Goal: Information Seeking & Learning: Learn about a topic

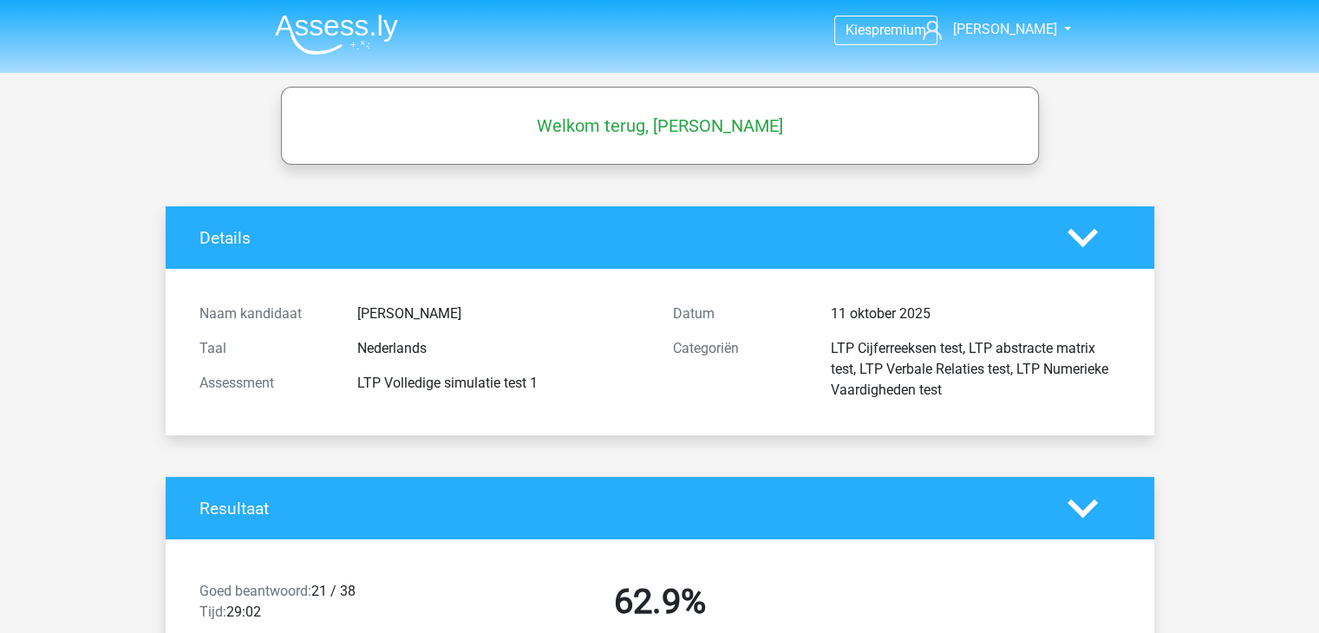
click at [790, 119] on h5 "Welkom terug, Ruud Hulshof" at bounding box center [660, 125] width 741 height 21
click at [996, 27] on span "[PERSON_NAME]" at bounding box center [1004, 29] width 104 height 16
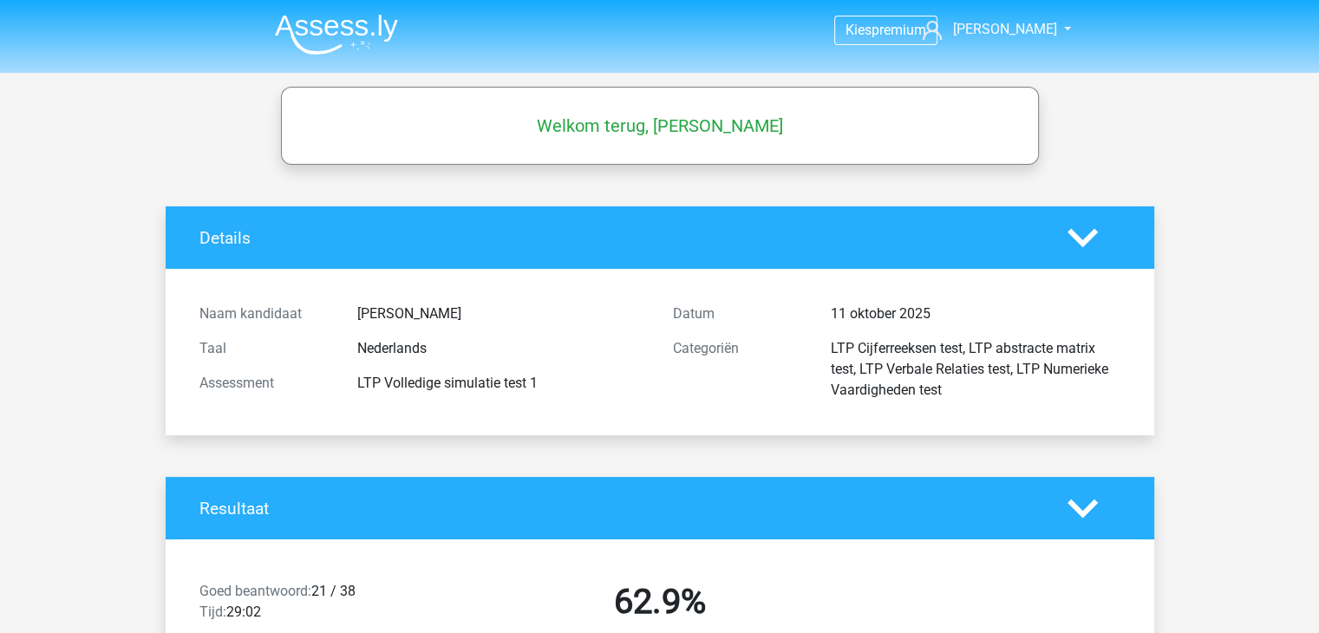
click at [322, 25] on img at bounding box center [336, 34] width 123 height 41
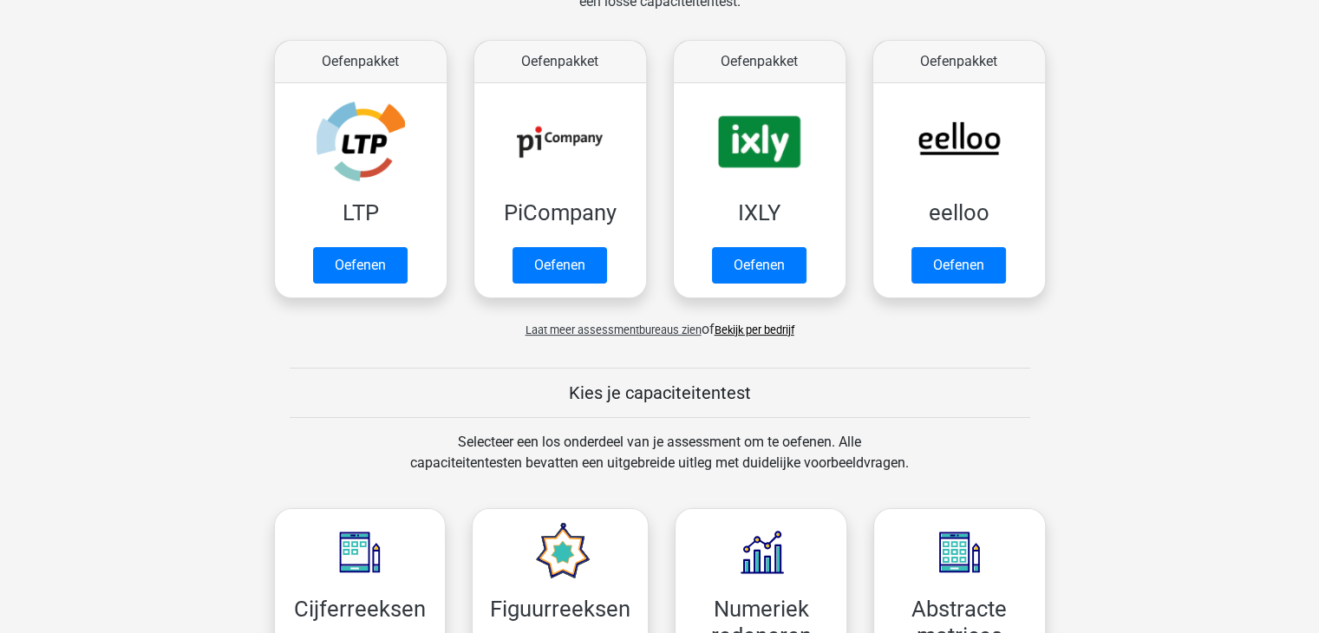
scroll to position [173, 0]
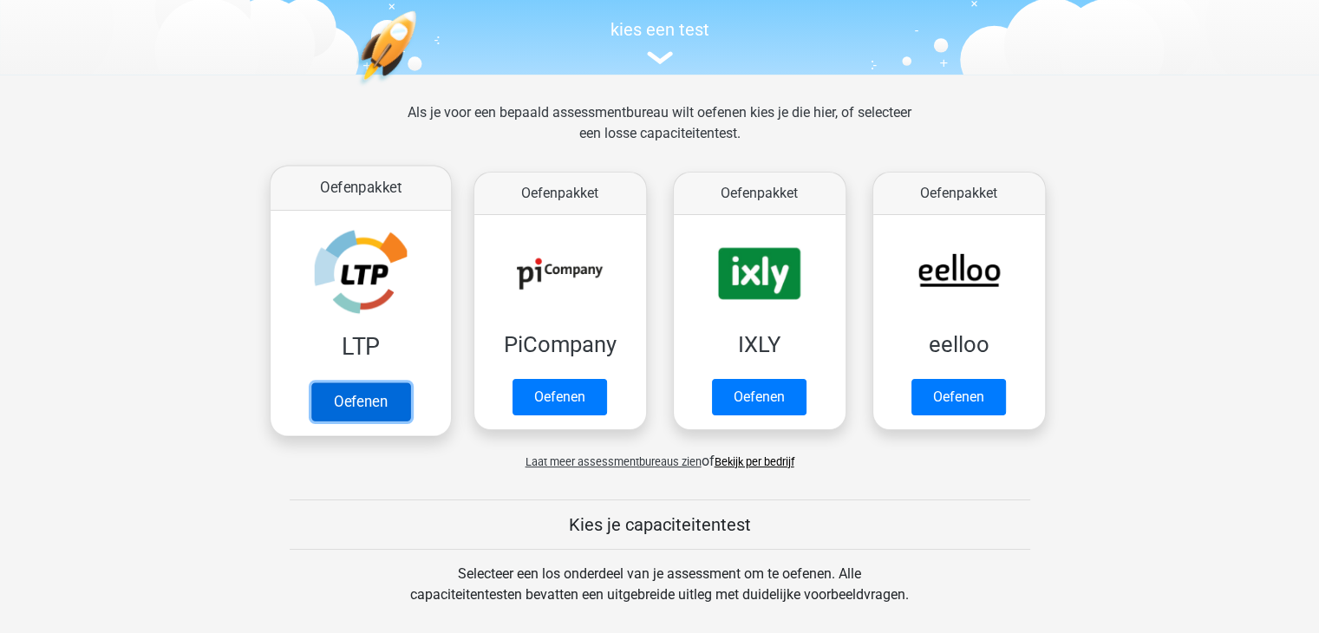
click at [383, 396] on link "Oefenen" at bounding box center [359, 401] width 99 height 38
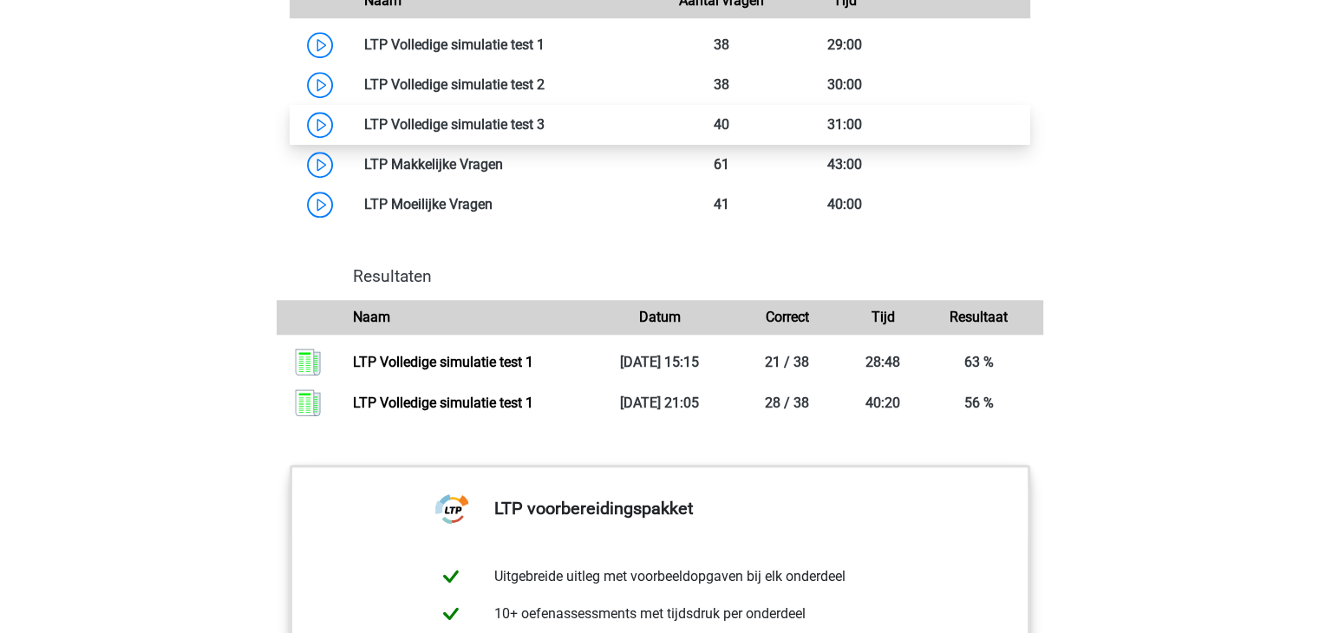
scroll to position [1561, 0]
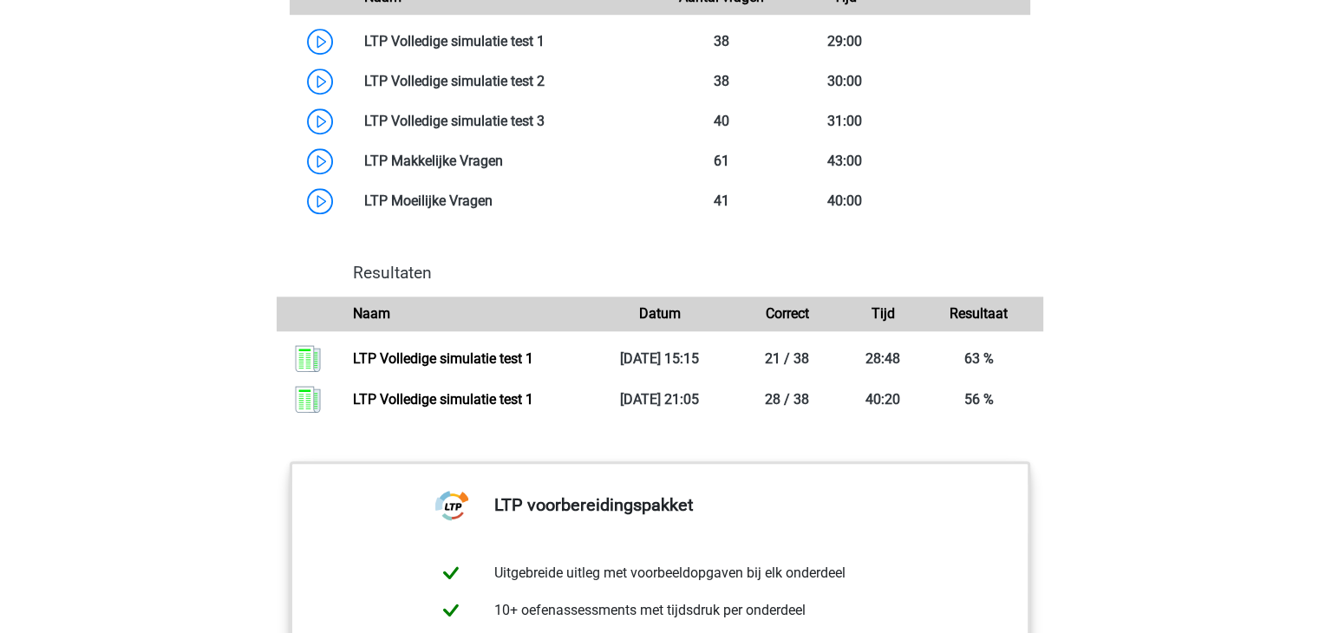
click at [493, 251] on div "Resultaten Naam Datum Correct Tijd Resultaat" at bounding box center [660, 341] width 782 height 185
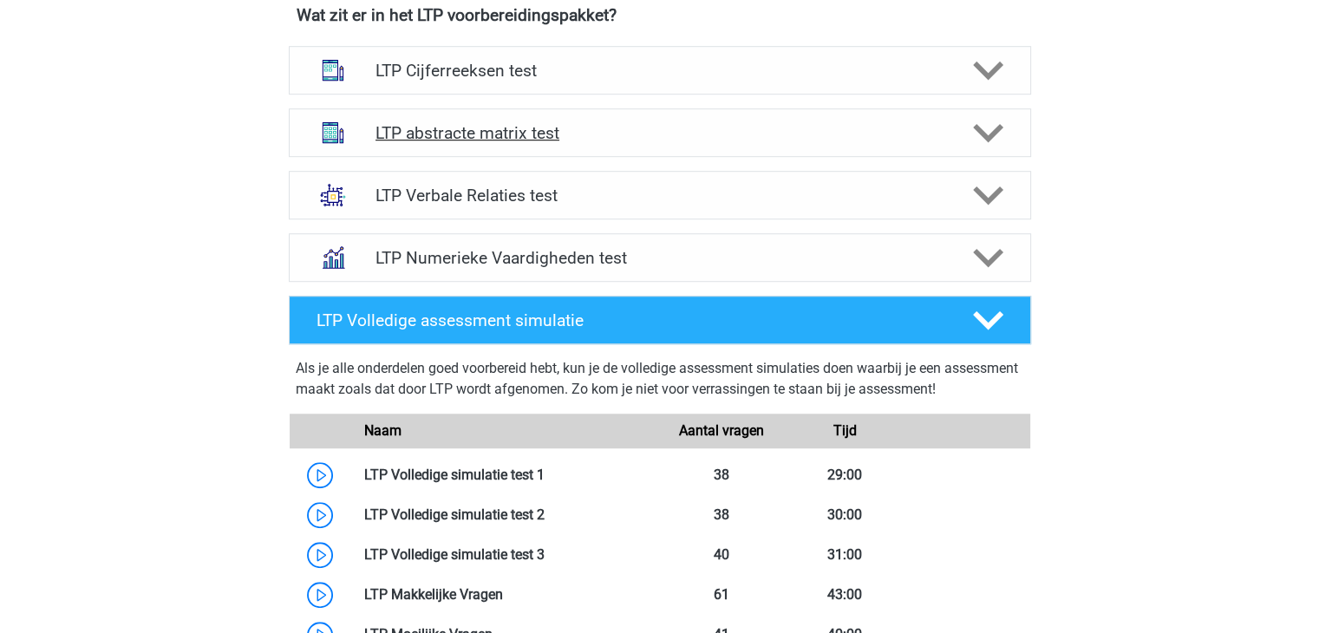
scroll to position [1301, 0]
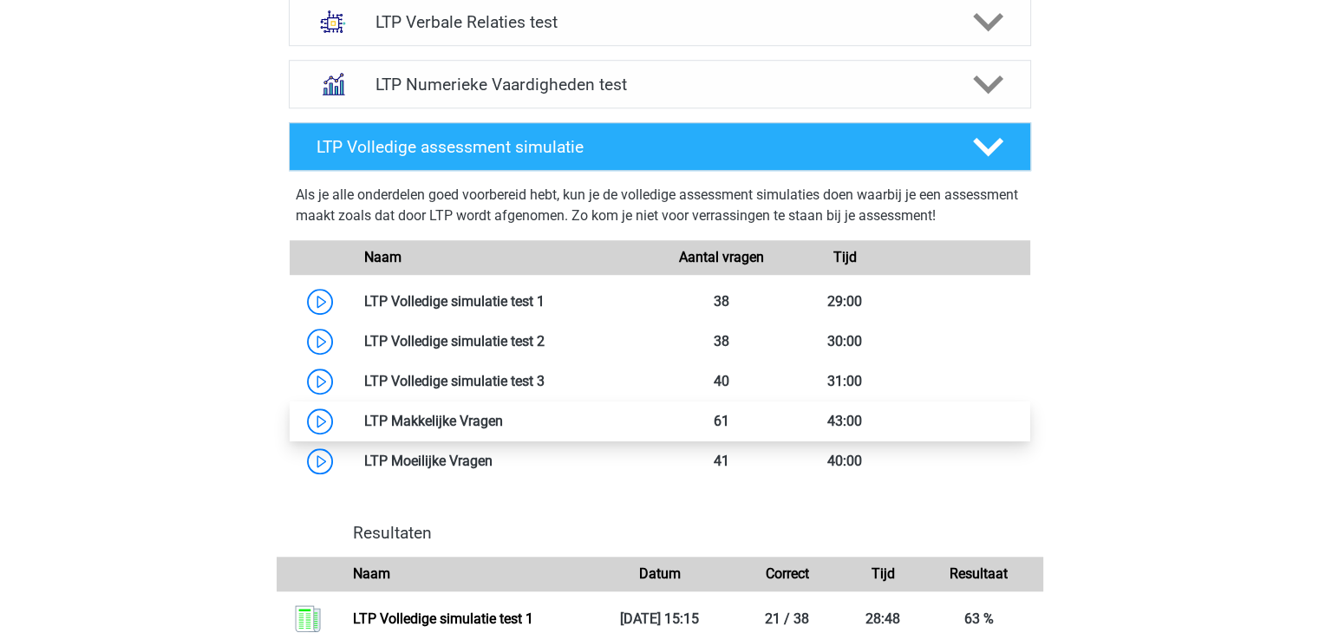
click at [503, 415] on link at bounding box center [503, 421] width 0 height 16
click at [503, 427] on link at bounding box center [503, 421] width 0 height 16
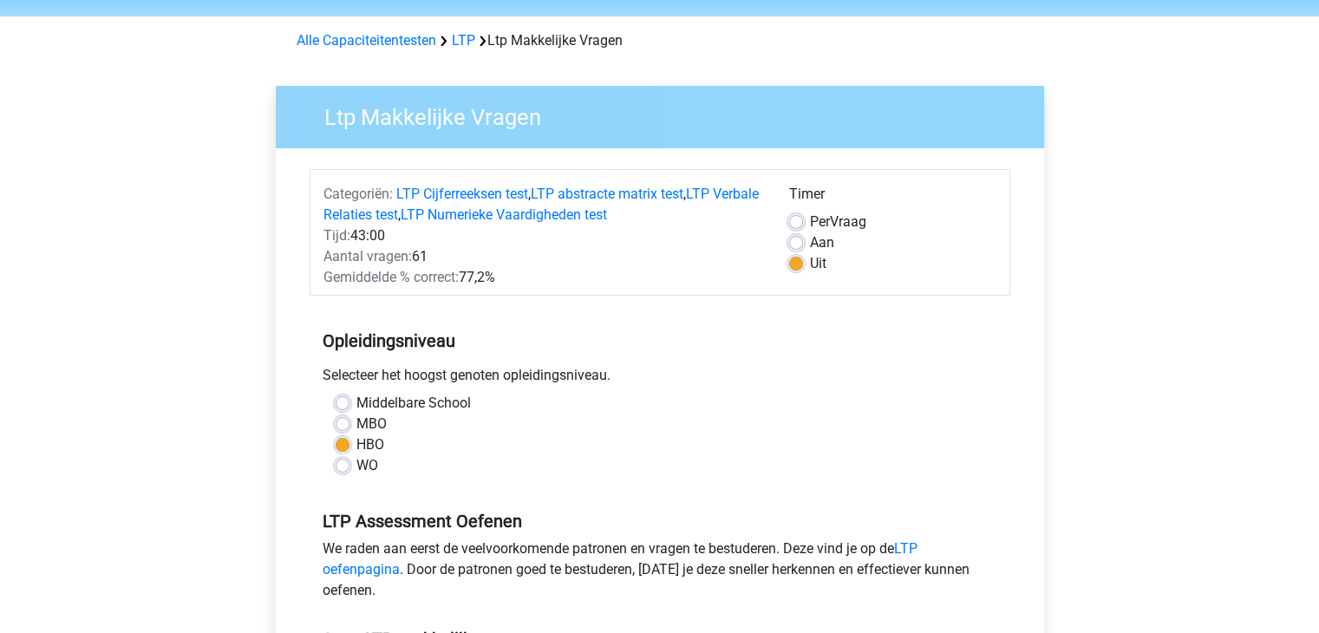
scroll to position [87, 0]
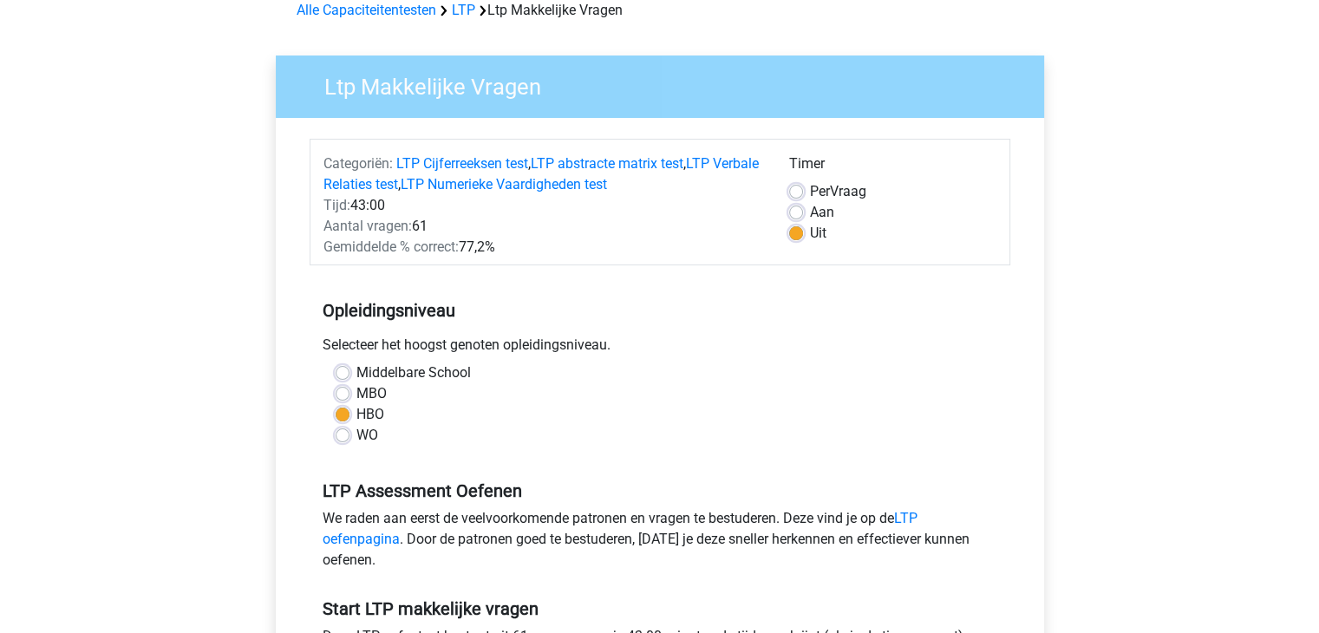
click at [810, 215] on label "Aan" at bounding box center [822, 212] width 24 height 21
click at [796, 215] on input "Aan" at bounding box center [796, 210] width 14 height 17
radio input "true"
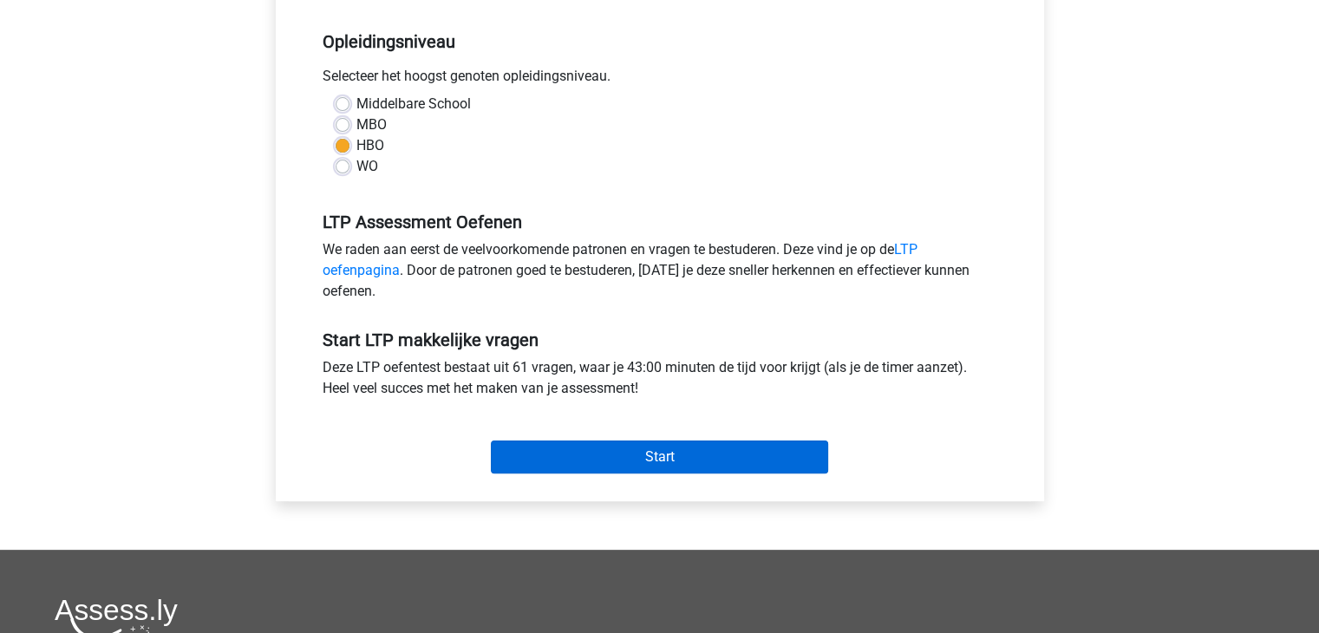
scroll to position [434, 0]
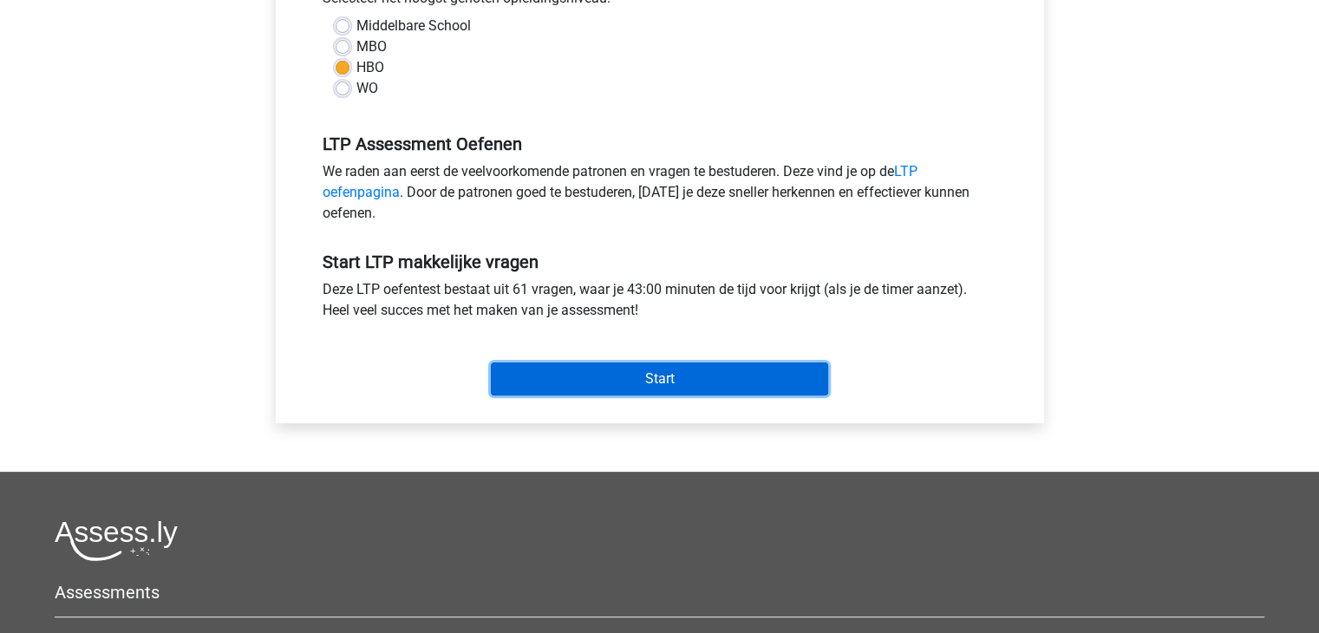
click at [664, 381] on input "Start" at bounding box center [659, 379] width 337 height 33
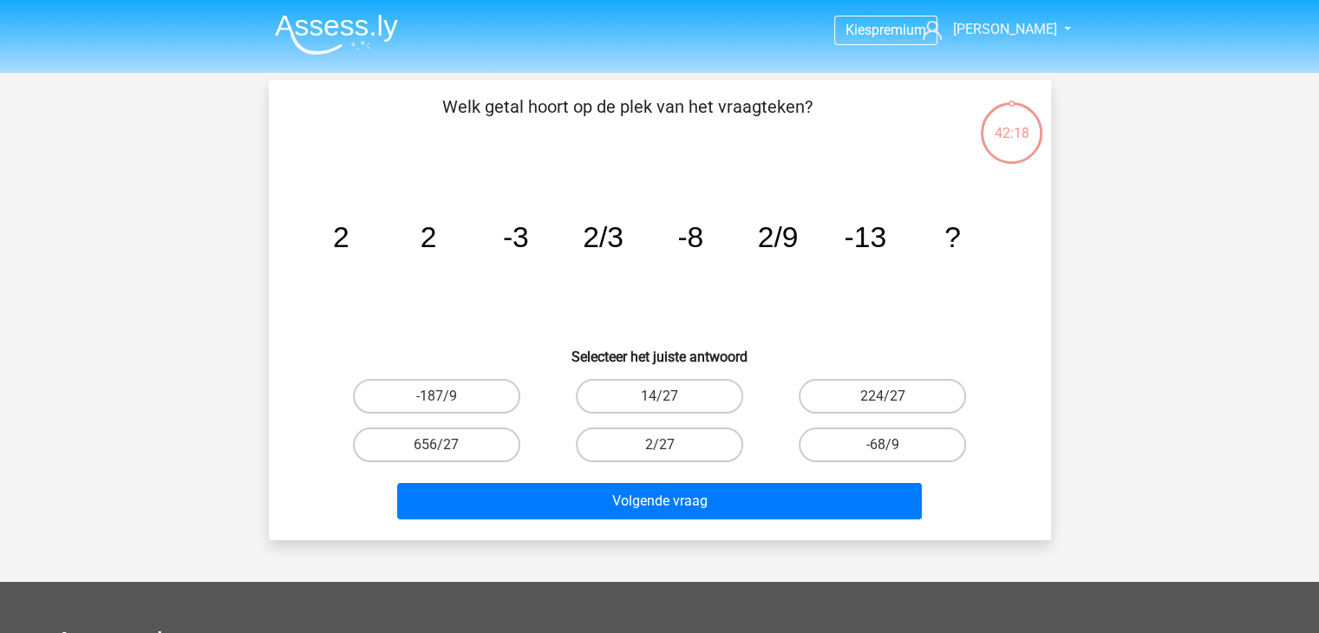
click at [662, 445] on input "2/27" at bounding box center [664, 450] width 11 height 11
radio input "true"
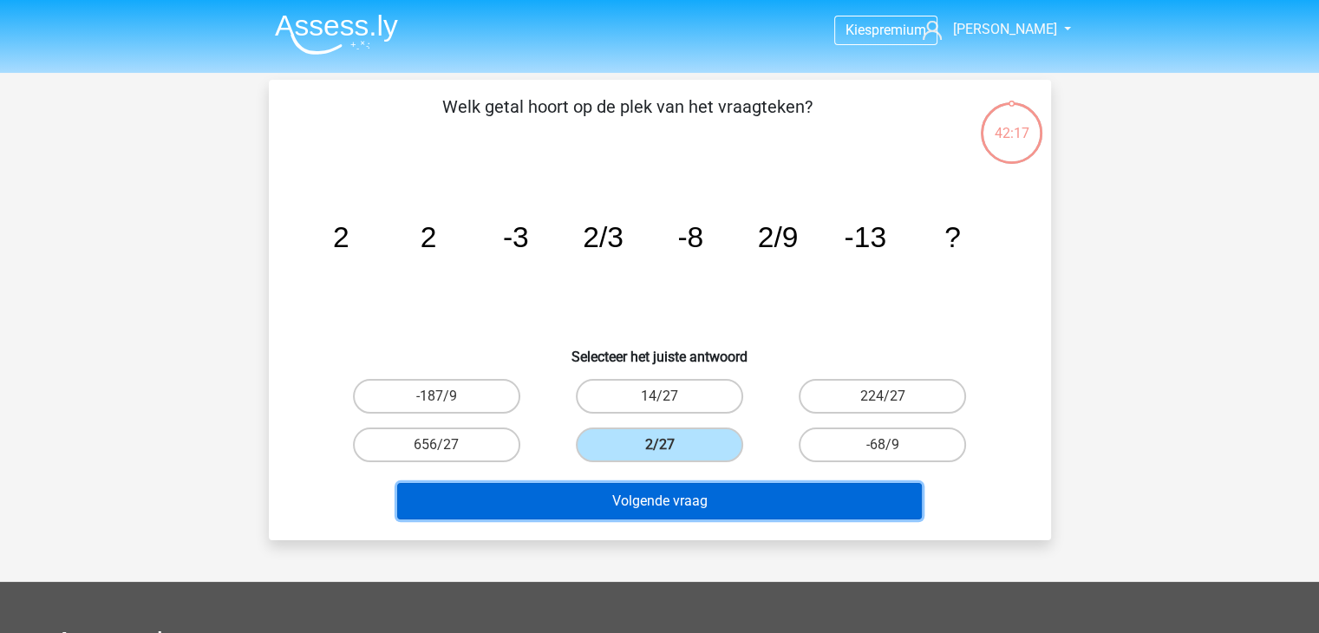
click at [667, 500] on button "Volgende vraag" at bounding box center [659, 501] width 525 height 36
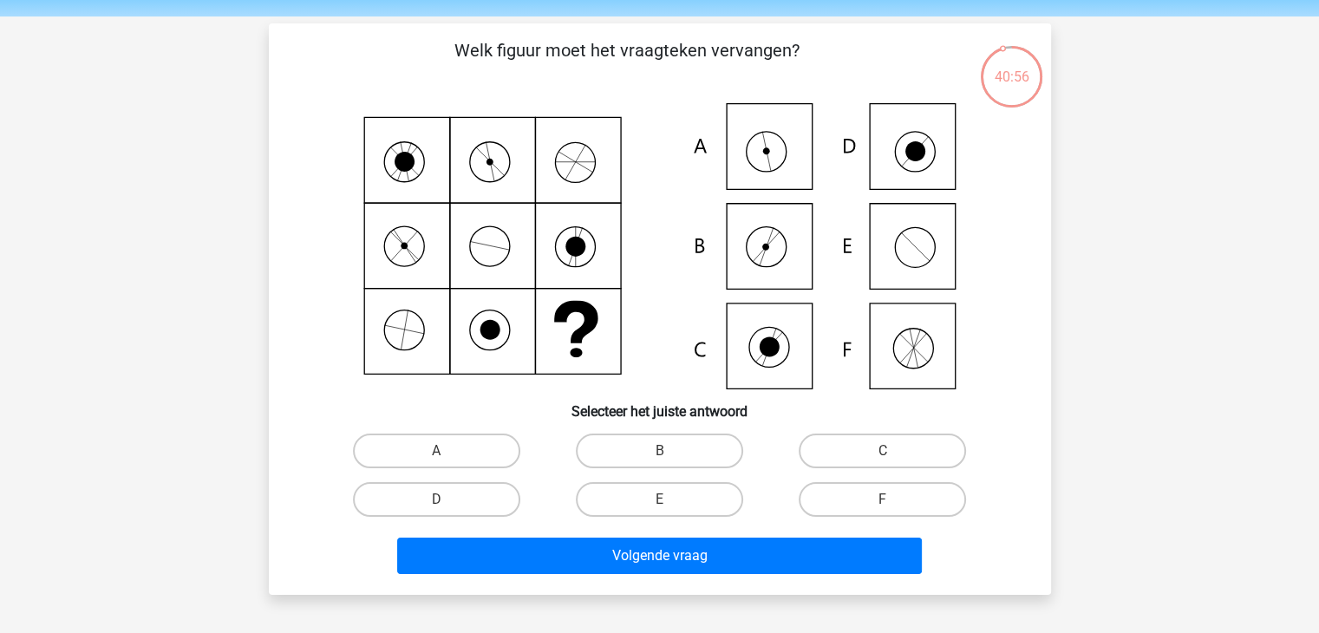
scroll to position [87, 0]
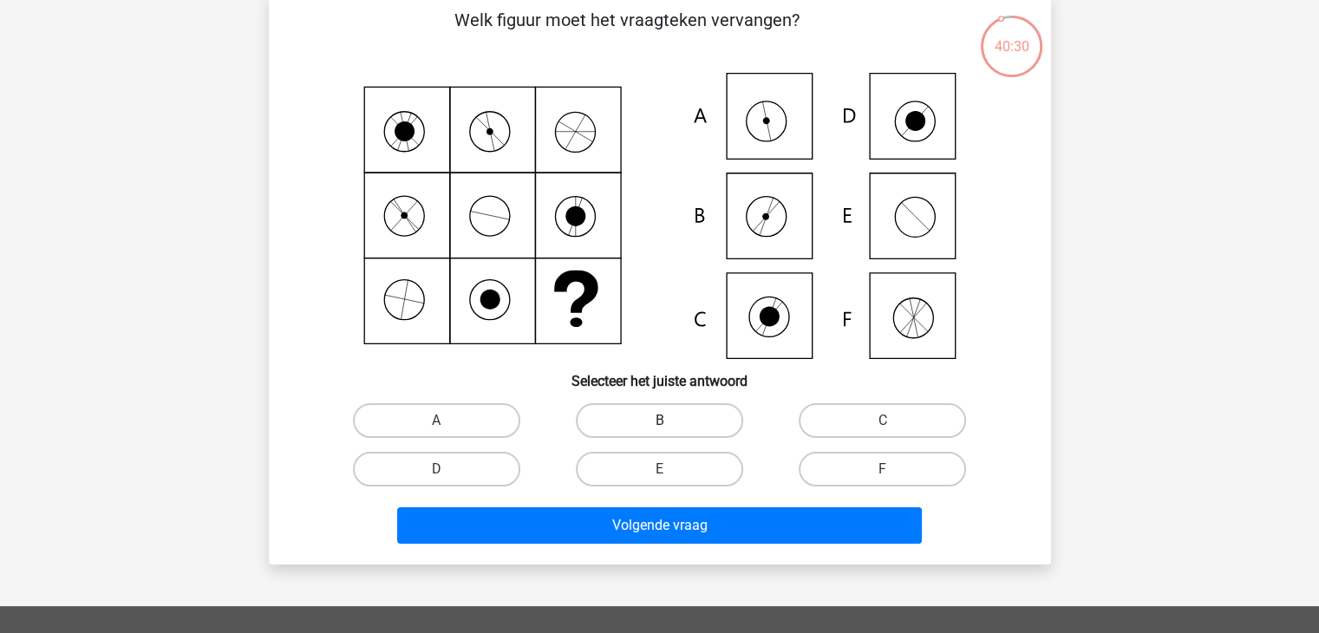
click at [624, 422] on label "B" at bounding box center [659, 420] width 167 height 35
click at [659, 422] on input "B" at bounding box center [664, 426] width 11 height 11
radio input "true"
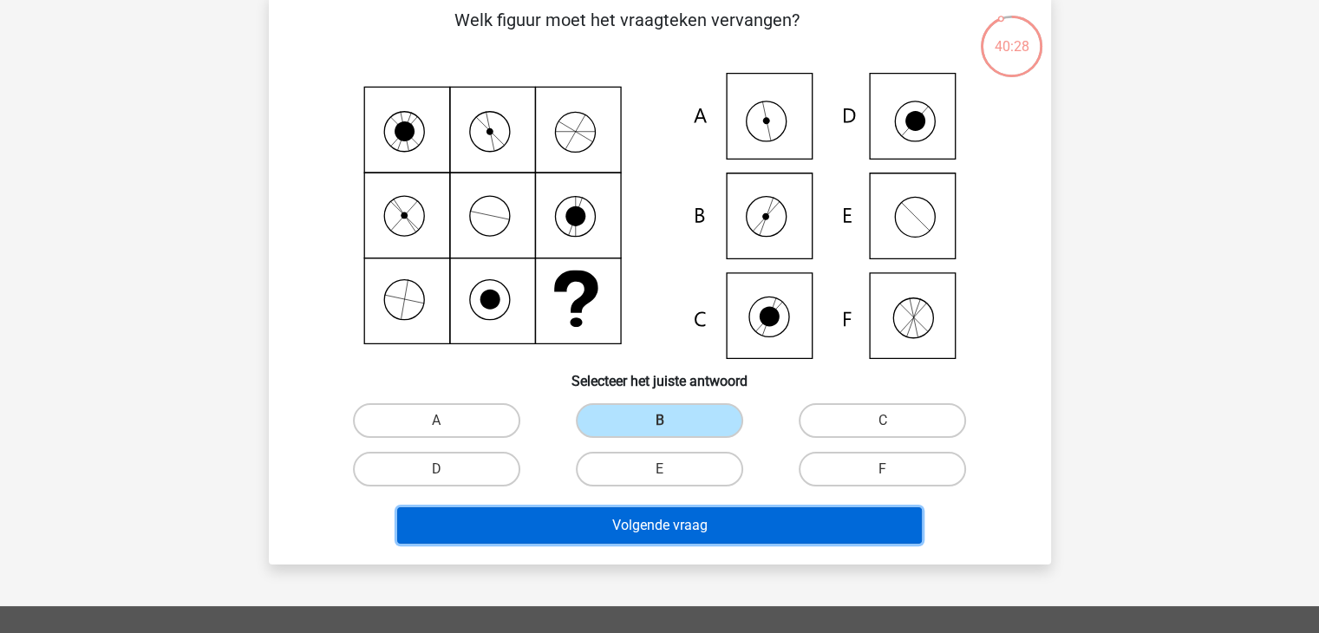
click at [613, 509] on button "Volgende vraag" at bounding box center [659, 525] width 525 height 36
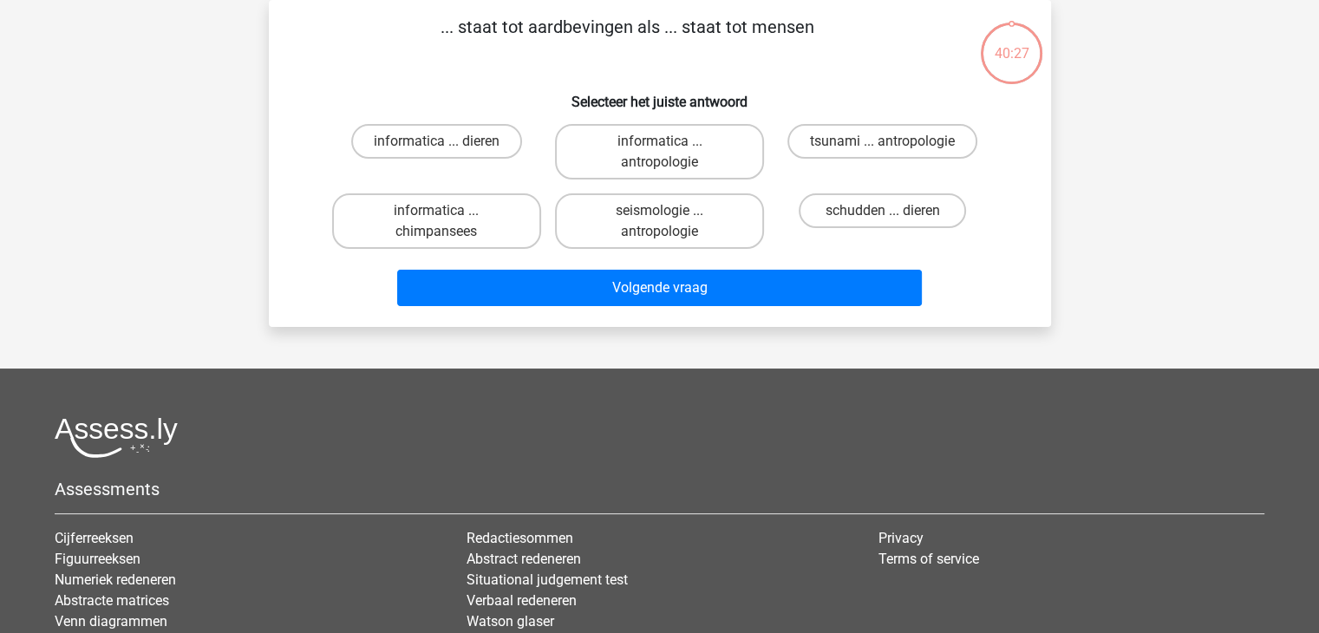
scroll to position [0, 0]
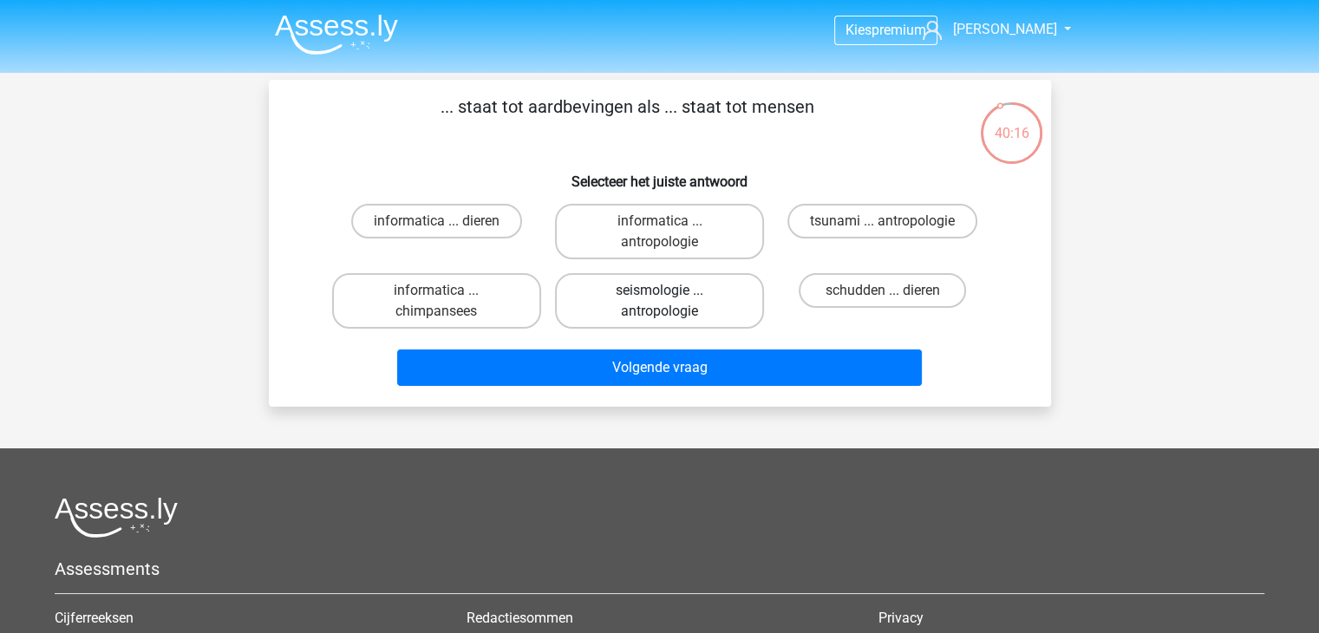
click at [691, 305] on label "seismologie ... antropologie" at bounding box center [659, 301] width 209 height 56
click at [670, 302] on input "seismologie ... antropologie" at bounding box center [664, 296] width 11 height 11
radio input "true"
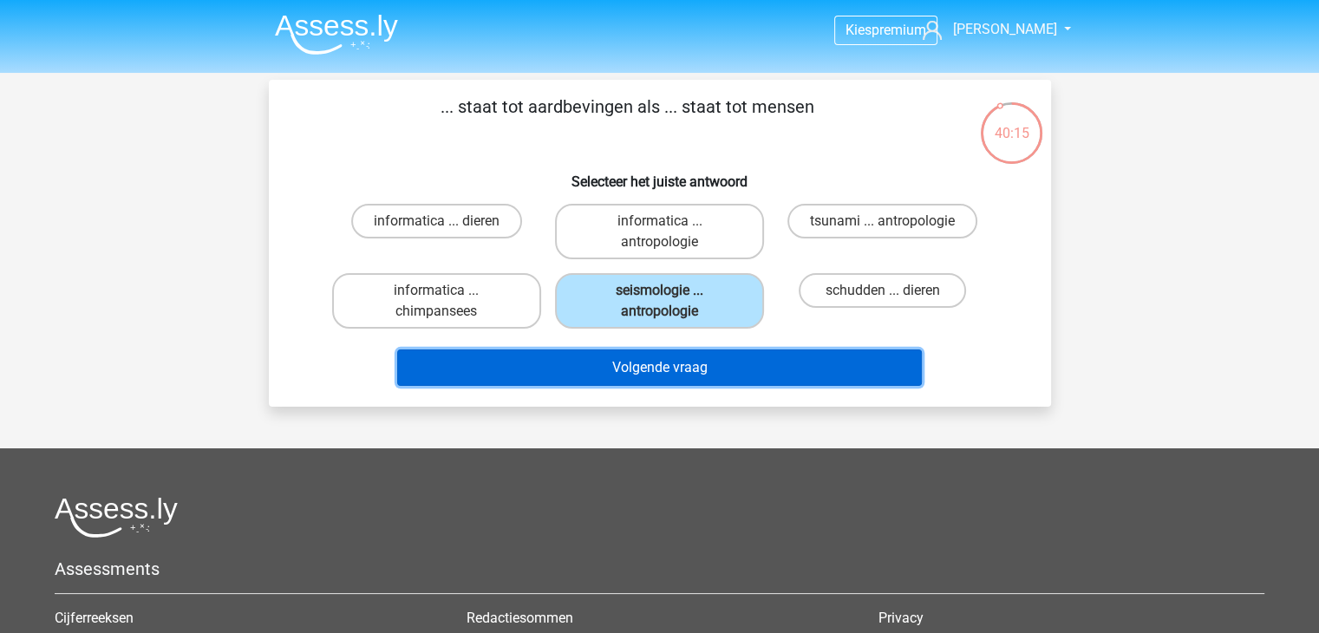
click at [693, 376] on button "Volgende vraag" at bounding box center [659, 368] width 525 height 36
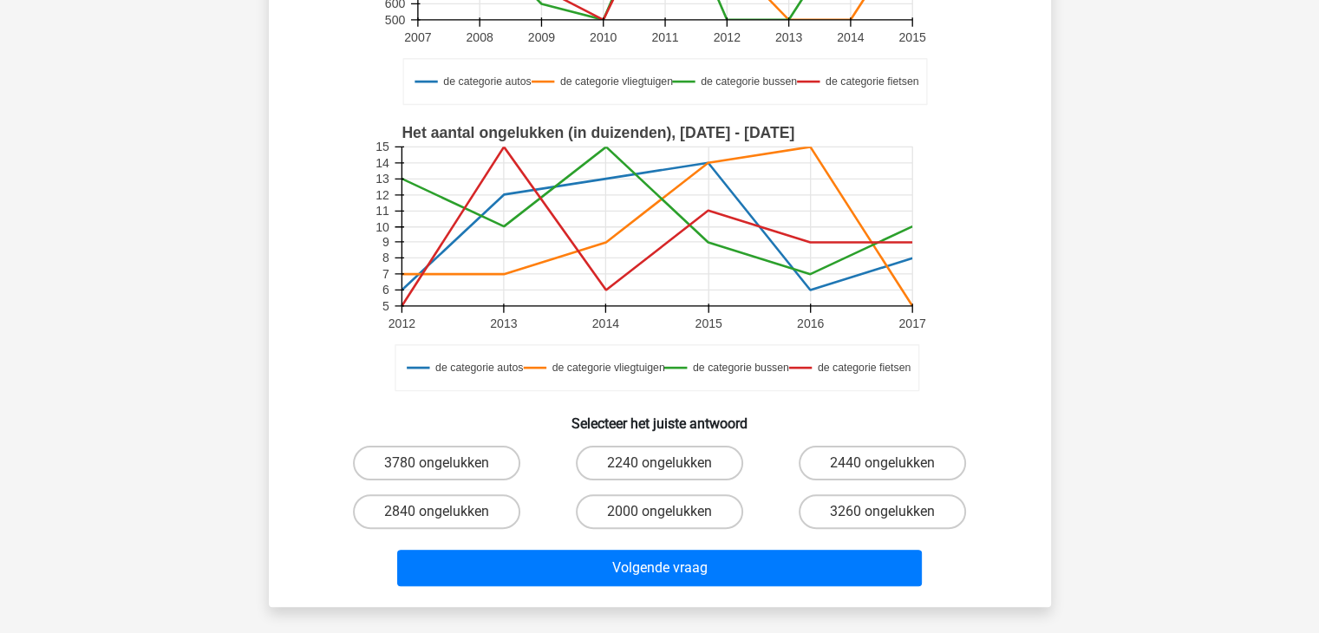
scroll to position [434, 0]
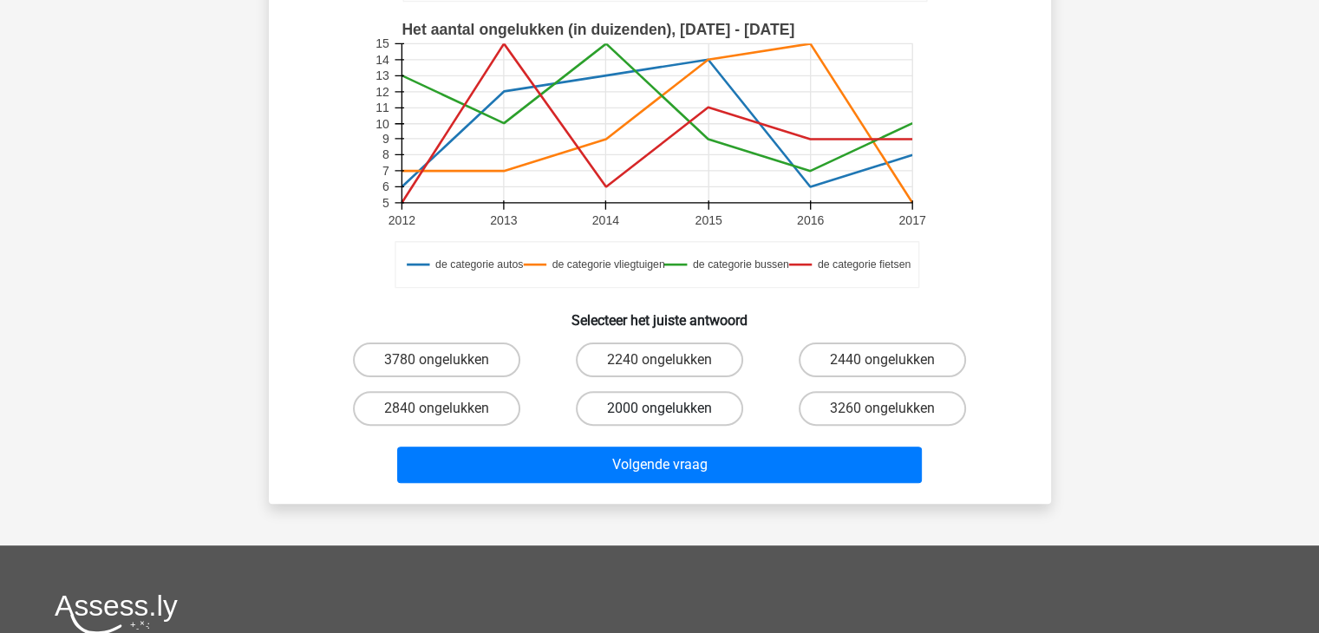
click at [642, 408] on label "2000 ongelukken" at bounding box center [659, 408] width 167 height 35
click at [659, 408] on input "2000 ongelukken" at bounding box center [664, 413] width 11 height 11
radio input "true"
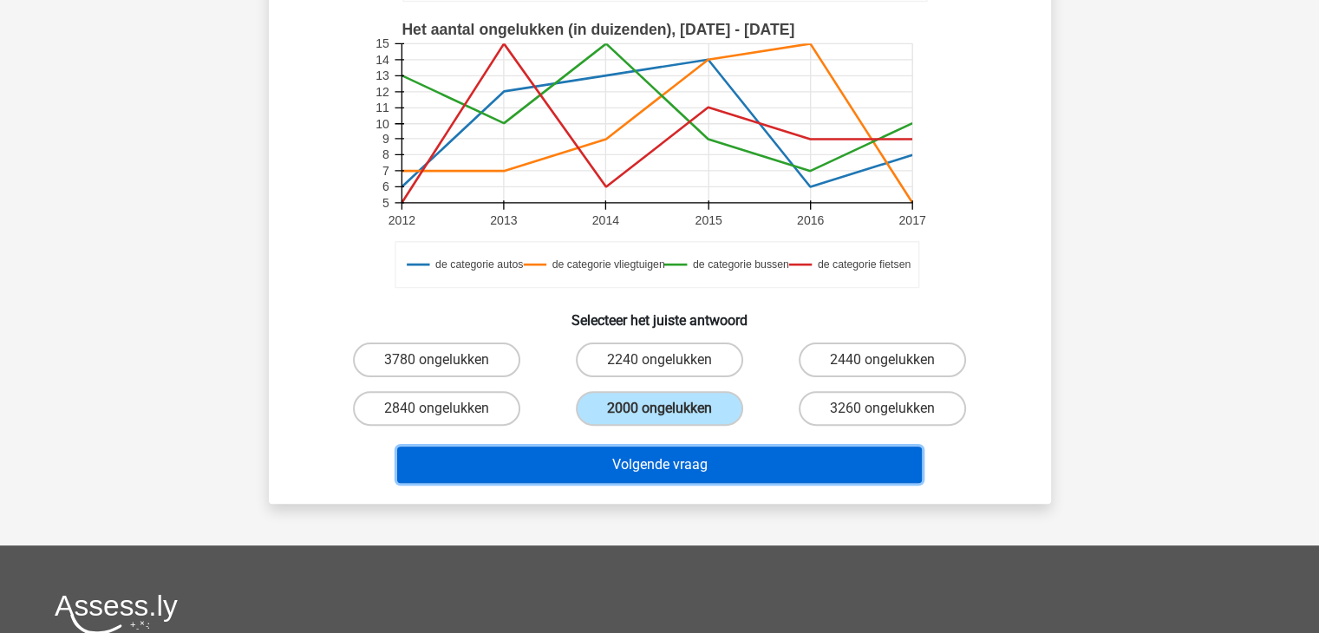
click at [659, 466] on button "Volgende vraag" at bounding box center [659, 465] width 525 height 36
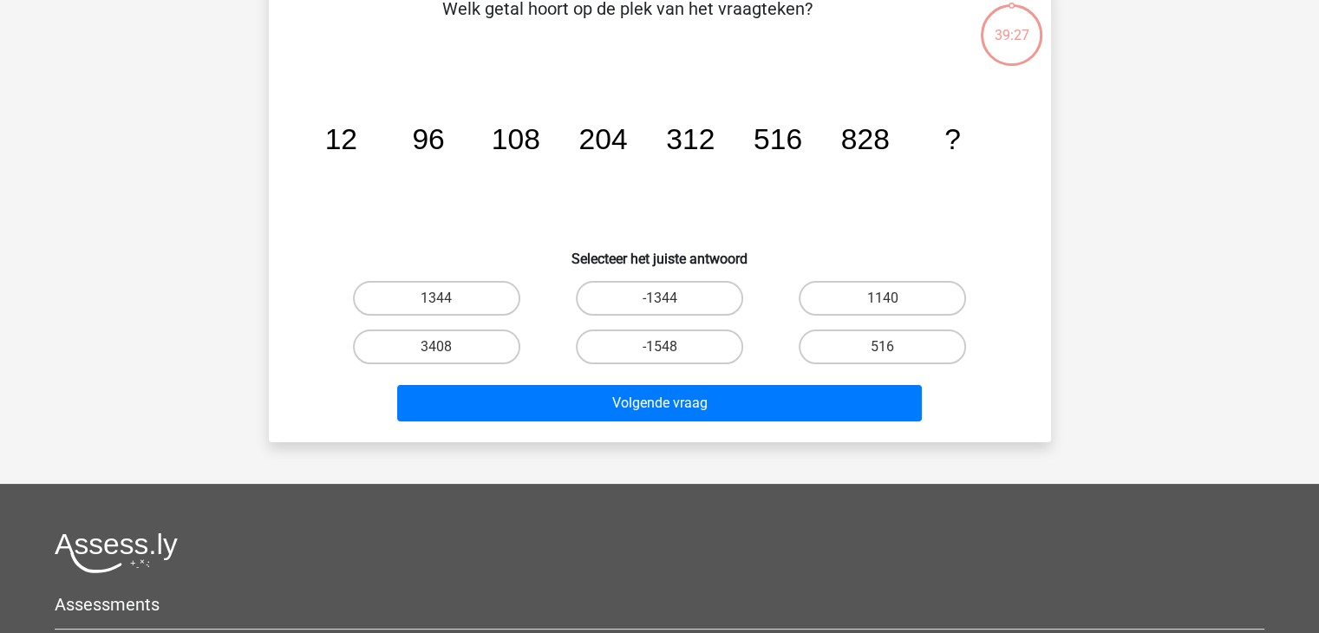
scroll to position [80, 0]
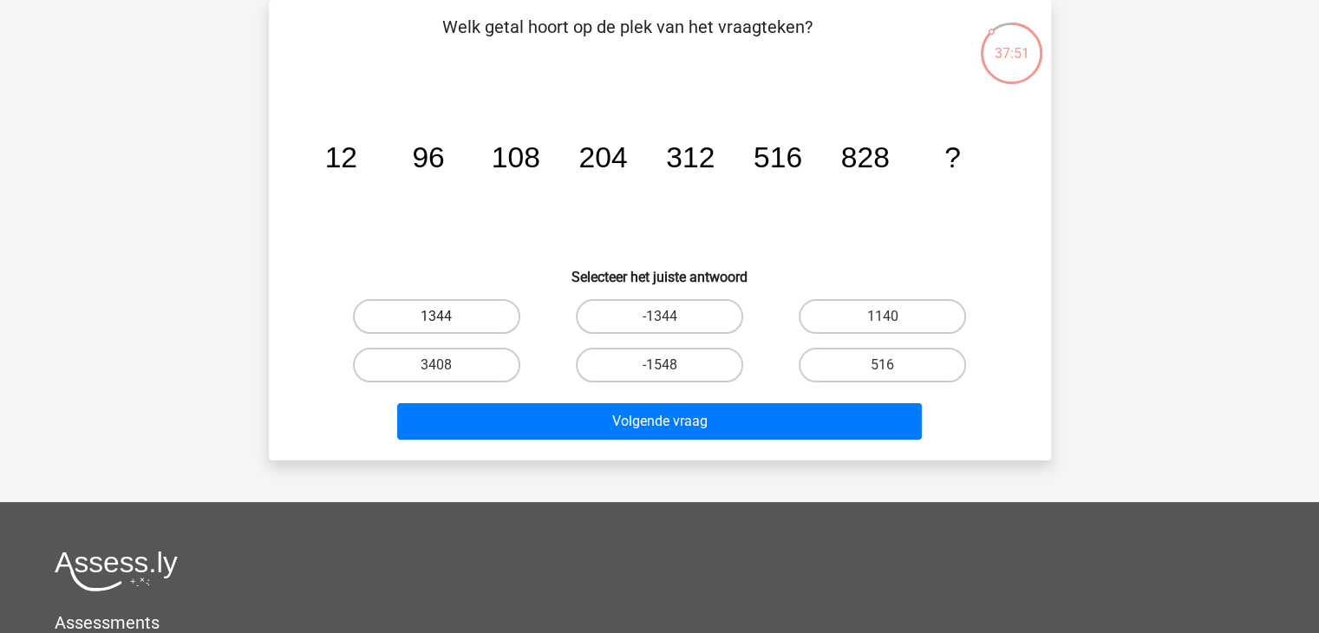
click at [482, 310] on label "1344" at bounding box center [436, 316] width 167 height 35
click at [448, 317] on input "1344" at bounding box center [441, 322] width 11 height 11
radio input "true"
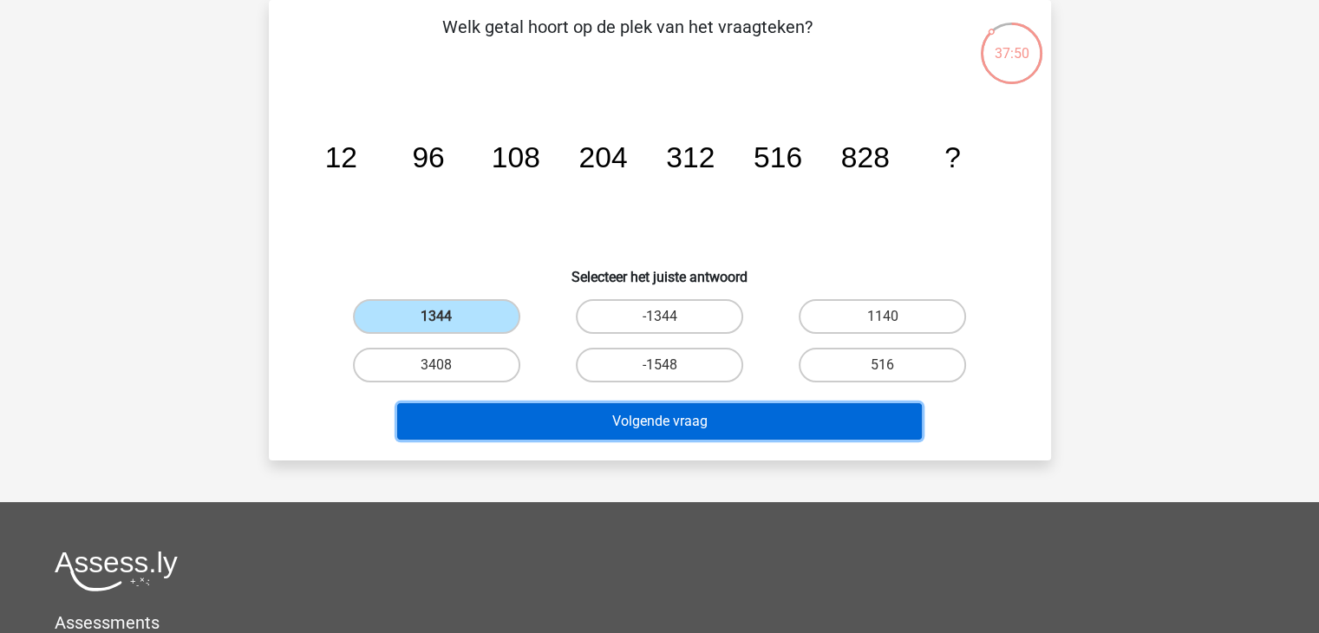
click at [670, 431] on button "Volgende vraag" at bounding box center [659, 421] width 525 height 36
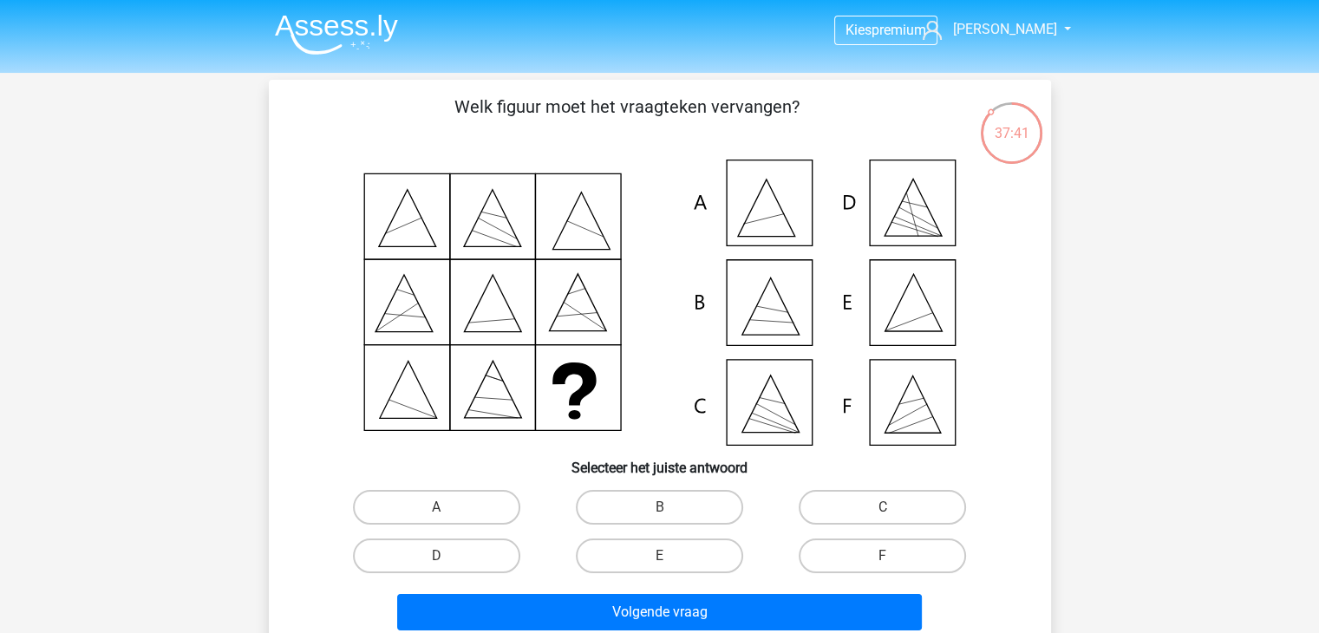
scroll to position [87, 0]
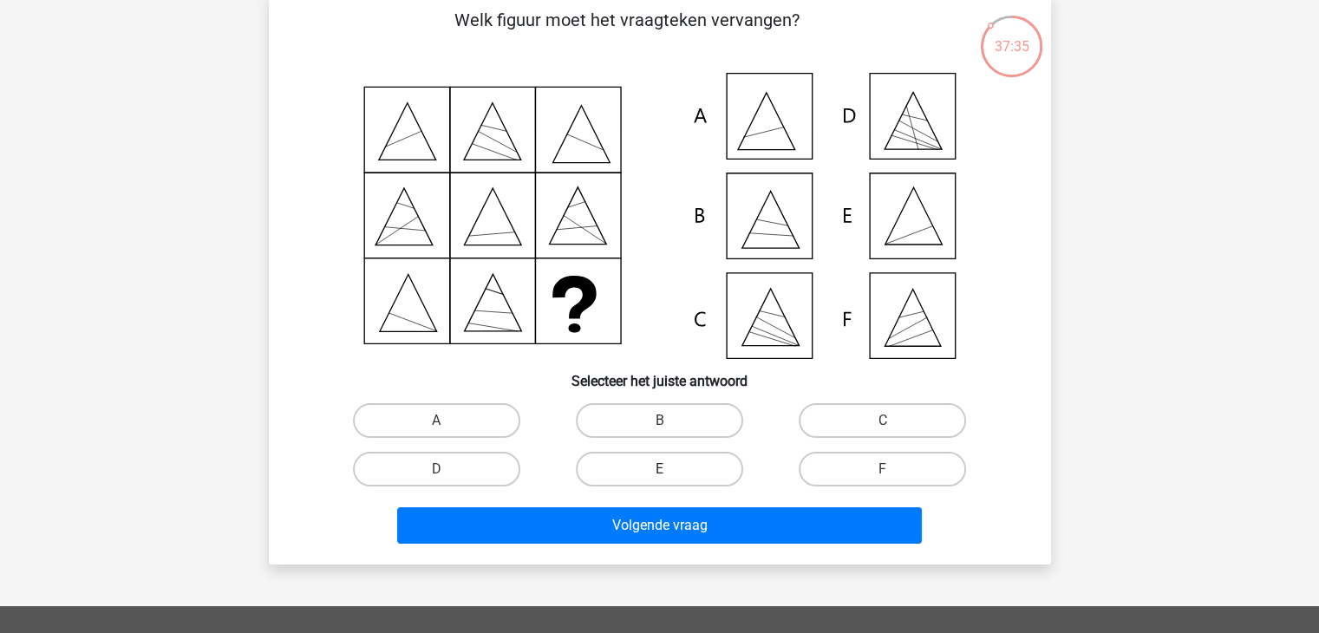
click at [694, 472] on label "E" at bounding box center [659, 469] width 167 height 35
click at [670, 472] on input "E" at bounding box center [664, 474] width 11 height 11
radio input "true"
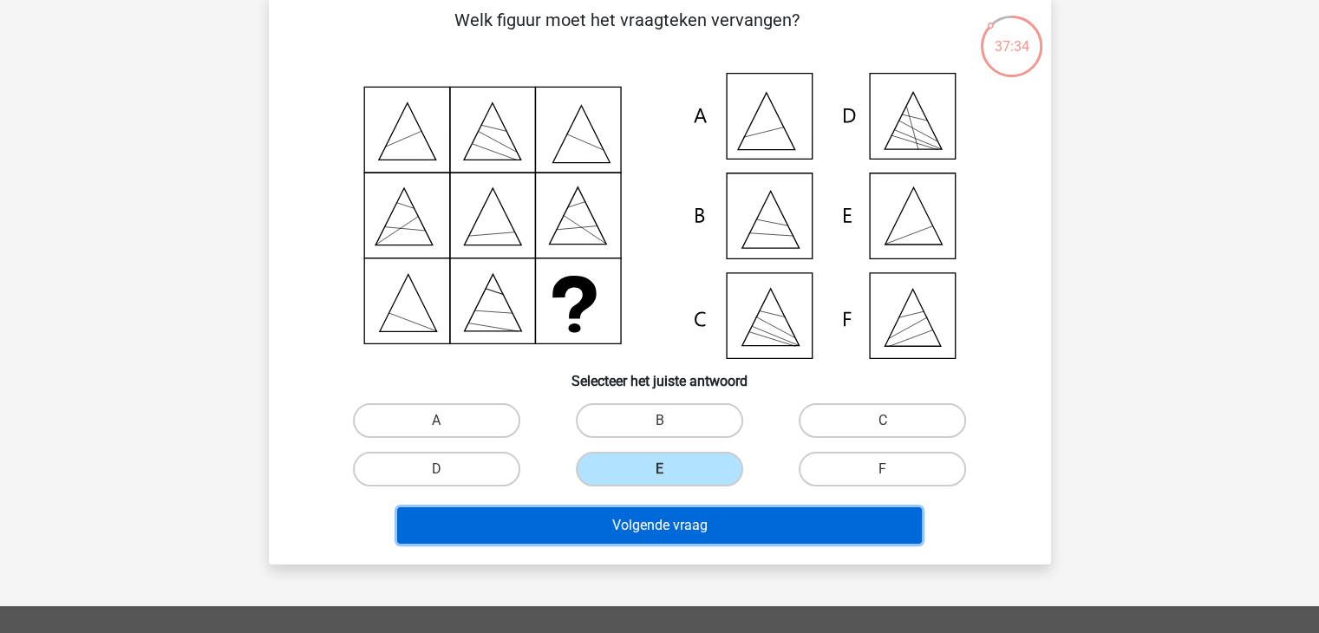
click at [699, 511] on button "Volgende vraag" at bounding box center [659, 525] width 525 height 36
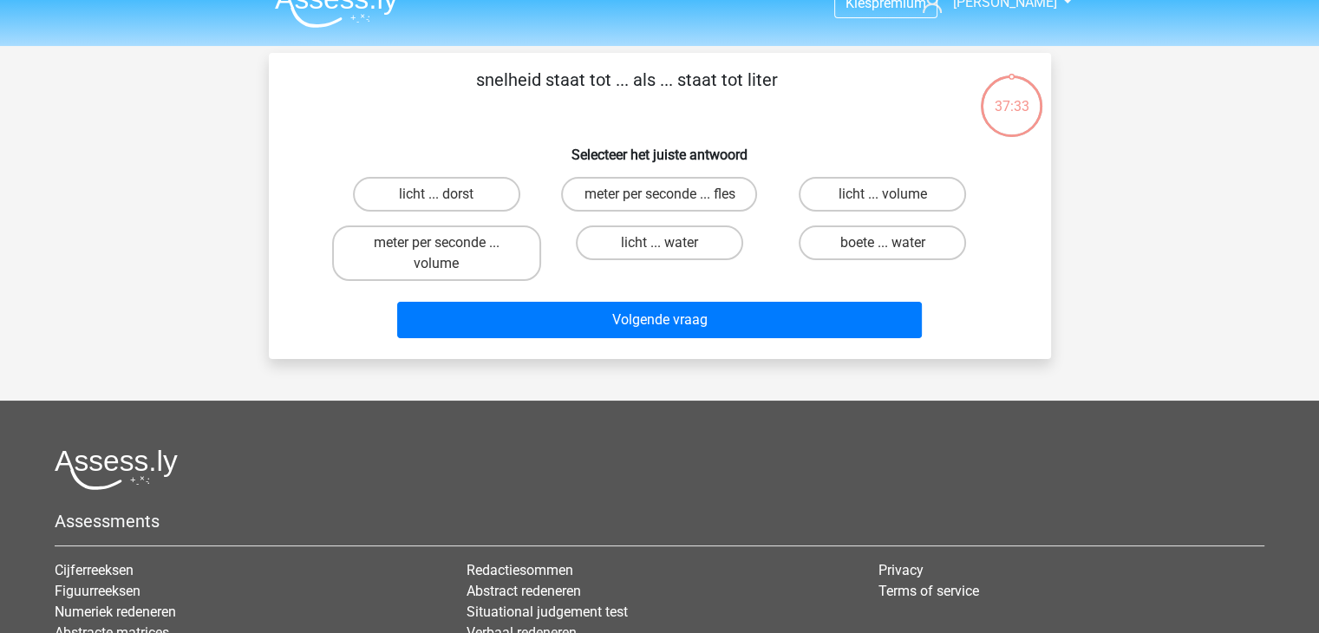
scroll to position [0, 0]
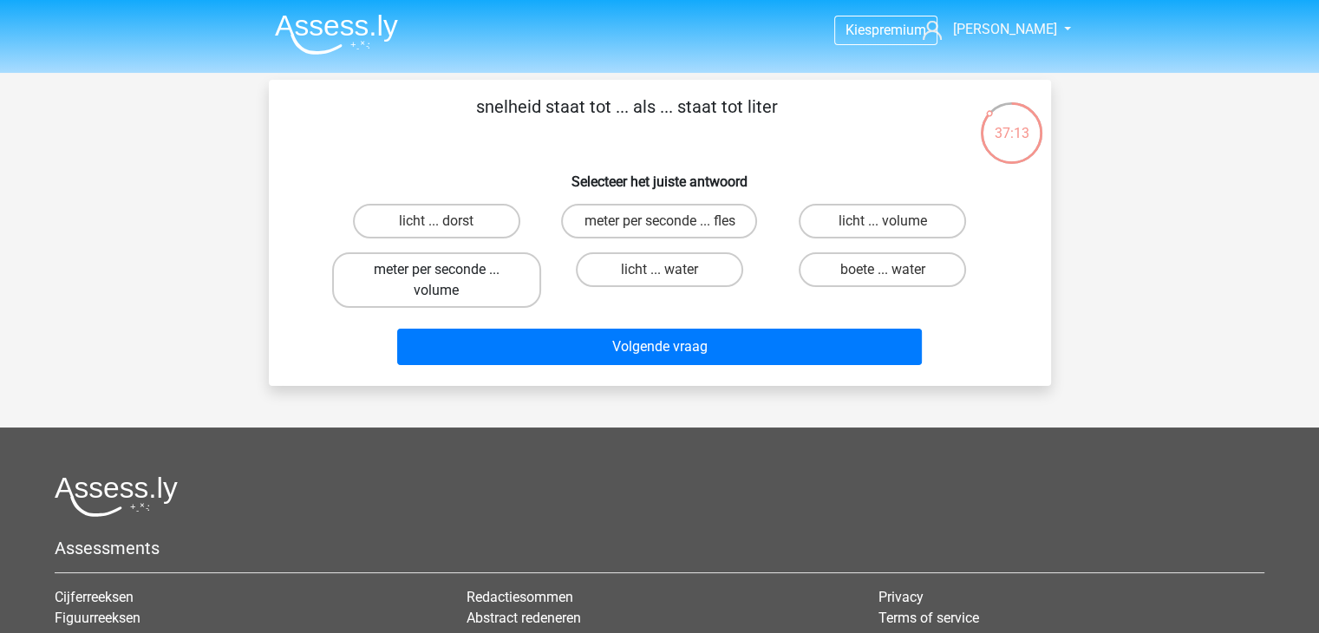
click at [492, 278] on label "meter per seconde ... volume" at bounding box center [436, 280] width 209 height 56
click at [448, 278] on input "meter per seconde ... volume" at bounding box center [441, 275] width 11 height 11
radio input "true"
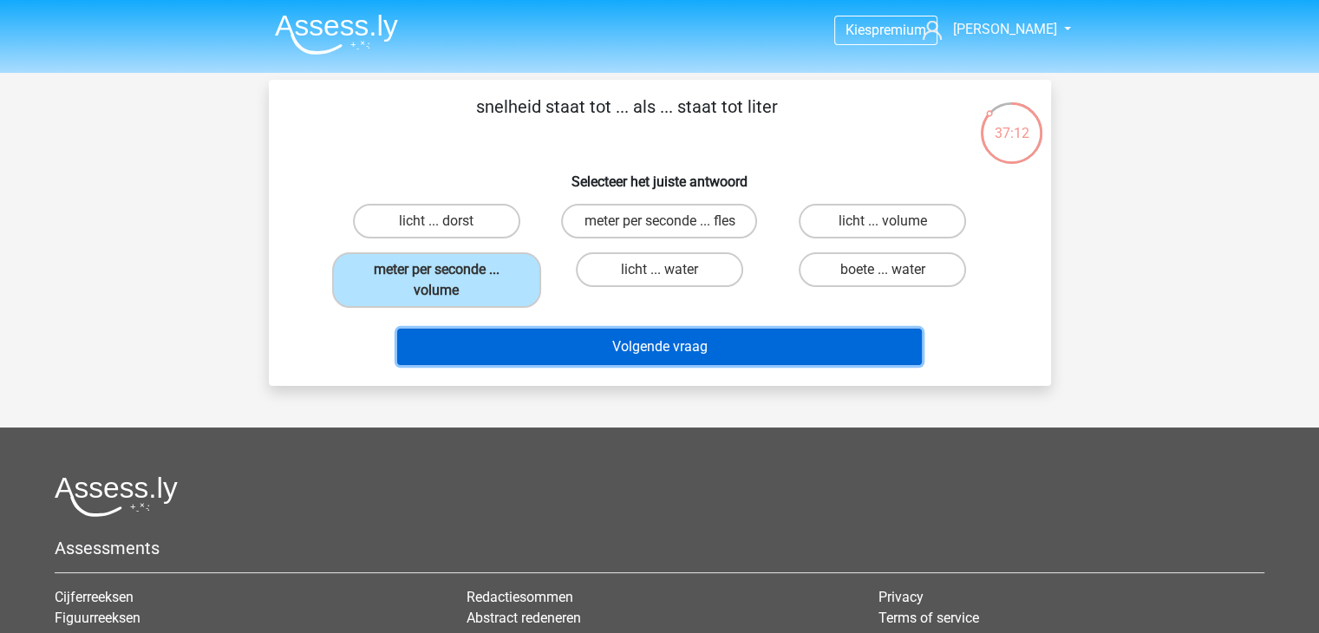
click at [670, 348] on button "Volgende vraag" at bounding box center [659, 347] width 525 height 36
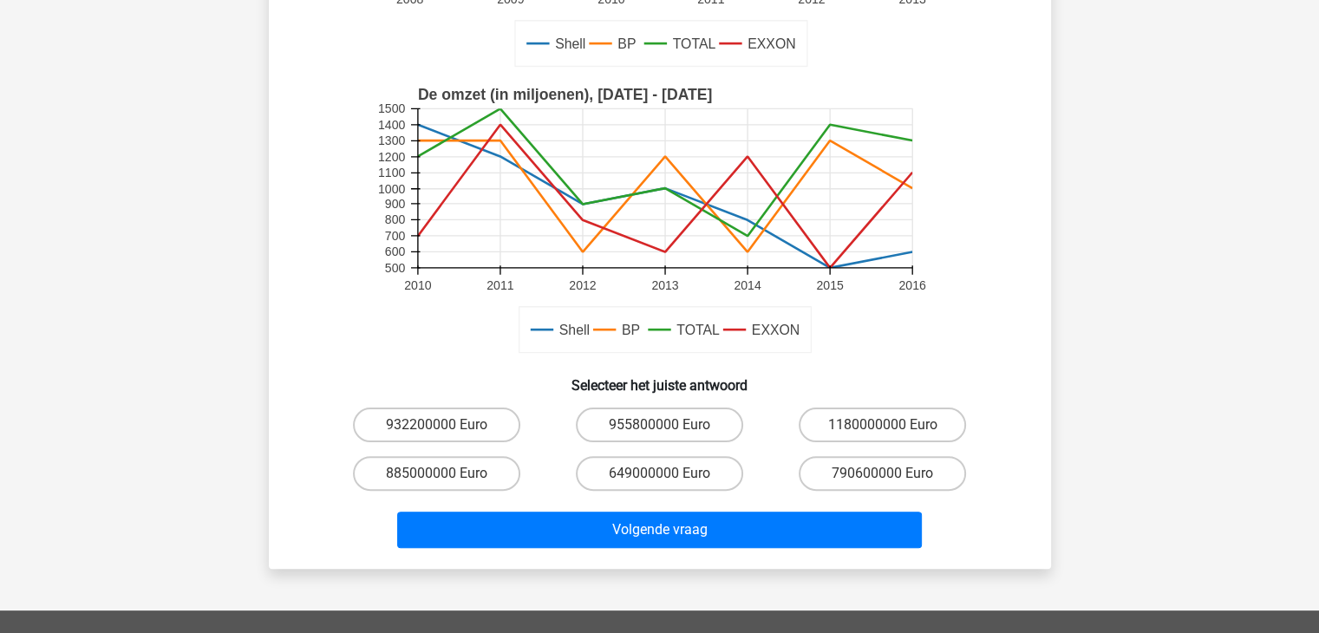
scroll to position [434, 0]
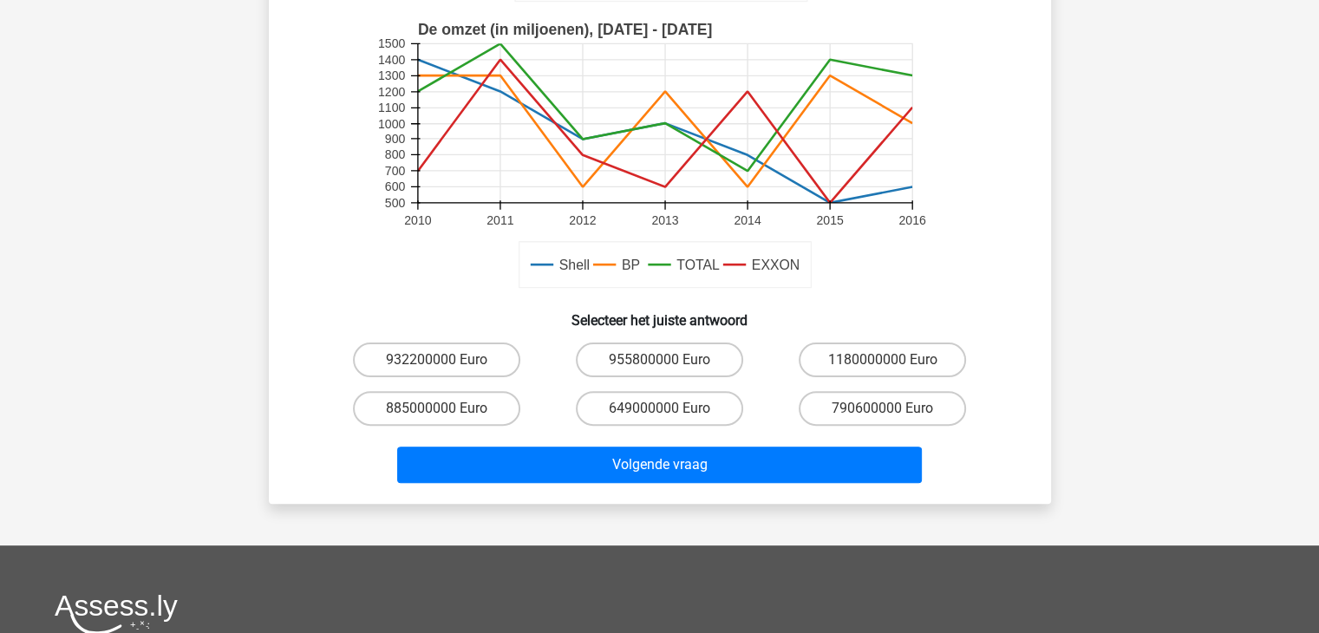
click at [487, 428] on div "885000000 Euro" at bounding box center [436, 408] width 223 height 49
click at [489, 421] on label "885000000 Euro" at bounding box center [436, 408] width 167 height 35
click at [448, 420] on input "885000000 Euro" at bounding box center [441, 413] width 11 height 11
radio input "true"
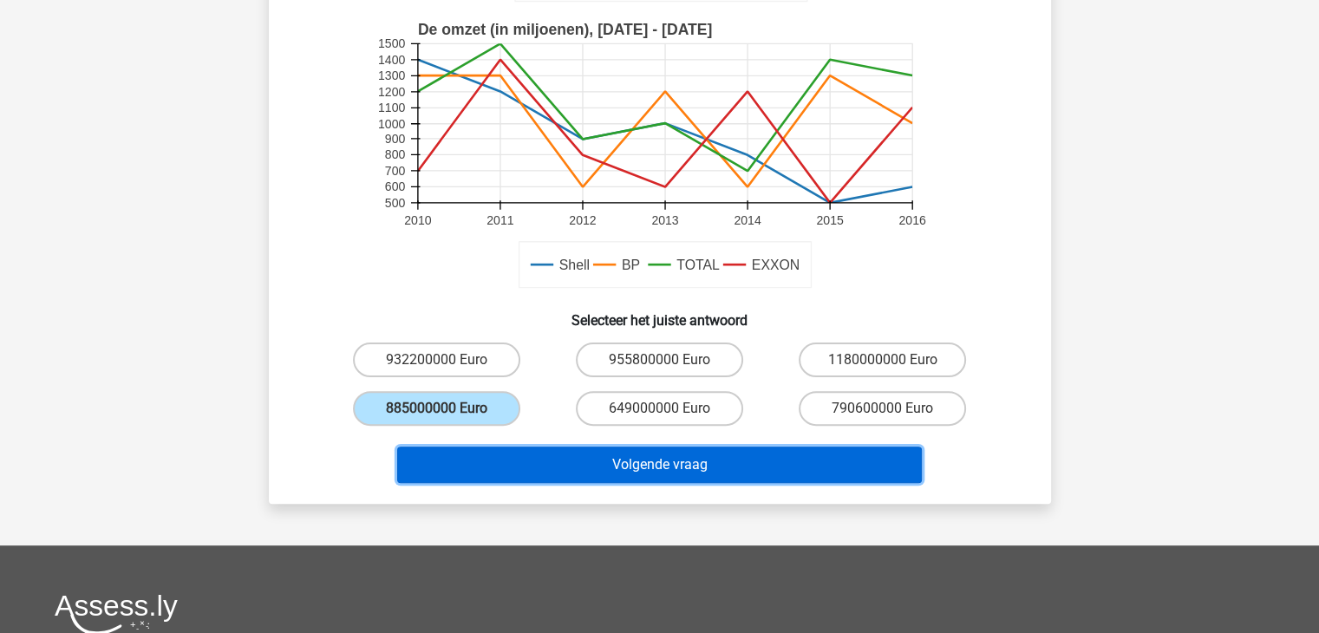
click at [560, 474] on button "Volgende vraag" at bounding box center [659, 465] width 525 height 36
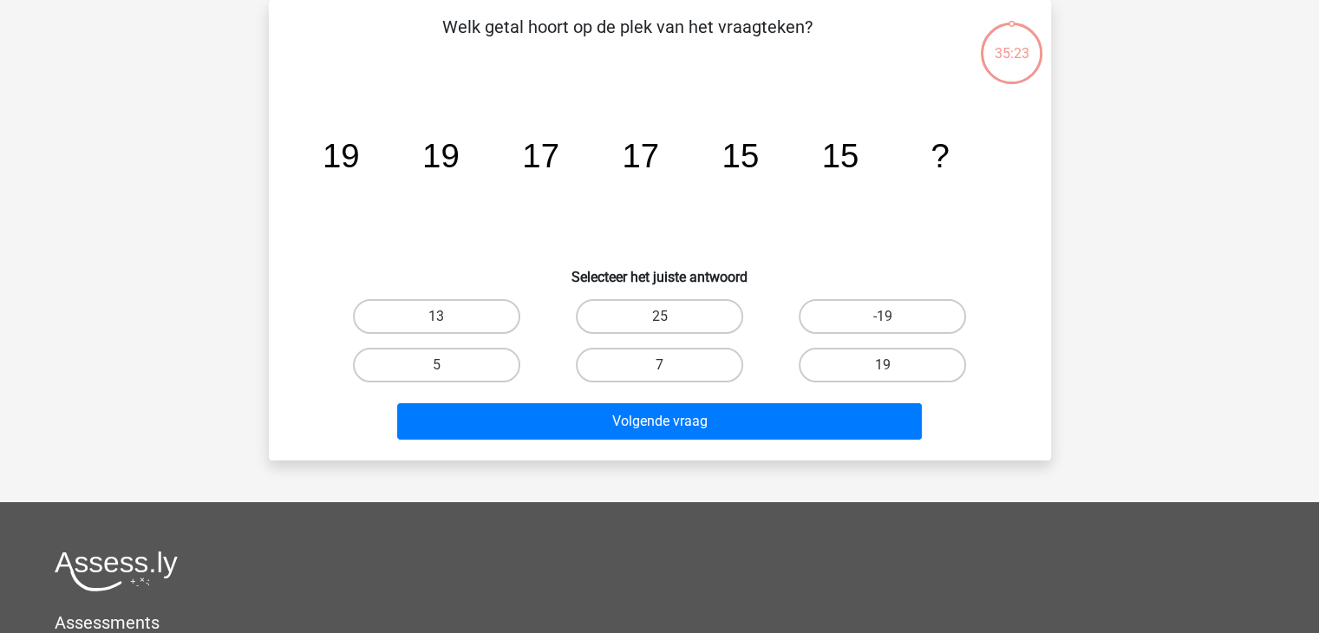
scroll to position [0, 0]
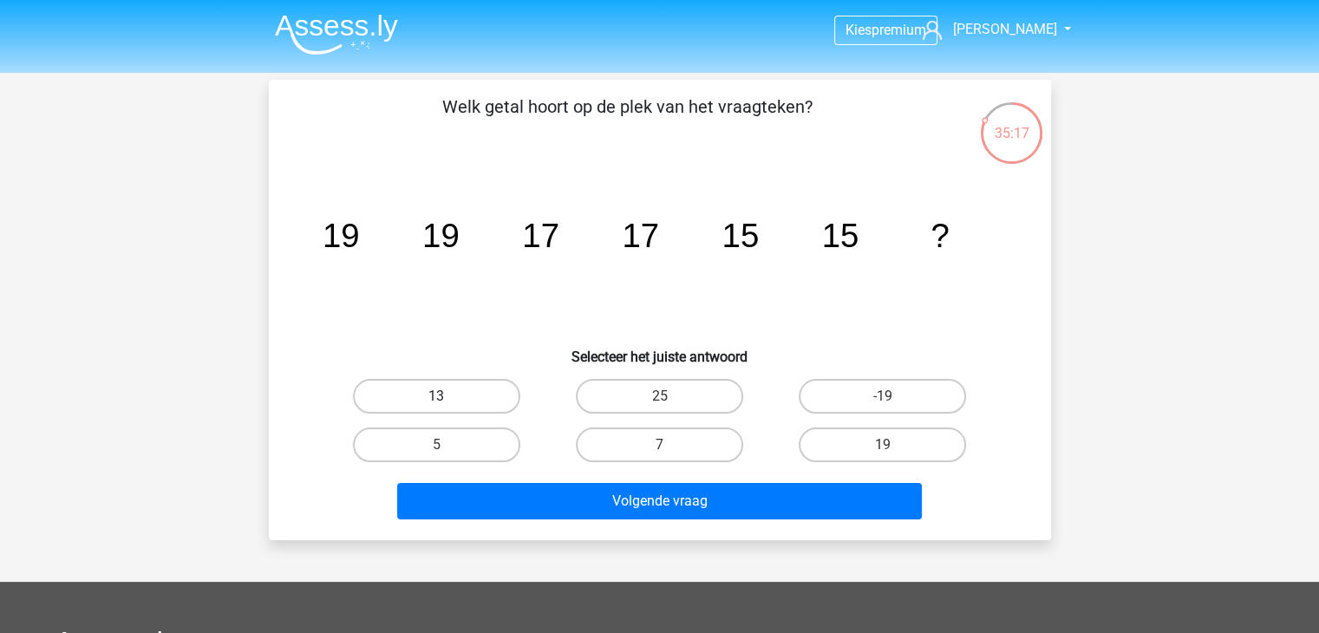
click at [470, 403] on label "13" at bounding box center [436, 396] width 167 height 35
click at [448, 403] on input "13" at bounding box center [441, 401] width 11 height 11
radio input "true"
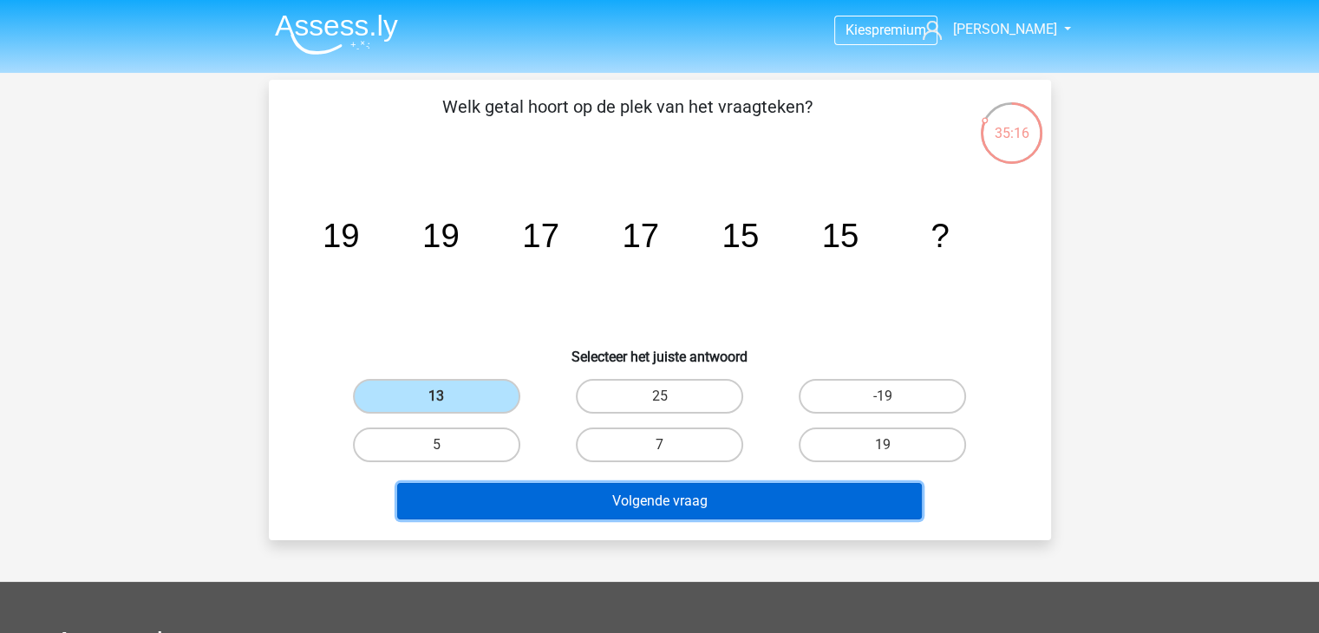
click at [594, 508] on button "Volgende vraag" at bounding box center [659, 501] width 525 height 36
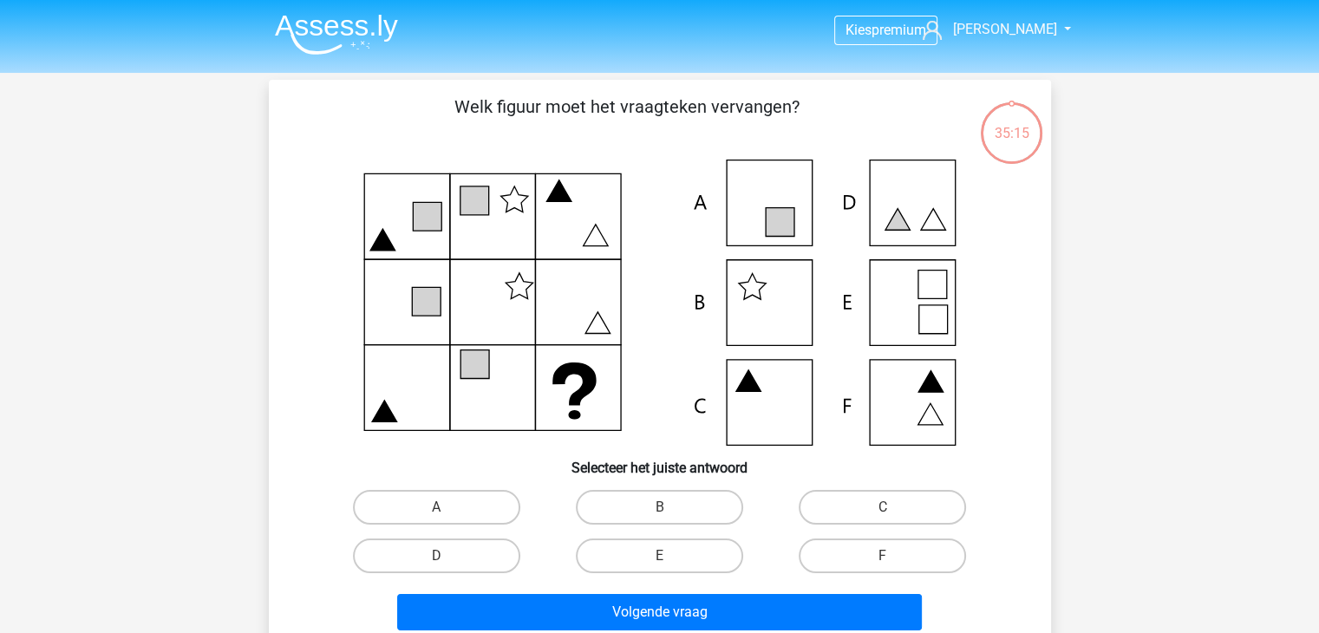
scroll to position [80, 0]
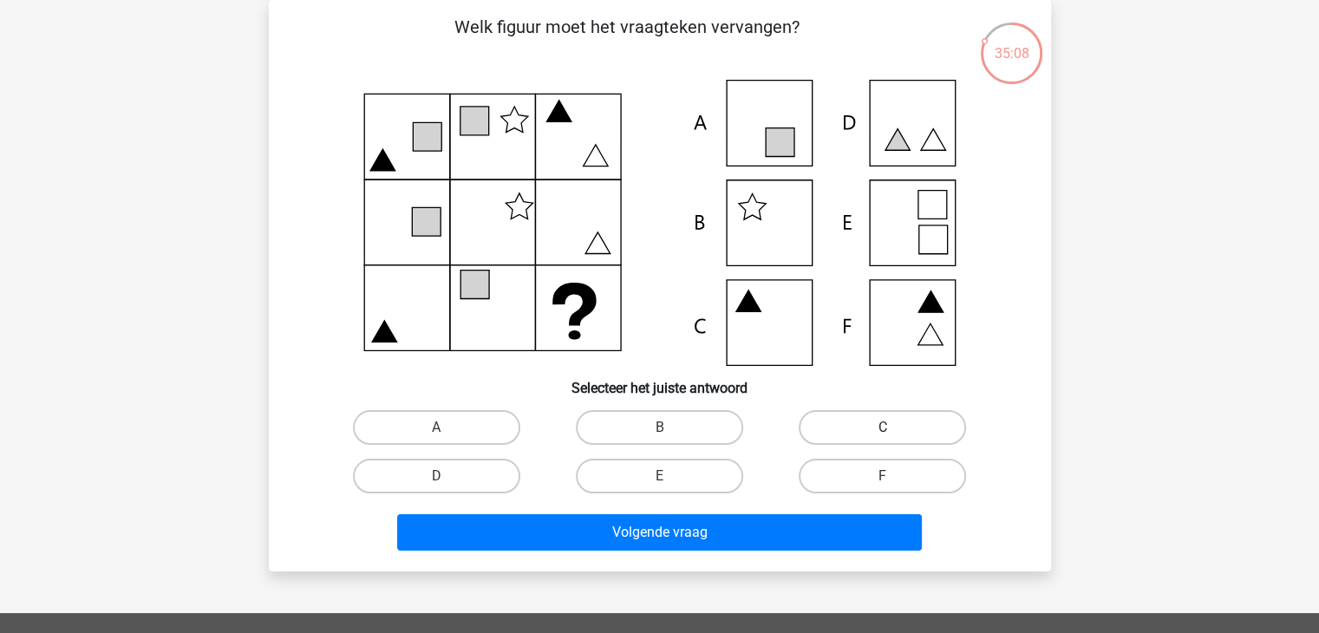
click at [856, 438] on label "C" at bounding box center [882, 427] width 167 height 35
click at [883, 438] on input "C" at bounding box center [888, 433] width 11 height 11
radio input "true"
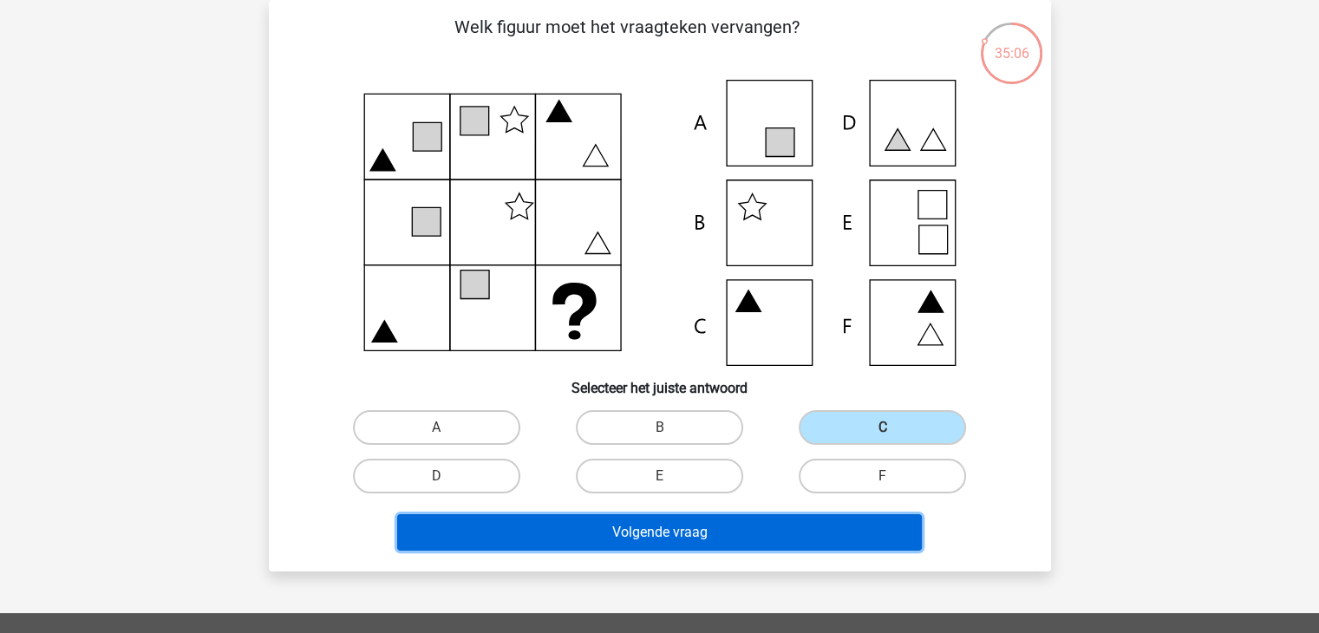
click at [794, 542] on button "Volgende vraag" at bounding box center [659, 532] width 525 height 36
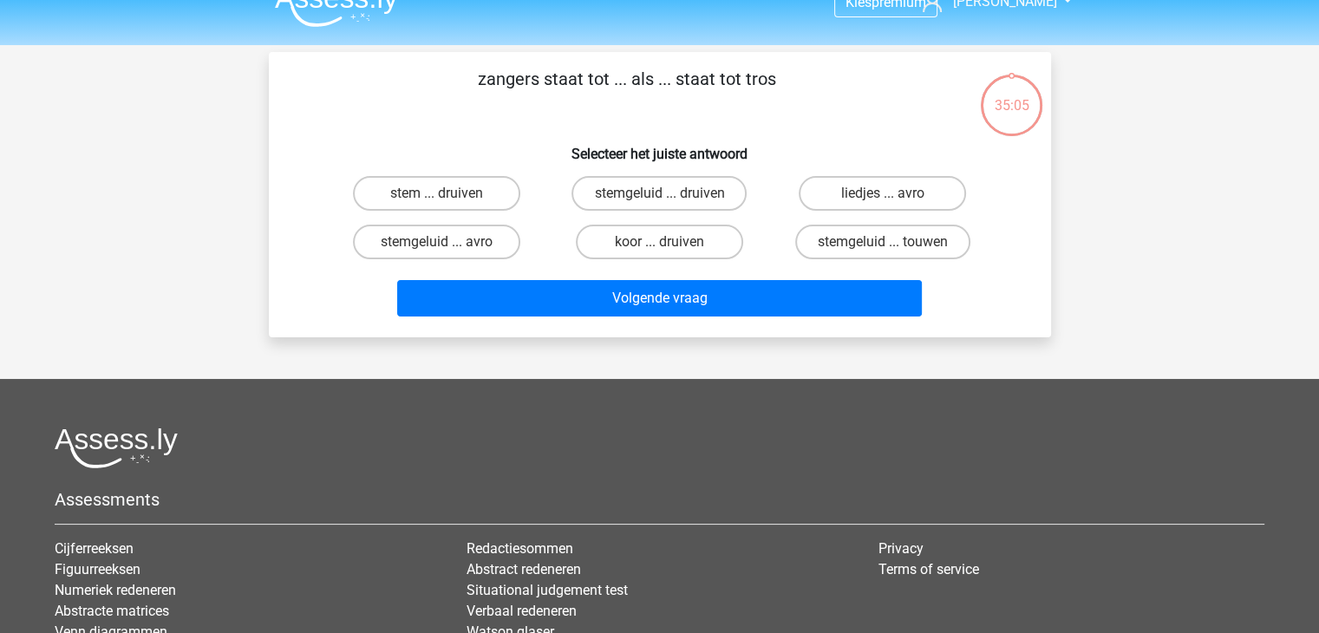
scroll to position [0, 0]
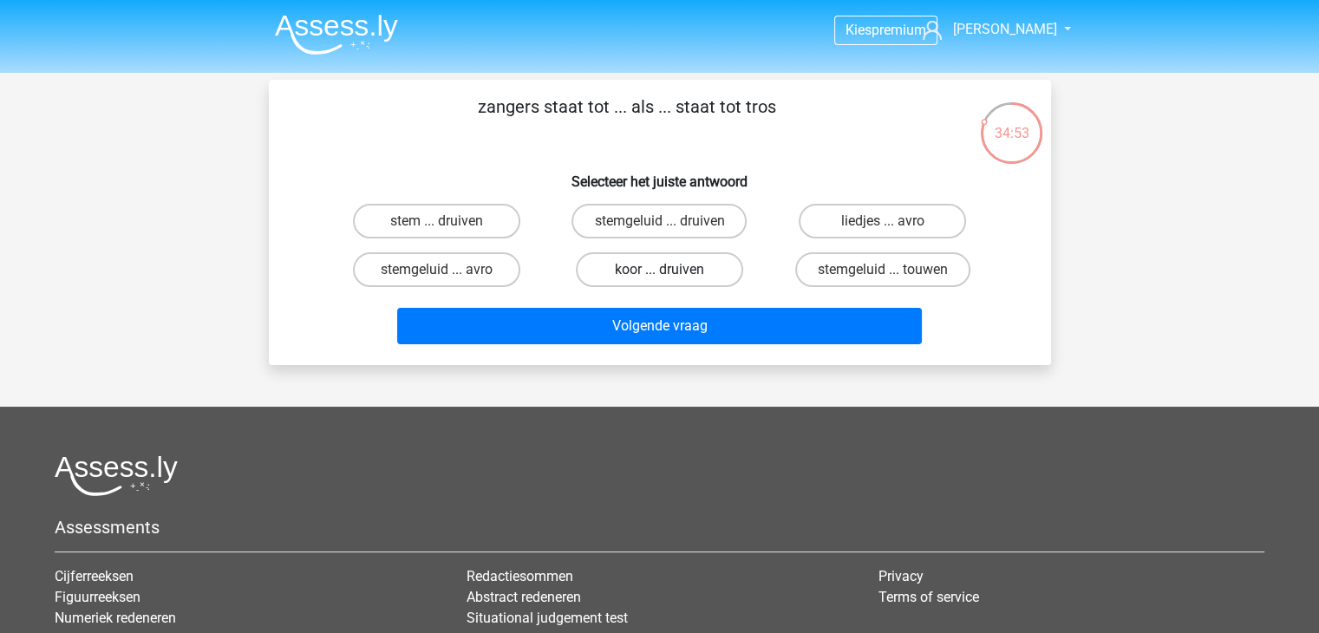
click at [679, 271] on label "koor ... druiven" at bounding box center [659, 269] width 167 height 35
click at [670, 271] on input "koor ... druiven" at bounding box center [664, 275] width 11 height 11
radio input "true"
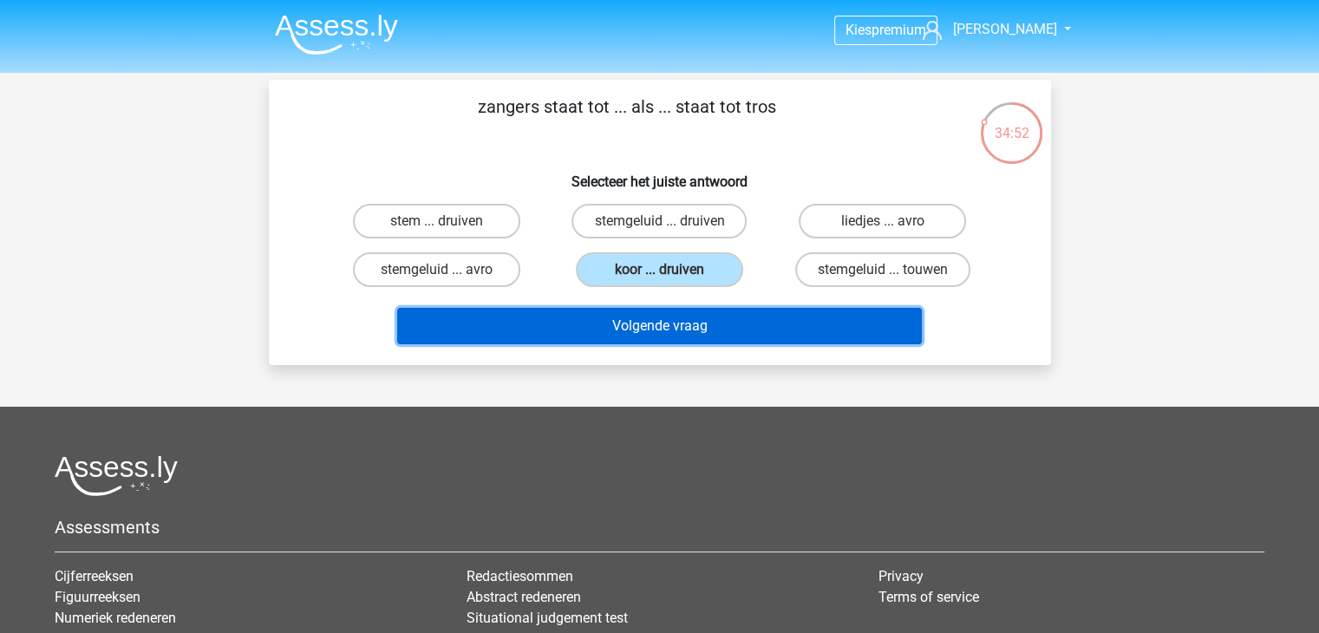
click at [709, 331] on button "Volgende vraag" at bounding box center [659, 326] width 525 height 36
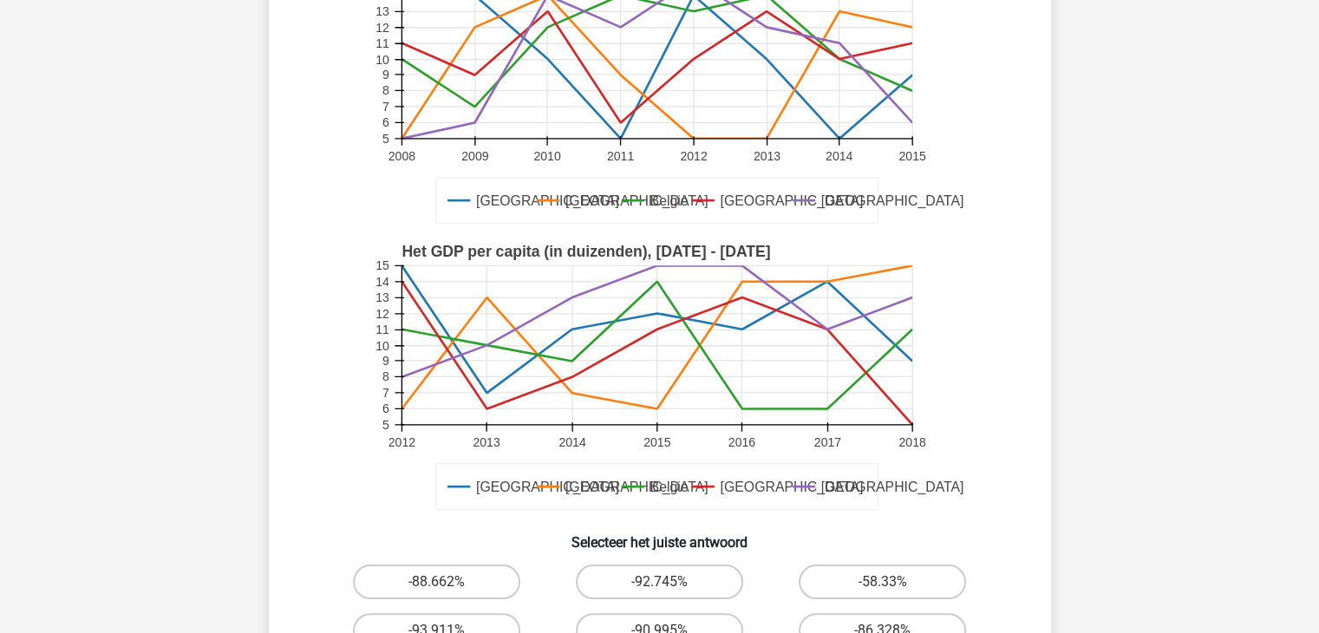
scroll to position [520, 0]
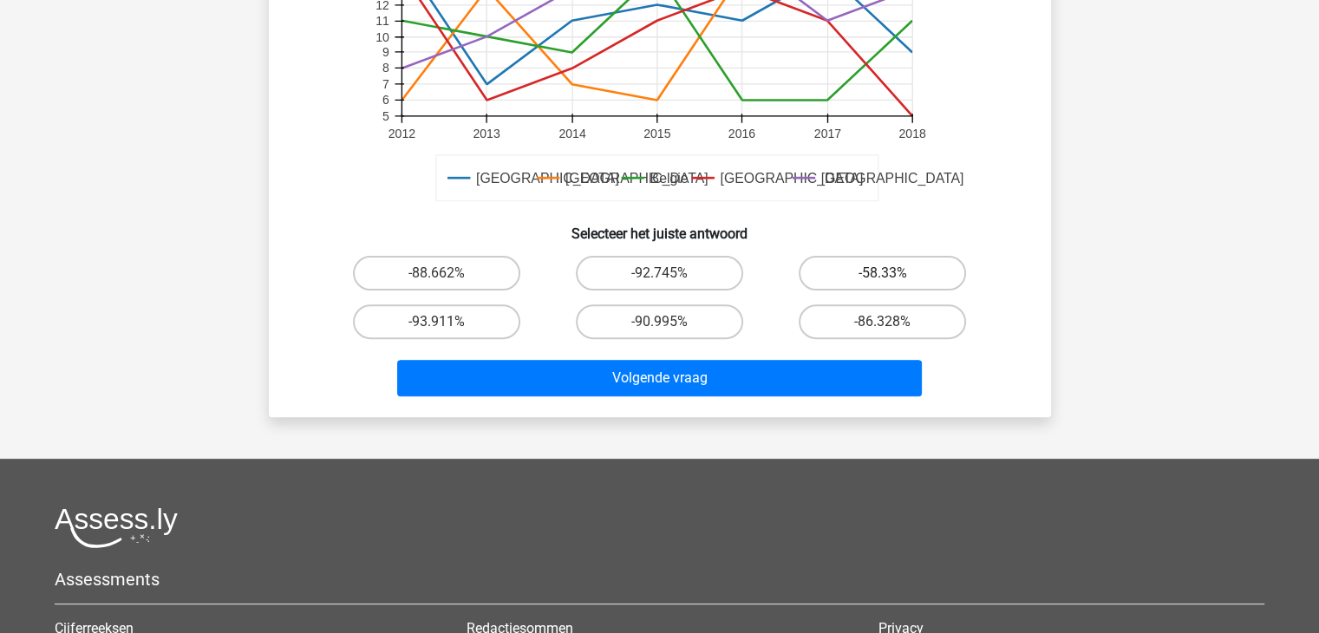
click at [840, 269] on label "-58.33%" at bounding box center [882, 273] width 167 height 35
click at [883, 273] on input "-58.33%" at bounding box center [888, 278] width 11 height 11
radio input "true"
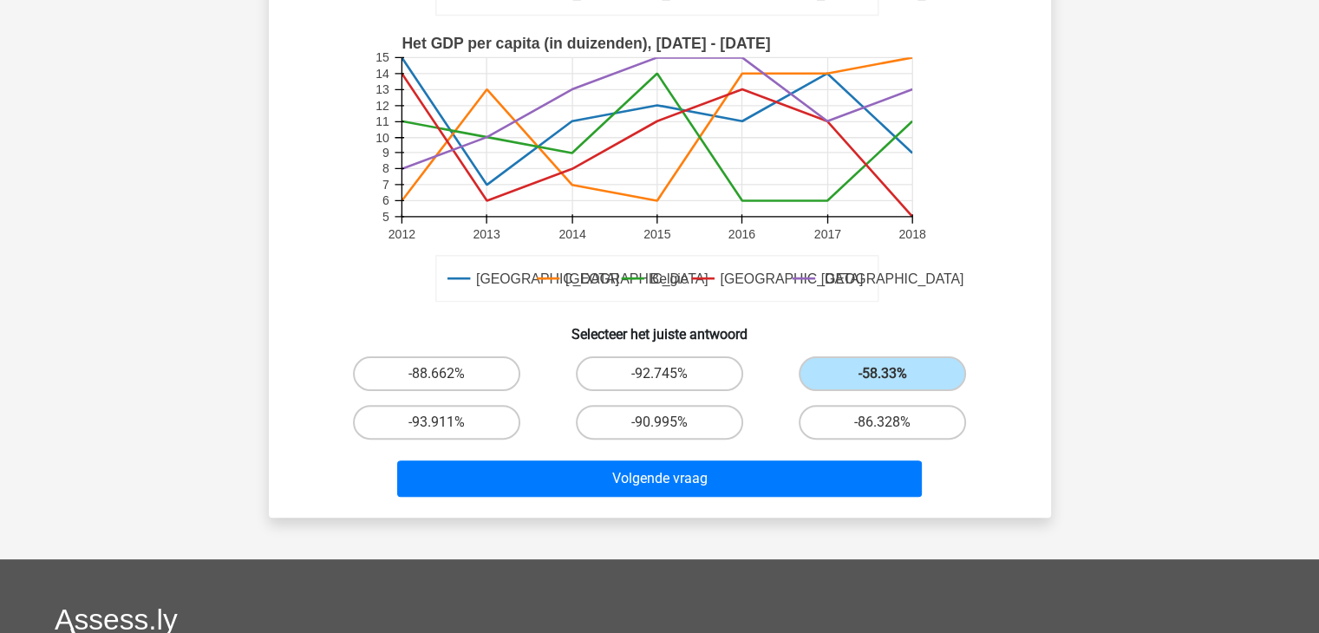
scroll to position [347, 0]
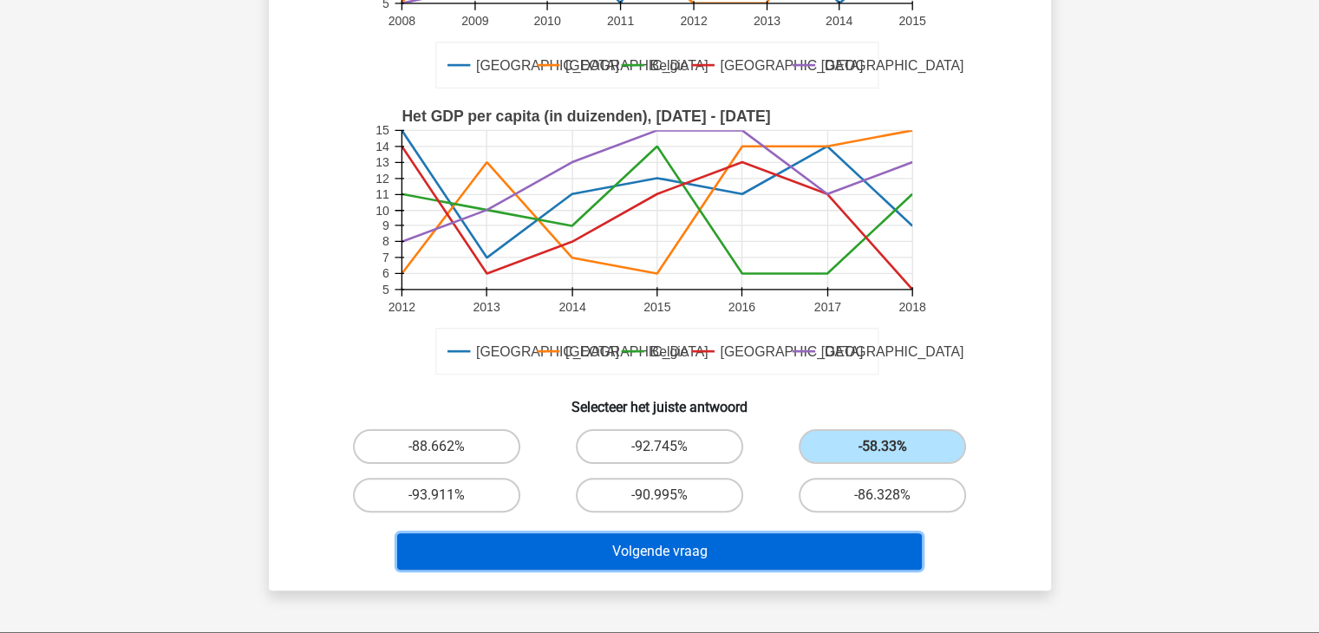
click at [723, 547] on button "Volgende vraag" at bounding box center [659, 551] width 525 height 36
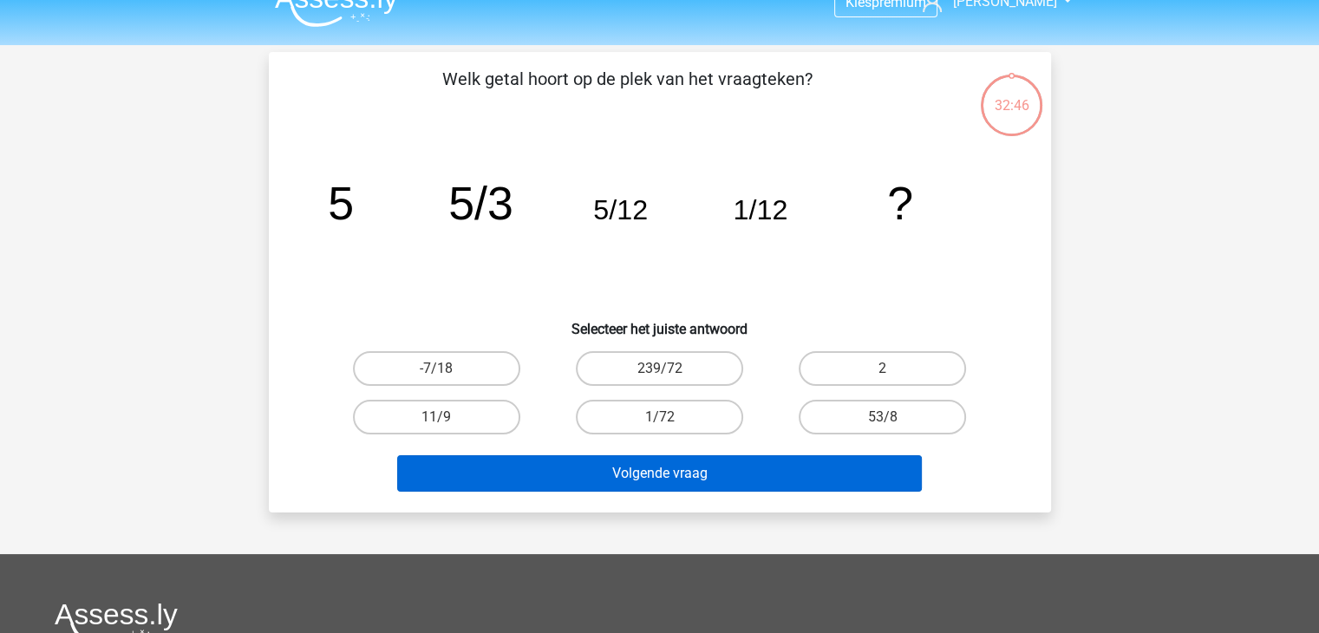
scroll to position [0, 0]
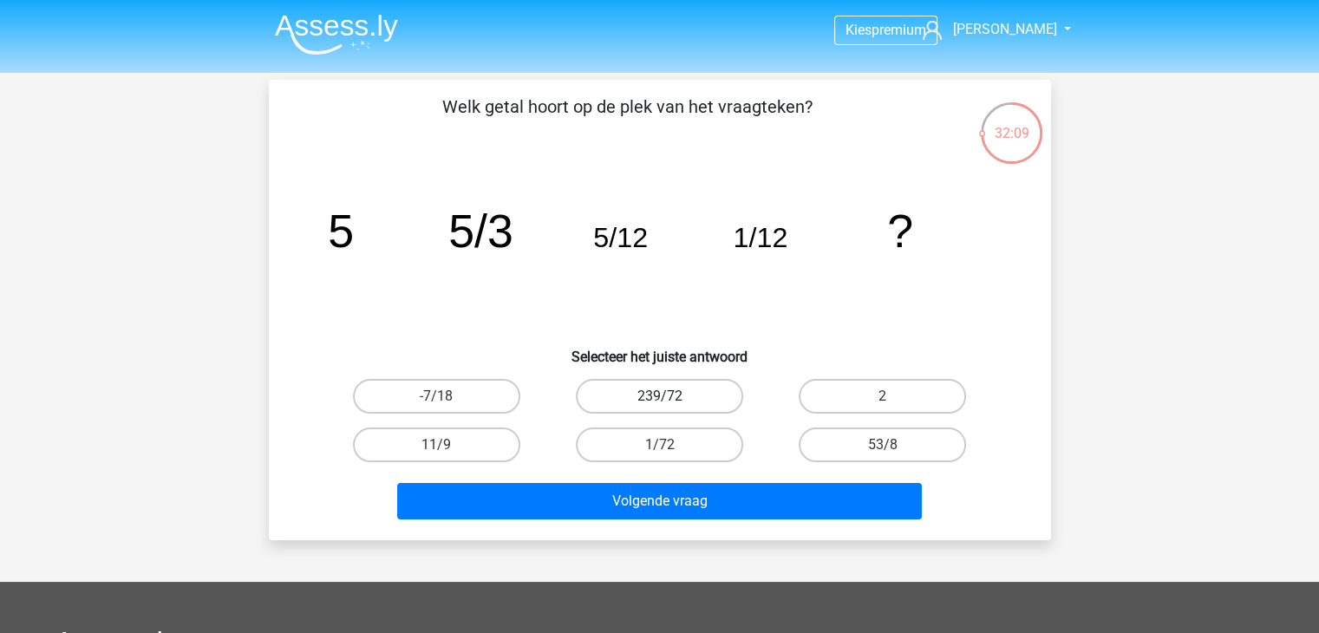
drag, startPoint x: 643, startPoint y: 393, endPoint x: 643, endPoint y: 403, distance: 10.4
click at [643, 400] on label "239/72" at bounding box center [659, 396] width 167 height 35
click at [659, 400] on input "239/72" at bounding box center [664, 401] width 11 height 11
radio input "true"
click at [486, 400] on label "-7/18" at bounding box center [436, 396] width 167 height 35
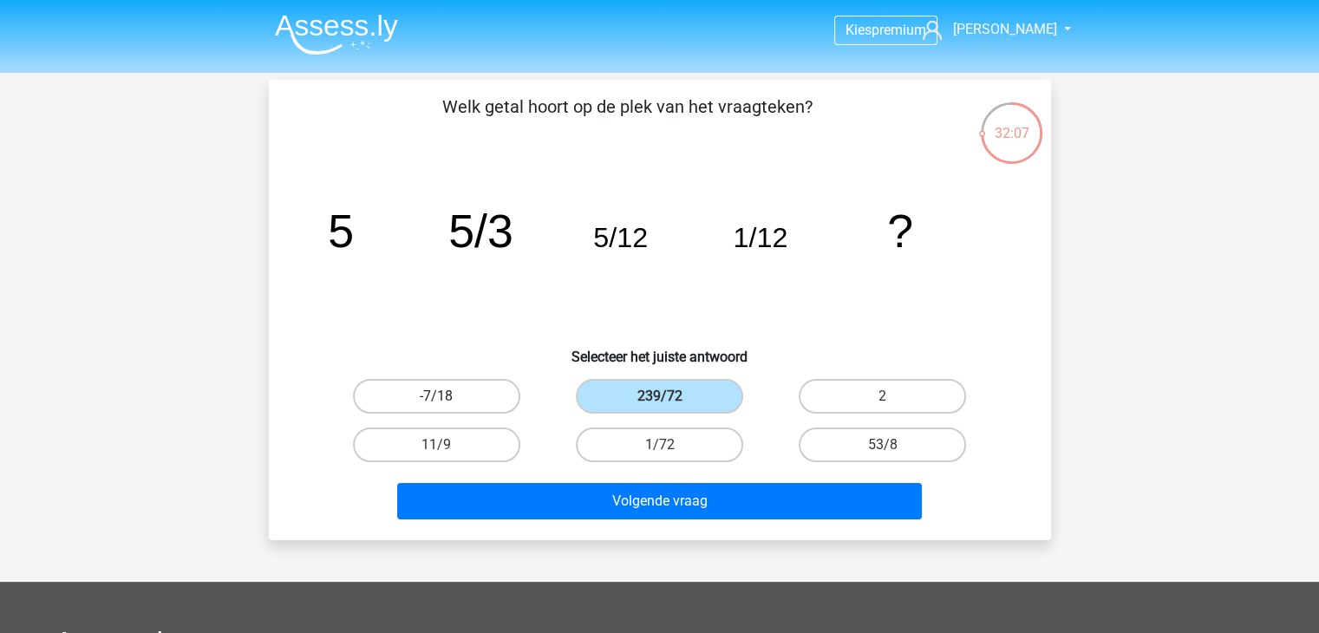
click at [448, 400] on input "-7/18" at bounding box center [441, 401] width 11 height 11
radio input "true"
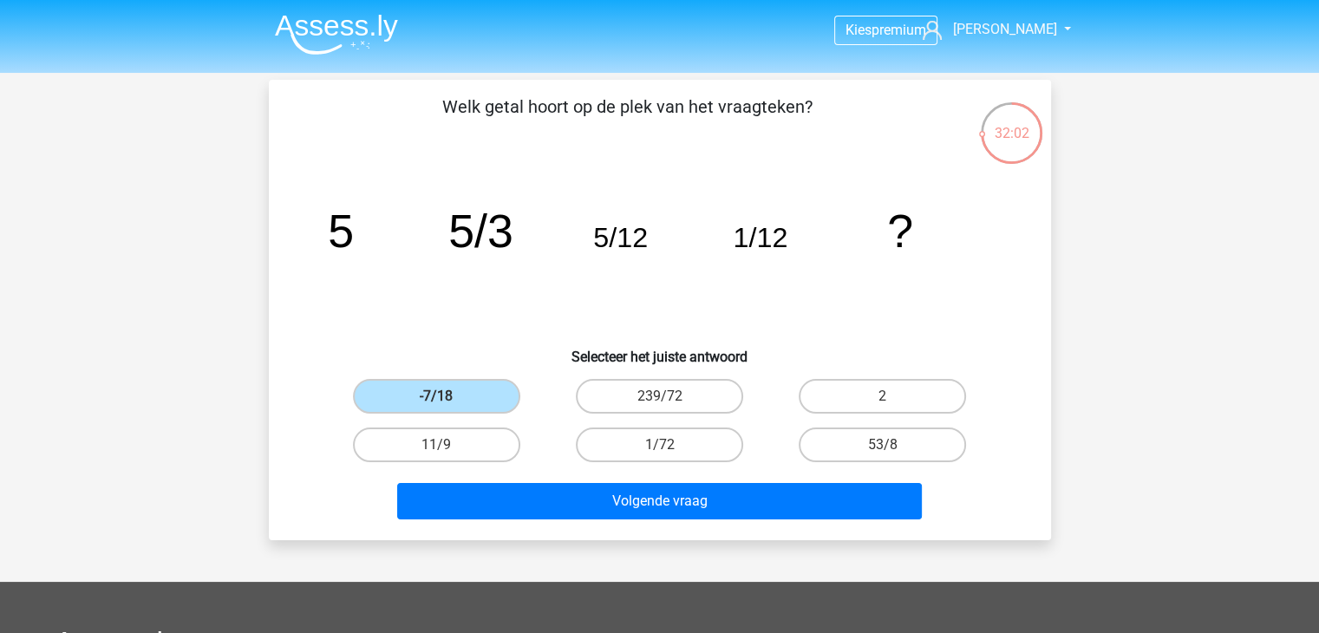
click at [666, 449] on input "1/72" at bounding box center [664, 450] width 11 height 11
radio input "true"
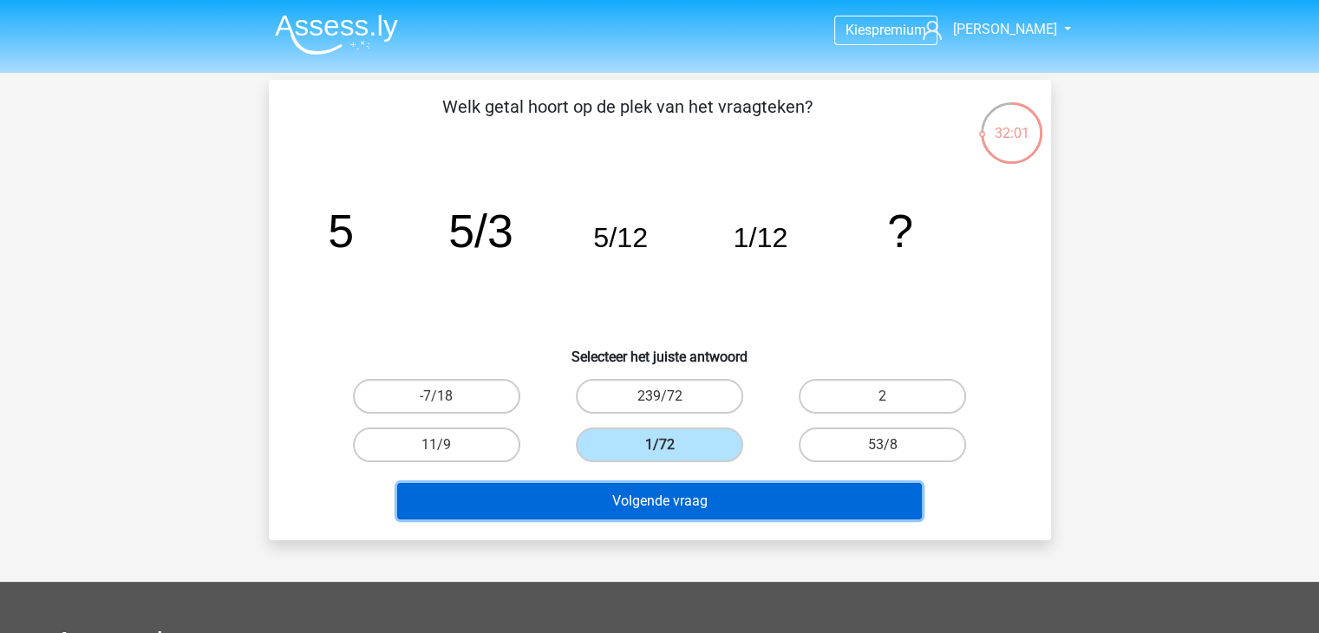
click at [660, 500] on button "Volgende vraag" at bounding box center [659, 501] width 525 height 36
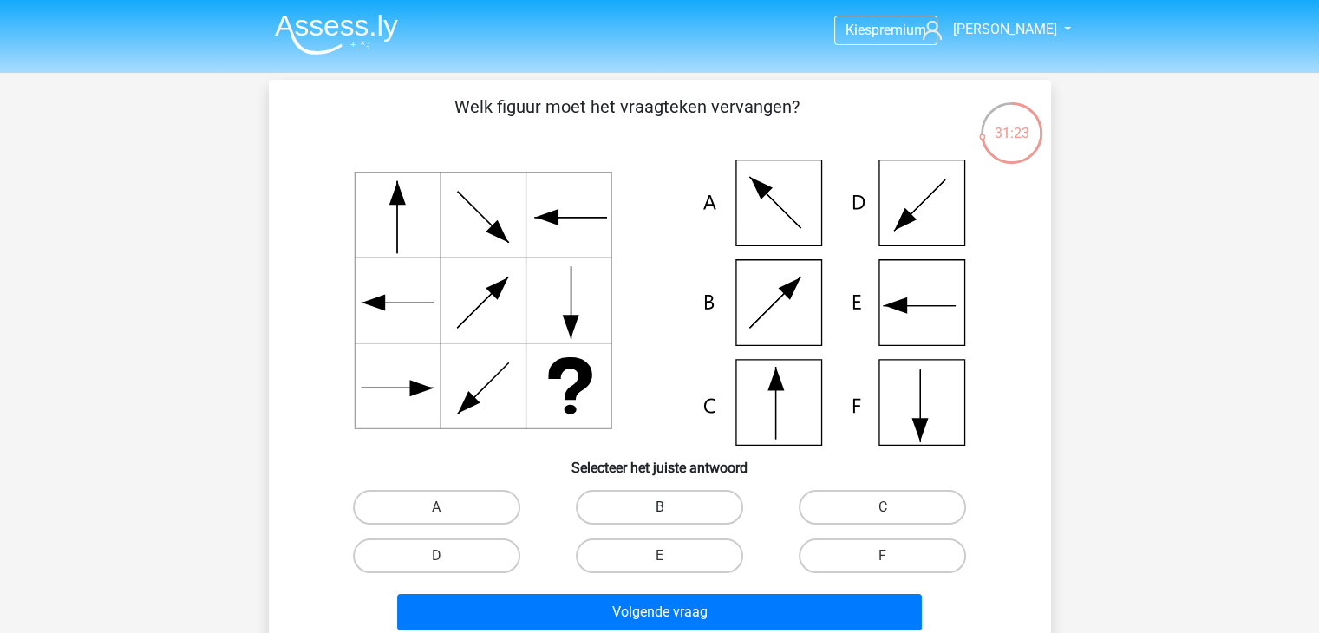
click at [670, 504] on label "B" at bounding box center [659, 507] width 167 height 35
click at [670, 507] on input "B" at bounding box center [664, 512] width 11 height 11
radio input "true"
click at [860, 493] on label "C" at bounding box center [882, 507] width 167 height 35
click at [883, 507] on input "C" at bounding box center [888, 512] width 11 height 11
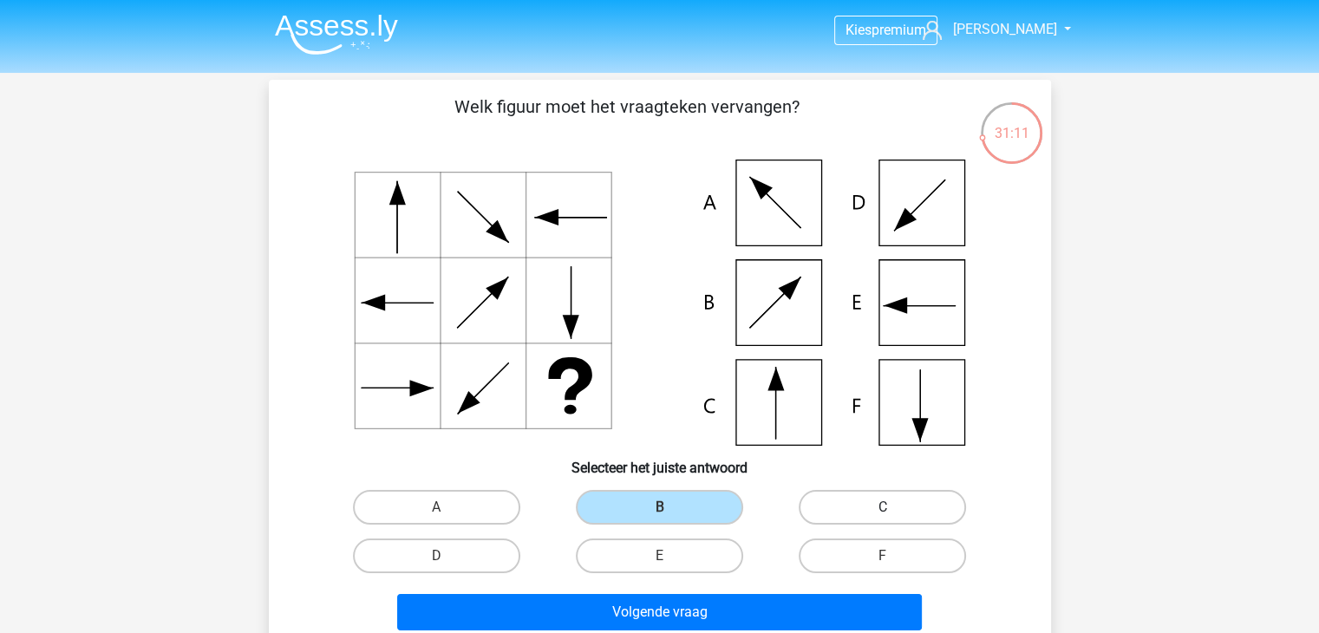
radio input "true"
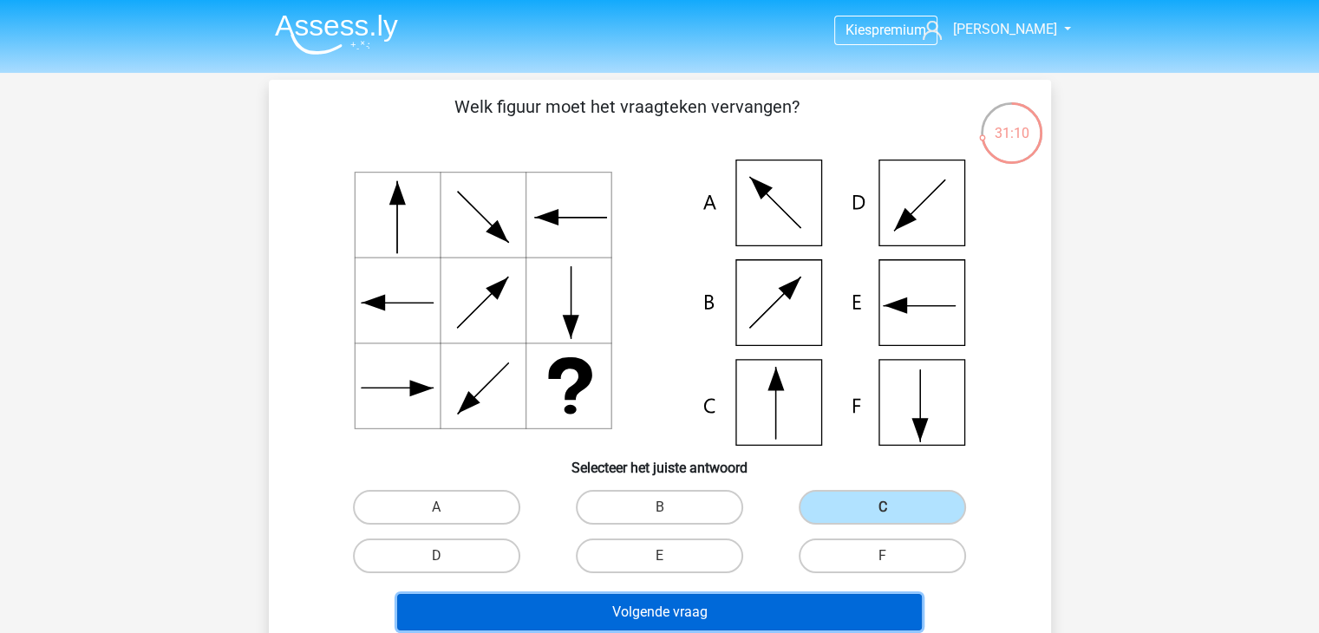
click at [796, 608] on button "Volgende vraag" at bounding box center [659, 612] width 525 height 36
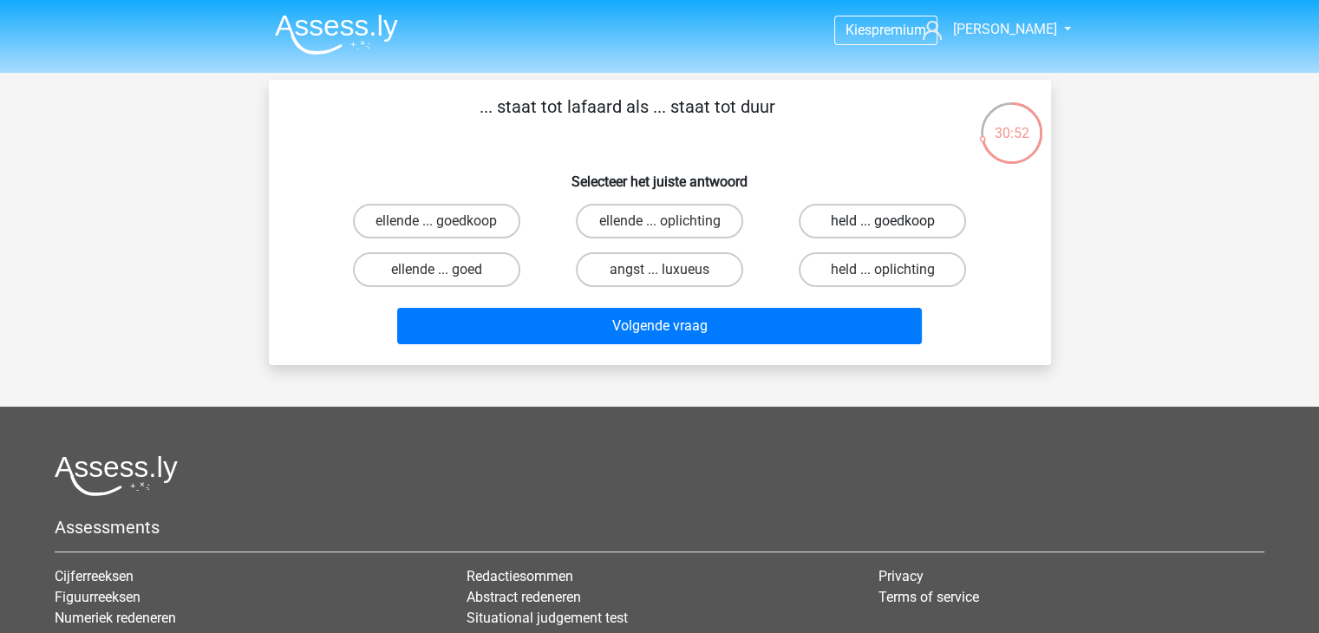
click at [854, 224] on label "held ... goedkoop" at bounding box center [882, 221] width 167 height 35
click at [883, 224] on input "held ... goedkoop" at bounding box center [888, 226] width 11 height 11
radio input "true"
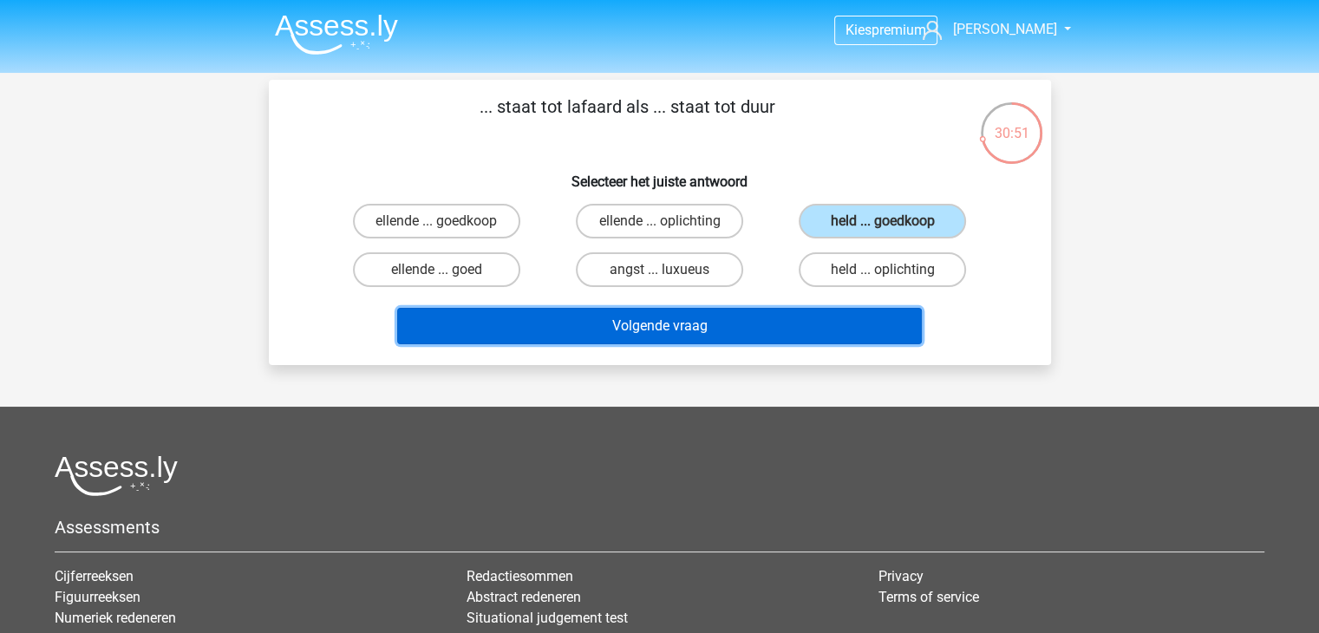
click at [826, 320] on button "Volgende vraag" at bounding box center [659, 326] width 525 height 36
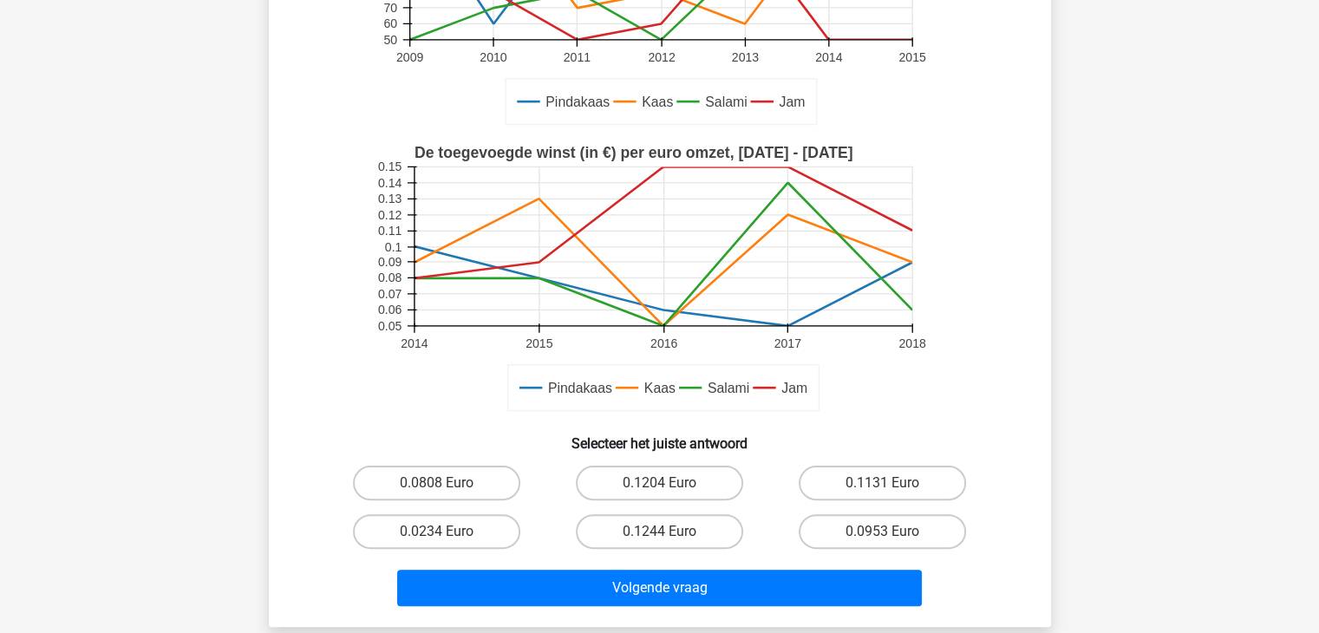
scroll to position [347, 0]
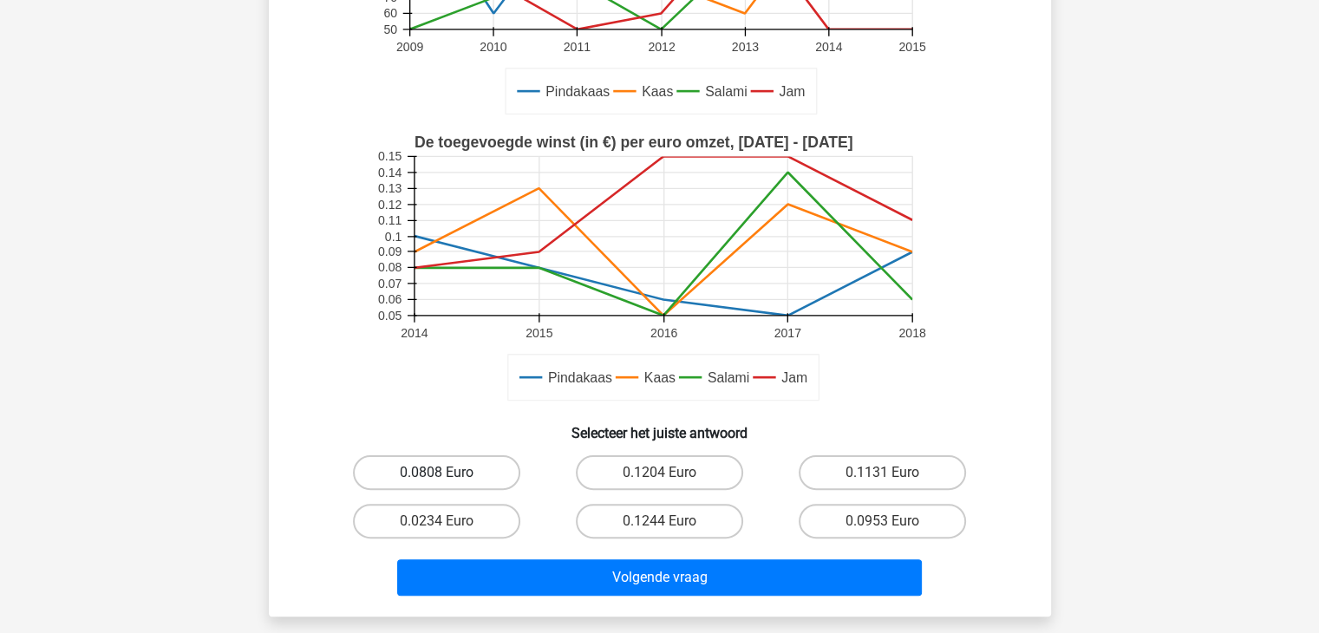
click at [496, 471] on label "0.0808 Euro" at bounding box center [436, 472] width 167 height 35
click at [448, 473] on input "0.0808 Euro" at bounding box center [441, 478] width 11 height 11
radio input "true"
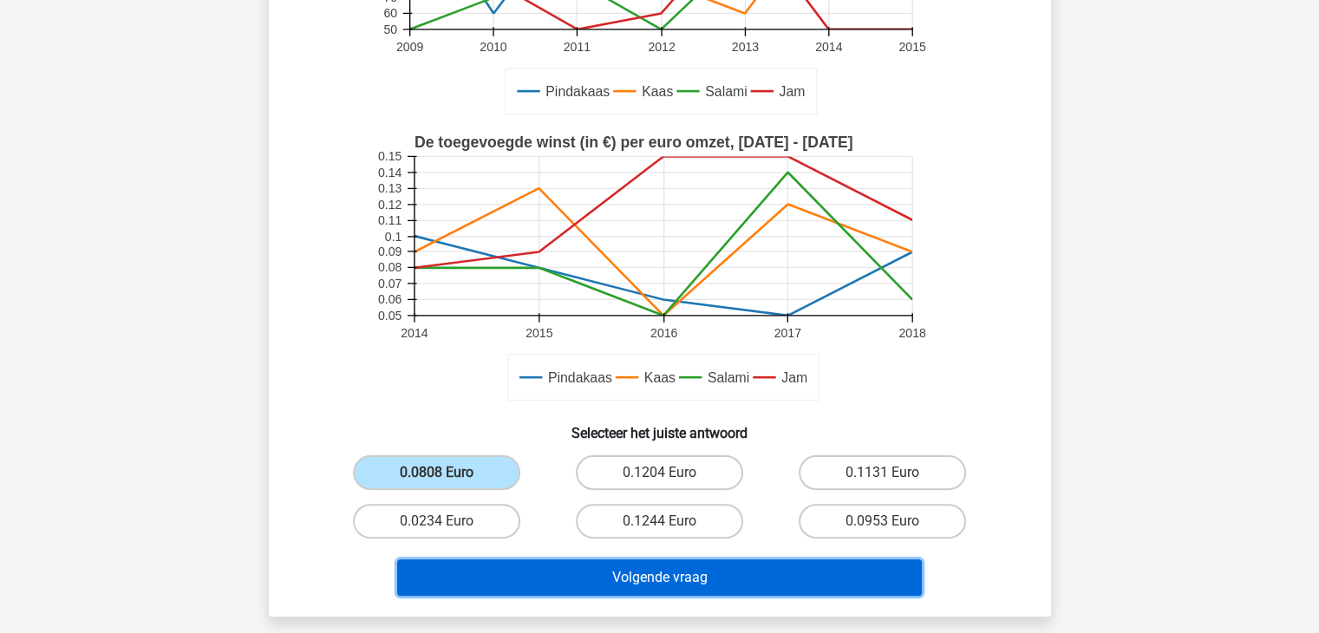
click at [604, 566] on button "Volgende vraag" at bounding box center [659, 577] width 525 height 36
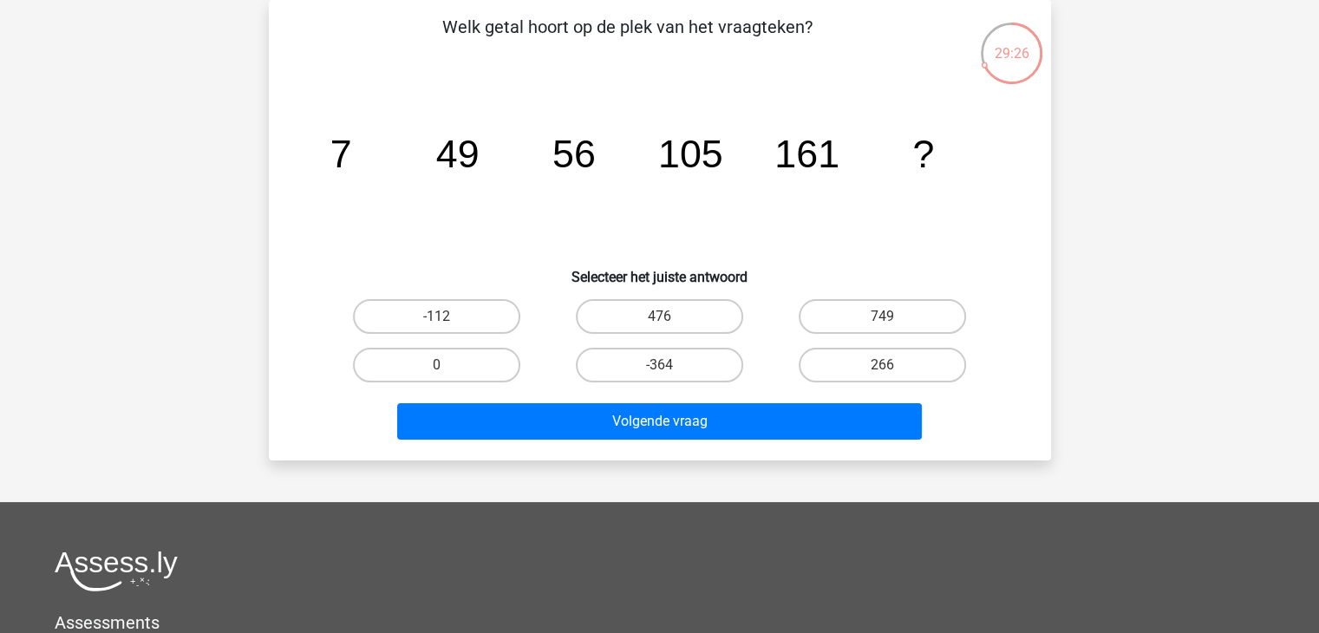
scroll to position [173, 0]
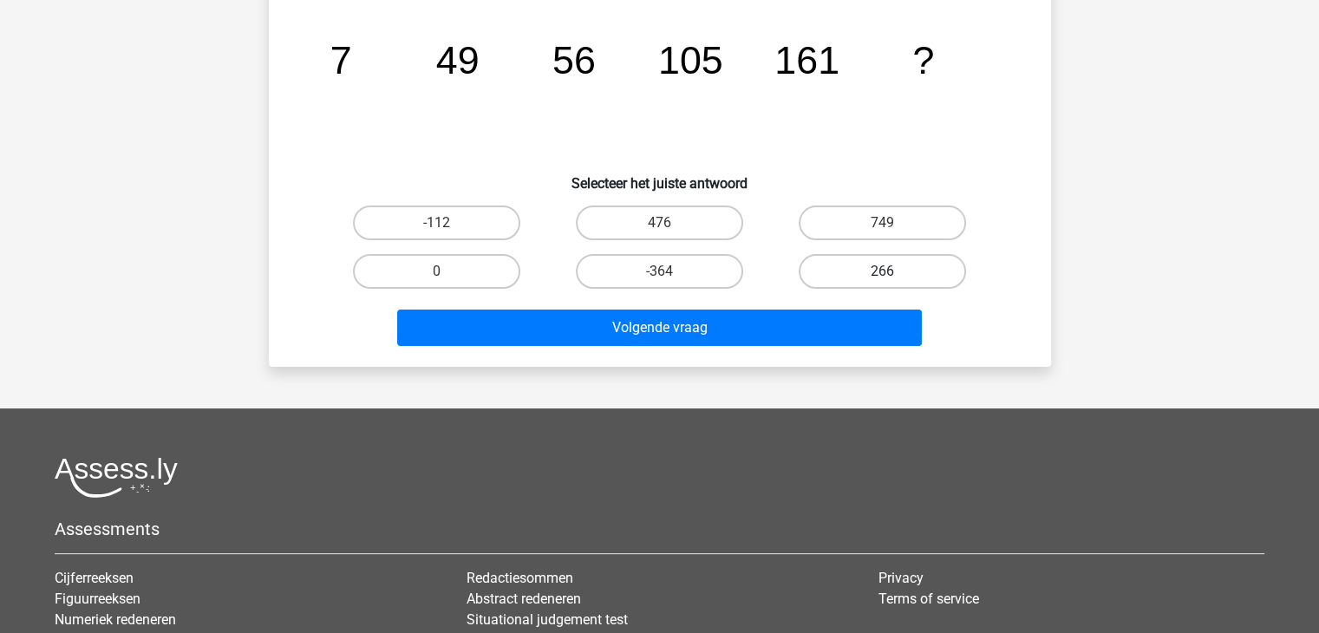
click at [858, 268] on label "266" at bounding box center [882, 271] width 167 height 35
click at [883, 271] on input "266" at bounding box center [888, 276] width 11 height 11
radio input "true"
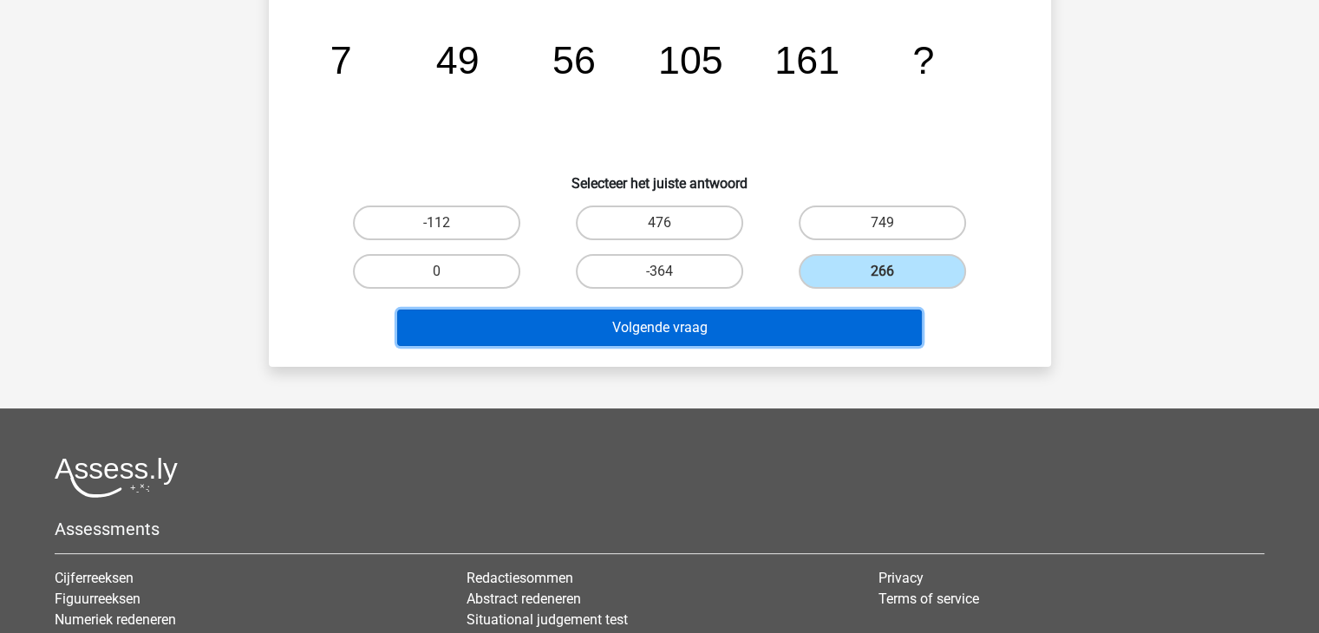
click at [839, 321] on button "Volgende vraag" at bounding box center [659, 328] width 525 height 36
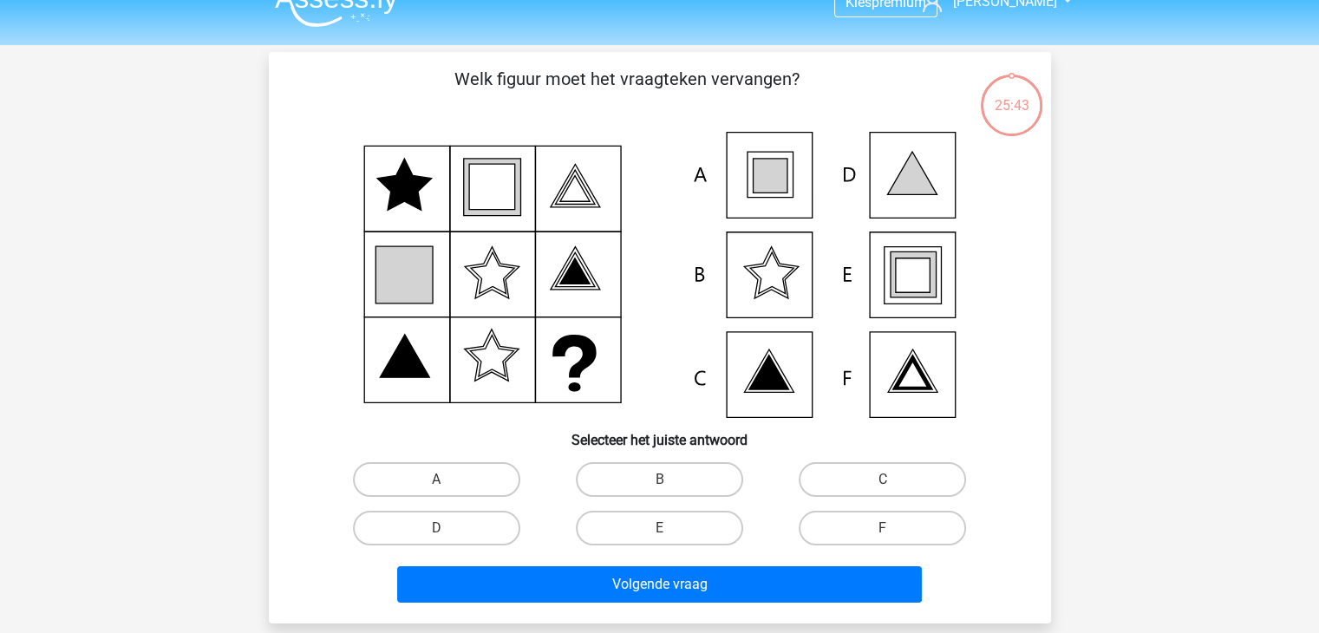
scroll to position [0, 0]
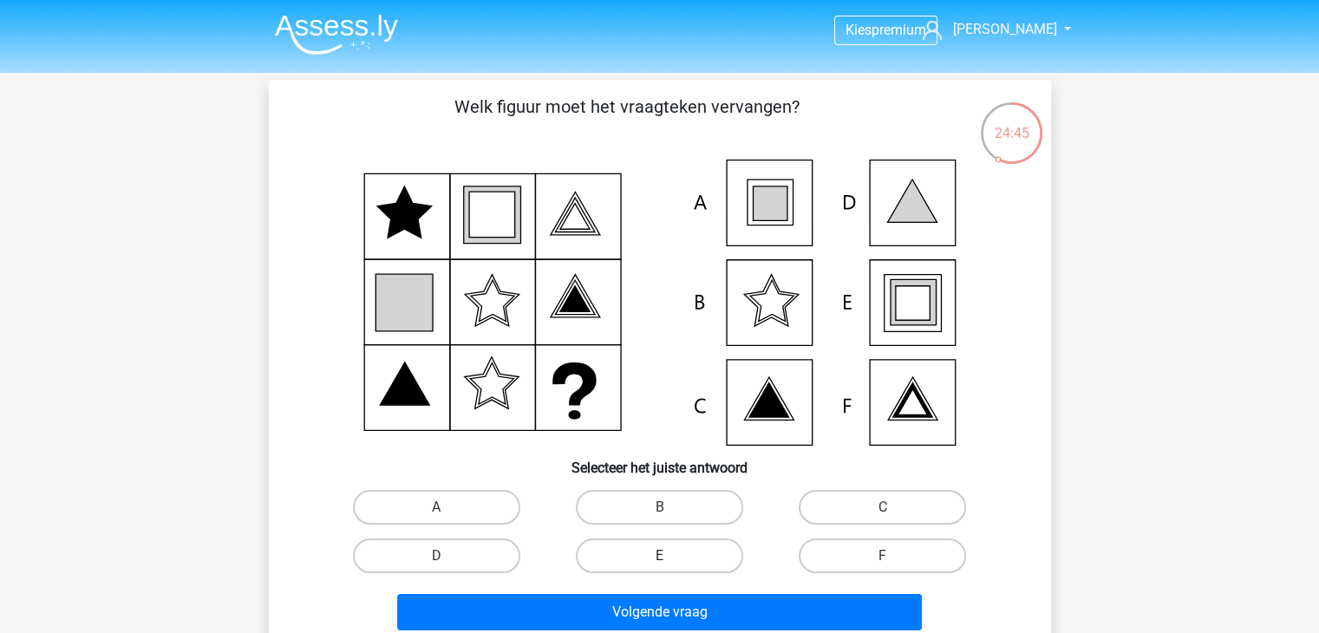
click at [642, 571] on label "E" at bounding box center [659, 556] width 167 height 35
click at [659, 567] on input "E" at bounding box center [664, 561] width 11 height 11
radio input "true"
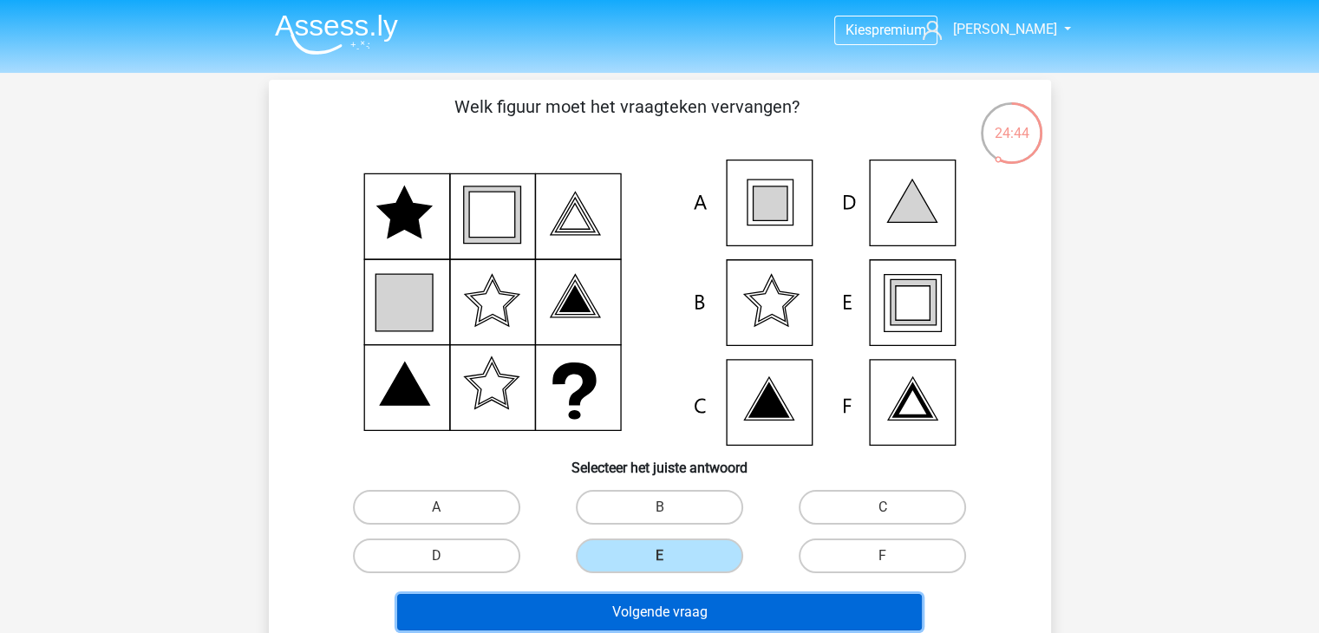
click at [647, 602] on button "Volgende vraag" at bounding box center [659, 612] width 525 height 36
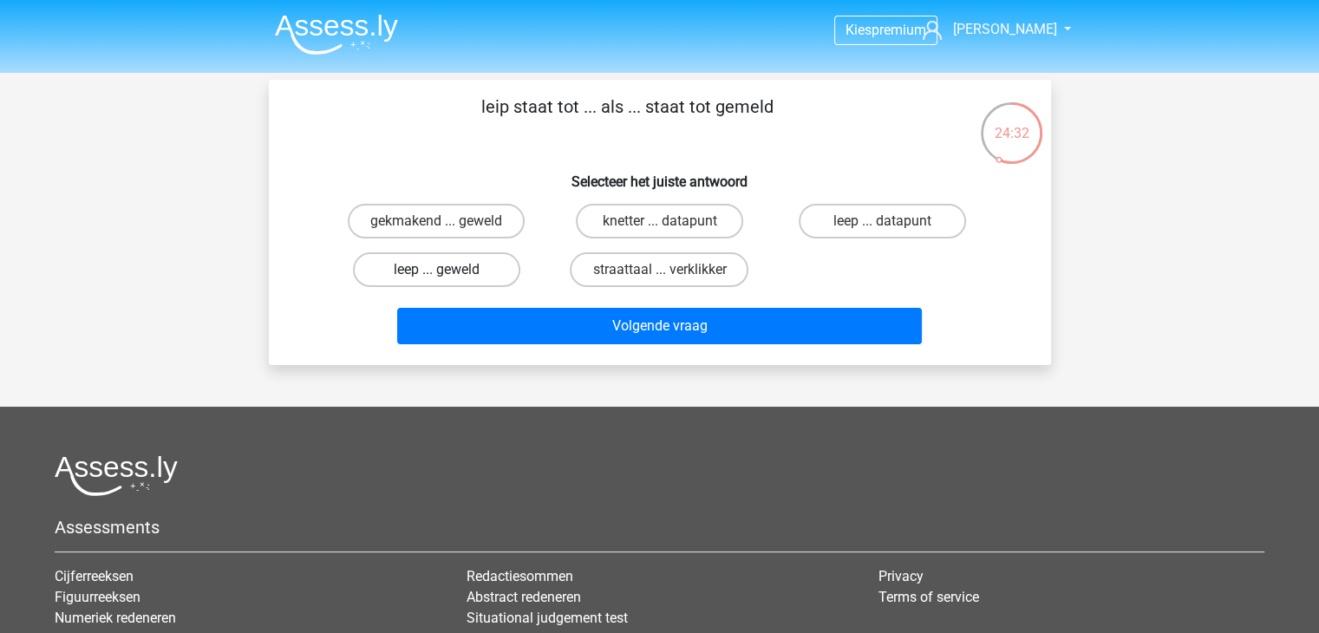
click at [453, 271] on label "leep ... geweld" at bounding box center [436, 269] width 167 height 35
click at [448, 271] on input "leep ... geweld" at bounding box center [441, 275] width 11 height 11
radio input "true"
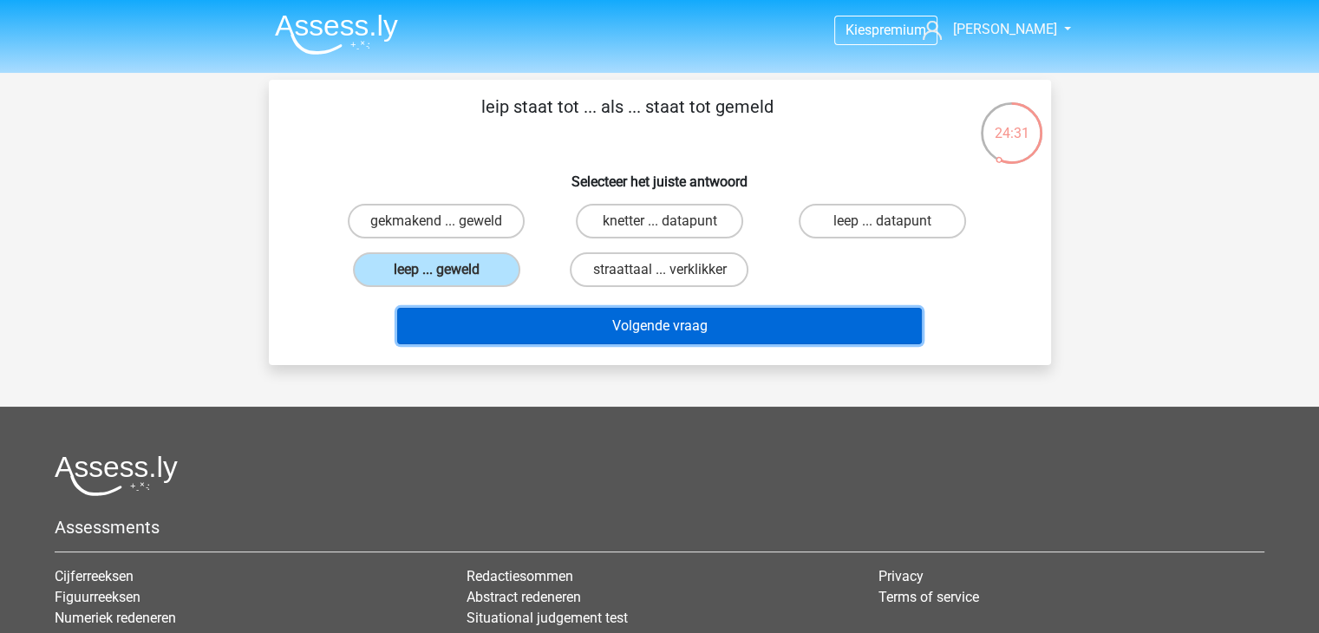
click at [547, 330] on button "Volgende vraag" at bounding box center [659, 326] width 525 height 36
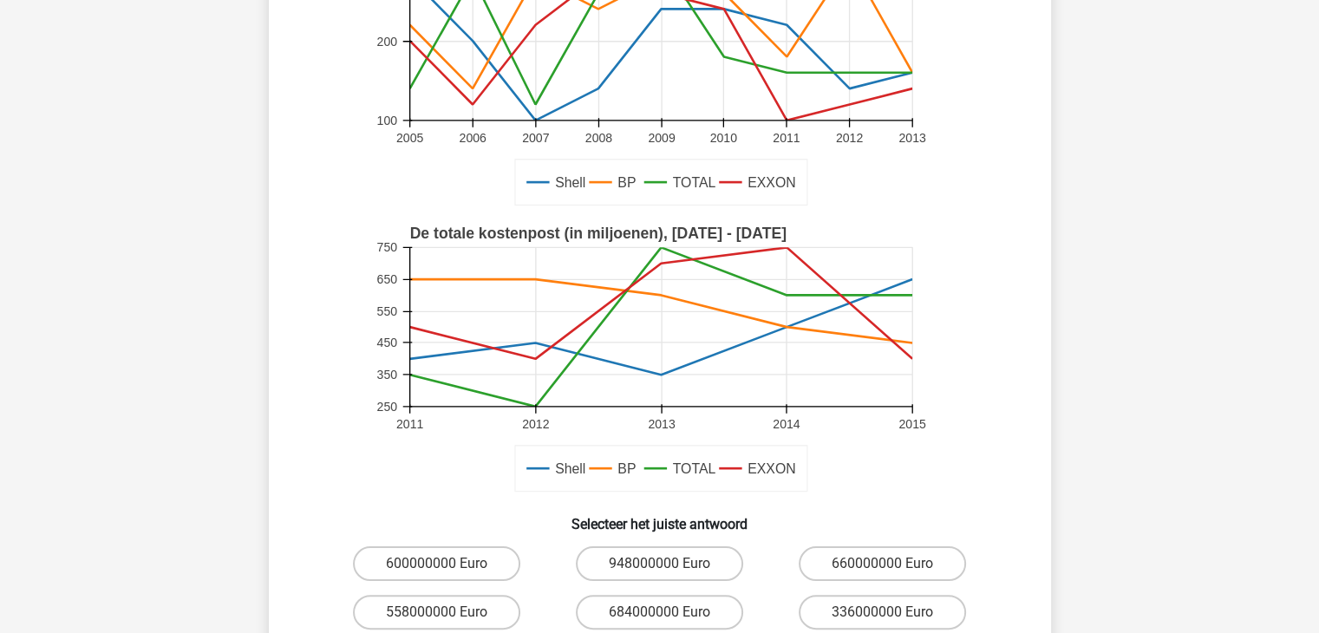
scroll to position [260, 0]
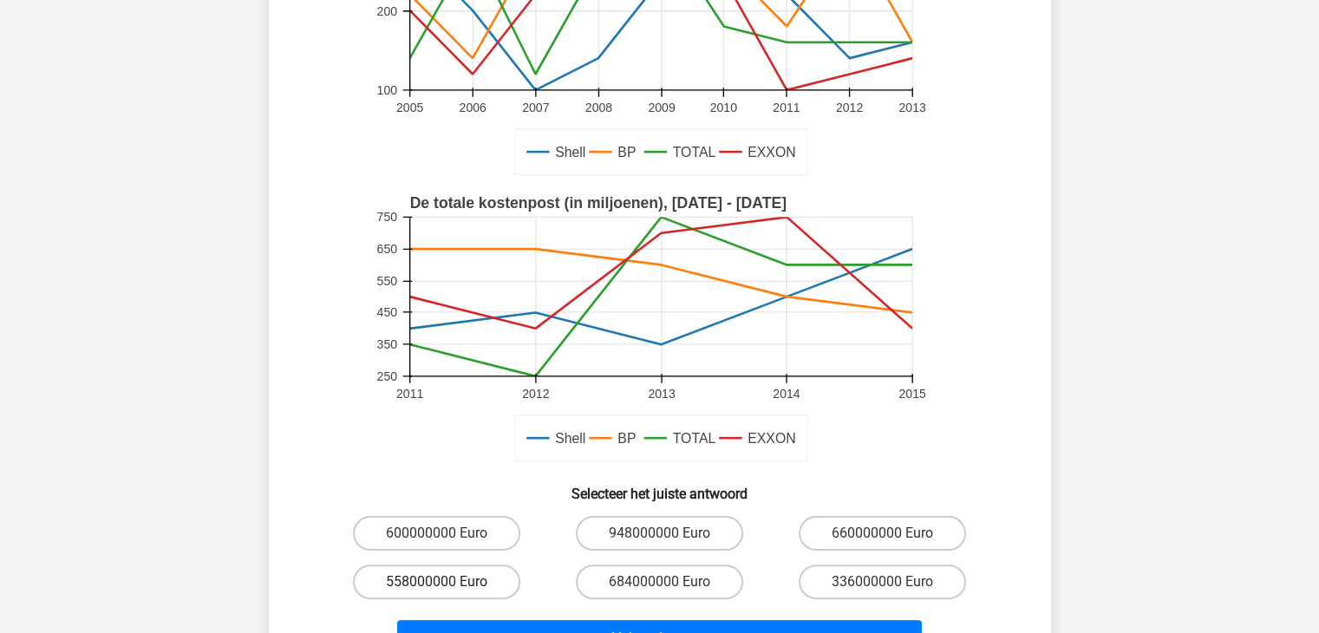
click at [418, 591] on label "558000000 Euro" at bounding box center [436, 582] width 167 height 35
click at [436, 591] on input "558000000 Euro" at bounding box center [441, 587] width 11 height 11
radio input "true"
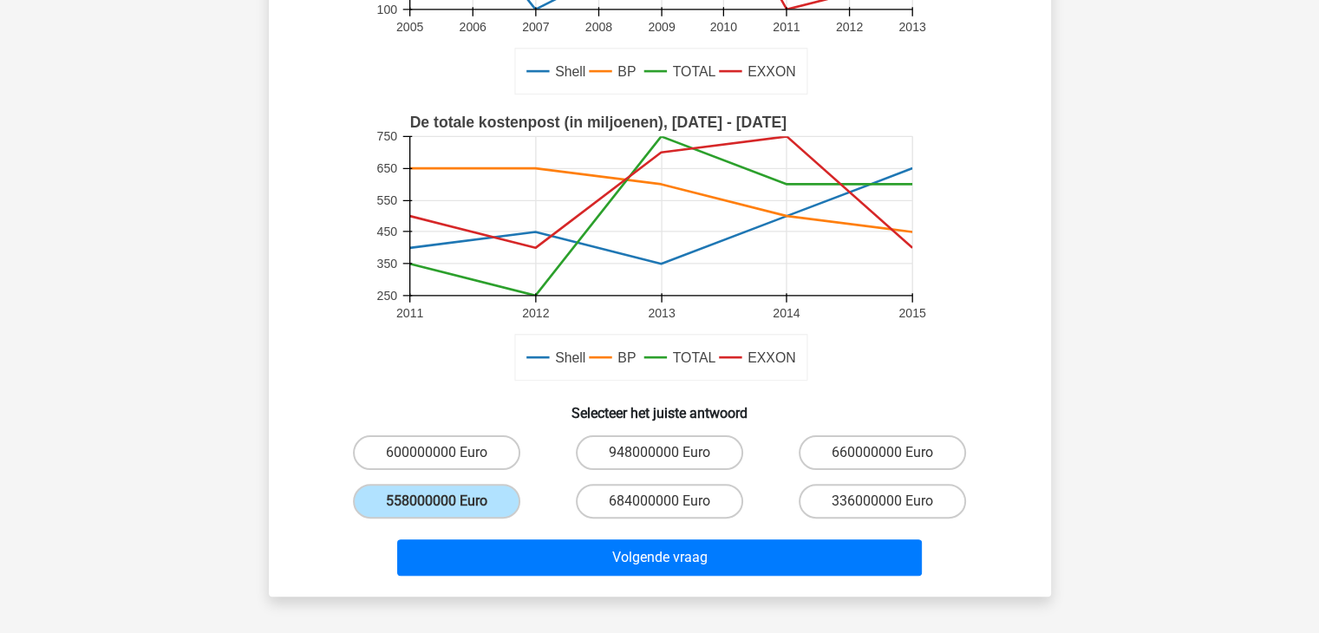
scroll to position [434, 0]
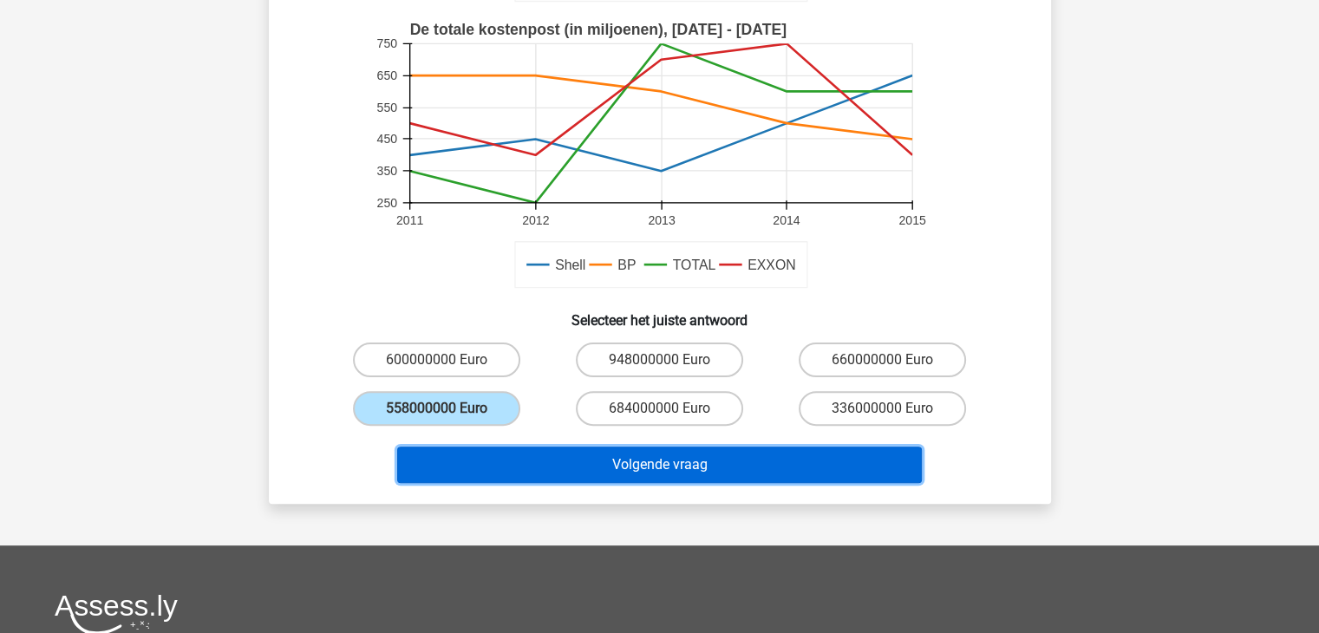
click at [447, 466] on button "Volgende vraag" at bounding box center [659, 465] width 525 height 36
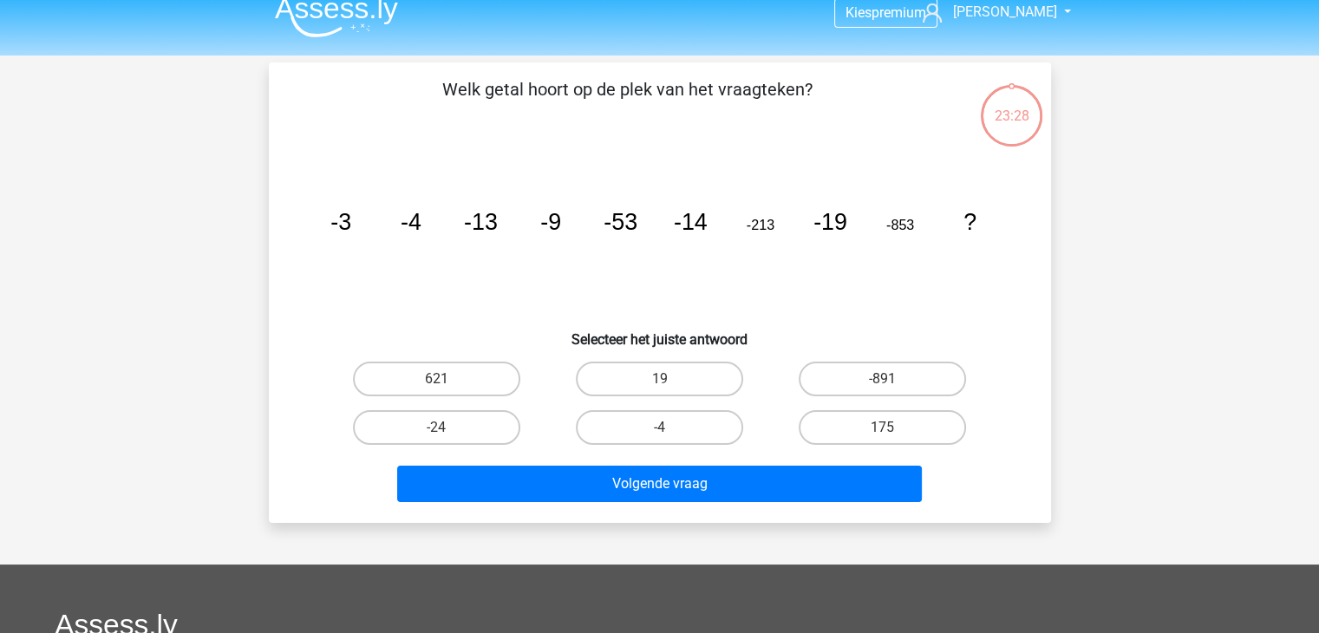
scroll to position [0, 0]
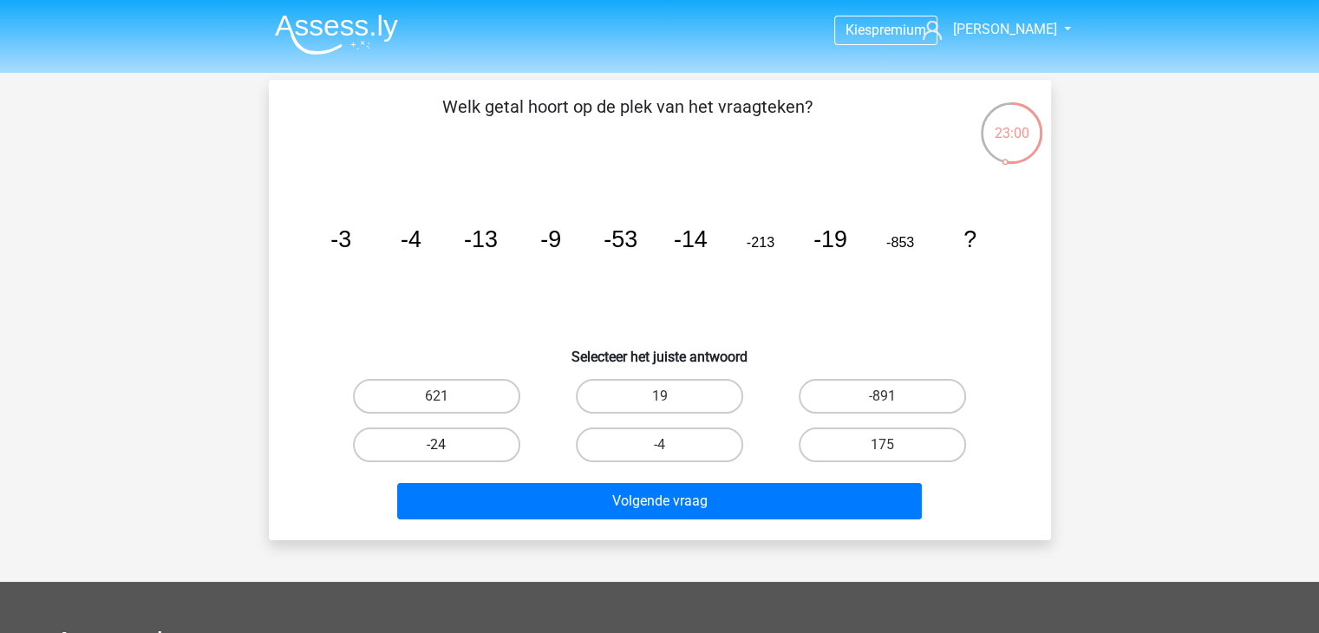
click at [462, 445] on label "-24" at bounding box center [436, 445] width 167 height 35
click at [448, 445] on input "-24" at bounding box center [441, 450] width 11 height 11
radio input "true"
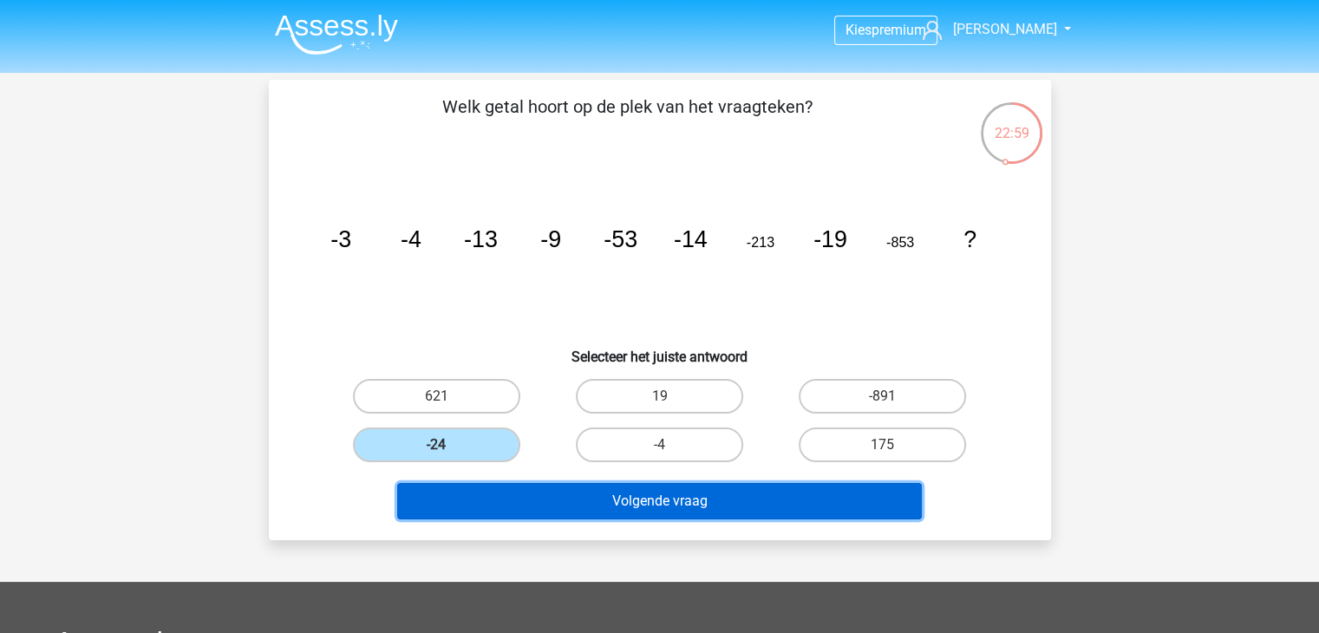
click at [537, 490] on button "Volgende vraag" at bounding box center [659, 501] width 525 height 36
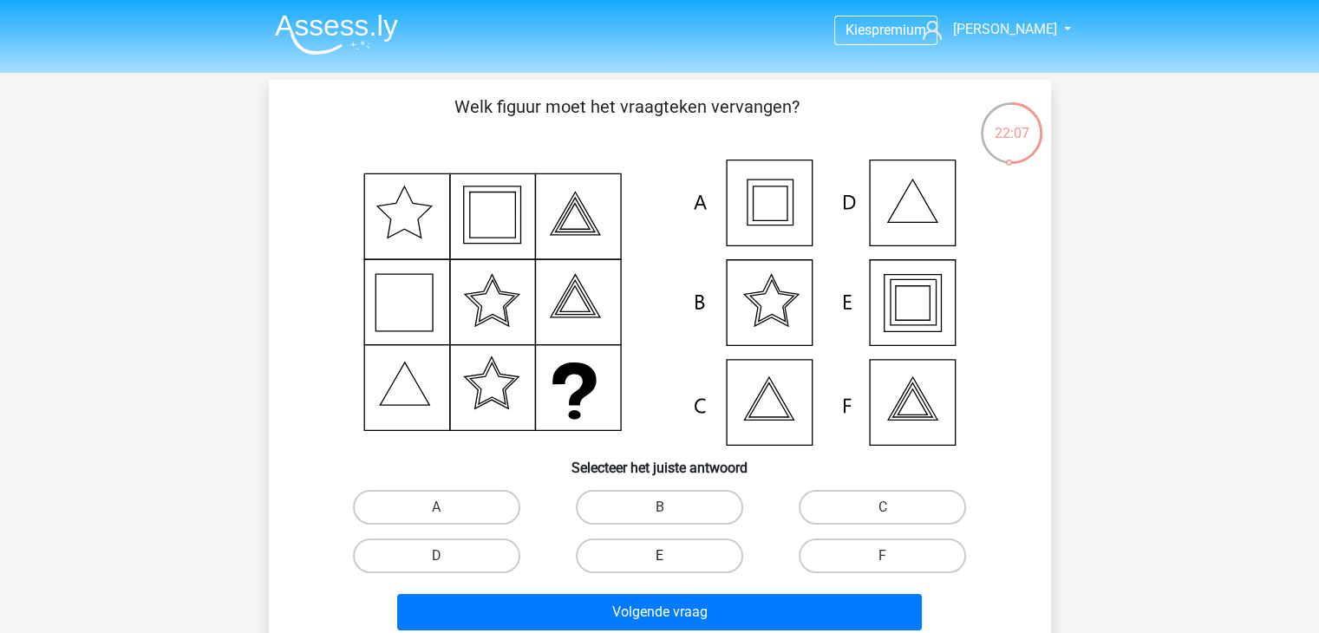
click at [656, 539] on label "E" at bounding box center [659, 556] width 167 height 35
click at [659, 556] on input "E" at bounding box center [664, 561] width 11 height 11
radio input "true"
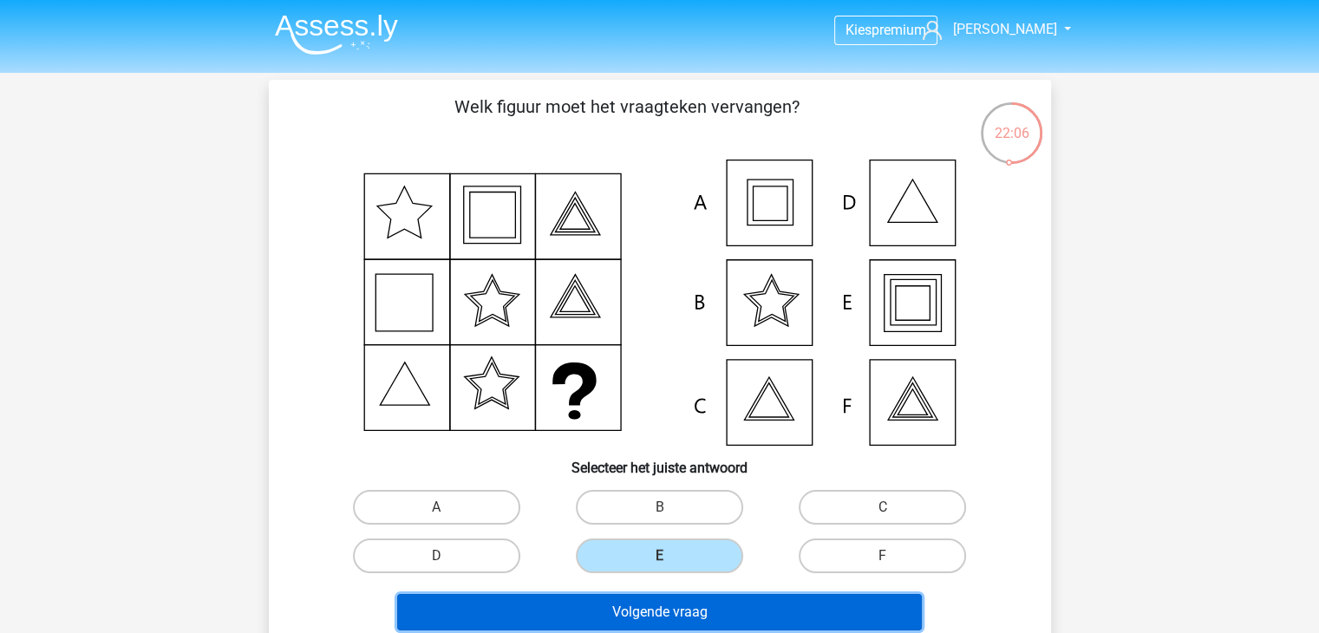
click at [633, 624] on button "Volgende vraag" at bounding box center [659, 612] width 525 height 36
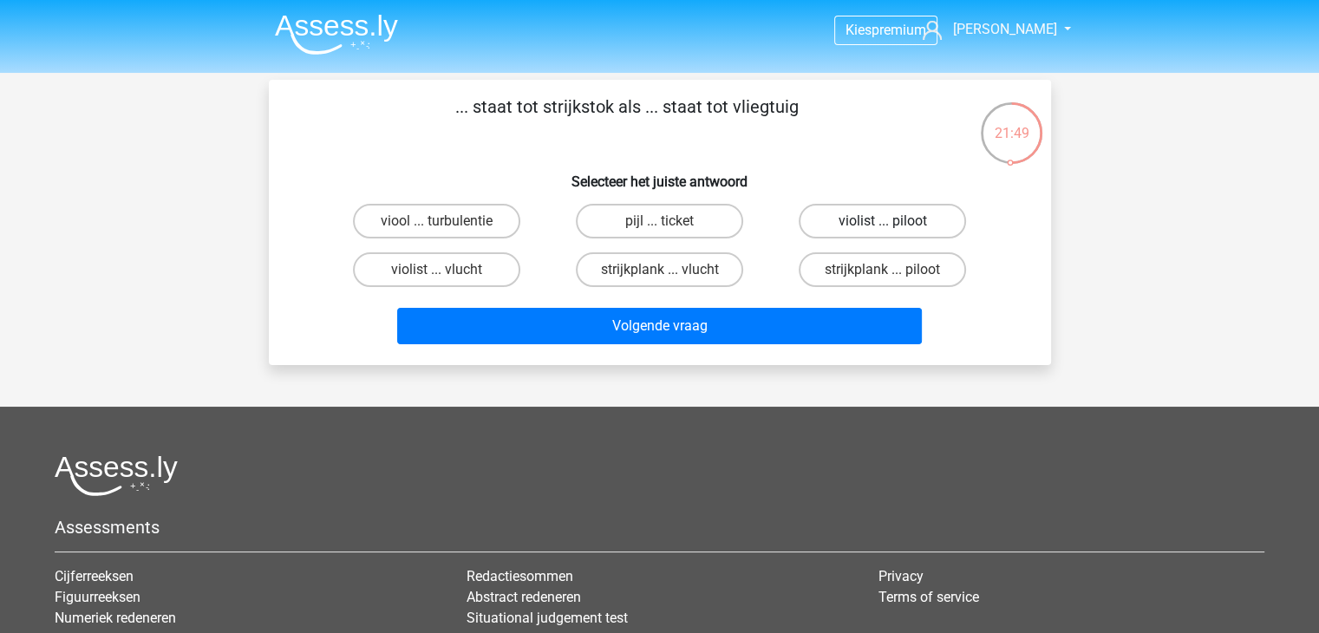
click at [881, 217] on label "violist ... piloot" at bounding box center [882, 221] width 167 height 35
click at [883, 221] on input "violist ... piloot" at bounding box center [888, 226] width 11 height 11
radio input "true"
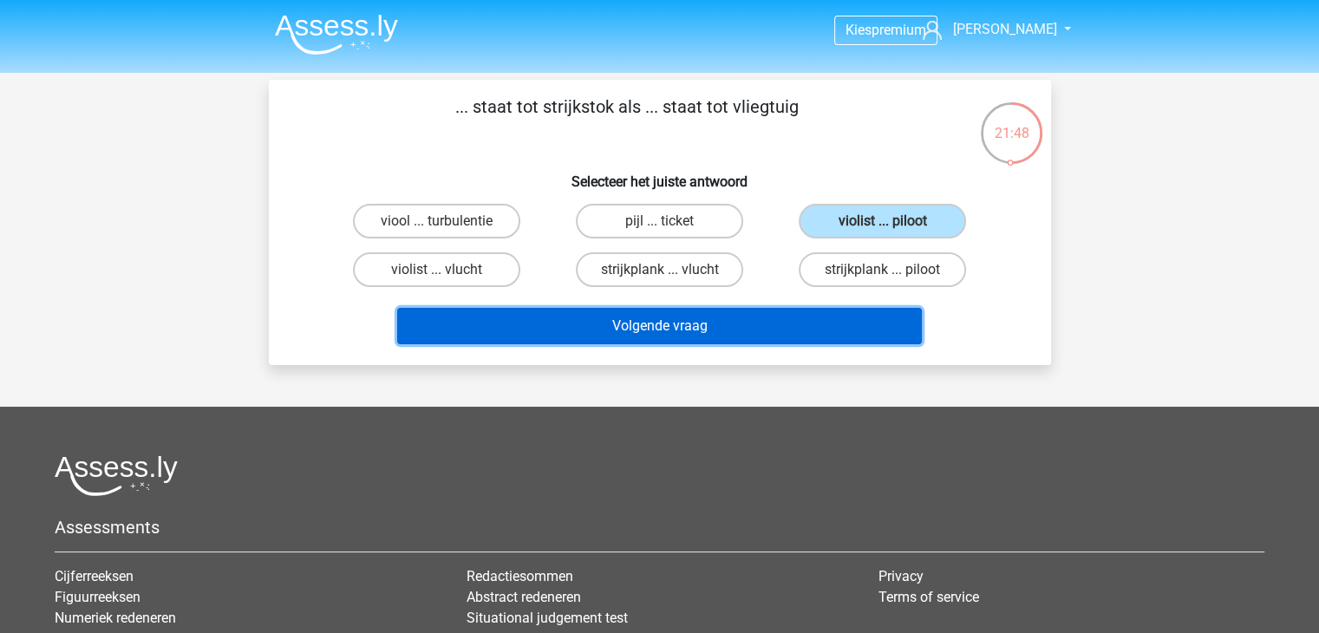
click at [749, 335] on button "Volgende vraag" at bounding box center [659, 326] width 525 height 36
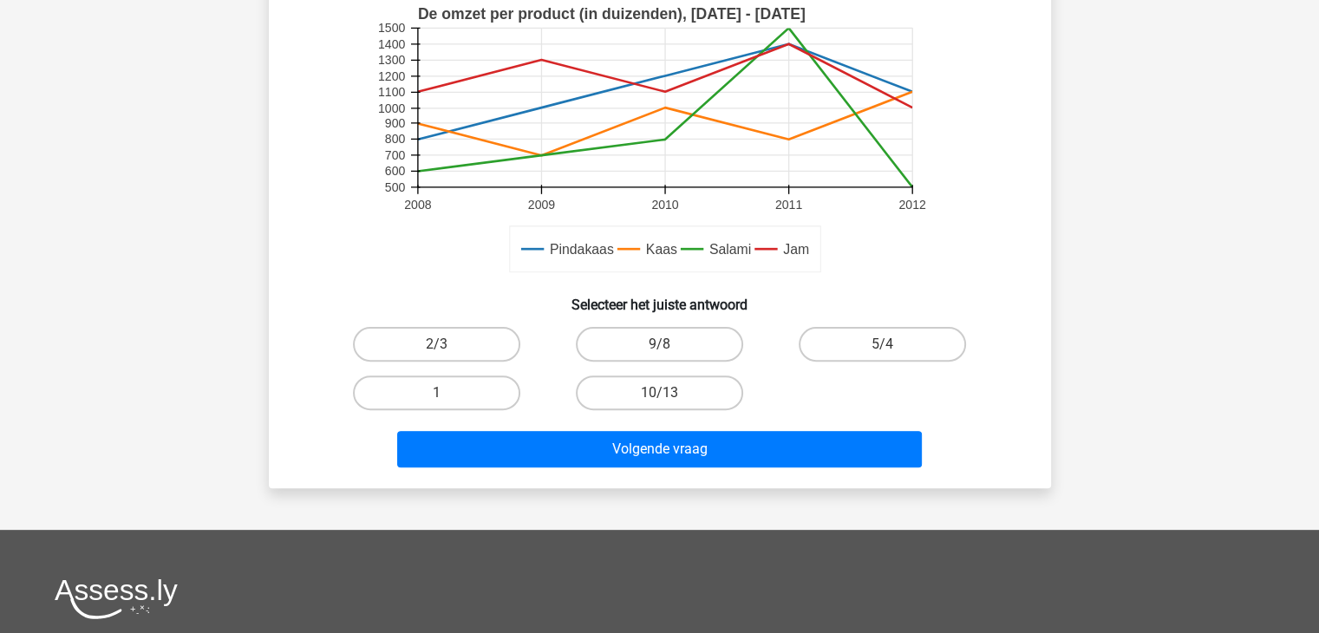
scroll to position [434, 0]
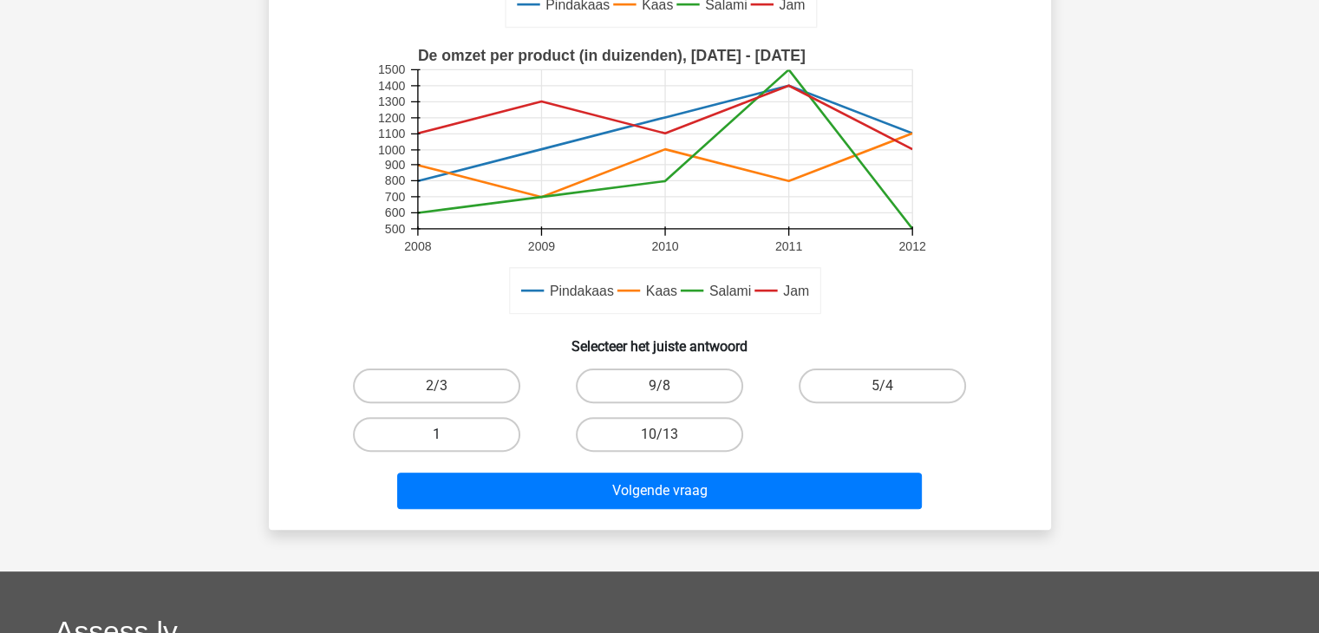
click at [479, 438] on label "1" at bounding box center [436, 434] width 167 height 35
click at [448, 438] on input "1" at bounding box center [441, 439] width 11 height 11
radio input "true"
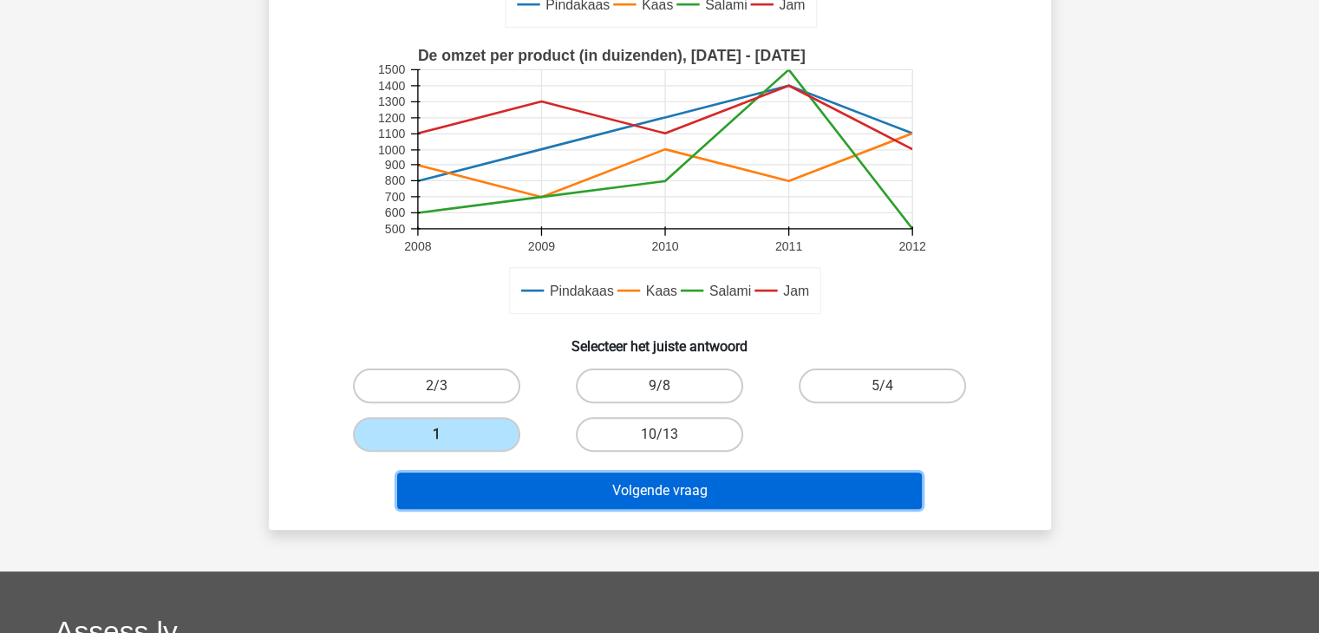
click at [642, 487] on button "Volgende vraag" at bounding box center [659, 491] width 525 height 36
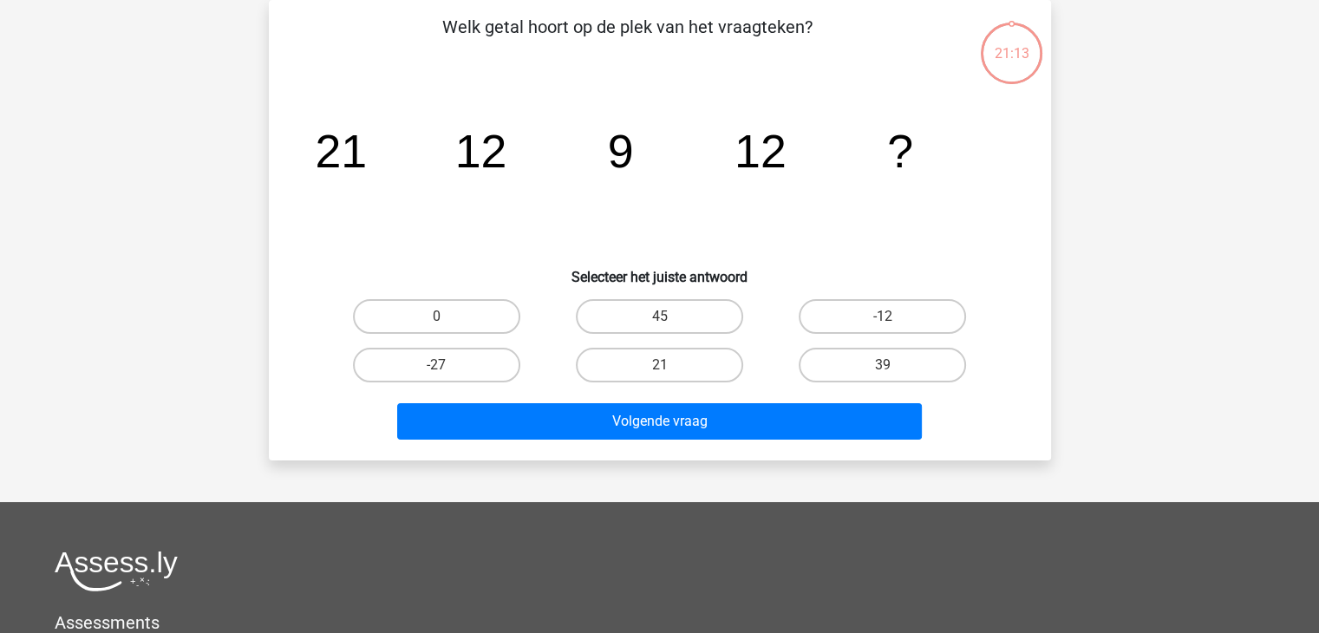
scroll to position [0, 0]
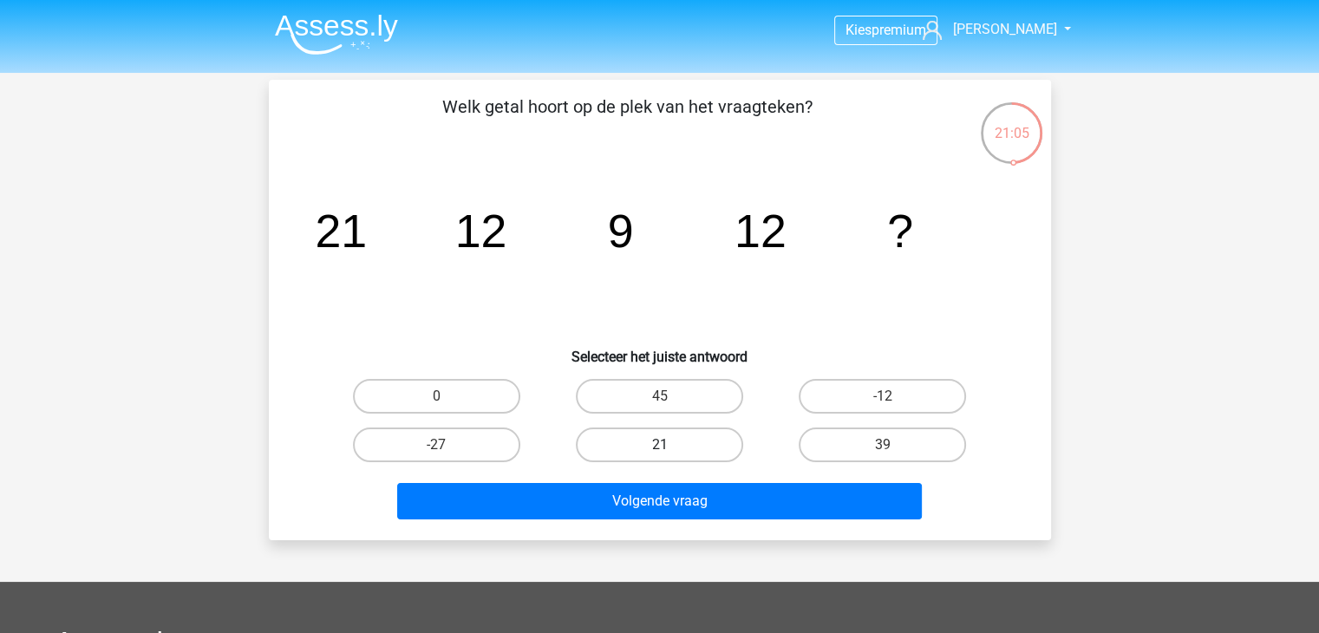
click at [714, 448] on label "21" at bounding box center [659, 445] width 167 height 35
click at [670, 448] on input "21" at bounding box center [664, 450] width 11 height 11
radio input "true"
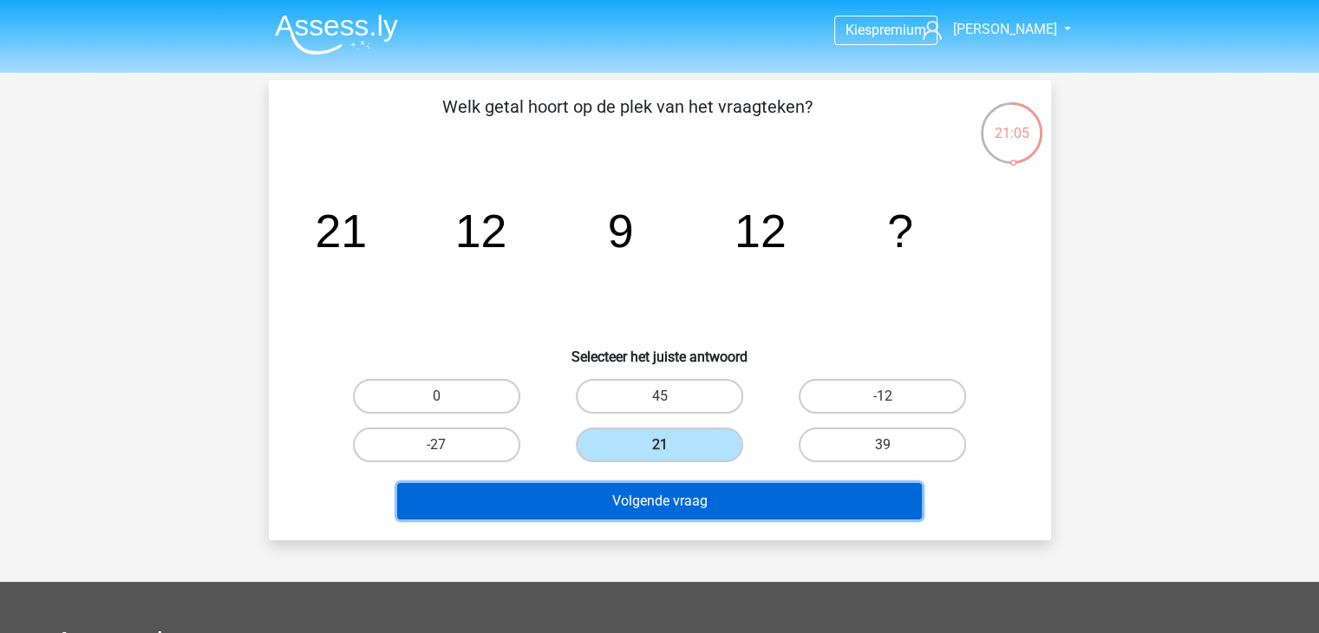
click at [716, 502] on button "Volgende vraag" at bounding box center [659, 501] width 525 height 36
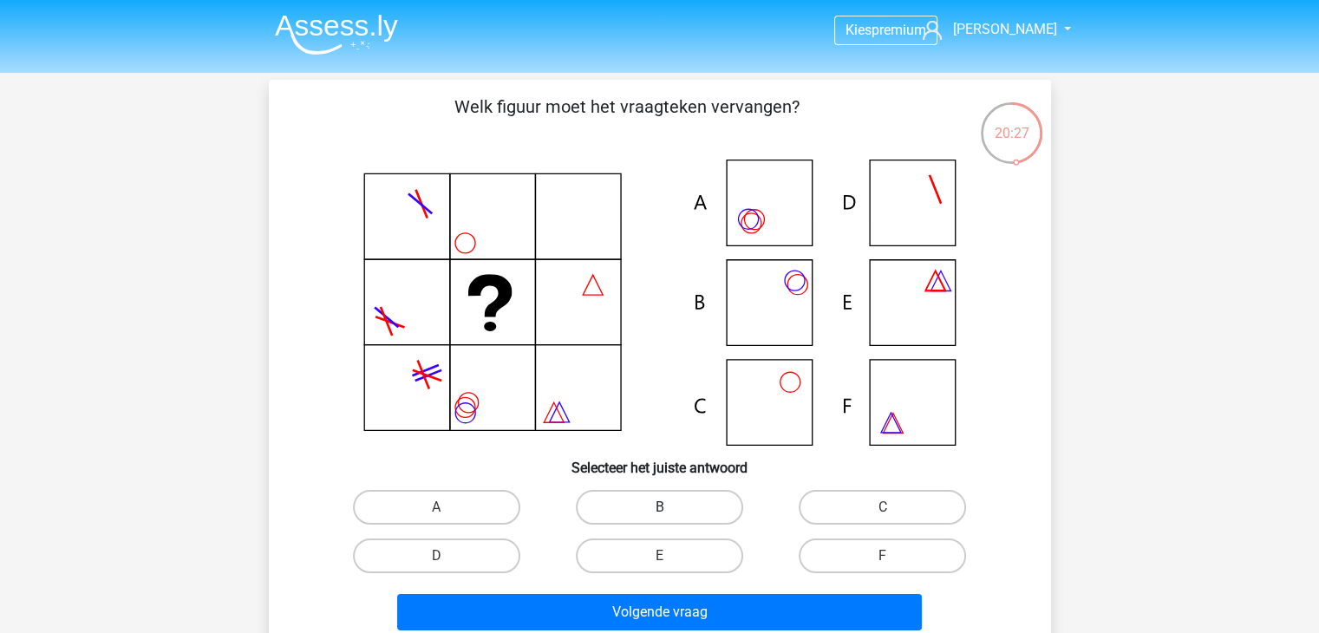
click at [670, 505] on label "B" at bounding box center [659, 507] width 167 height 35
click at [670, 507] on input "B" at bounding box center [664, 512] width 11 height 11
radio input "true"
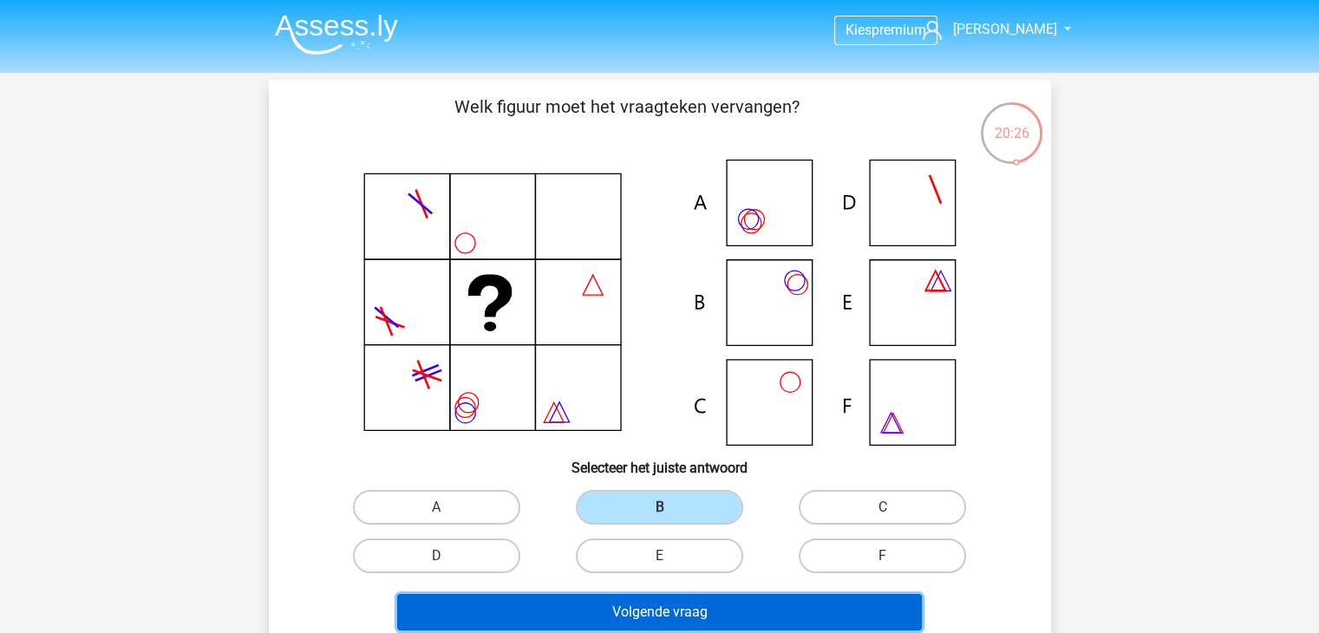
click at [646, 604] on button "Volgende vraag" at bounding box center [659, 612] width 525 height 36
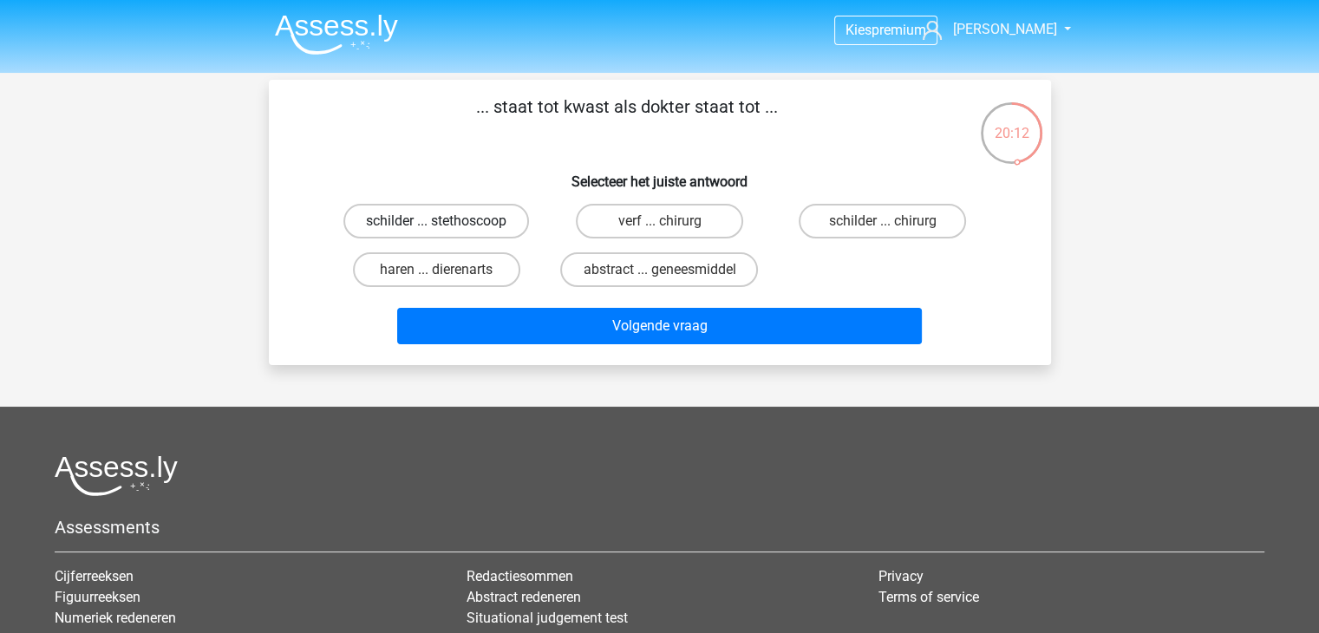
click at [480, 225] on label "schilder ... stethoscoop" at bounding box center [436, 221] width 186 height 35
click at [448, 225] on input "schilder ... stethoscoop" at bounding box center [441, 226] width 11 height 11
radio input "true"
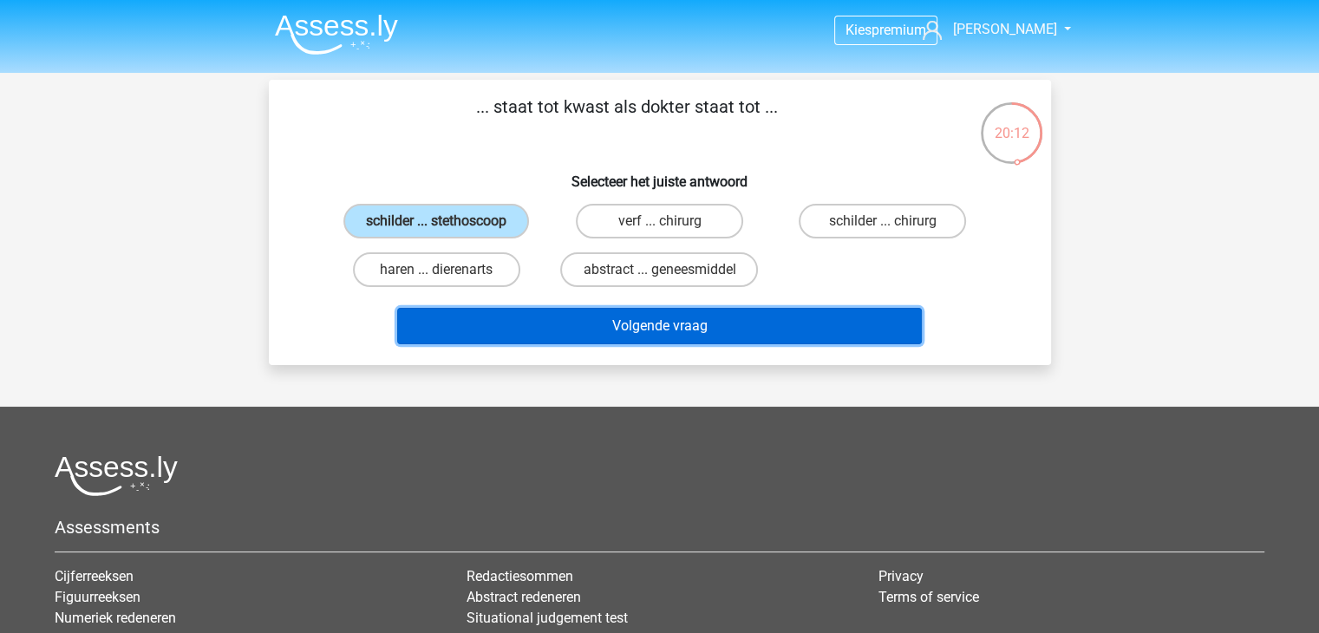
click at [591, 310] on button "Volgende vraag" at bounding box center [659, 326] width 525 height 36
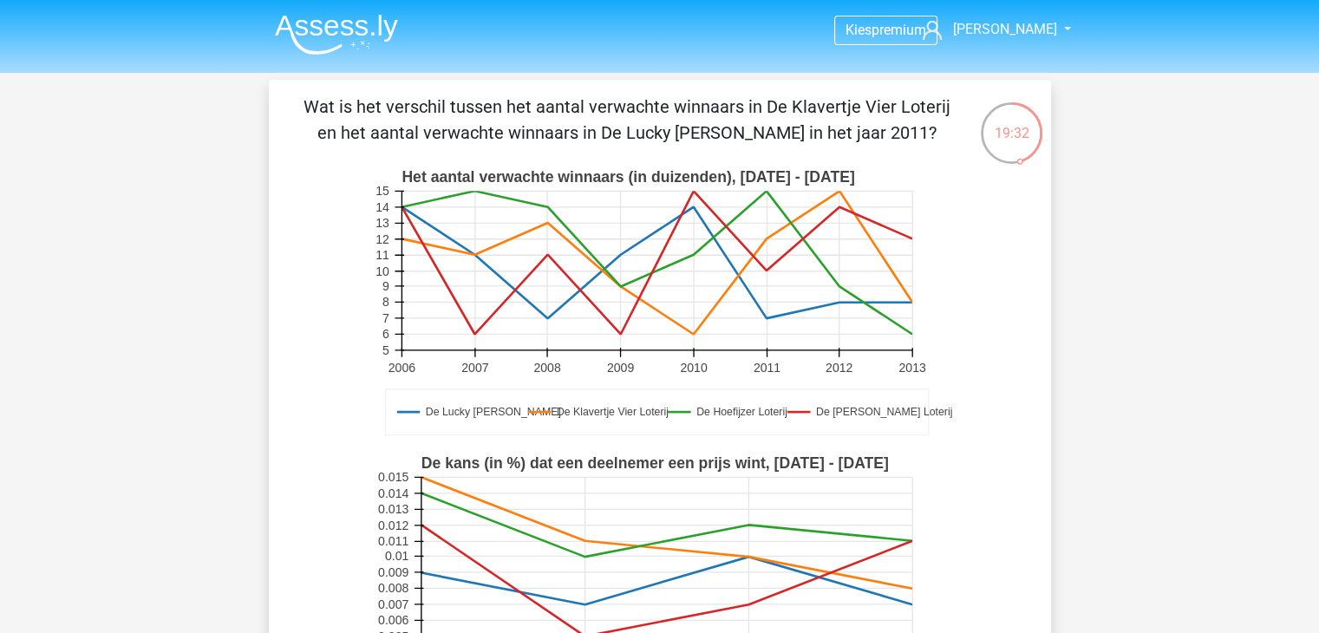
scroll to position [607, 0]
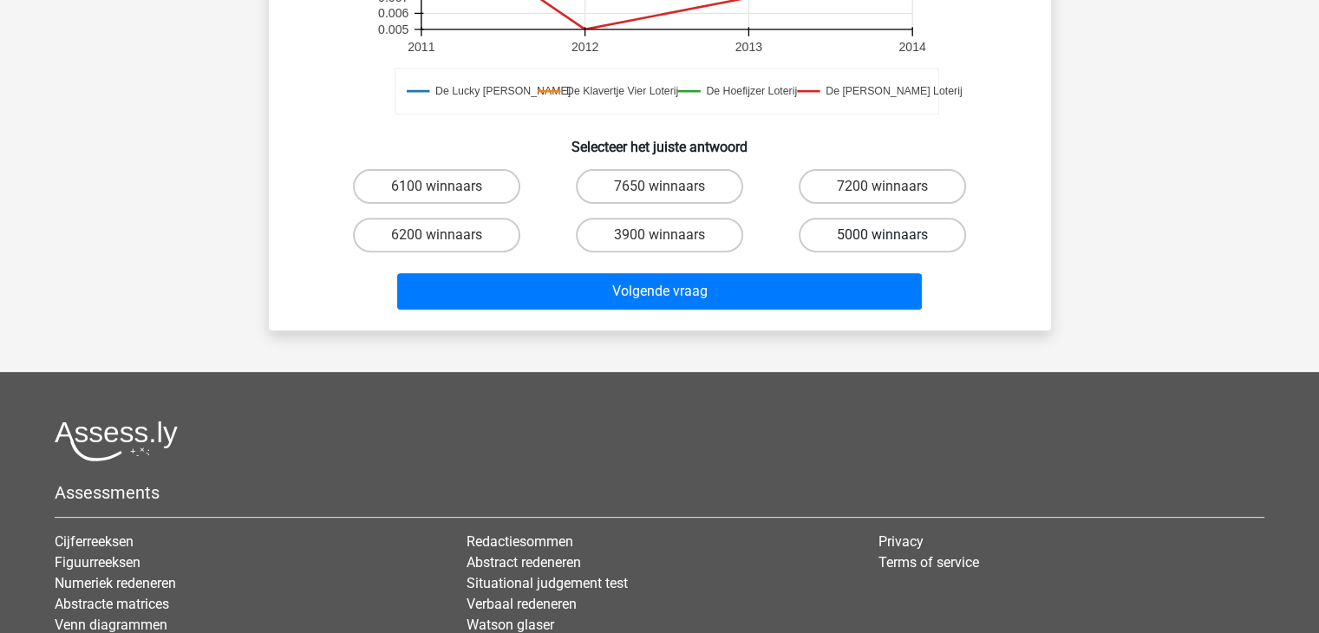
click at [864, 243] on label "5000 winnaars" at bounding box center [882, 235] width 167 height 35
click at [883, 243] on input "5000 winnaars" at bounding box center [888, 240] width 11 height 11
radio input "true"
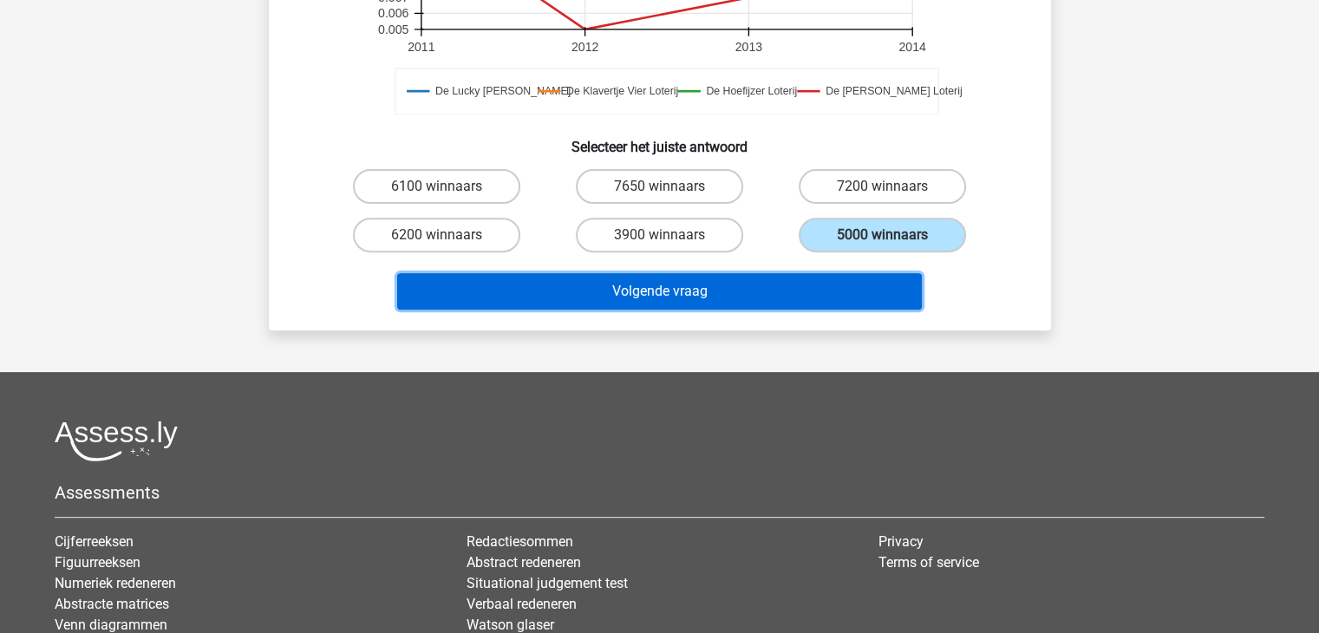
click at [829, 289] on button "Volgende vraag" at bounding box center [659, 291] width 525 height 36
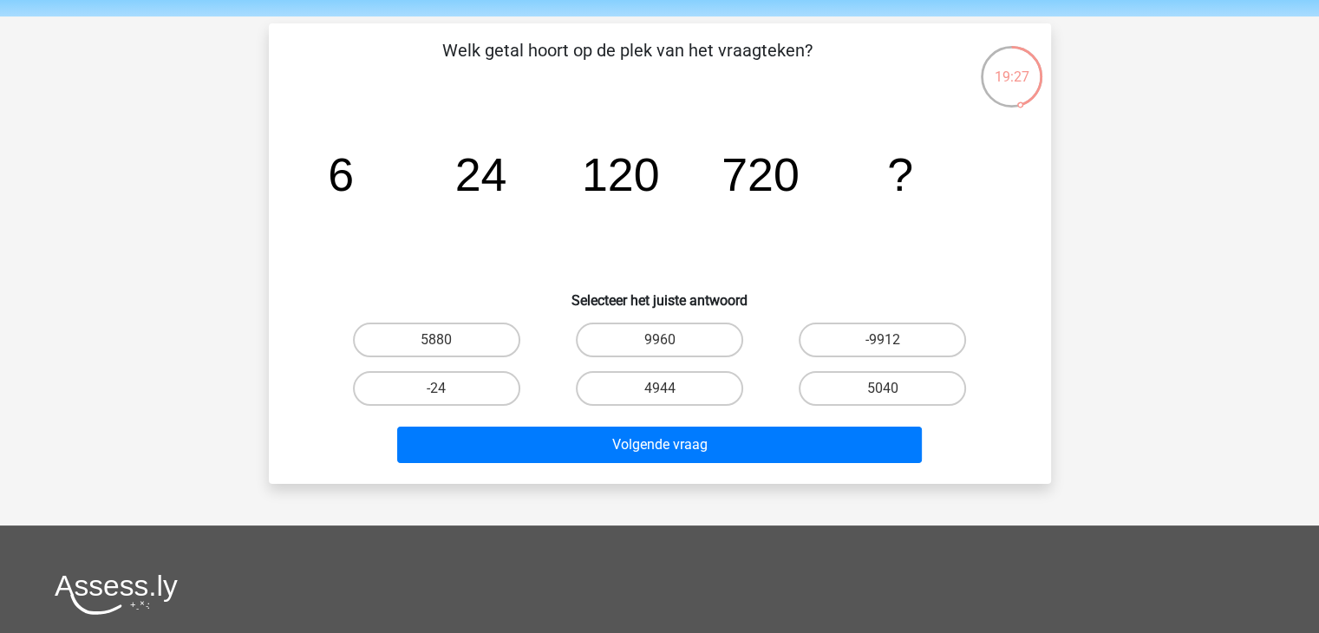
scroll to position [87, 0]
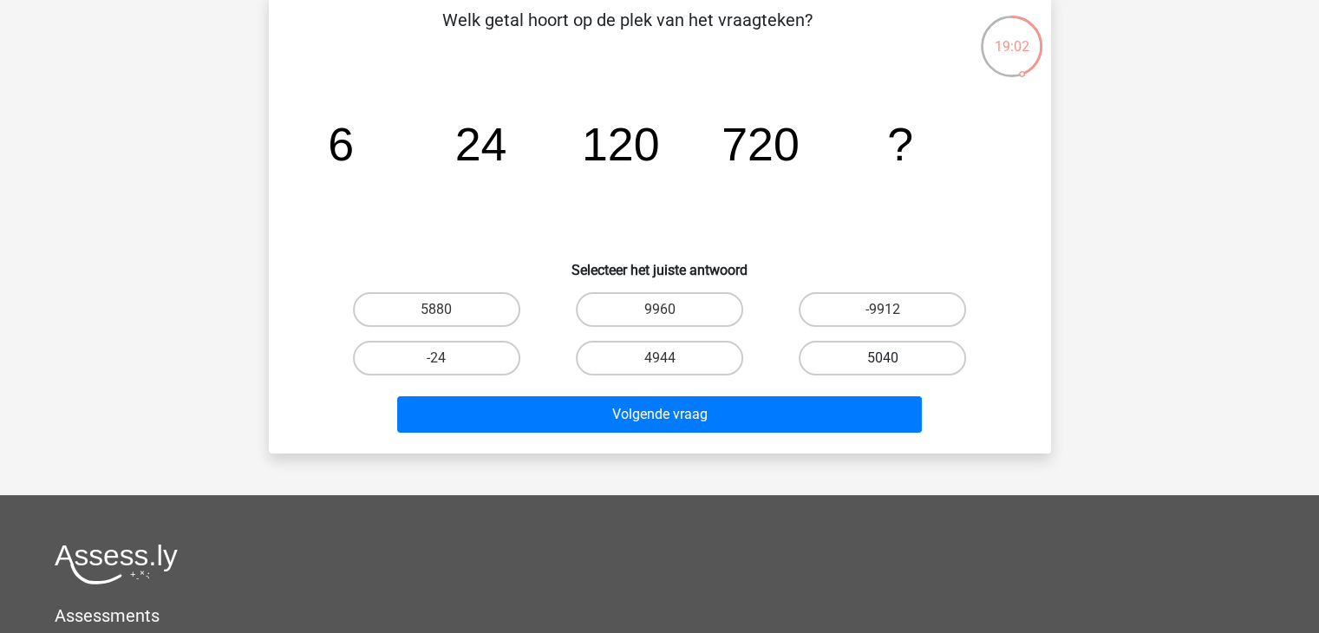
click at [898, 345] on label "5040" at bounding box center [882, 358] width 167 height 35
click at [894, 358] on input "5040" at bounding box center [888, 363] width 11 height 11
radio input "true"
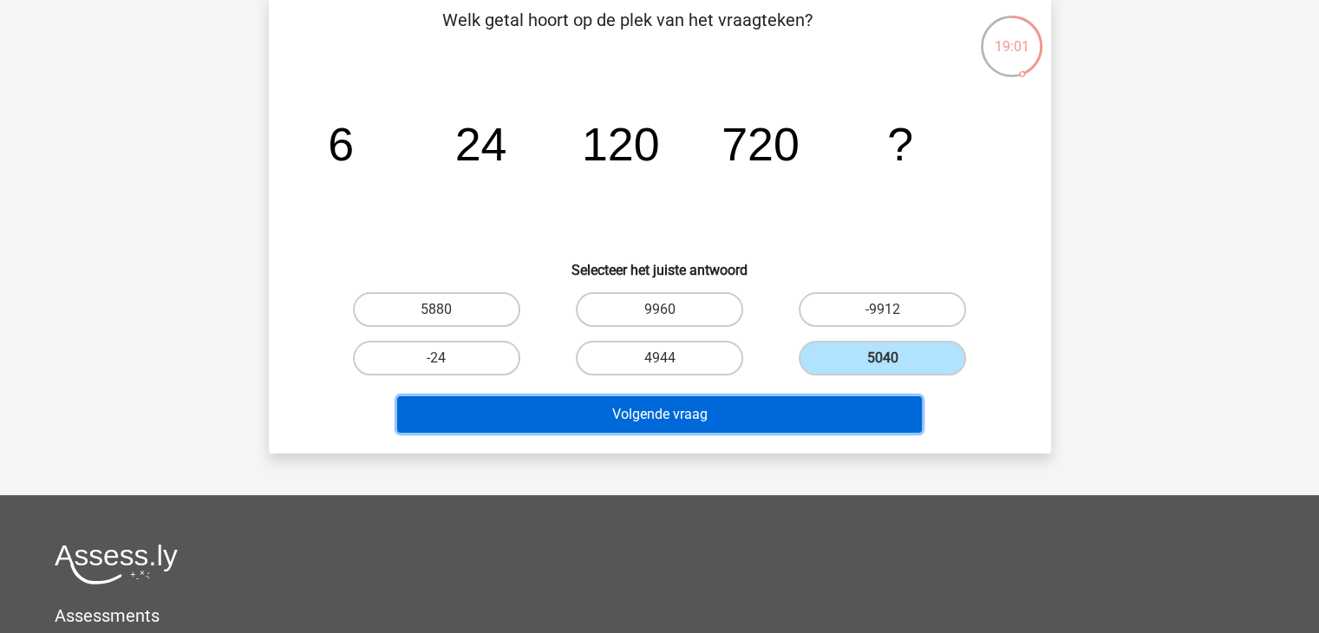
click at [841, 398] on button "Volgende vraag" at bounding box center [659, 414] width 525 height 36
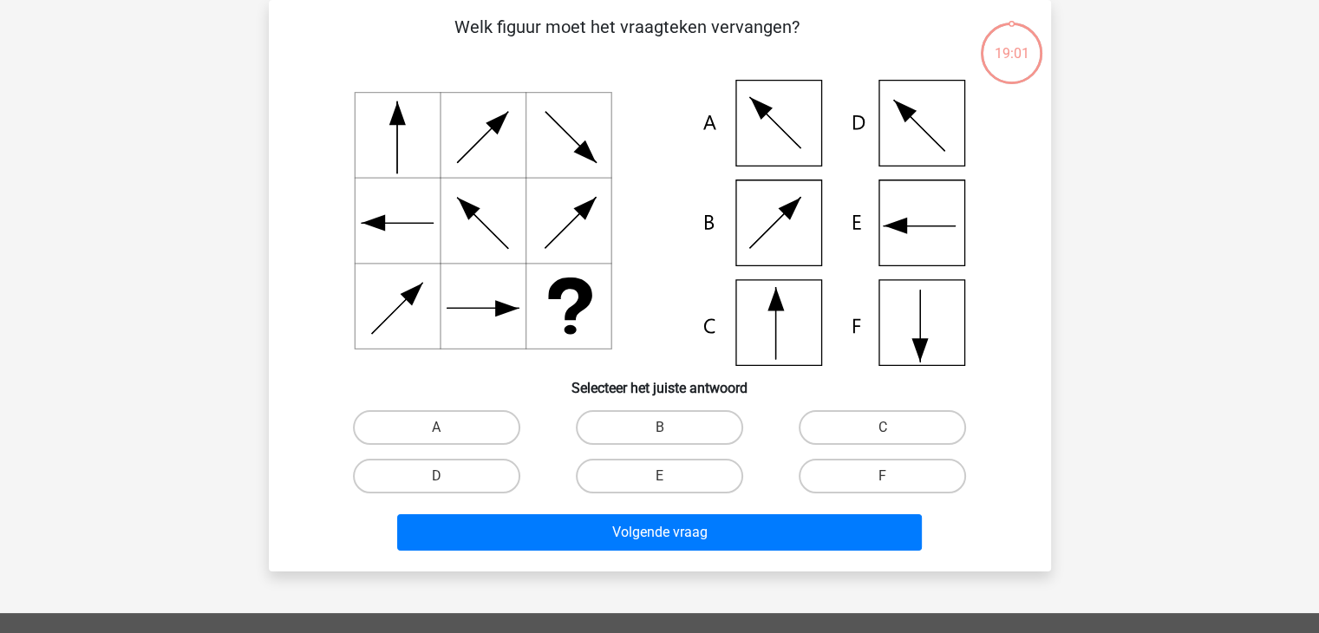
scroll to position [0, 0]
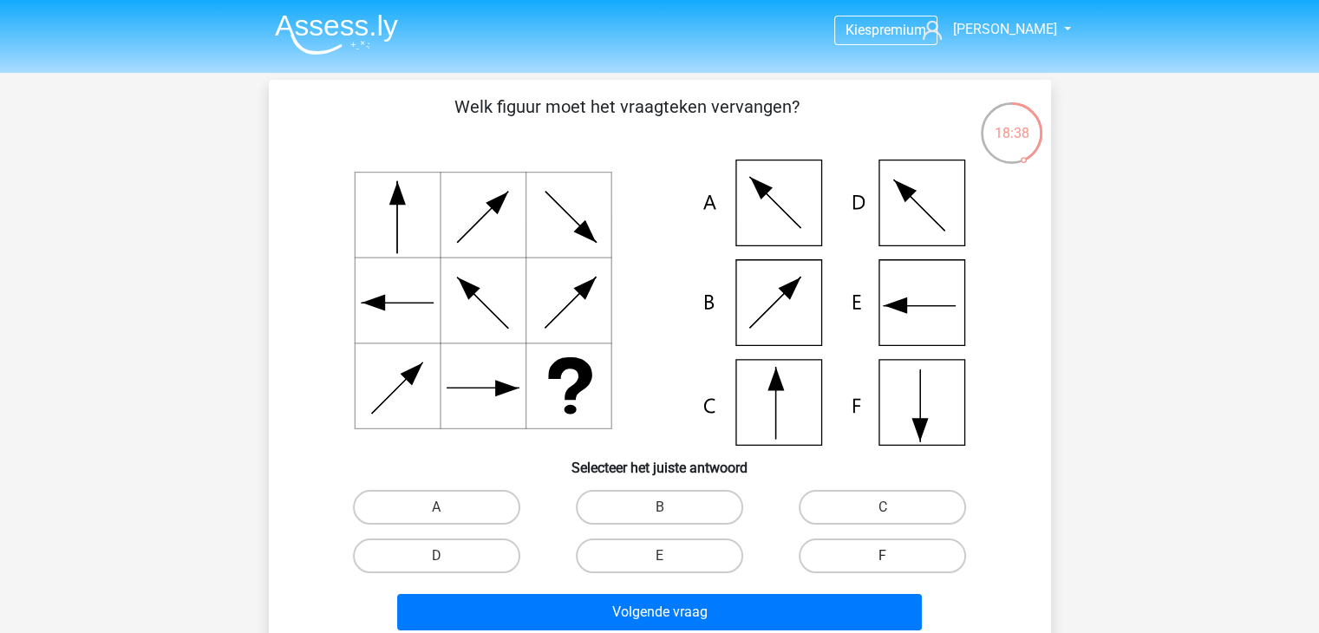
click at [822, 549] on label "F" at bounding box center [882, 556] width 167 height 35
click at [883, 556] on input "F" at bounding box center [888, 561] width 11 height 11
radio input "true"
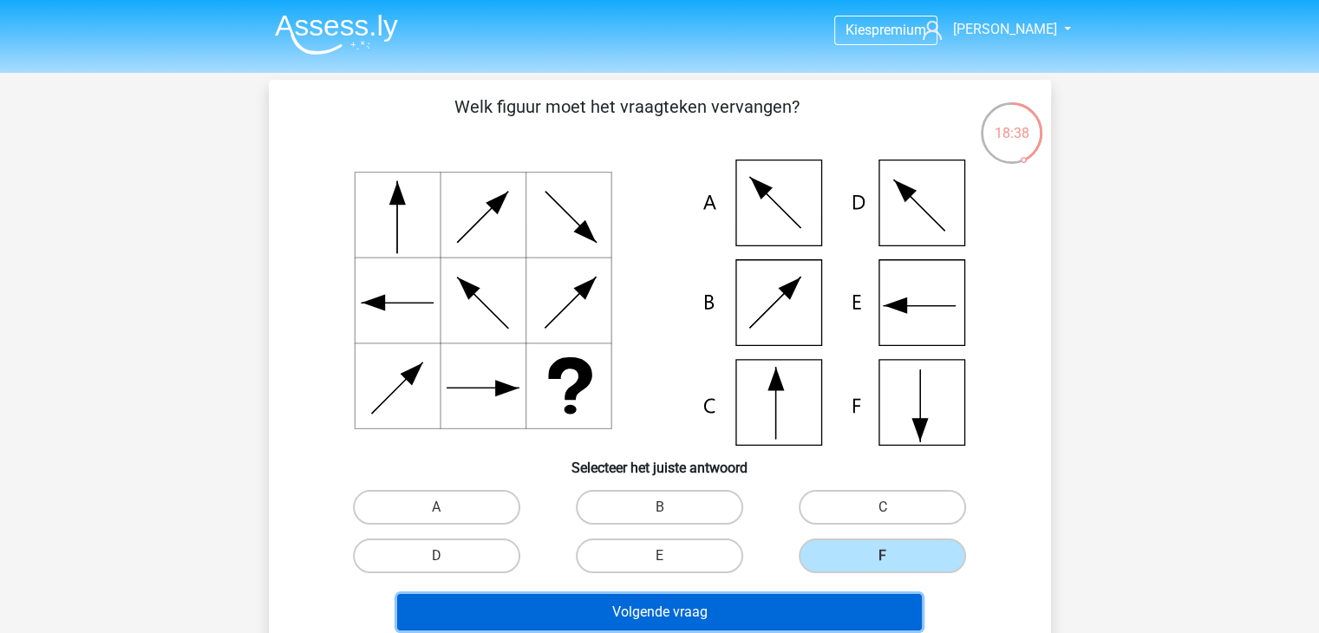
click at [807, 618] on button "Volgende vraag" at bounding box center [659, 612] width 525 height 36
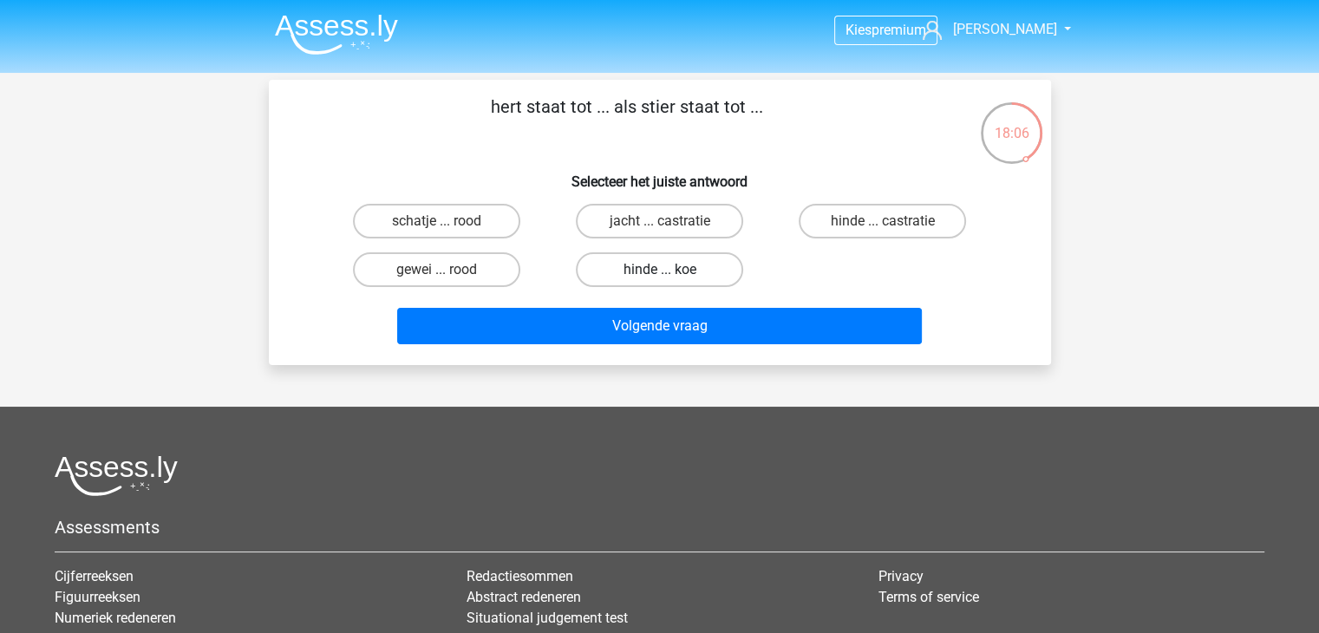
click at [617, 278] on label "hinde ... koe" at bounding box center [659, 269] width 167 height 35
click at [659, 278] on input "hinde ... koe" at bounding box center [664, 275] width 11 height 11
radio input "true"
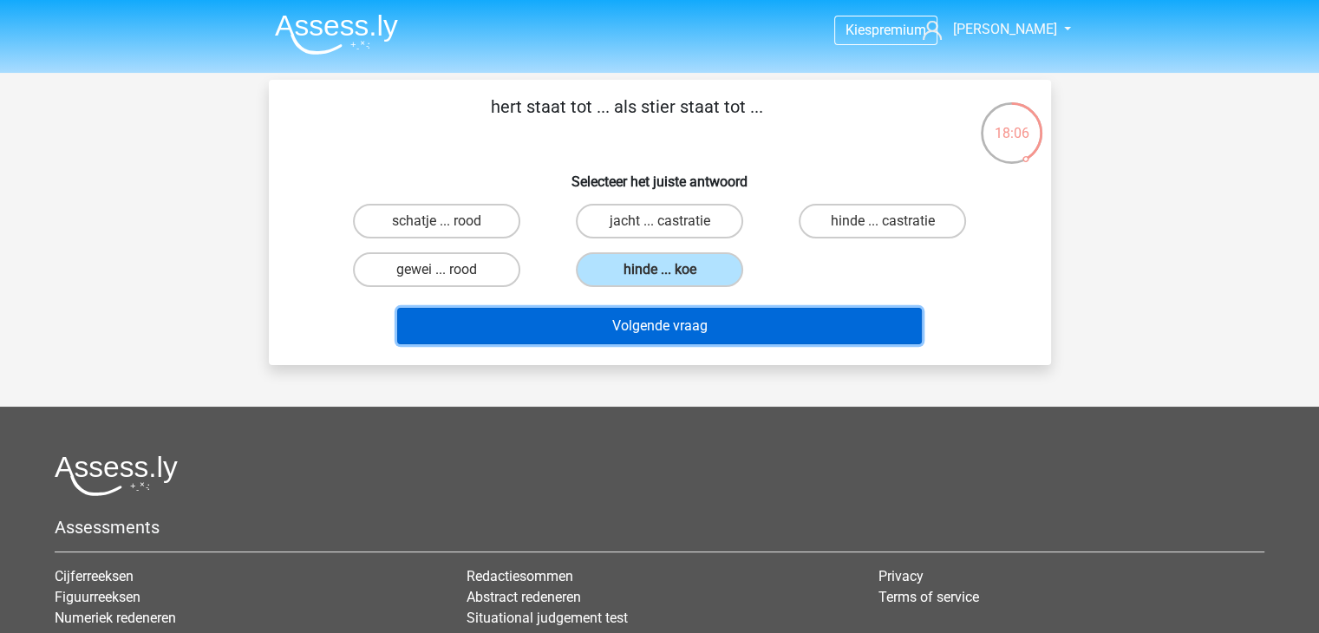
click at [600, 324] on button "Volgende vraag" at bounding box center [659, 326] width 525 height 36
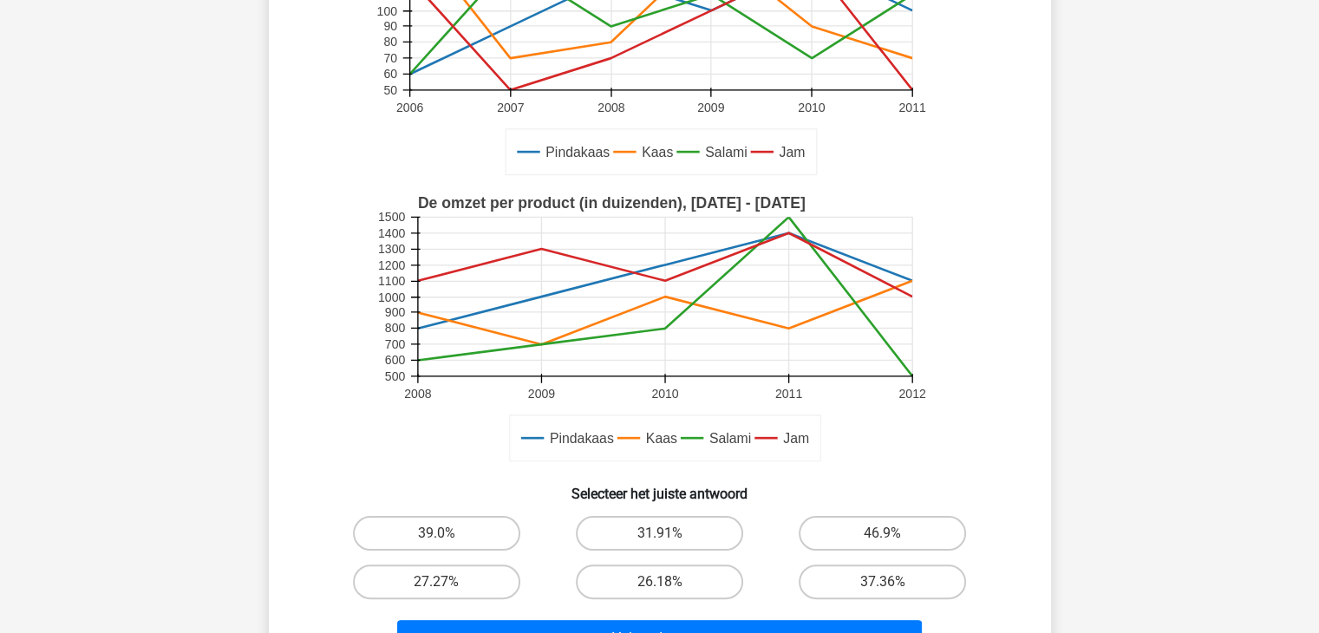
scroll to position [347, 0]
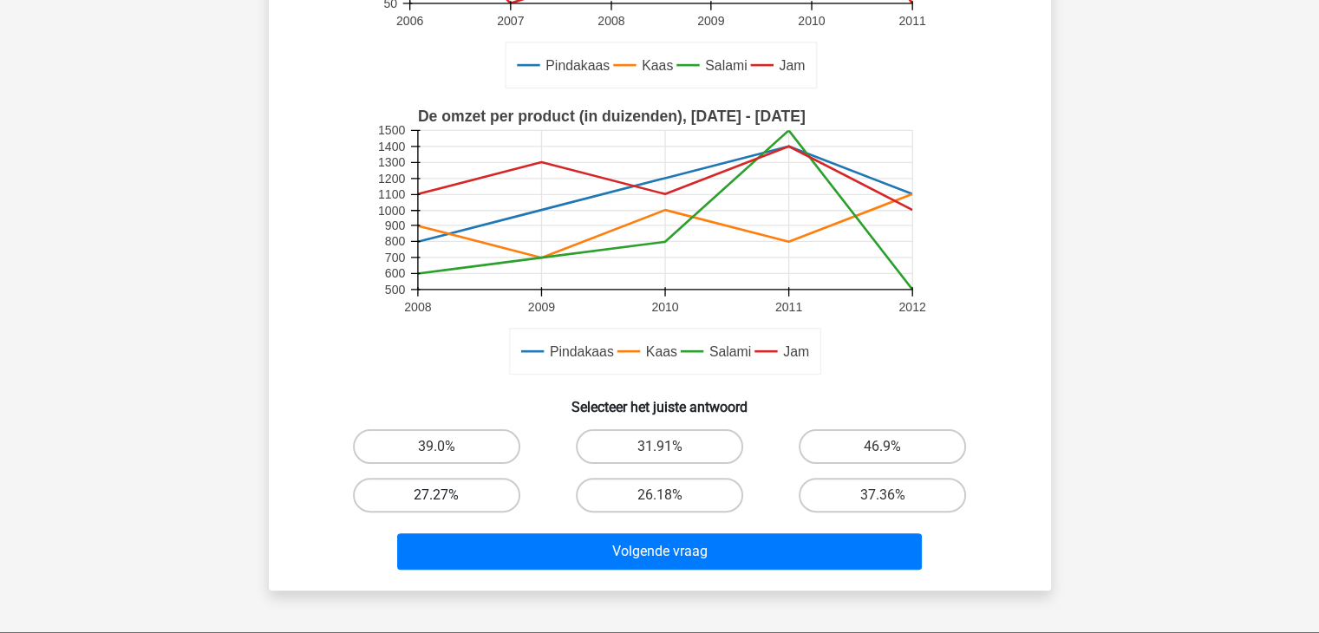
click at [469, 494] on label "27.27%" at bounding box center [436, 495] width 167 height 35
click at [448, 495] on input "27.27%" at bounding box center [441, 500] width 11 height 11
radio input "true"
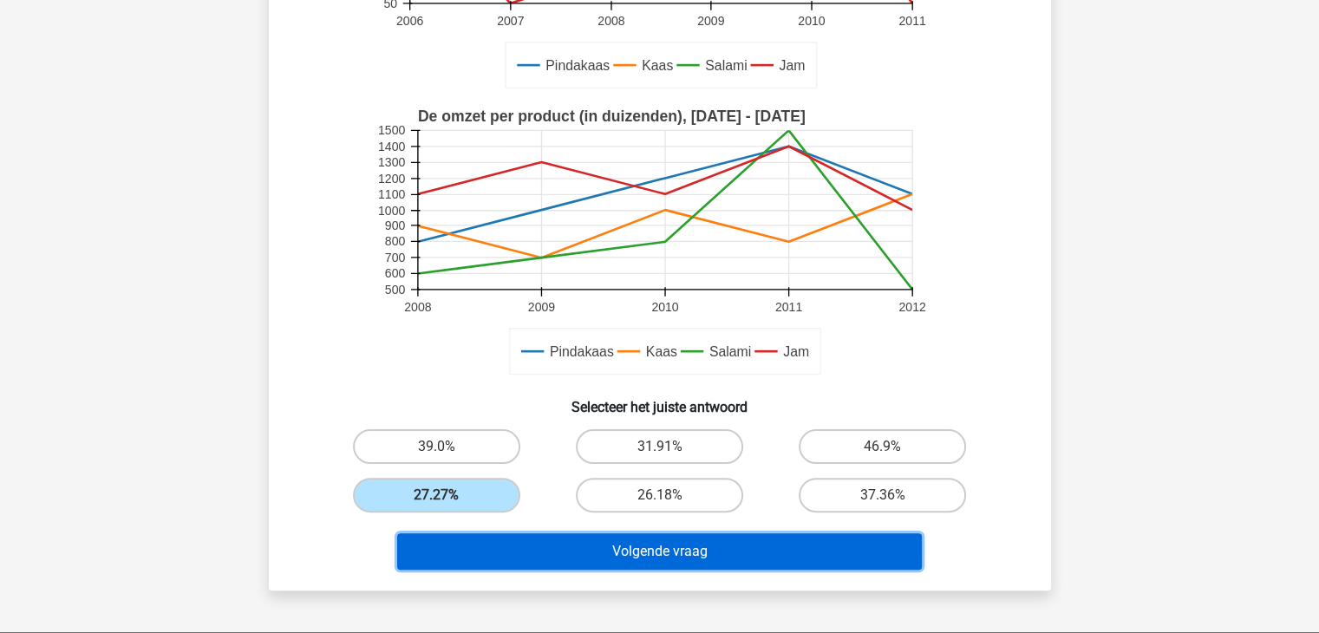
click at [525, 562] on button "Volgende vraag" at bounding box center [659, 551] width 525 height 36
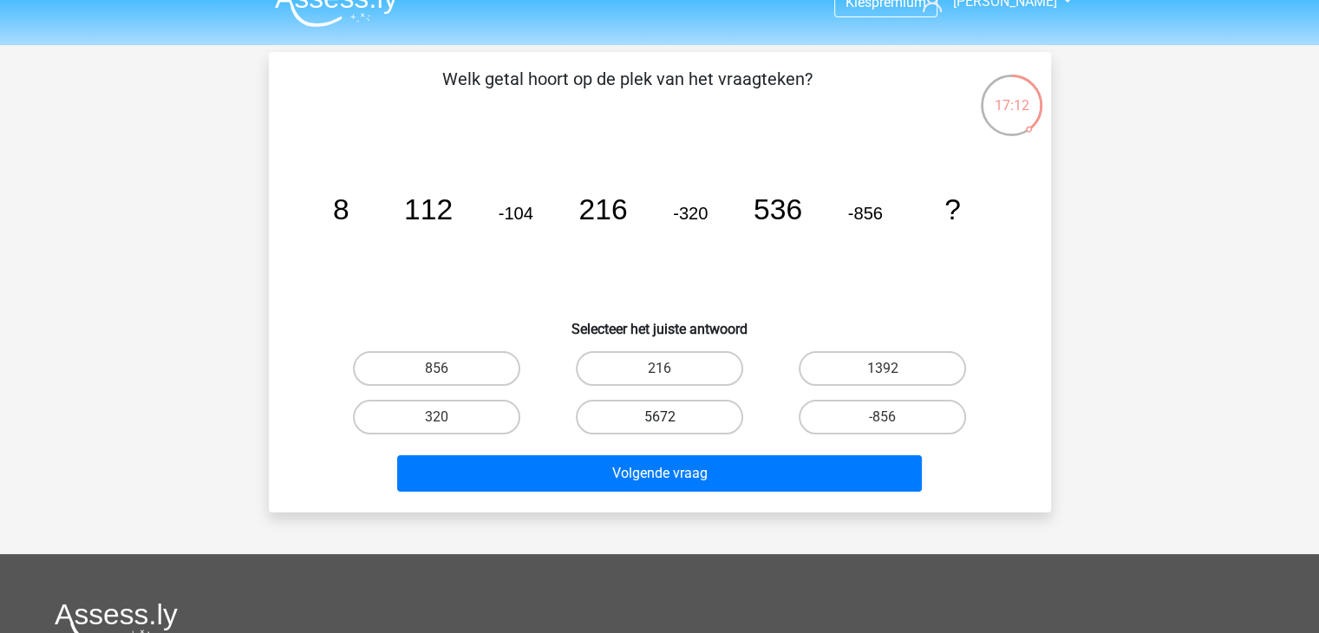
scroll to position [0, 0]
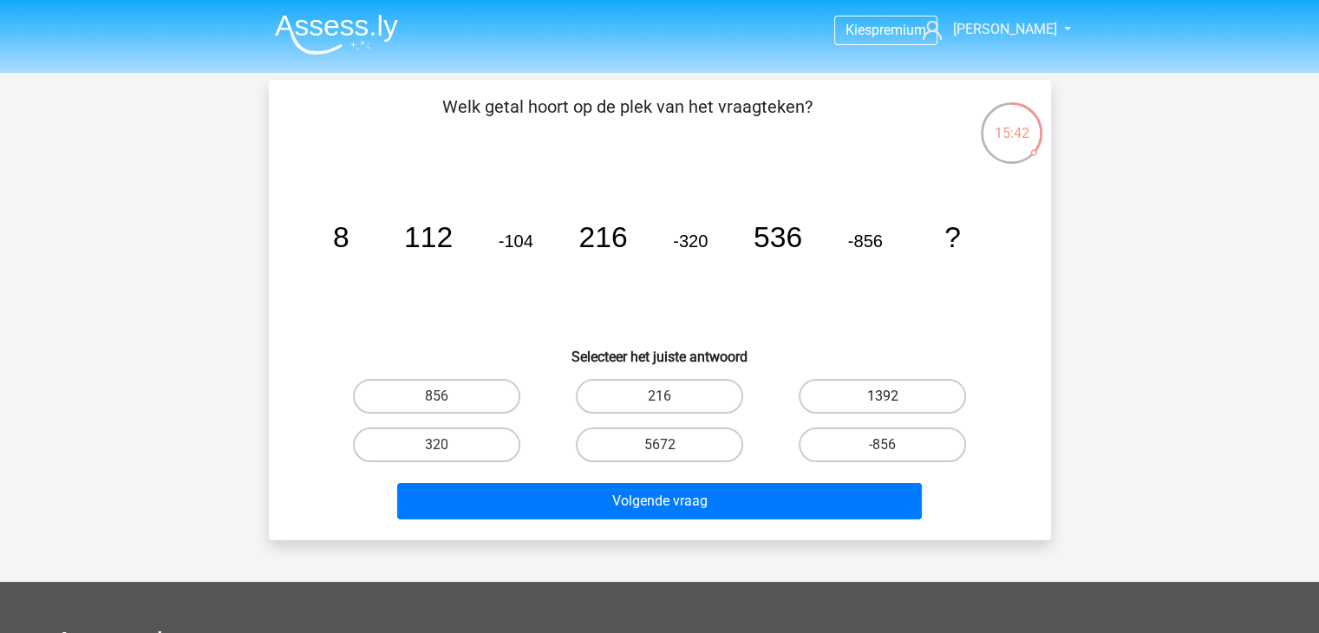
click at [848, 396] on label "1392" at bounding box center [882, 396] width 167 height 35
click at [883, 396] on input "1392" at bounding box center [888, 401] width 11 height 11
radio input "true"
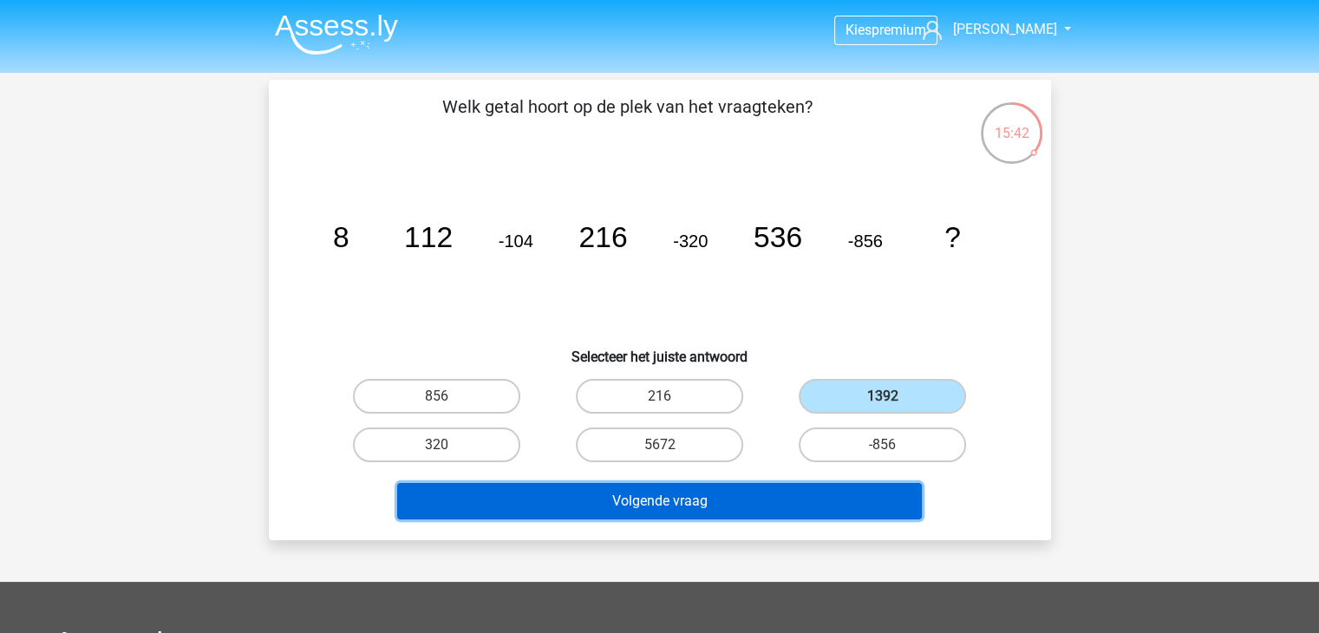
click at [797, 500] on button "Volgende vraag" at bounding box center [659, 501] width 525 height 36
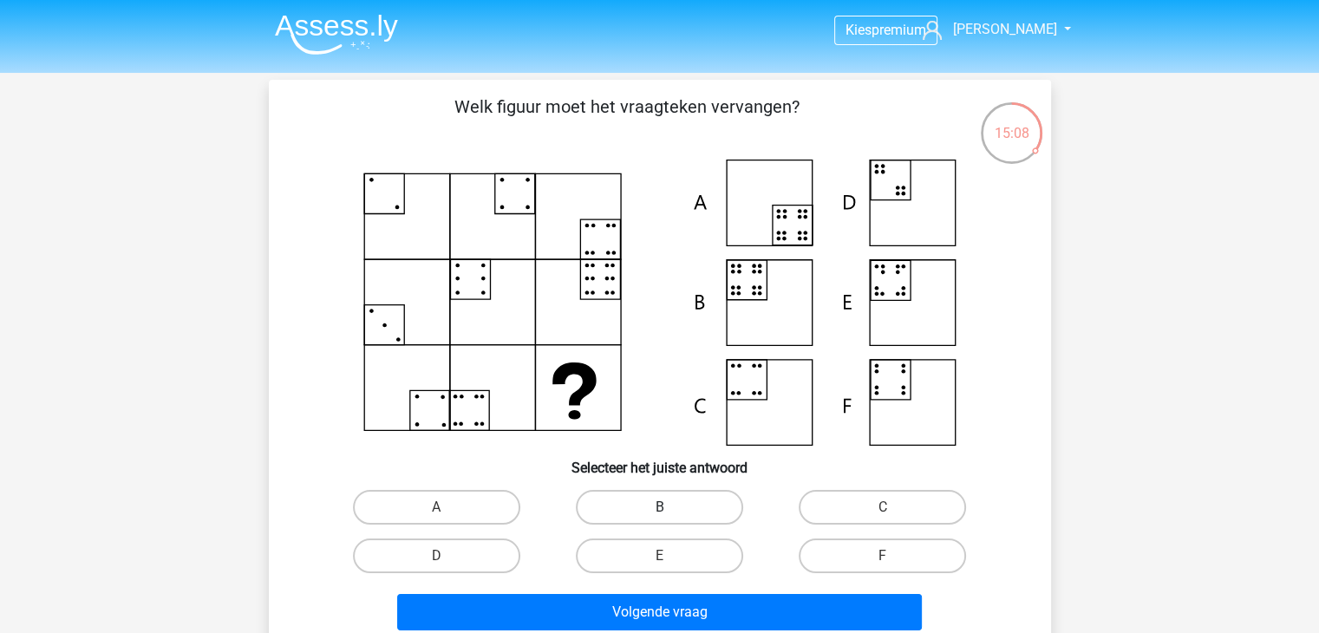
click at [700, 500] on label "B" at bounding box center [659, 507] width 167 height 35
click at [670, 507] on input "B" at bounding box center [664, 512] width 11 height 11
radio input "true"
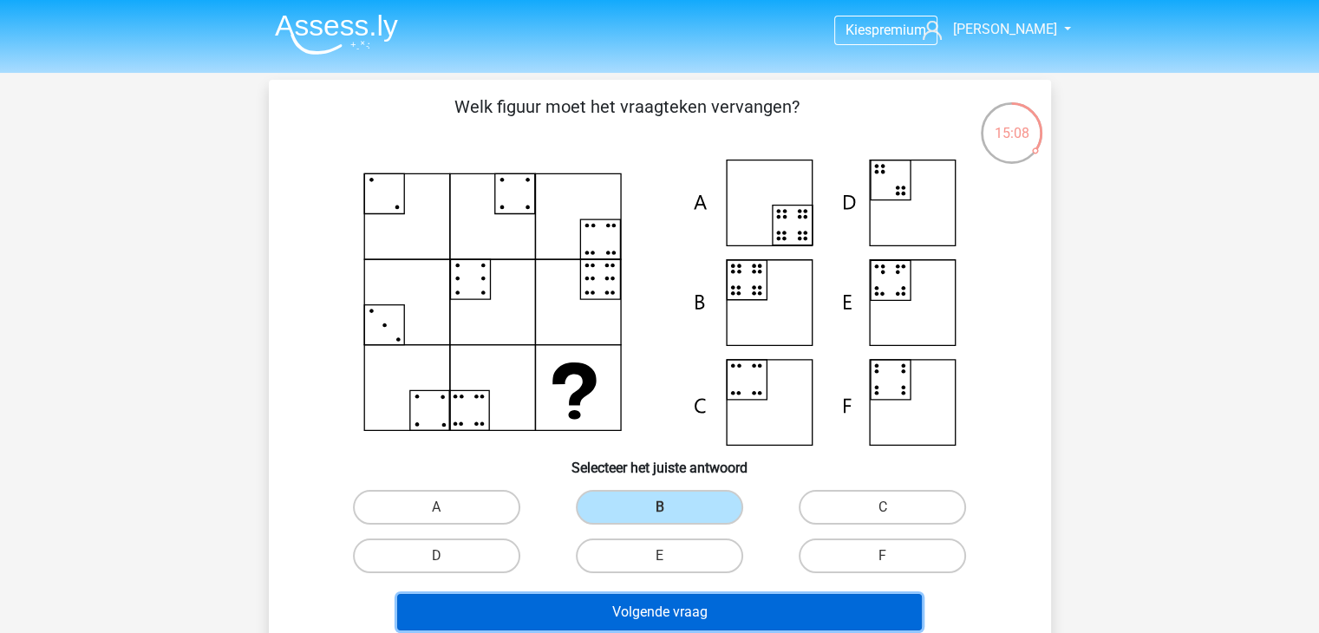
click at [704, 602] on button "Volgende vraag" at bounding box center [659, 612] width 525 height 36
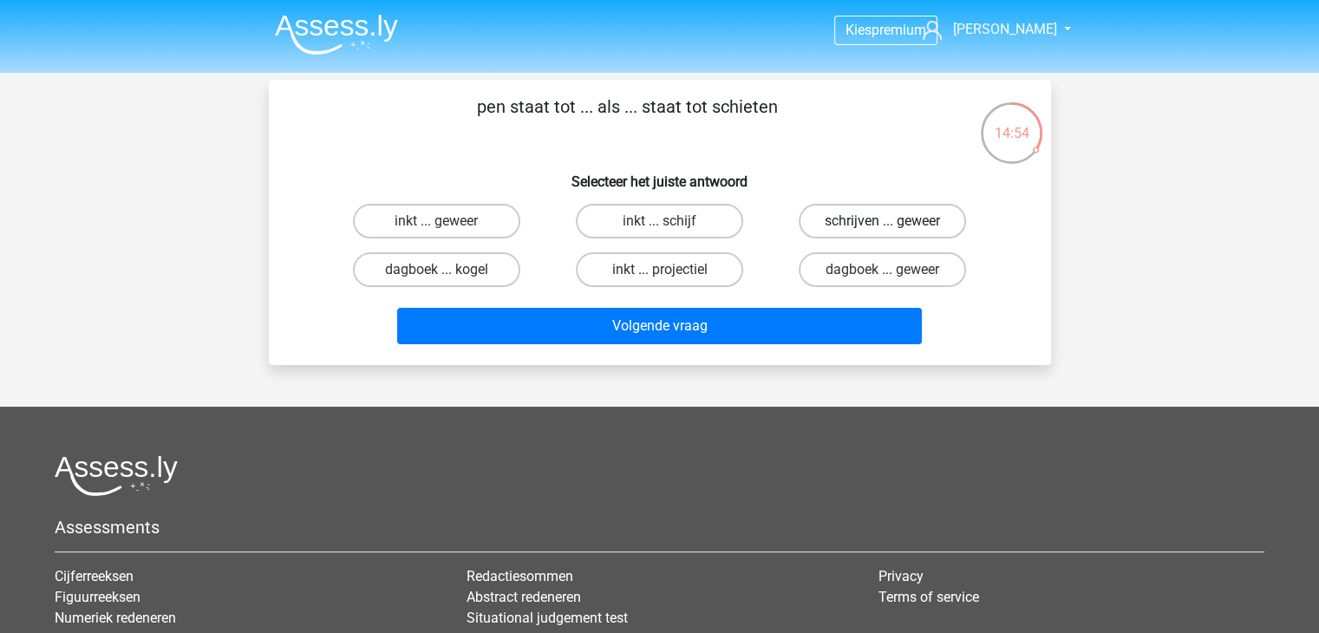
click at [846, 221] on label "schrijven ... geweer" at bounding box center [882, 221] width 167 height 35
click at [883, 221] on input "schrijven ... geweer" at bounding box center [888, 226] width 11 height 11
radio input "true"
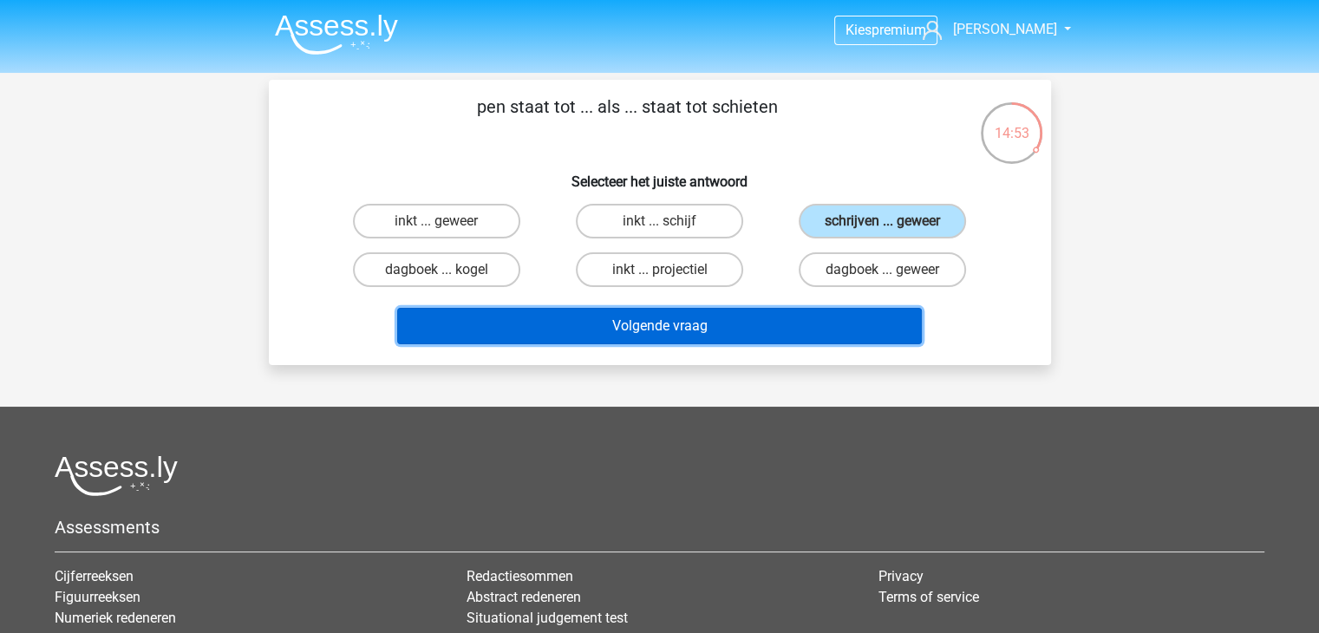
click at [777, 317] on button "Volgende vraag" at bounding box center [659, 326] width 525 height 36
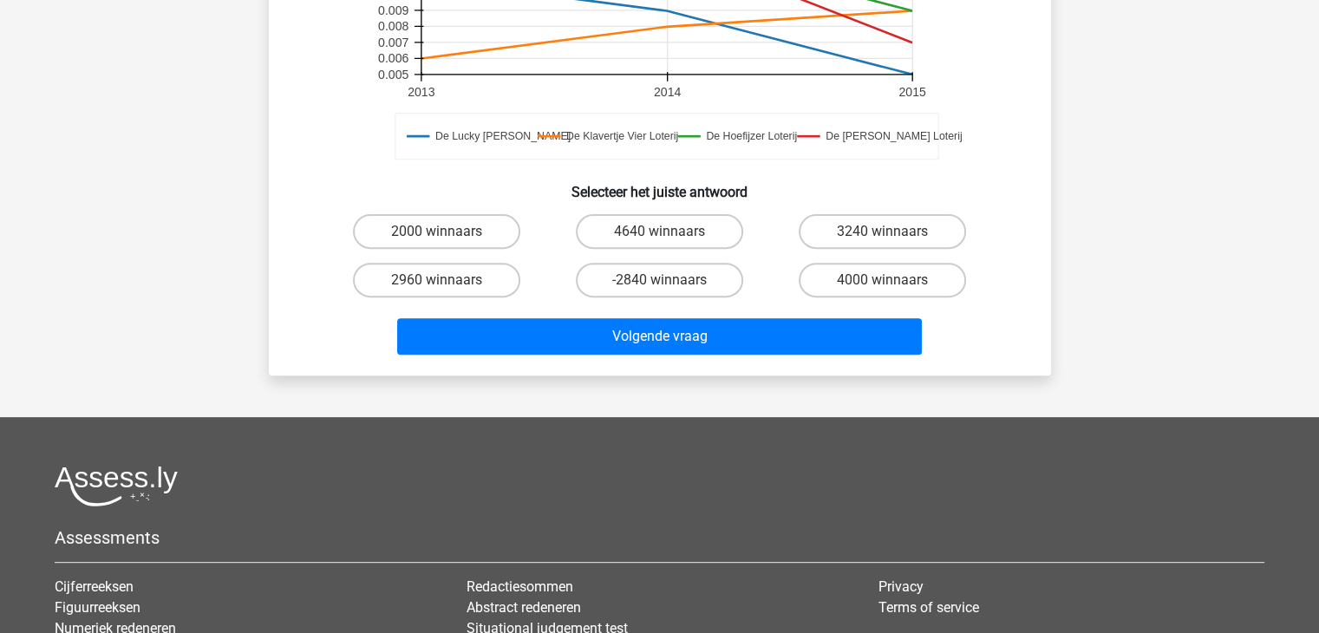
scroll to position [694, 0]
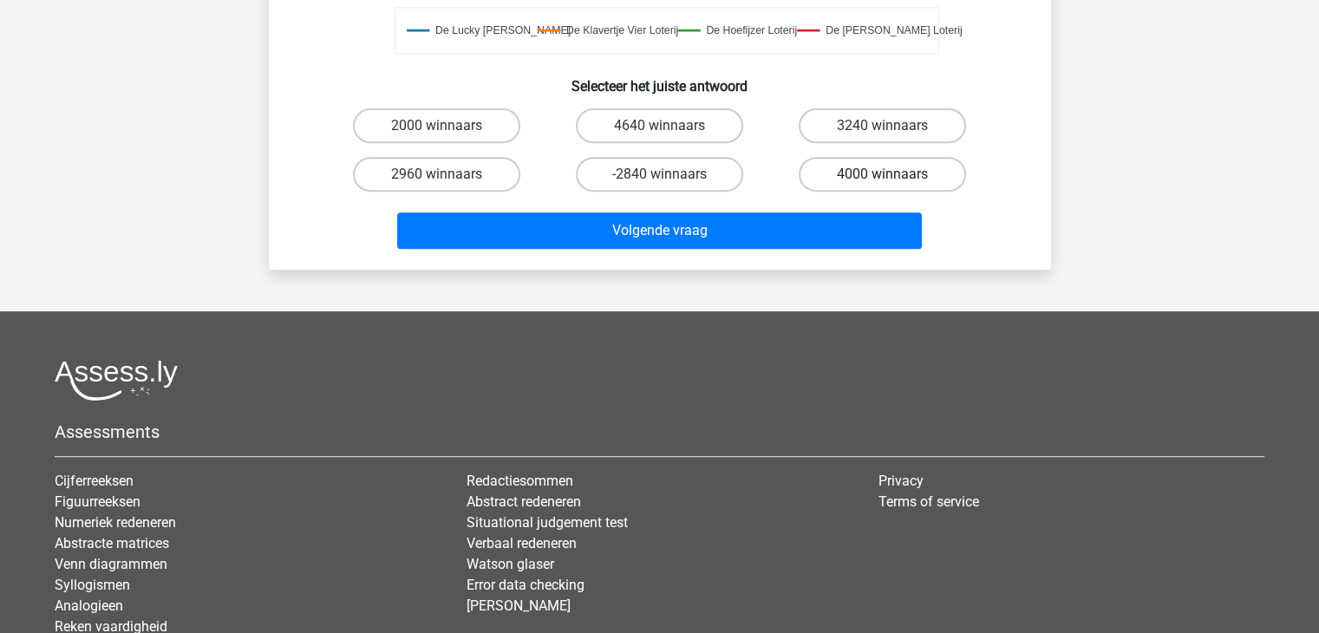
click at [831, 157] on label "4000 winnaars" at bounding box center [882, 174] width 167 height 35
click at [883, 174] on input "4000 winnaars" at bounding box center [888, 179] width 11 height 11
radio input "true"
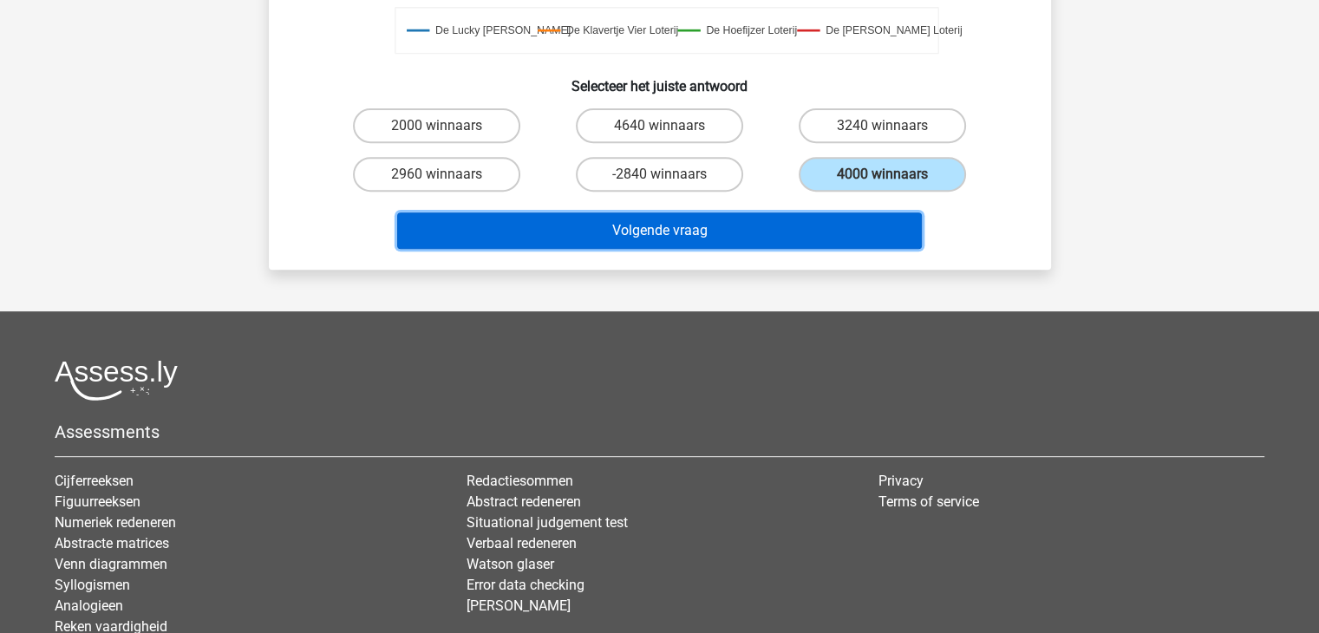
click at [808, 212] on button "Volgende vraag" at bounding box center [659, 230] width 525 height 36
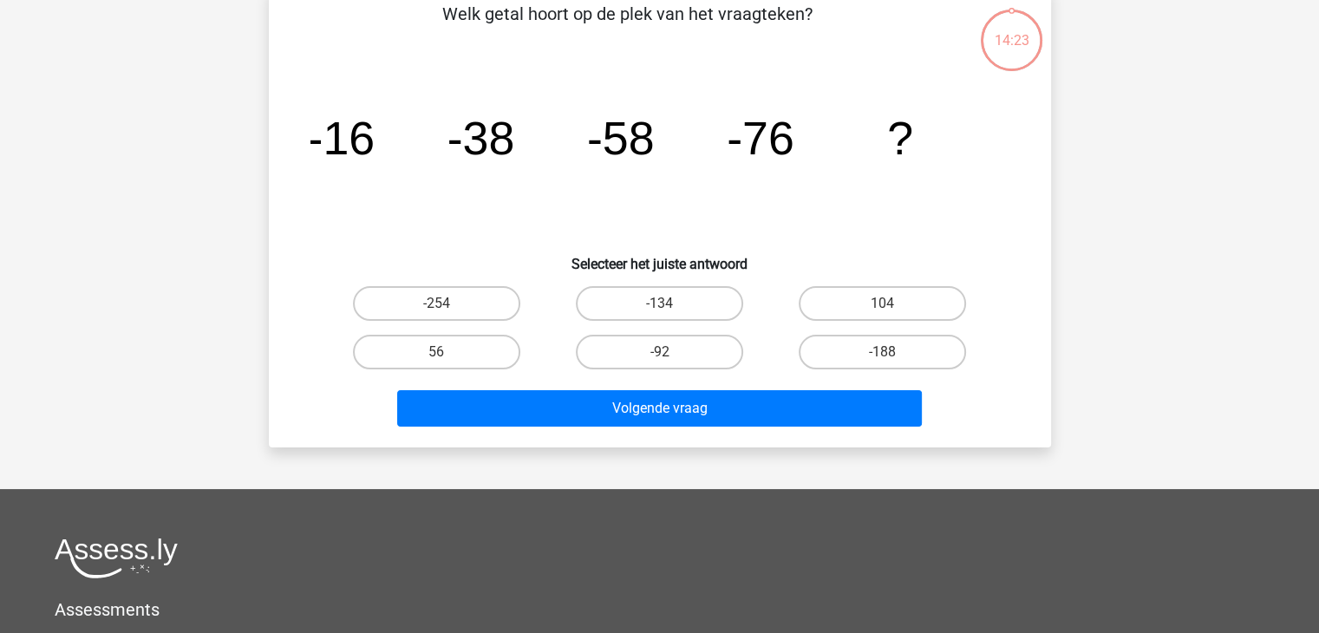
scroll to position [80, 0]
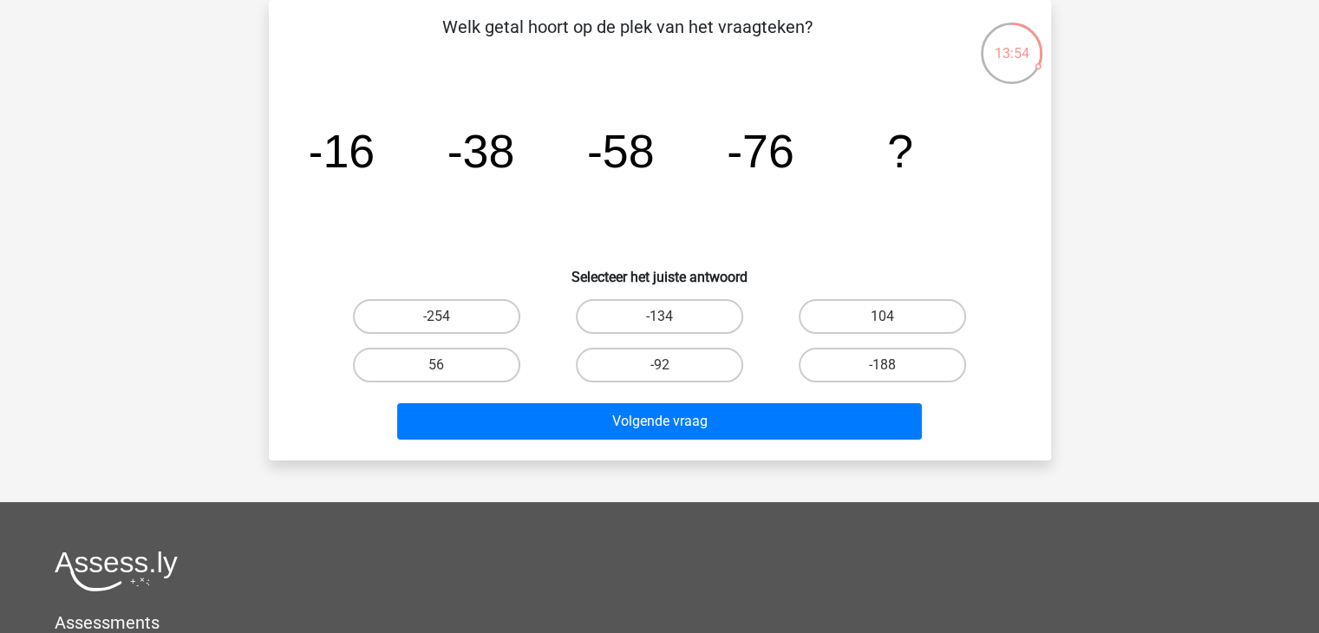
click at [664, 375] on input "-92" at bounding box center [664, 370] width 11 height 11
radio input "true"
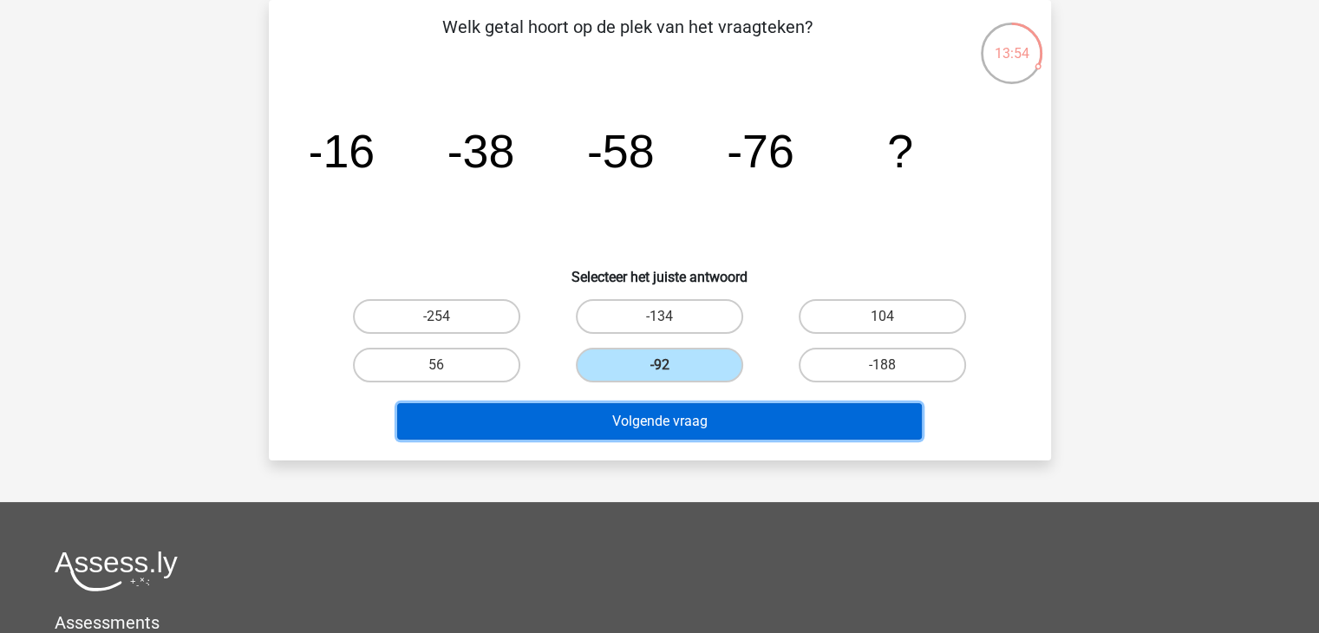
click at [673, 413] on button "Volgende vraag" at bounding box center [659, 421] width 525 height 36
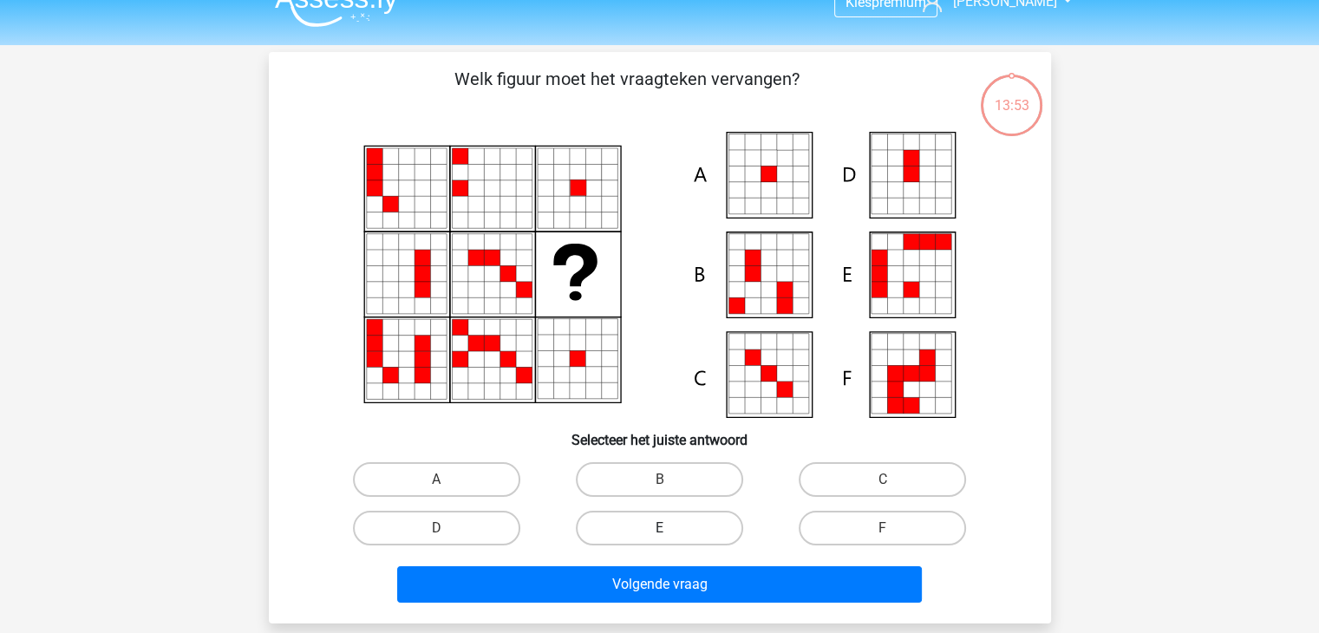
scroll to position [0, 0]
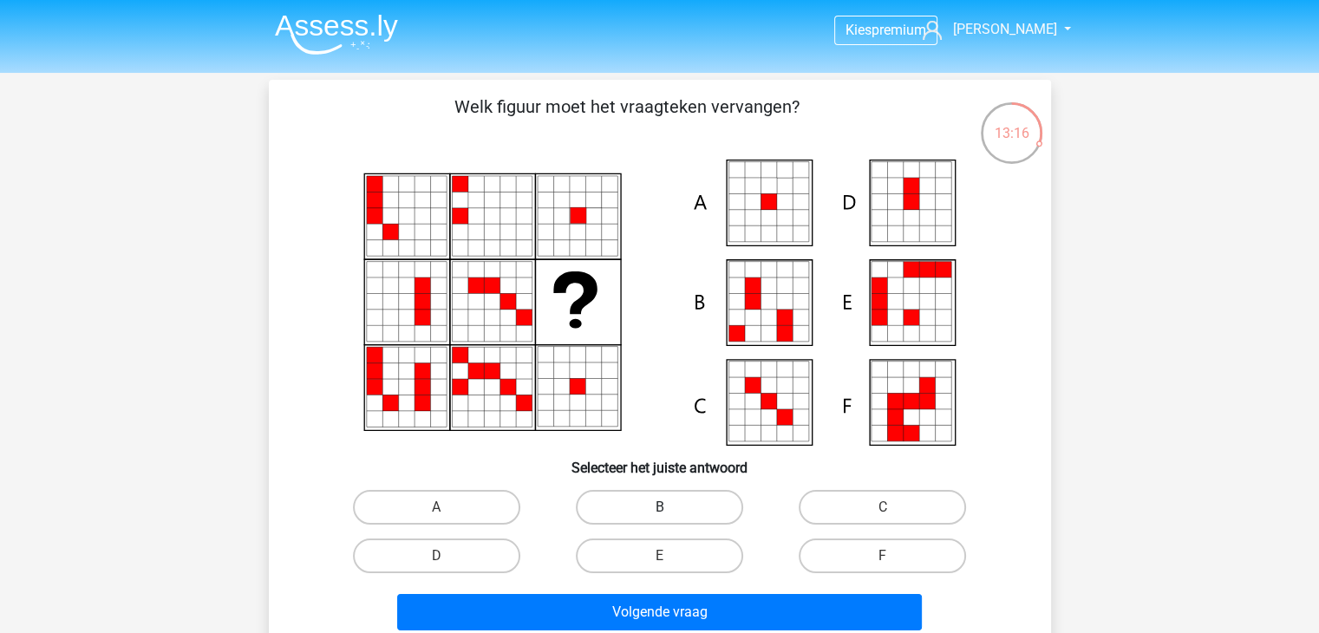
click at [637, 500] on label "B" at bounding box center [659, 507] width 167 height 35
click at [659, 507] on input "B" at bounding box center [664, 512] width 11 height 11
radio input "true"
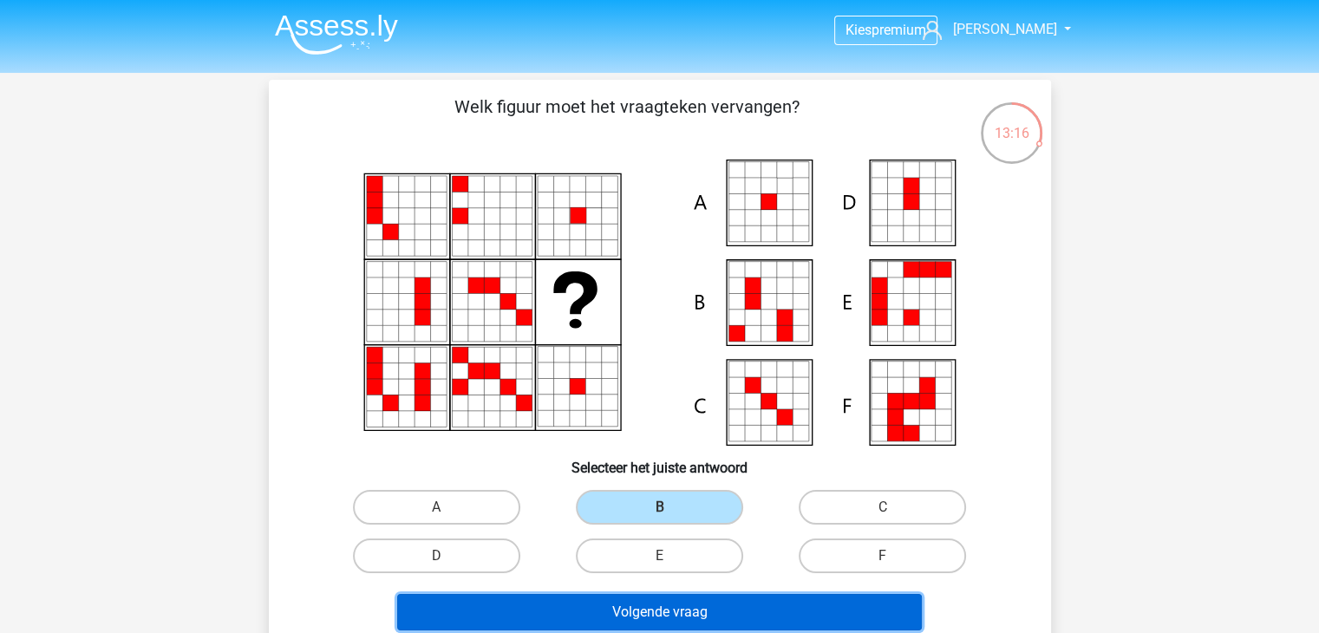
click at [634, 606] on button "Volgende vraag" at bounding box center [659, 612] width 525 height 36
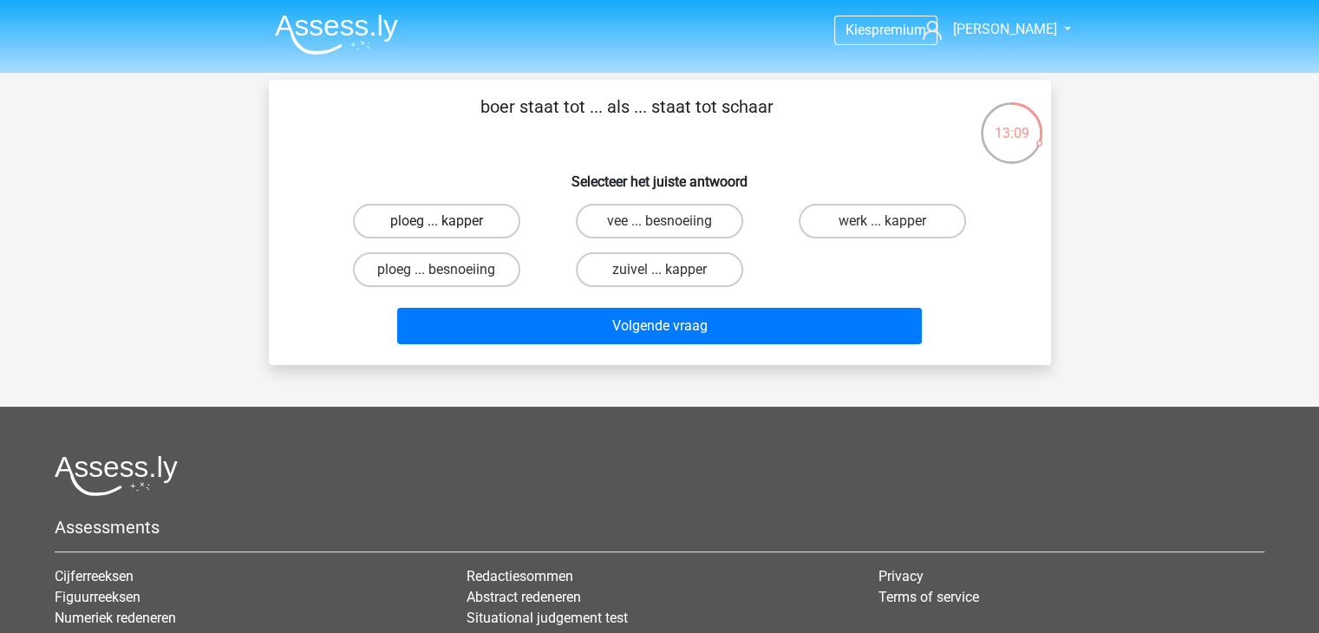
click at [484, 222] on label "ploeg ... kapper" at bounding box center [436, 221] width 167 height 35
click at [448, 222] on input "ploeg ... kapper" at bounding box center [441, 226] width 11 height 11
radio input "true"
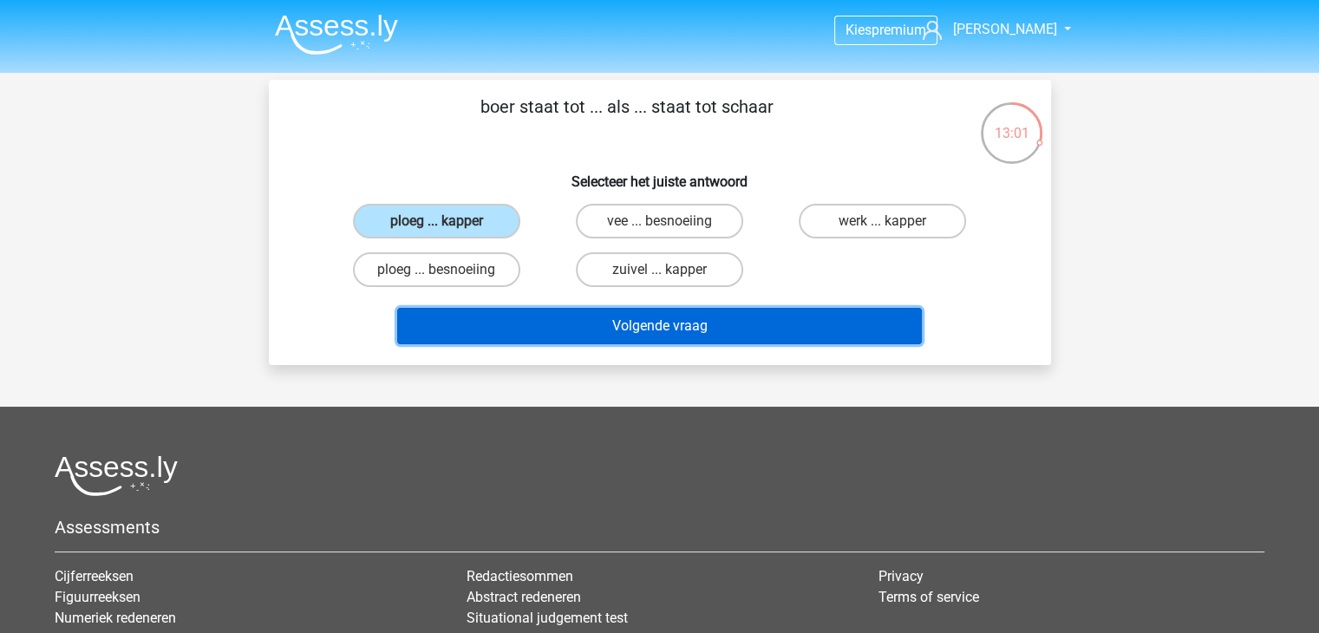
click at [520, 311] on button "Volgende vraag" at bounding box center [659, 326] width 525 height 36
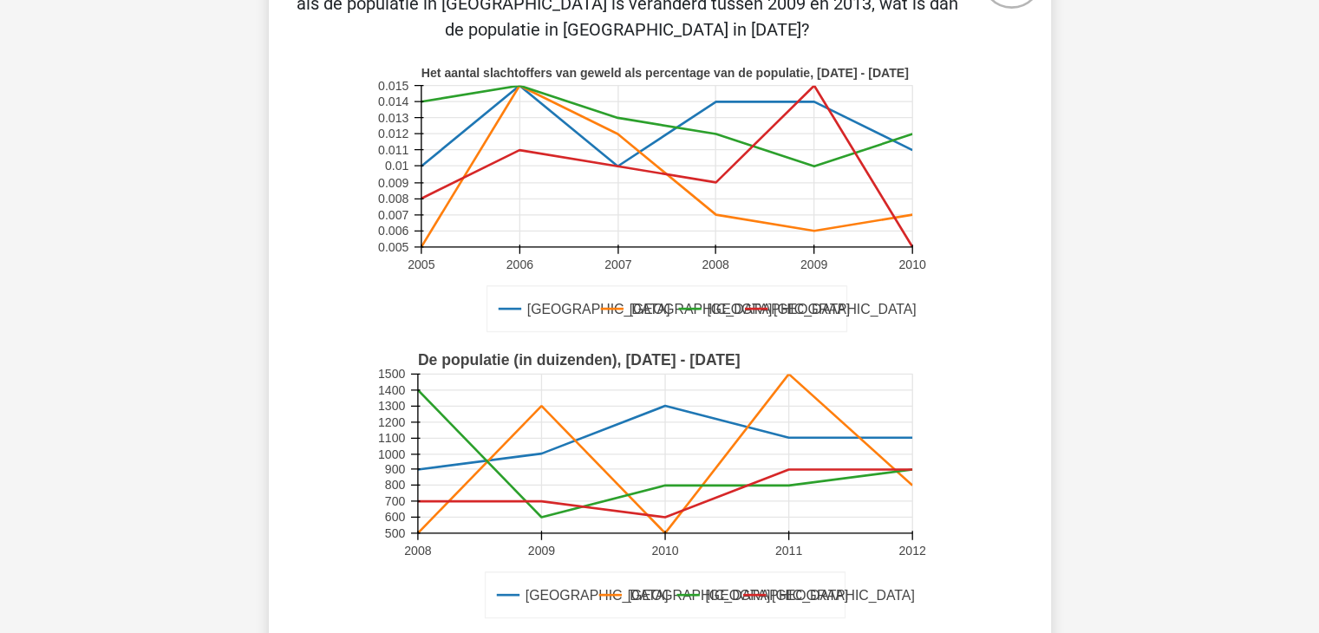
scroll to position [260, 0]
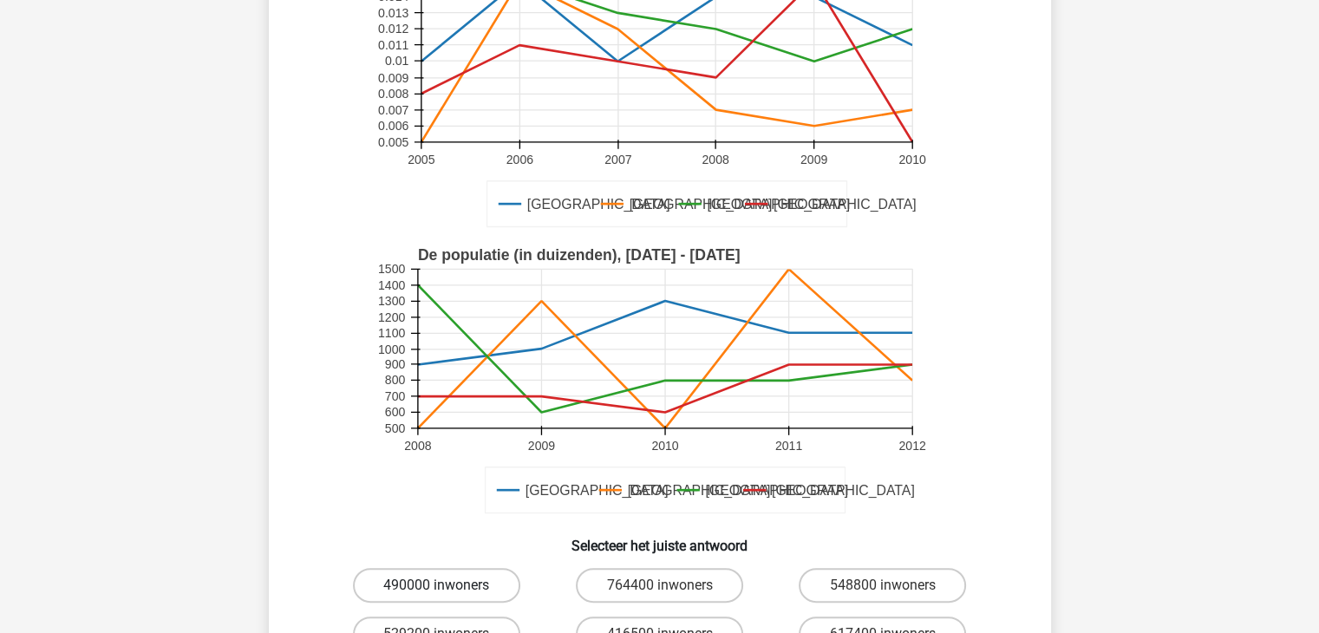
click at [461, 568] on label "490000 inwoners" at bounding box center [436, 585] width 167 height 35
click at [448, 585] on input "490000 inwoners" at bounding box center [441, 590] width 11 height 11
radio input "true"
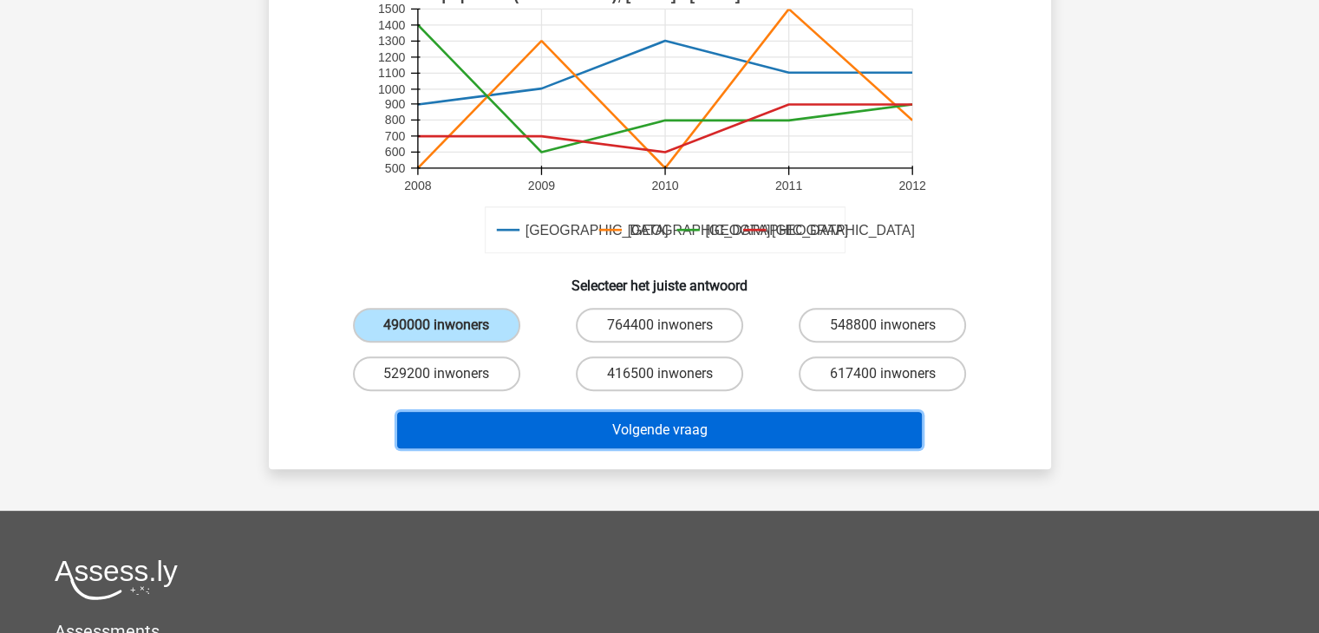
click at [633, 412] on button "Volgende vraag" at bounding box center [659, 430] width 525 height 36
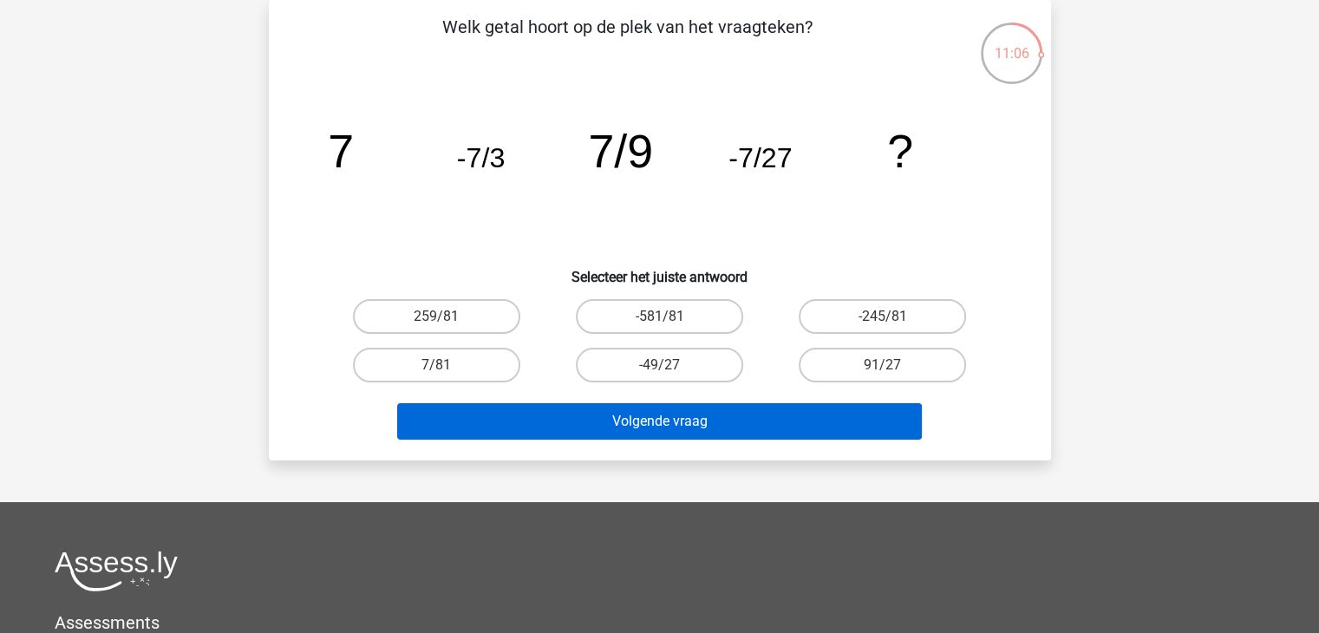
scroll to position [0, 0]
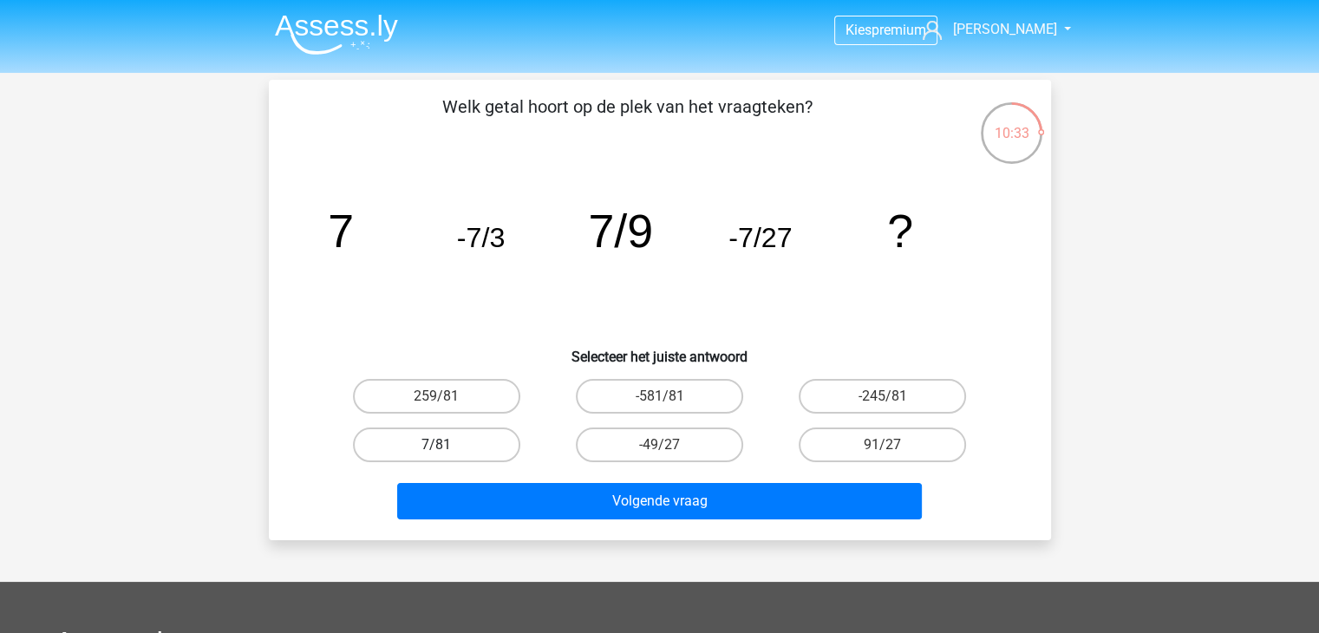
click at [485, 435] on label "7/81" at bounding box center [436, 445] width 167 height 35
click at [448, 445] on input "7/81" at bounding box center [441, 450] width 11 height 11
radio input "true"
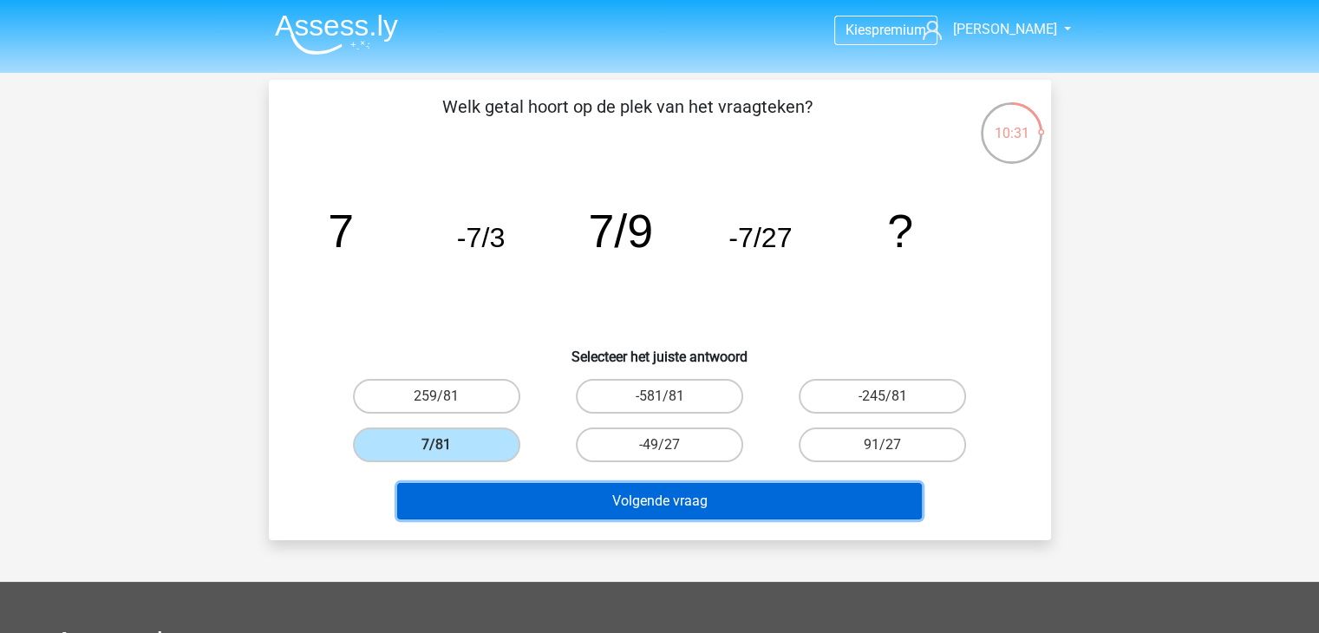
click at [559, 506] on button "Volgende vraag" at bounding box center [659, 501] width 525 height 36
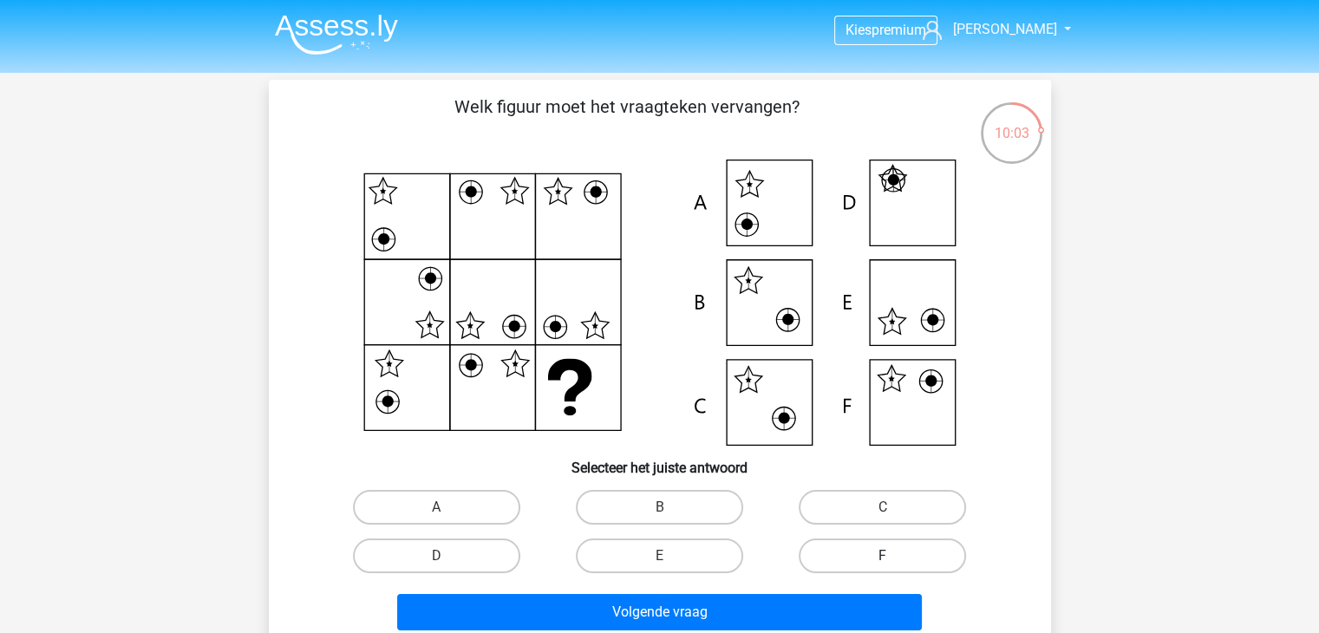
click at [850, 542] on label "F" at bounding box center [882, 556] width 167 height 35
click at [883, 556] on input "F" at bounding box center [888, 561] width 11 height 11
radio input "true"
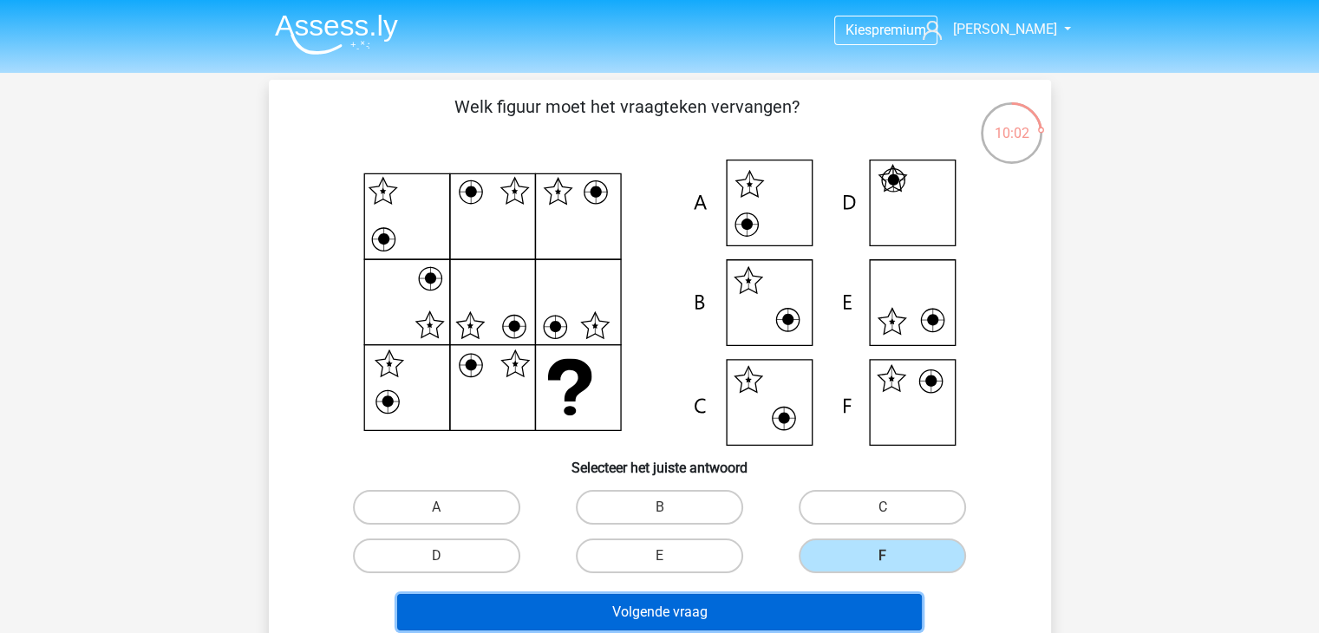
click at [838, 607] on button "Volgende vraag" at bounding box center [659, 612] width 525 height 36
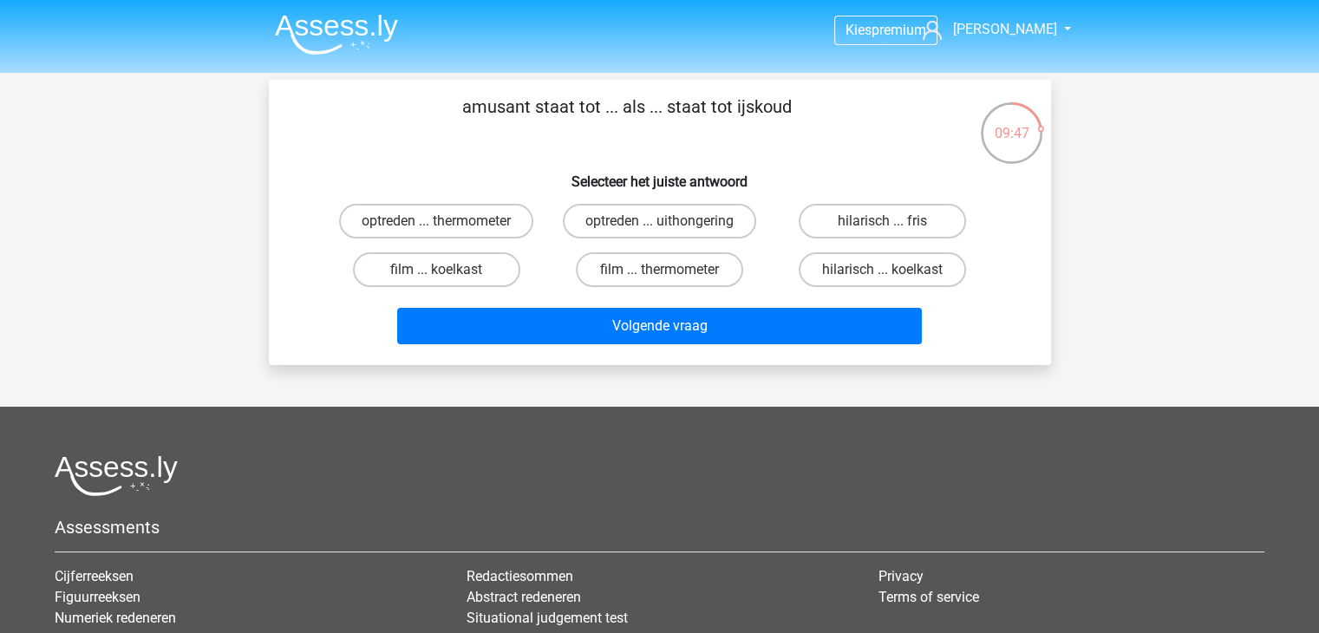
click at [891, 227] on input "hilarisch ... fris" at bounding box center [888, 226] width 11 height 11
radio input "true"
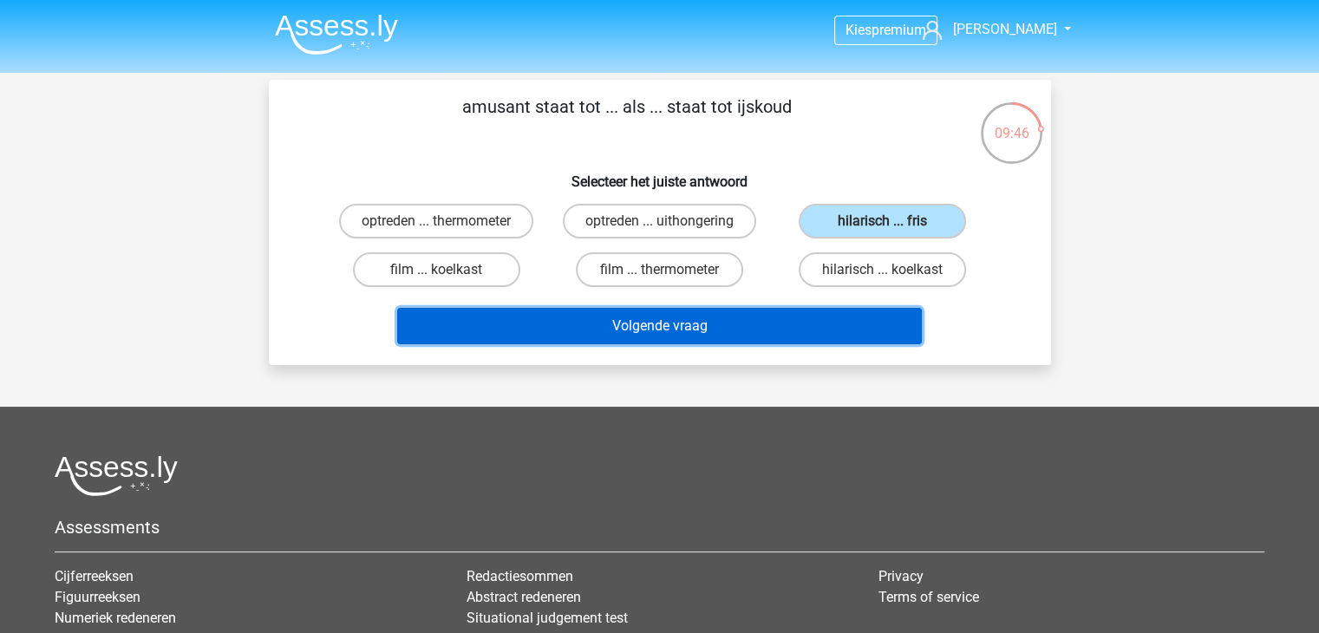
click at [709, 313] on button "Volgende vraag" at bounding box center [659, 326] width 525 height 36
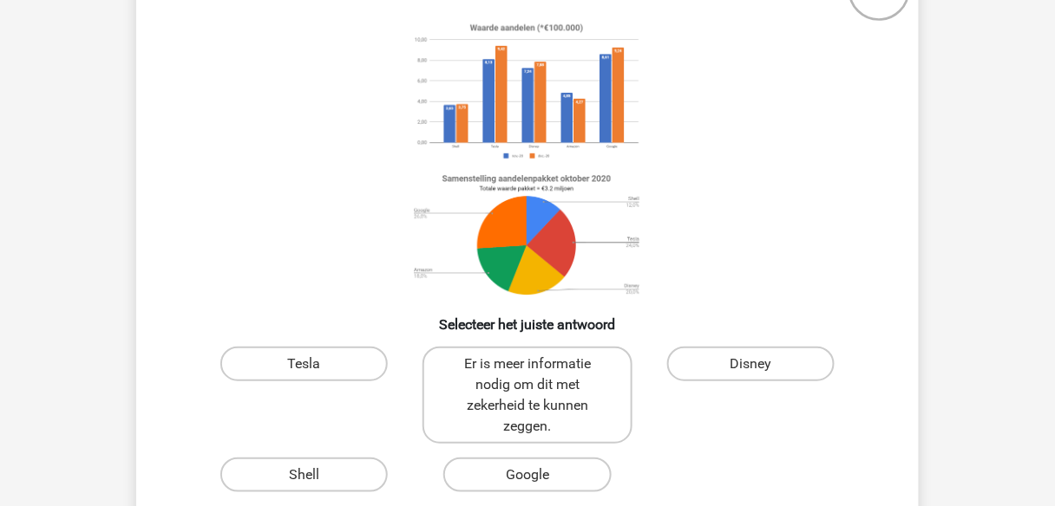
scroll to position [225, 0]
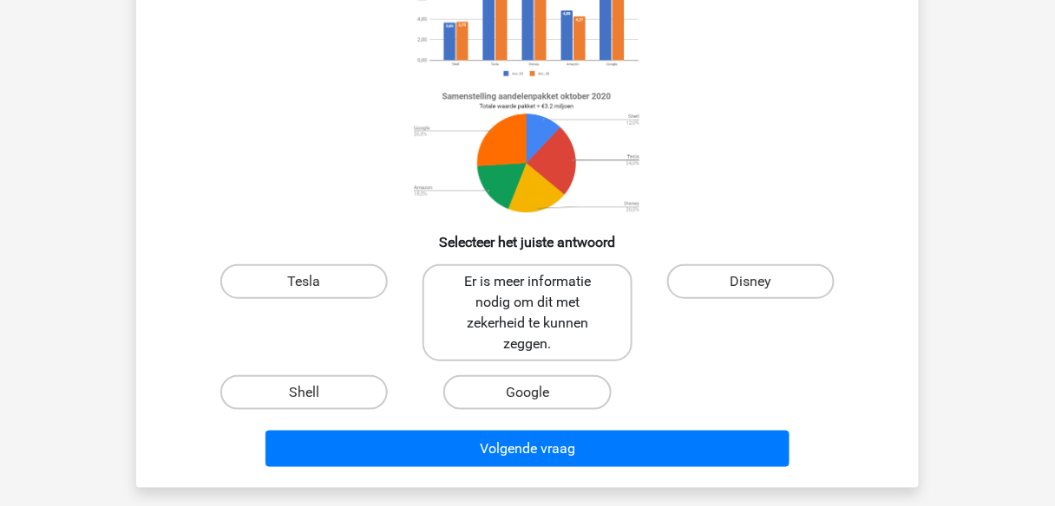
click at [532, 311] on label "Er is meer informatie nodig om dit met zekerheid te kunnen zeggen." at bounding box center [526, 313] width 209 height 97
click at [532, 293] on input "Er is meer informatie nodig om dit met zekerheid te kunnen zeggen." at bounding box center [532, 287] width 11 height 11
radio input "true"
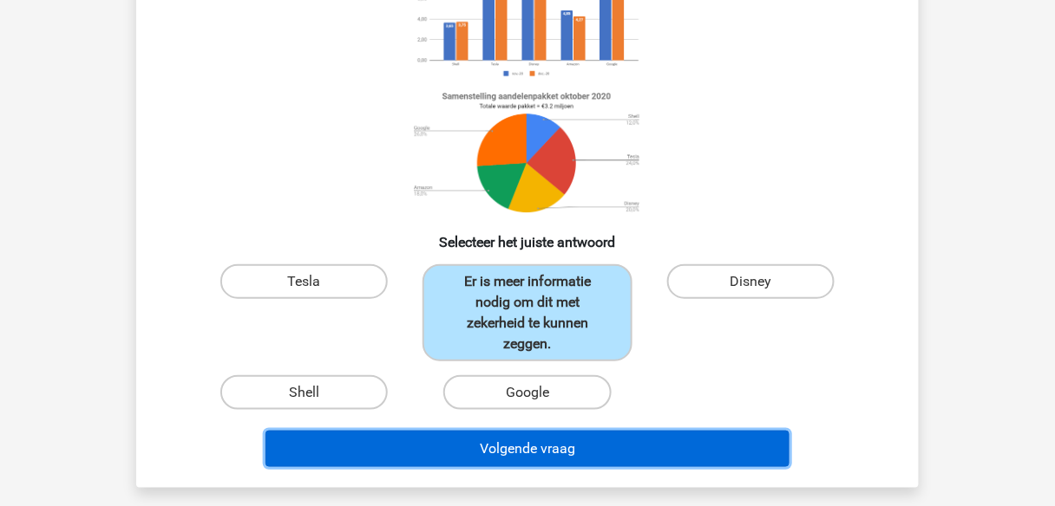
click at [533, 448] on button "Volgende vraag" at bounding box center [527, 449] width 525 height 36
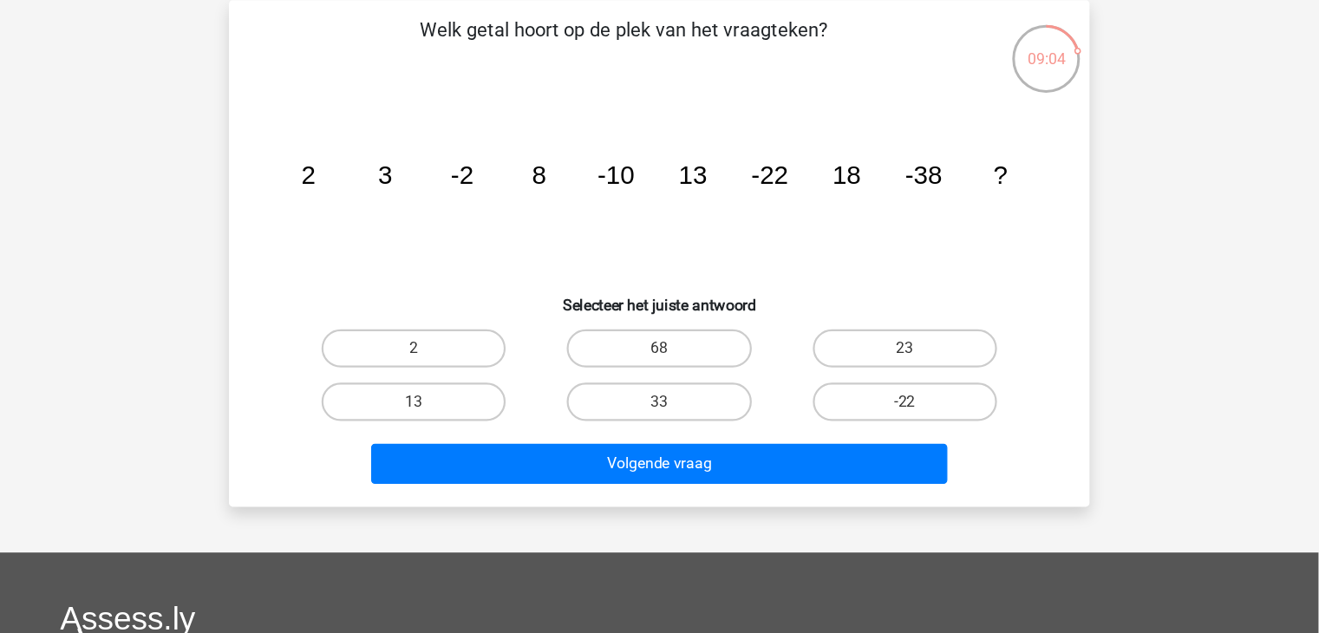
scroll to position [80, 0]
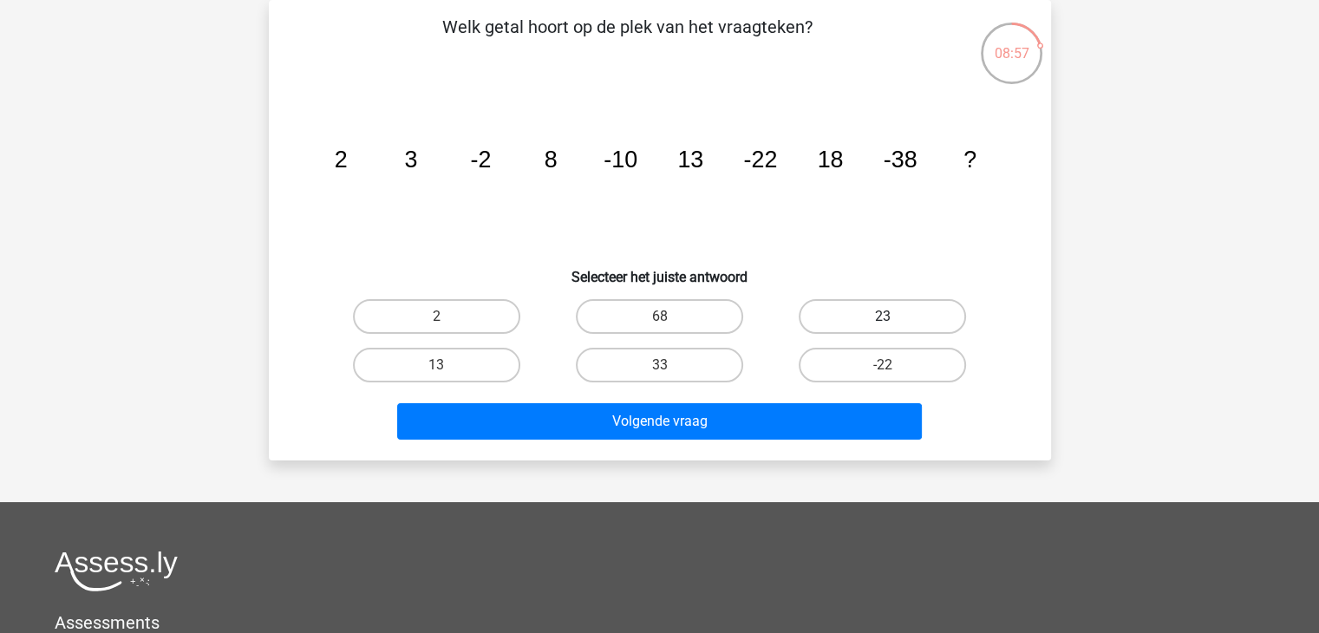
click at [881, 304] on label "23" at bounding box center [882, 316] width 167 height 35
click at [883, 317] on input "23" at bounding box center [888, 322] width 11 height 11
radio input "true"
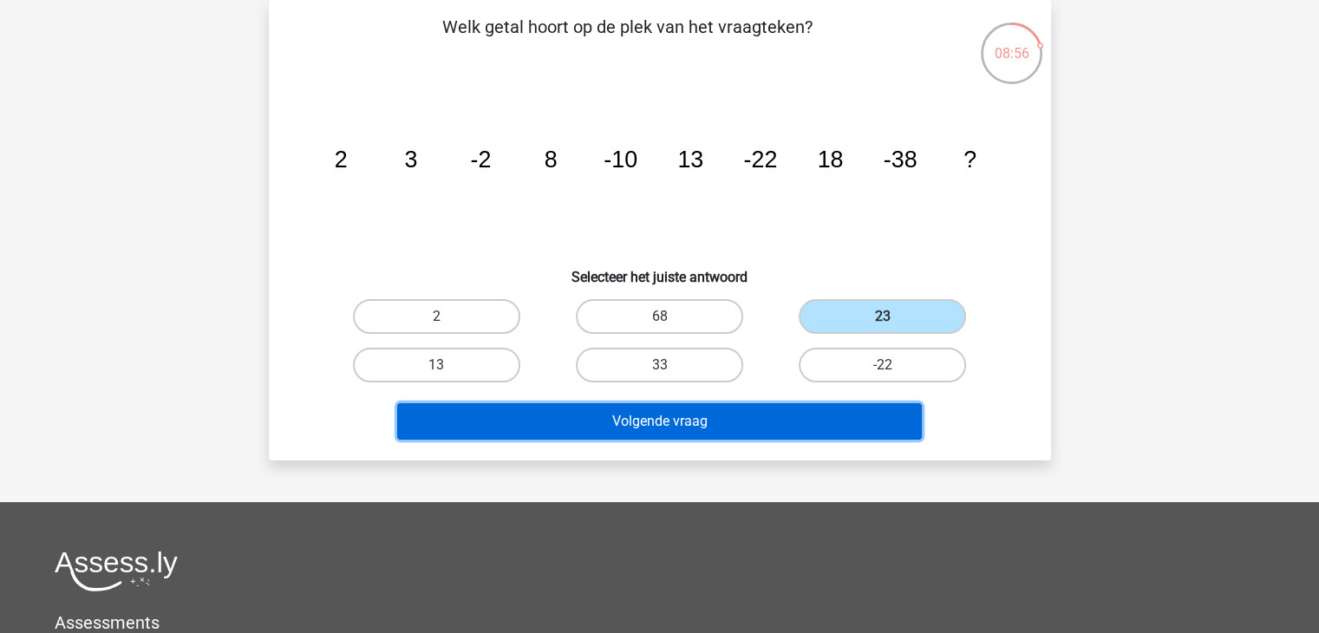
click at [846, 414] on button "Volgende vraag" at bounding box center [659, 421] width 525 height 36
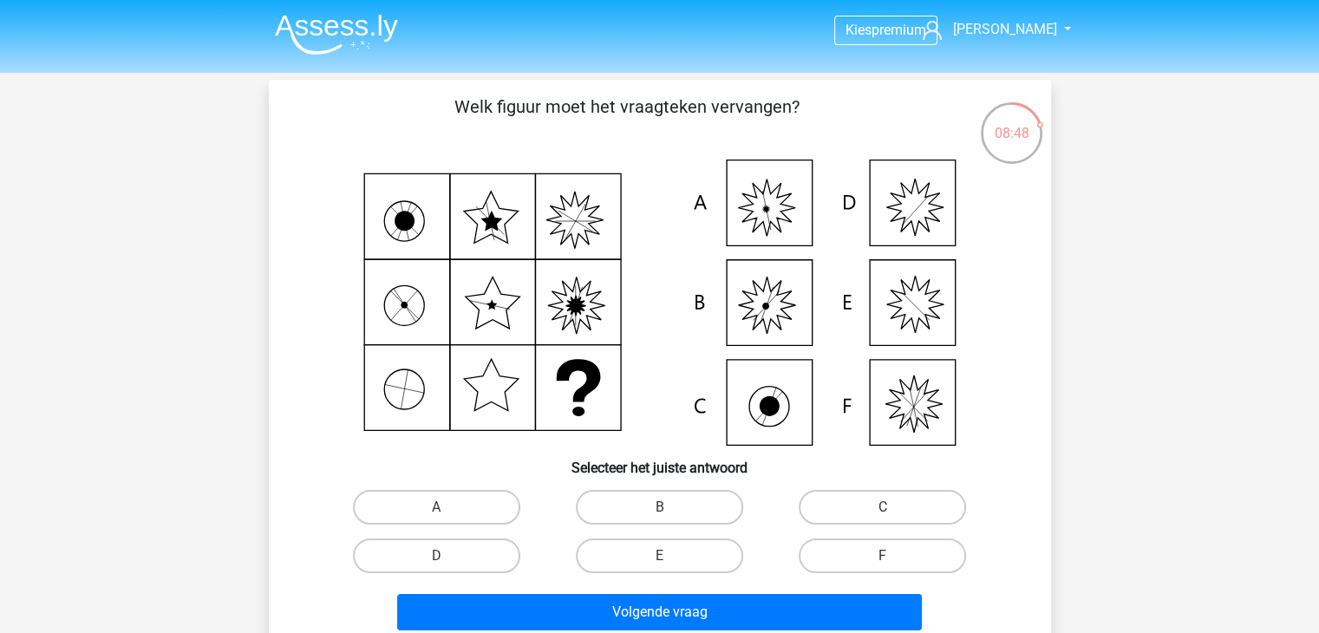
scroll to position [87, 0]
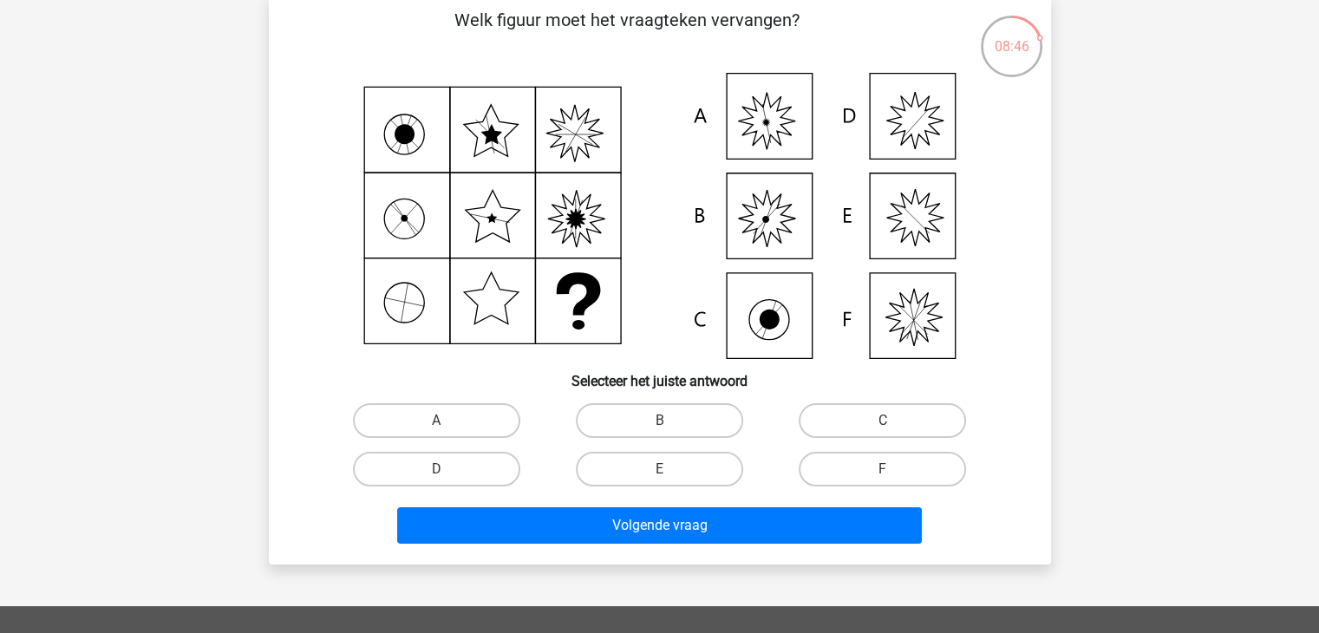
drag, startPoint x: 255, startPoint y: 100, endPoint x: 170, endPoint y: 98, distance: 85.0
click at [170, 98] on div "Kies premium Ruud Hulshof ruudhulshof@hotmail.nl" at bounding box center [659, 488] width 1319 height 1151
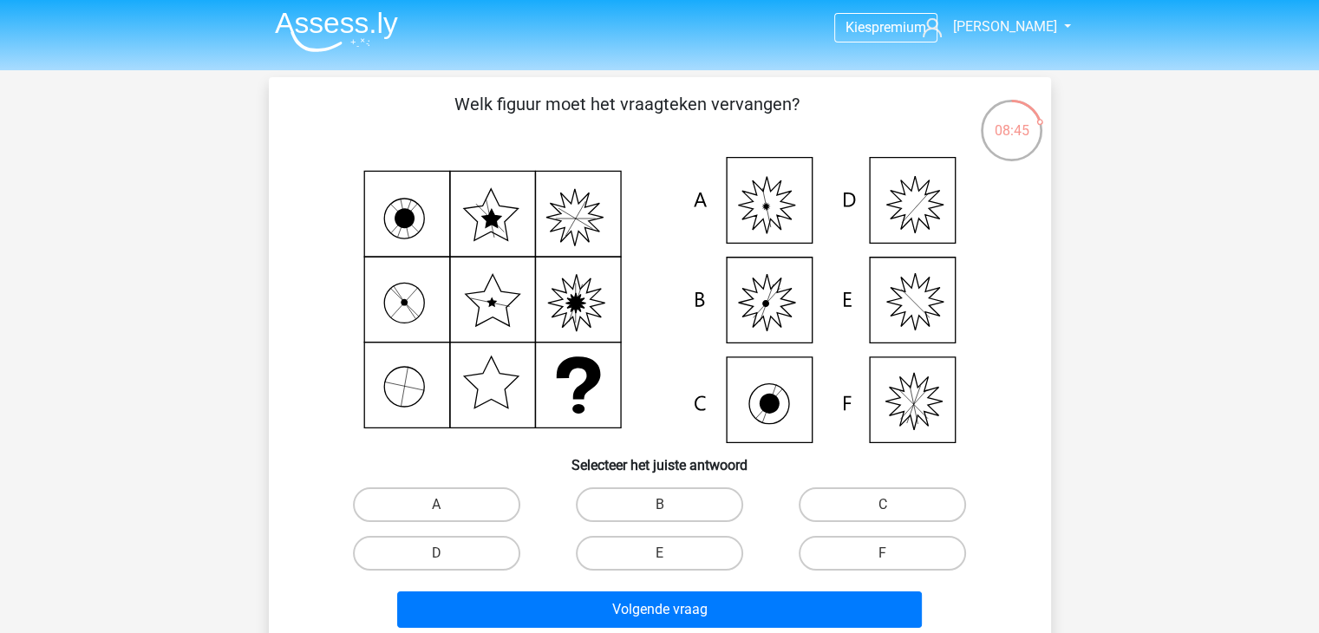
scroll to position [0, 0]
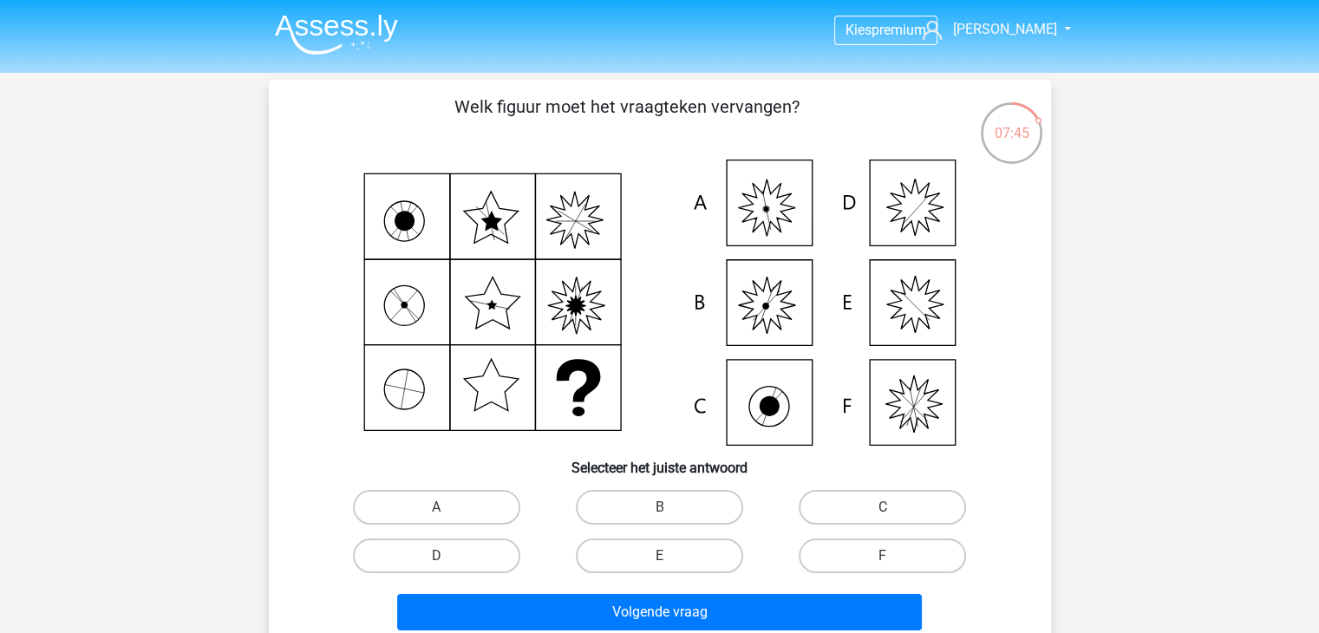
click at [773, 195] on icon at bounding box center [659, 303] width 699 height 286
click at [449, 499] on label "A" at bounding box center [436, 507] width 167 height 35
click at [448, 507] on input "A" at bounding box center [441, 512] width 11 height 11
radio input "true"
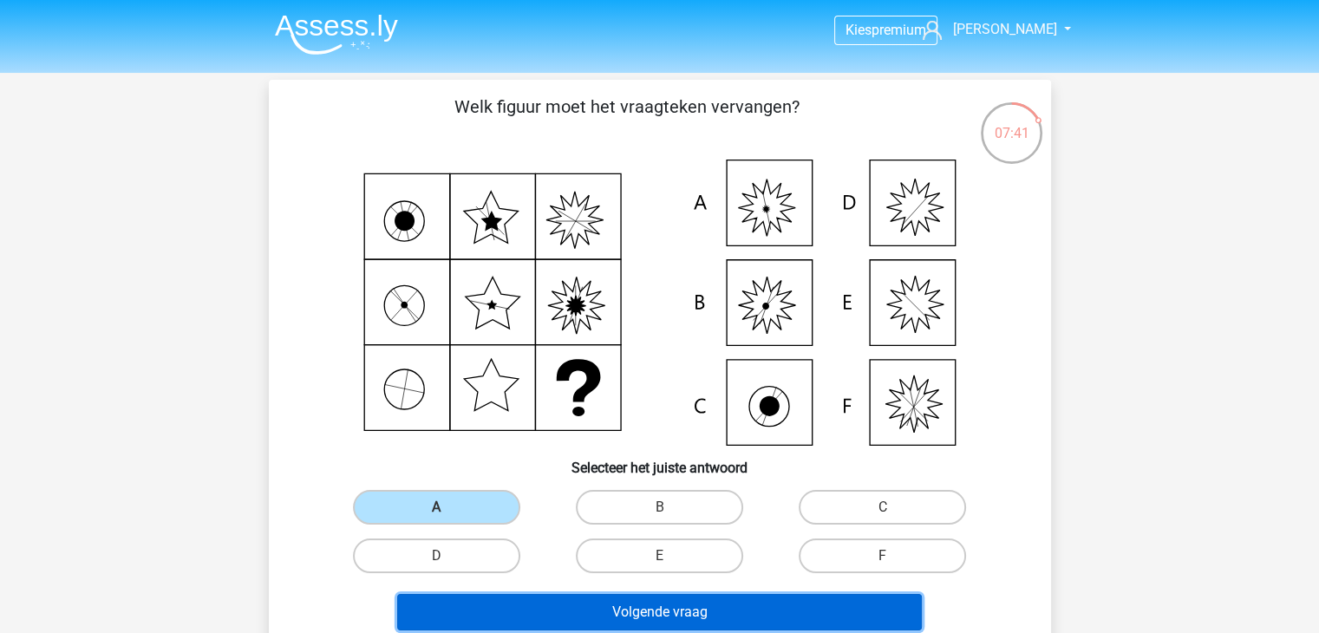
click at [635, 617] on button "Volgende vraag" at bounding box center [659, 612] width 525 height 36
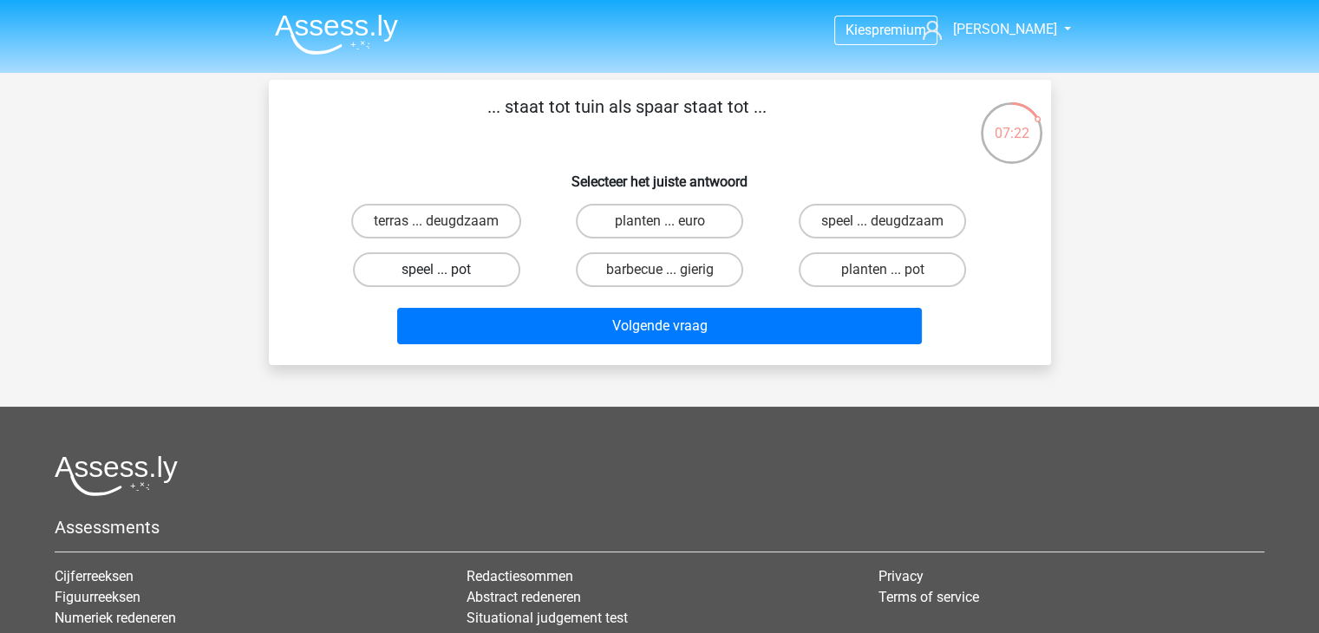
click at [475, 268] on label "speel ... pot" at bounding box center [436, 269] width 167 height 35
click at [448, 270] on input "speel ... pot" at bounding box center [441, 275] width 11 height 11
radio input "true"
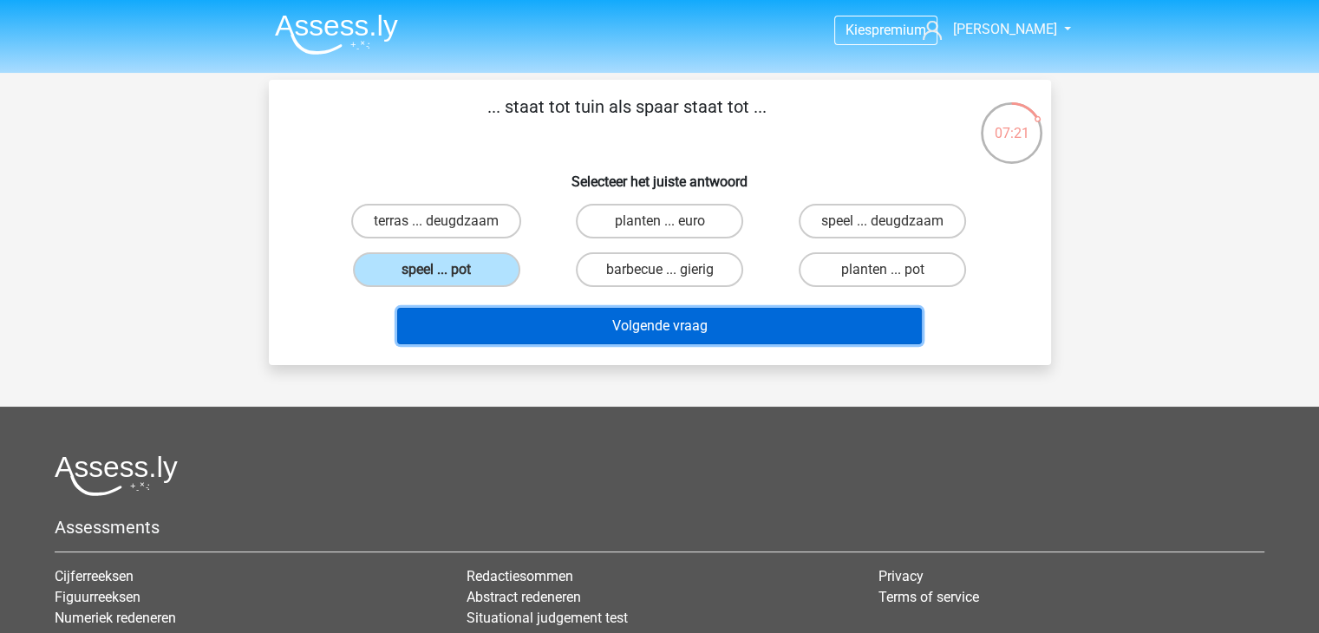
click at [572, 334] on button "Volgende vraag" at bounding box center [659, 326] width 525 height 36
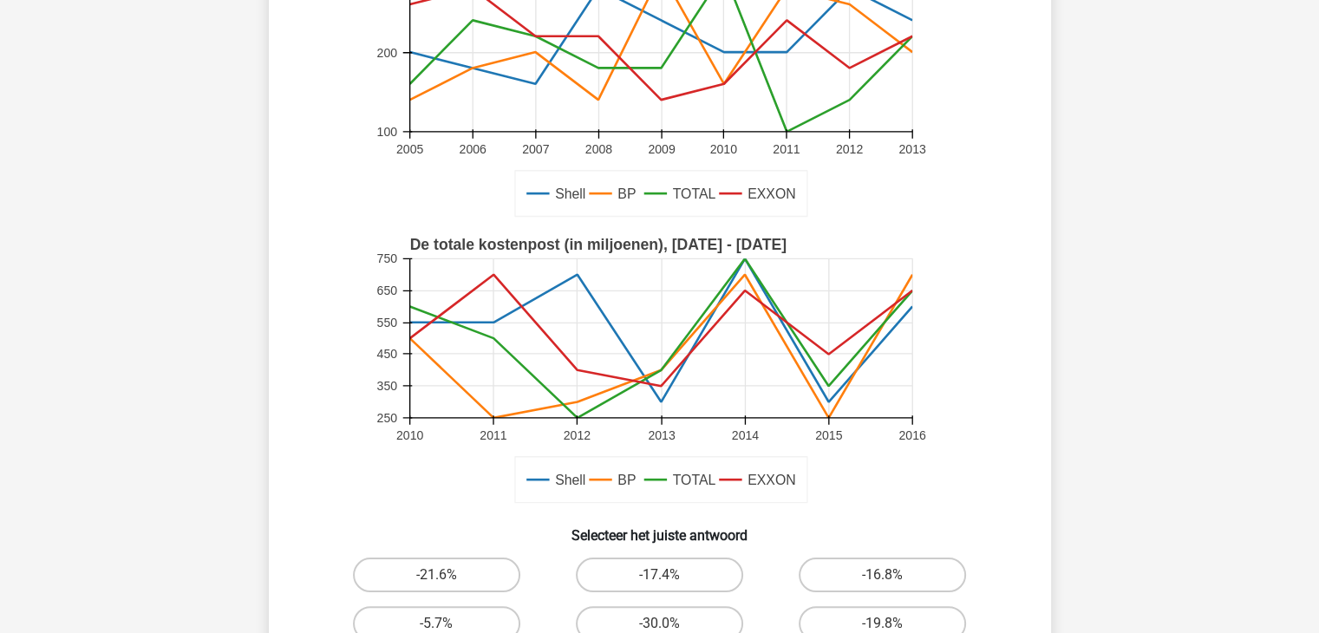
scroll to position [260, 0]
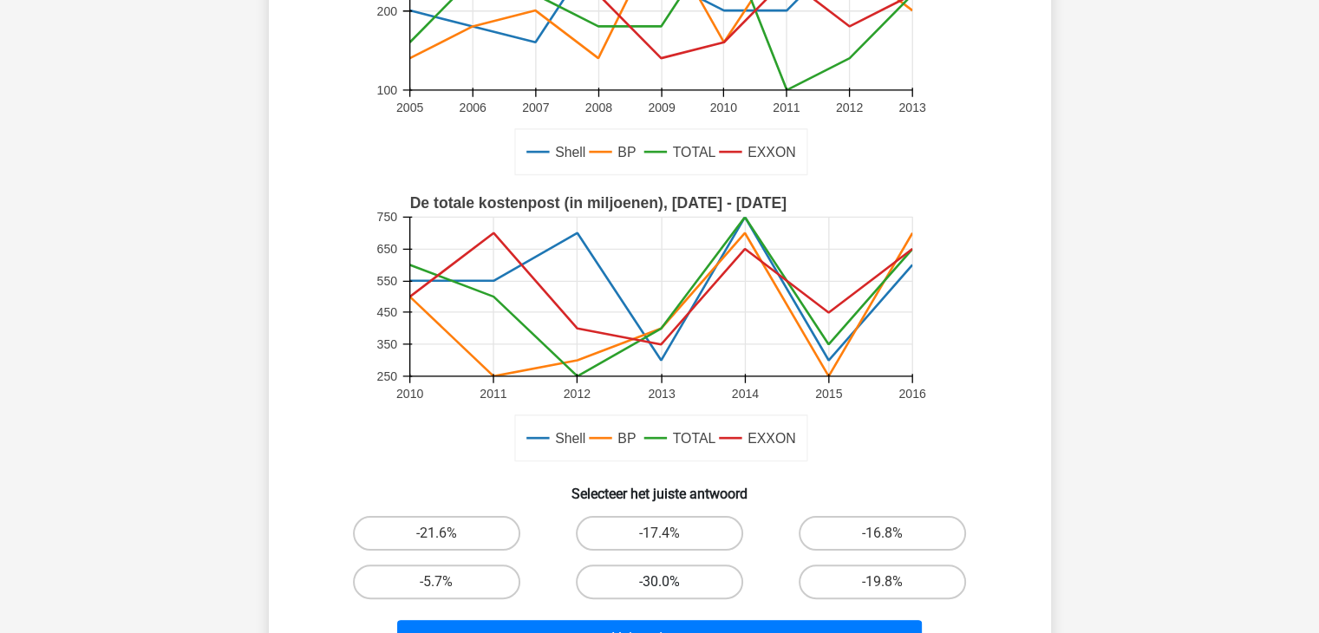
click at [654, 582] on label "-30.0%" at bounding box center [659, 582] width 167 height 35
click at [659, 582] on input "-30.0%" at bounding box center [664, 587] width 11 height 11
radio input "true"
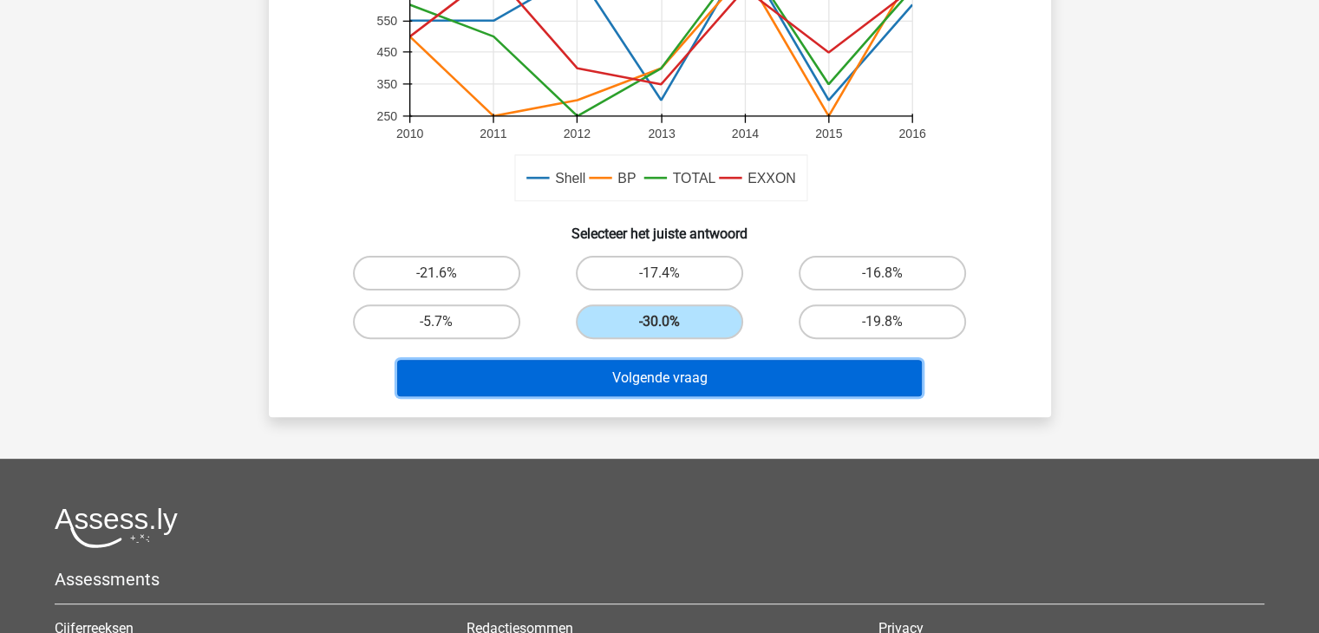
click at [690, 393] on button "Volgende vraag" at bounding box center [659, 378] width 525 height 36
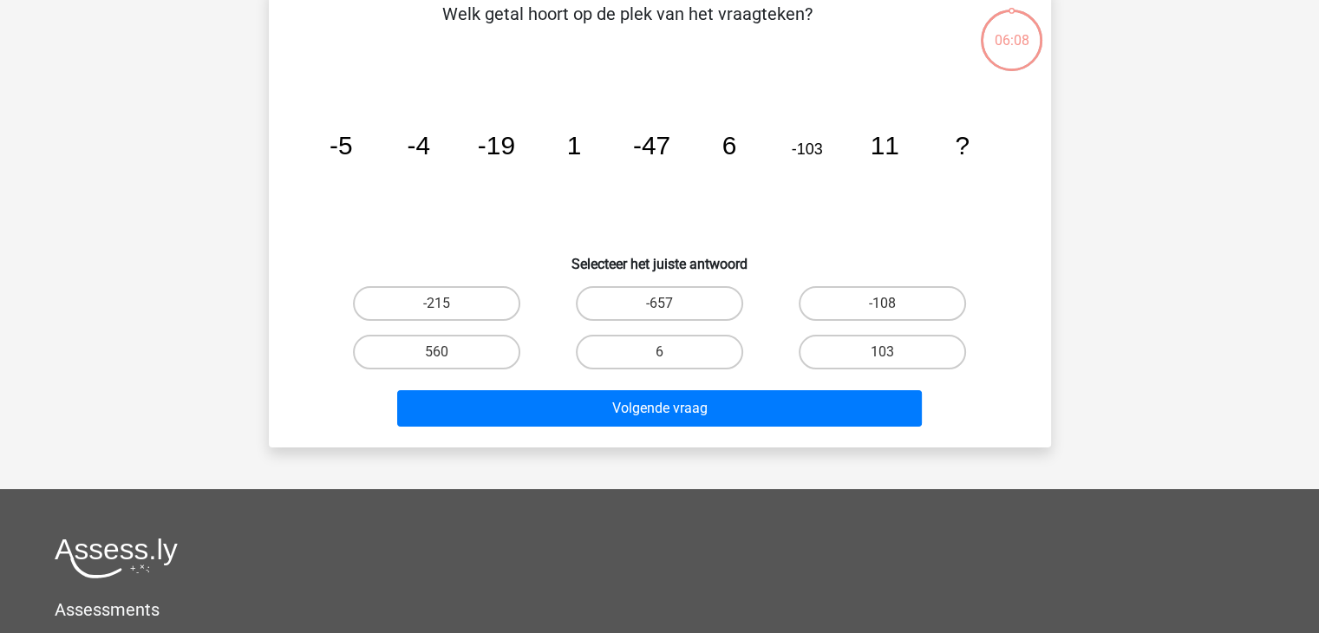
scroll to position [80, 0]
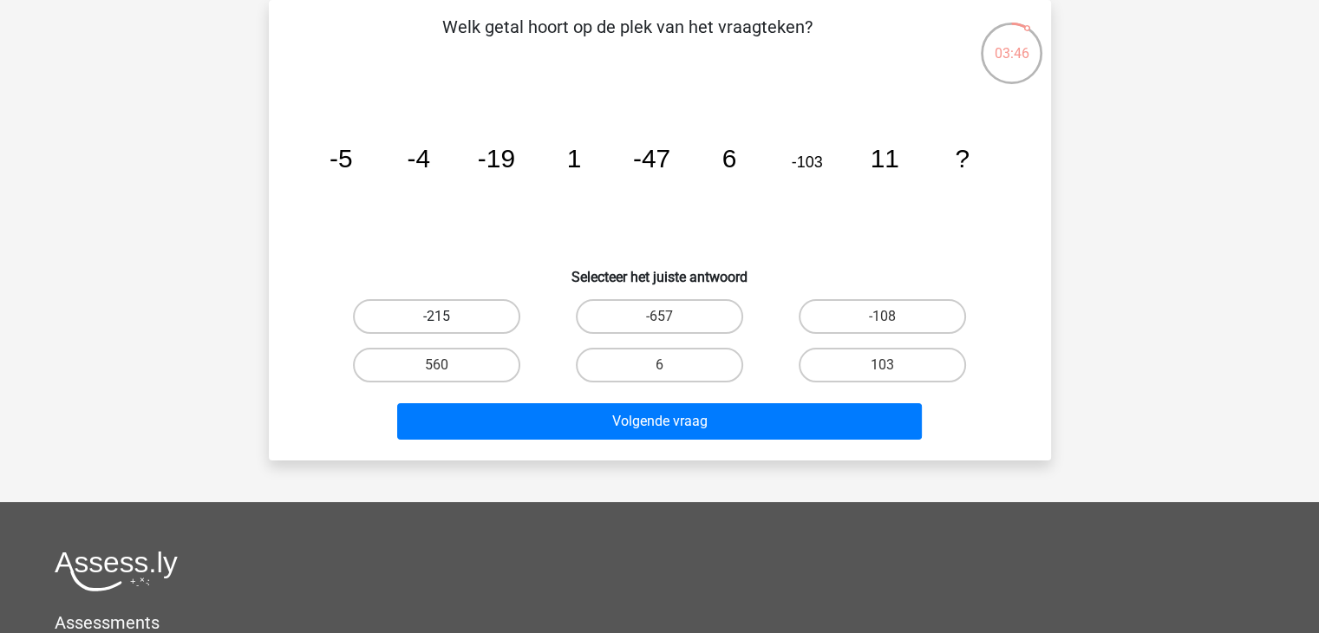
click at [479, 307] on label "-215" at bounding box center [436, 316] width 167 height 35
click at [448, 317] on input "-215" at bounding box center [441, 322] width 11 height 11
radio input "true"
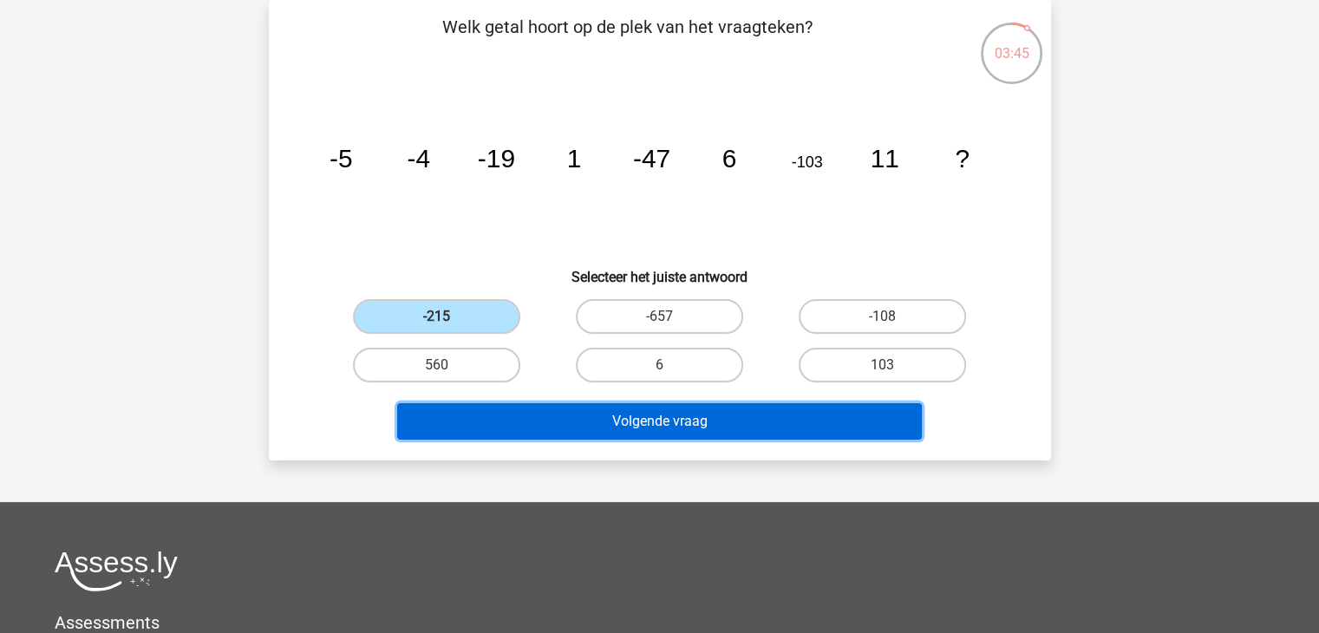
click at [554, 413] on button "Volgende vraag" at bounding box center [659, 421] width 525 height 36
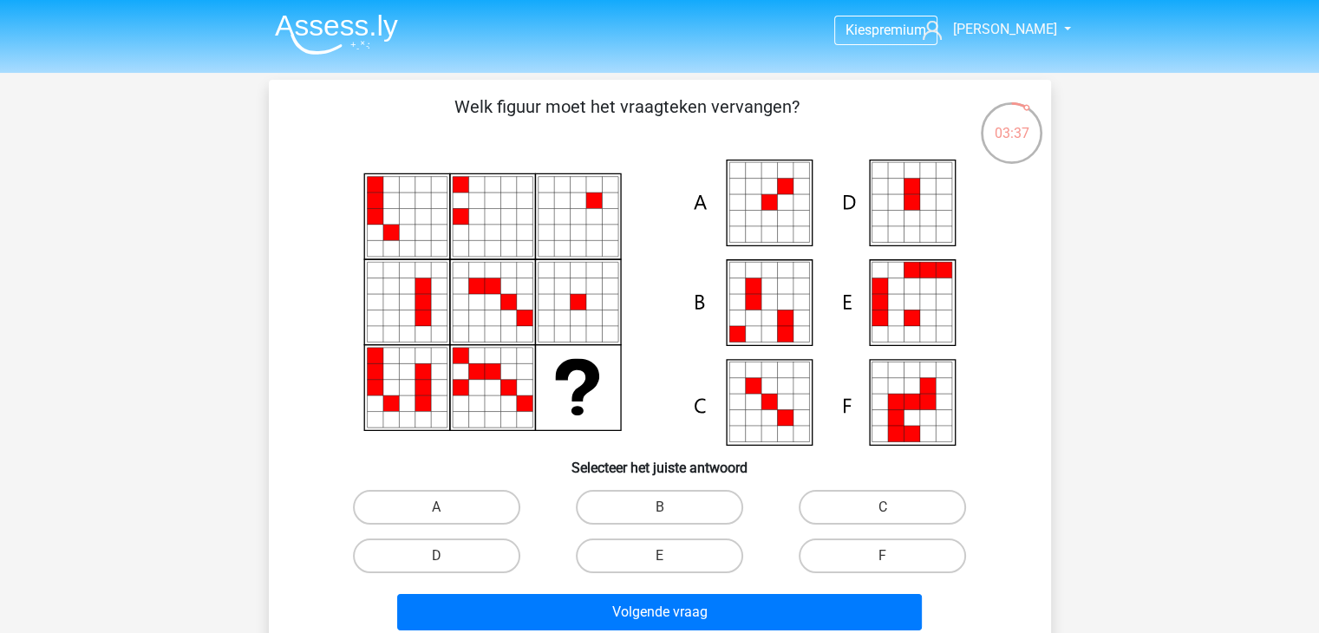
scroll to position [87, 0]
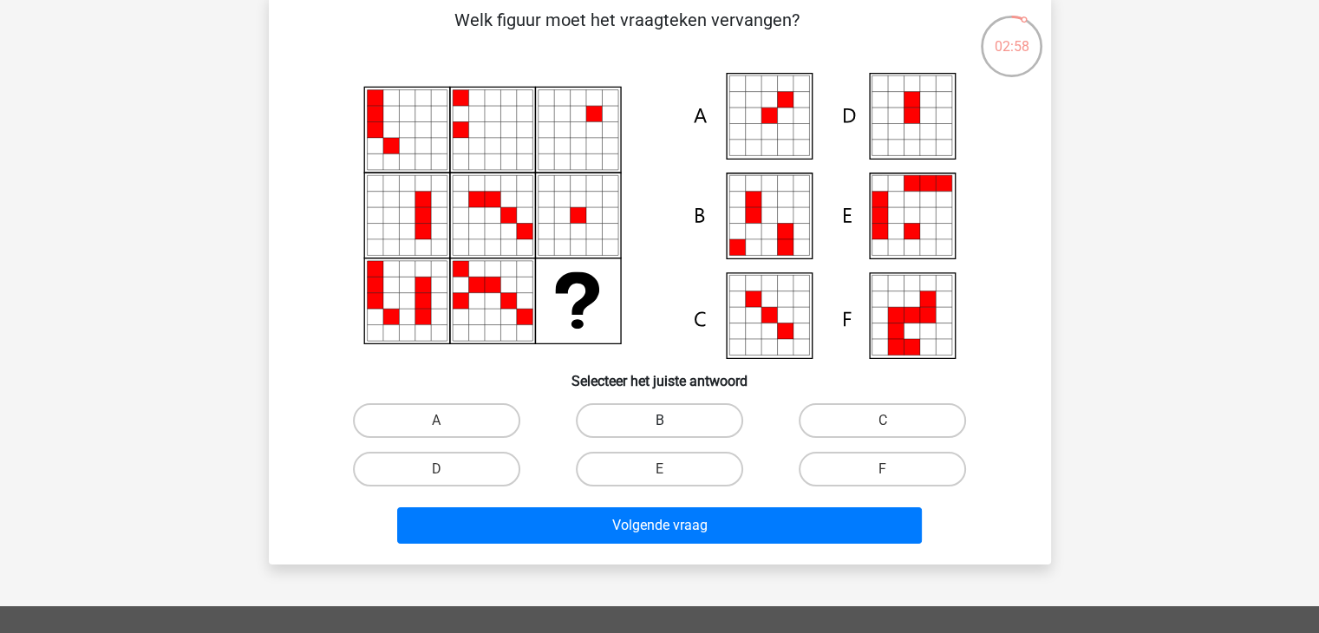
click at [651, 410] on label "B" at bounding box center [659, 420] width 167 height 35
click at [659, 421] on input "B" at bounding box center [664, 426] width 11 height 11
radio input "true"
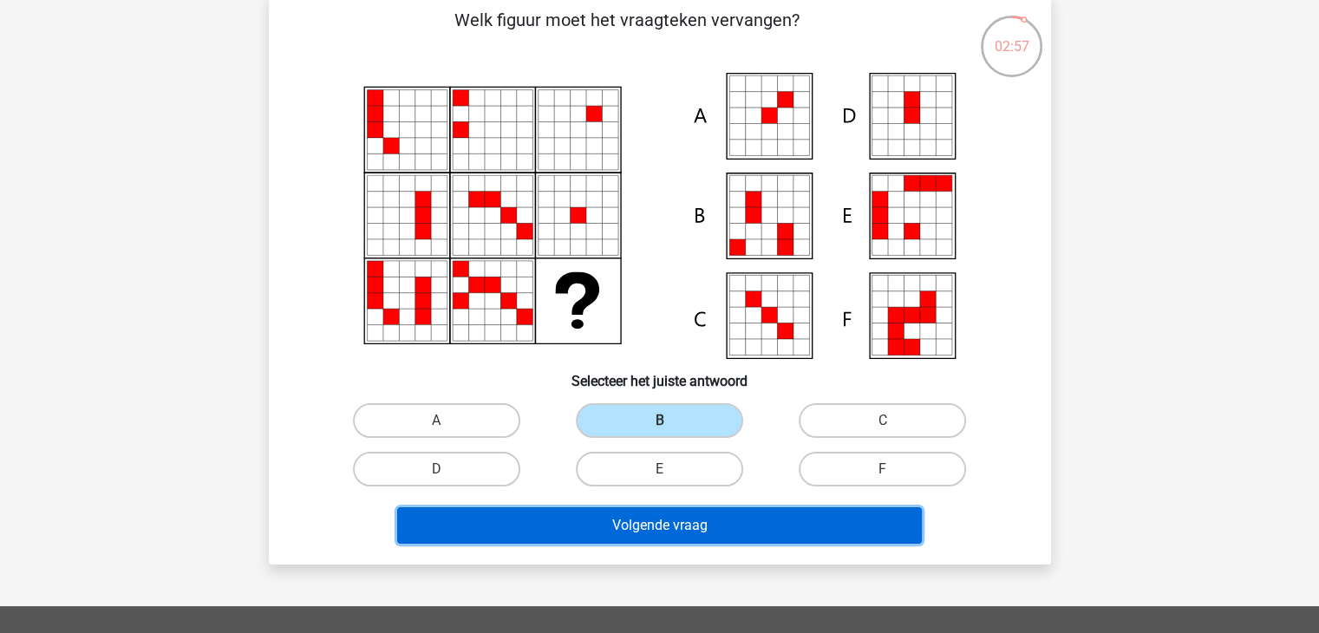
click at [645, 511] on button "Volgende vraag" at bounding box center [659, 525] width 525 height 36
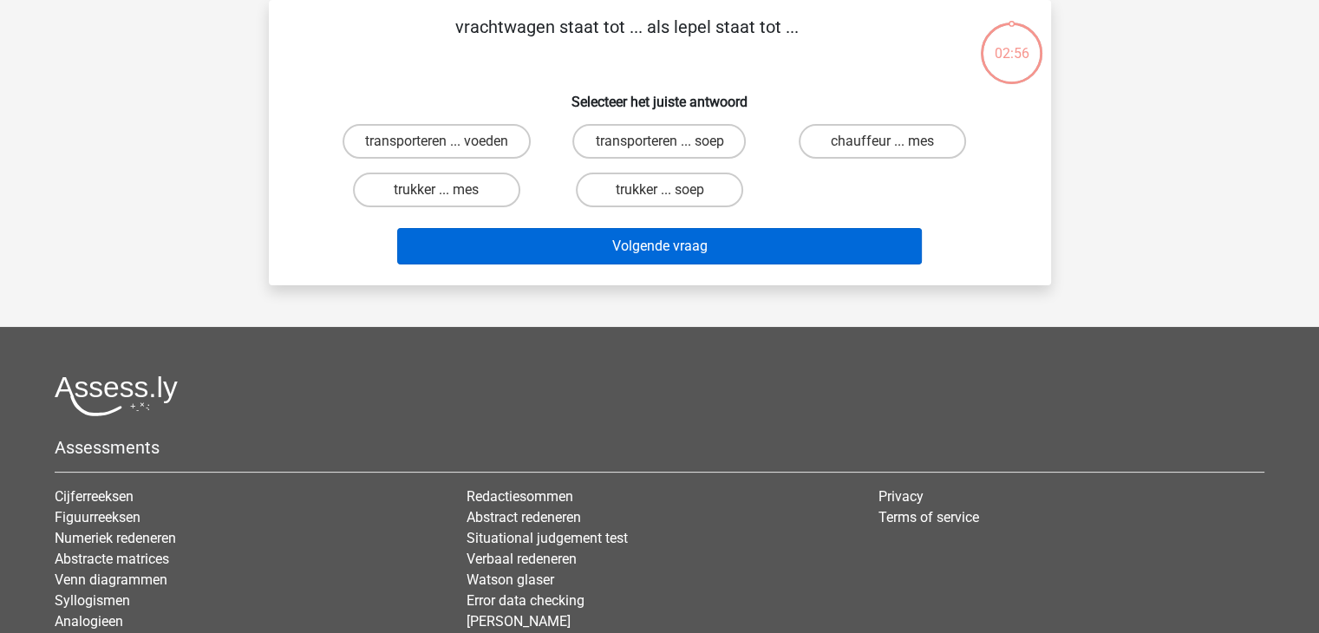
scroll to position [0, 0]
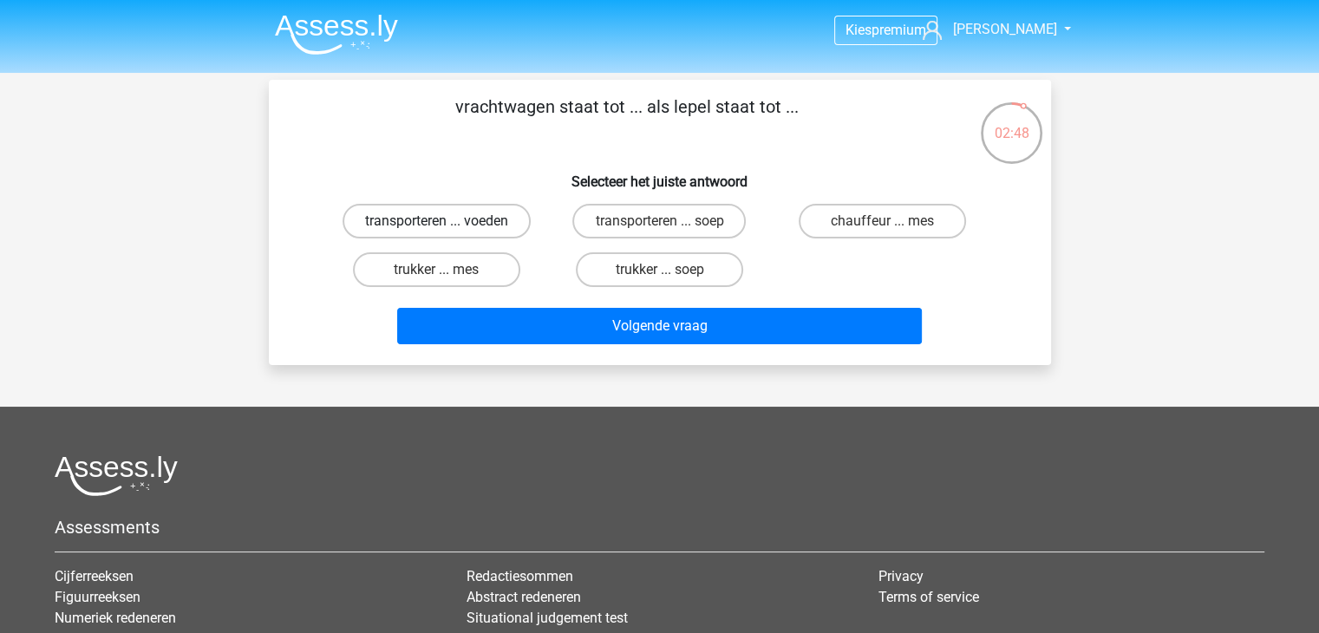
click at [469, 221] on label "transporteren ... voeden" at bounding box center [437, 221] width 188 height 35
click at [448, 221] on input "transporteren ... voeden" at bounding box center [441, 226] width 11 height 11
radio input "true"
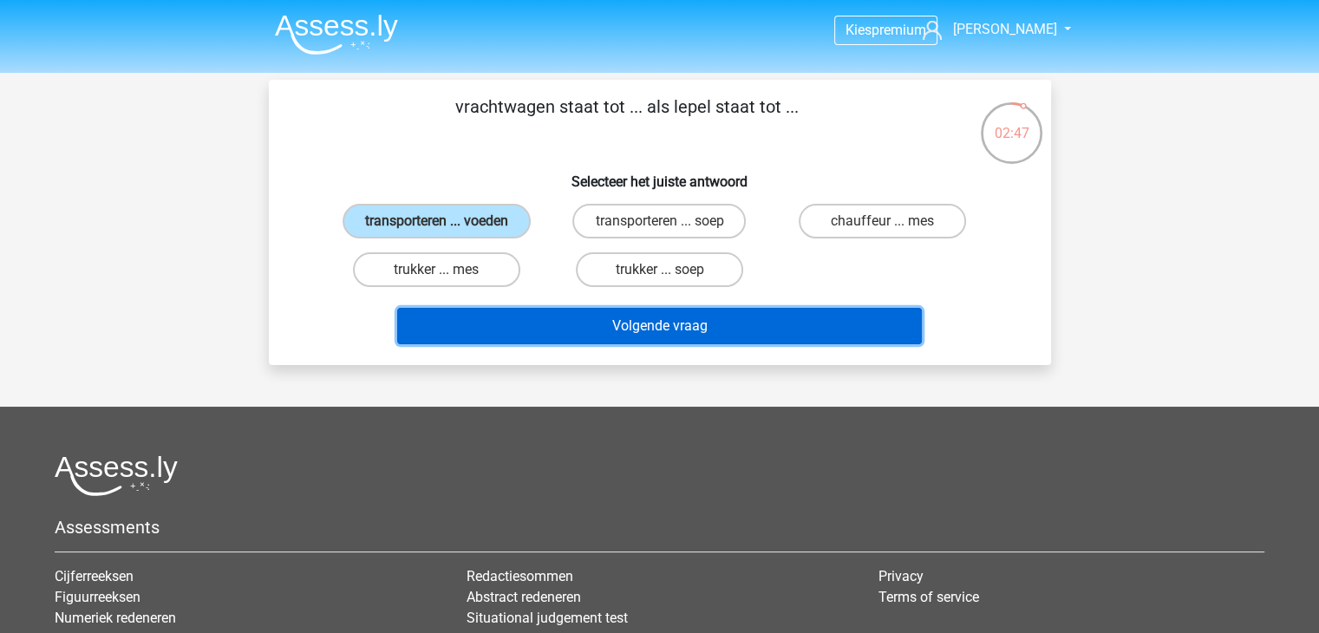
click at [559, 318] on button "Volgende vraag" at bounding box center [659, 326] width 525 height 36
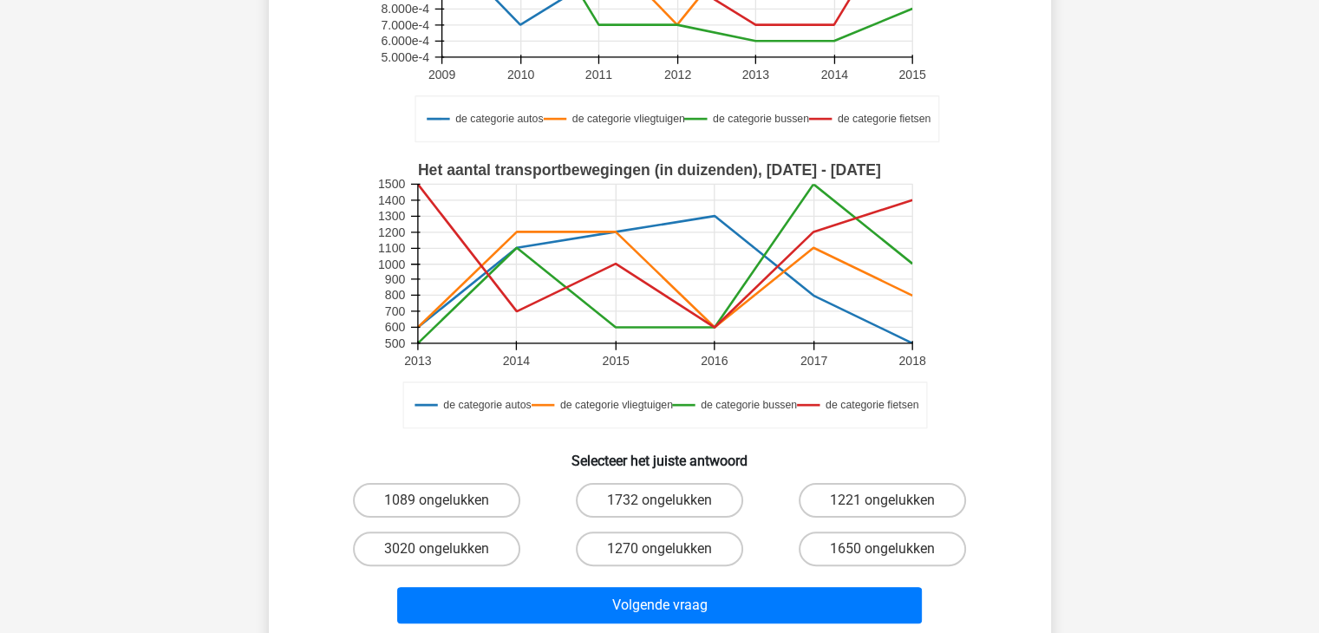
scroll to position [607, 0]
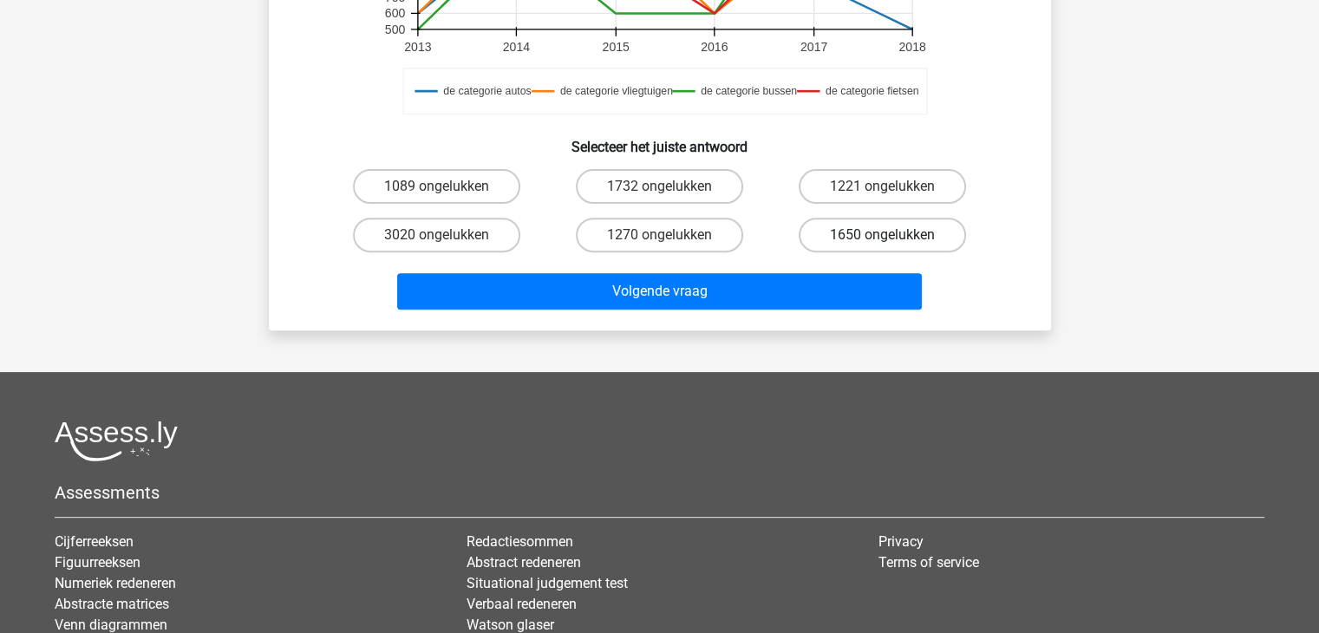
click at [843, 237] on label "1650 ongelukken" at bounding box center [882, 235] width 167 height 35
click at [883, 237] on input "1650 ongelukken" at bounding box center [888, 240] width 11 height 11
radio input "true"
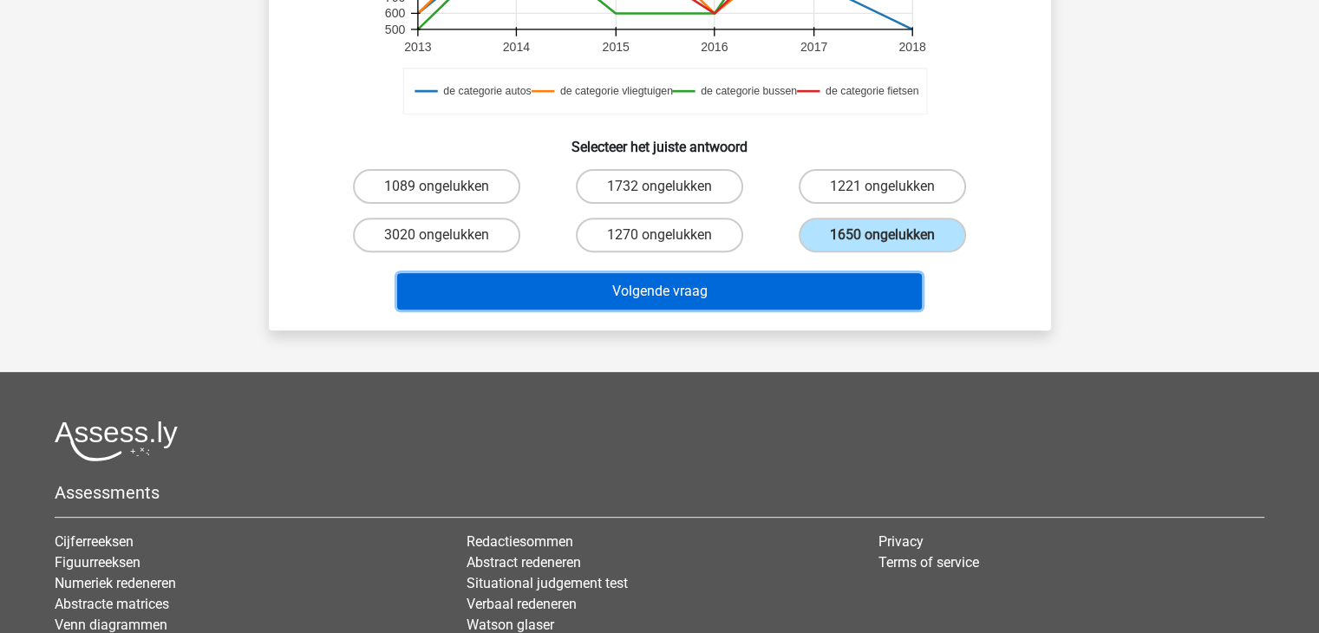
click at [822, 289] on button "Volgende vraag" at bounding box center [659, 291] width 525 height 36
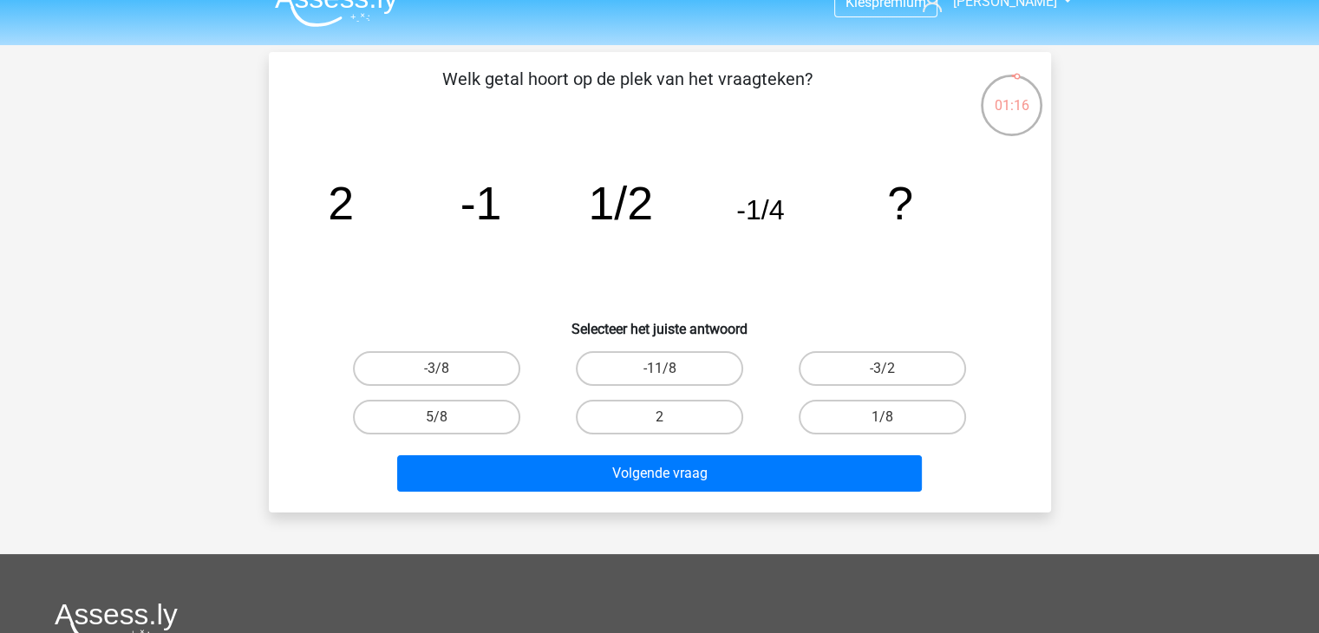
scroll to position [0, 0]
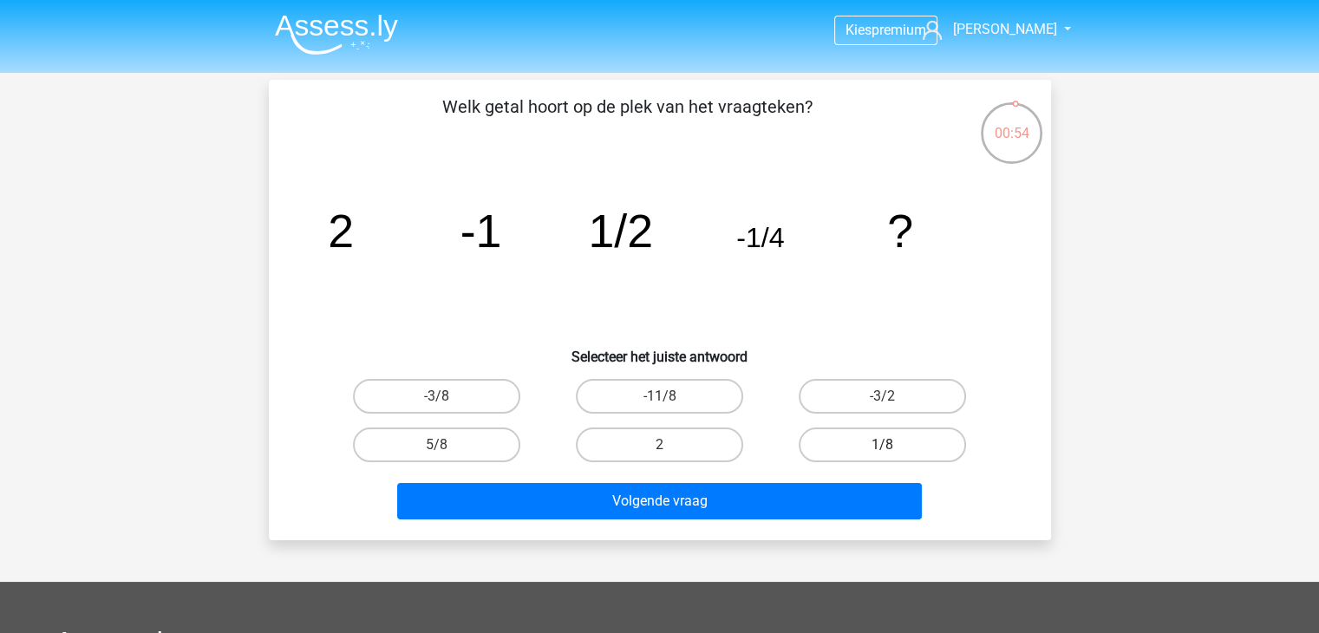
click at [922, 445] on label "1/8" at bounding box center [882, 445] width 167 height 35
click at [894, 445] on input "1/8" at bounding box center [888, 450] width 11 height 11
radio input "true"
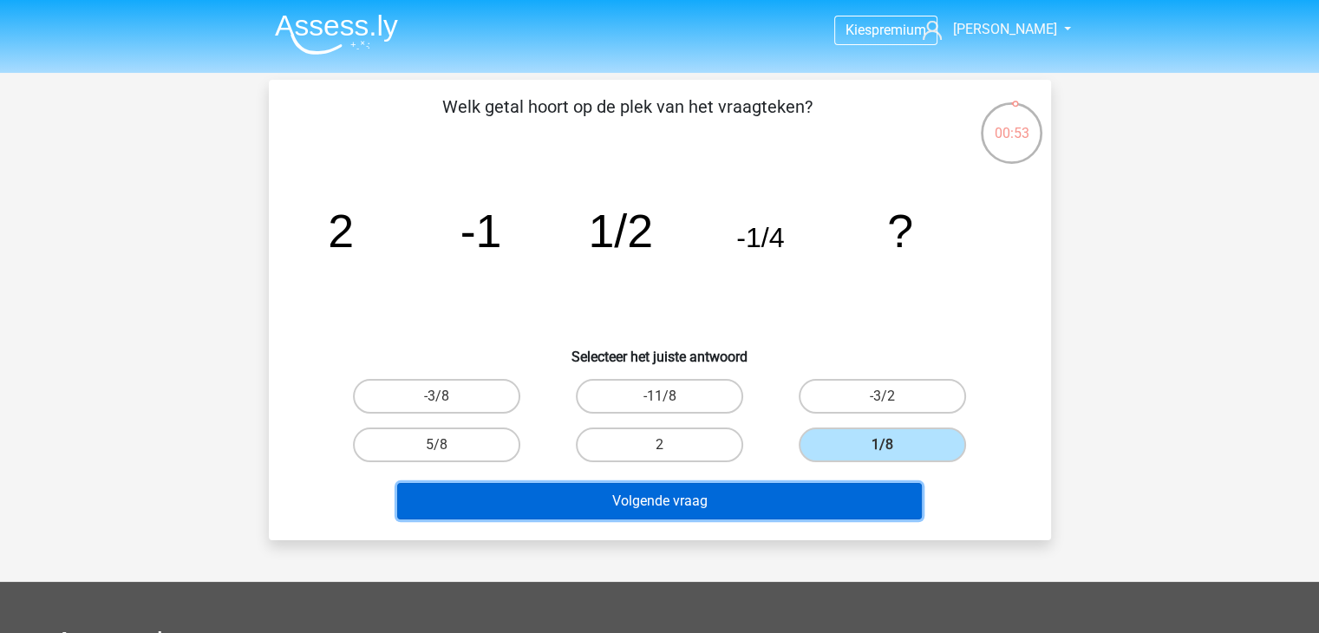
click at [843, 507] on button "Volgende vraag" at bounding box center [659, 501] width 525 height 36
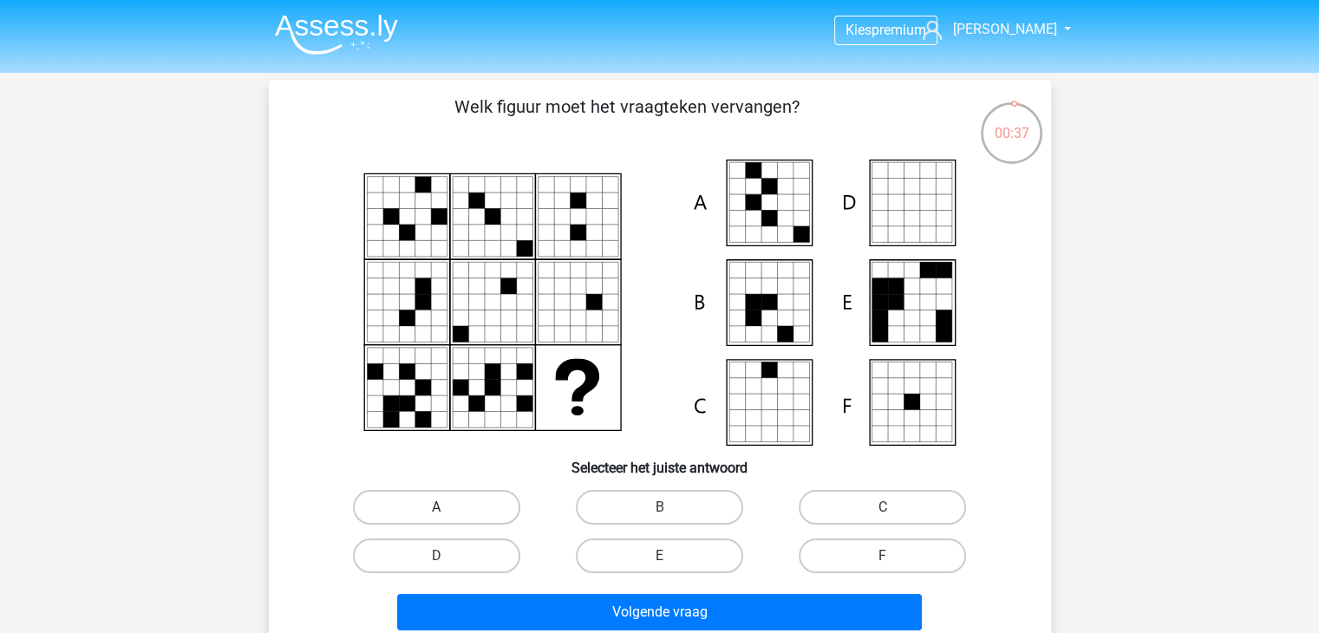
click at [461, 503] on label "A" at bounding box center [436, 507] width 167 height 35
click at [448, 507] on input "A" at bounding box center [441, 512] width 11 height 11
radio input "true"
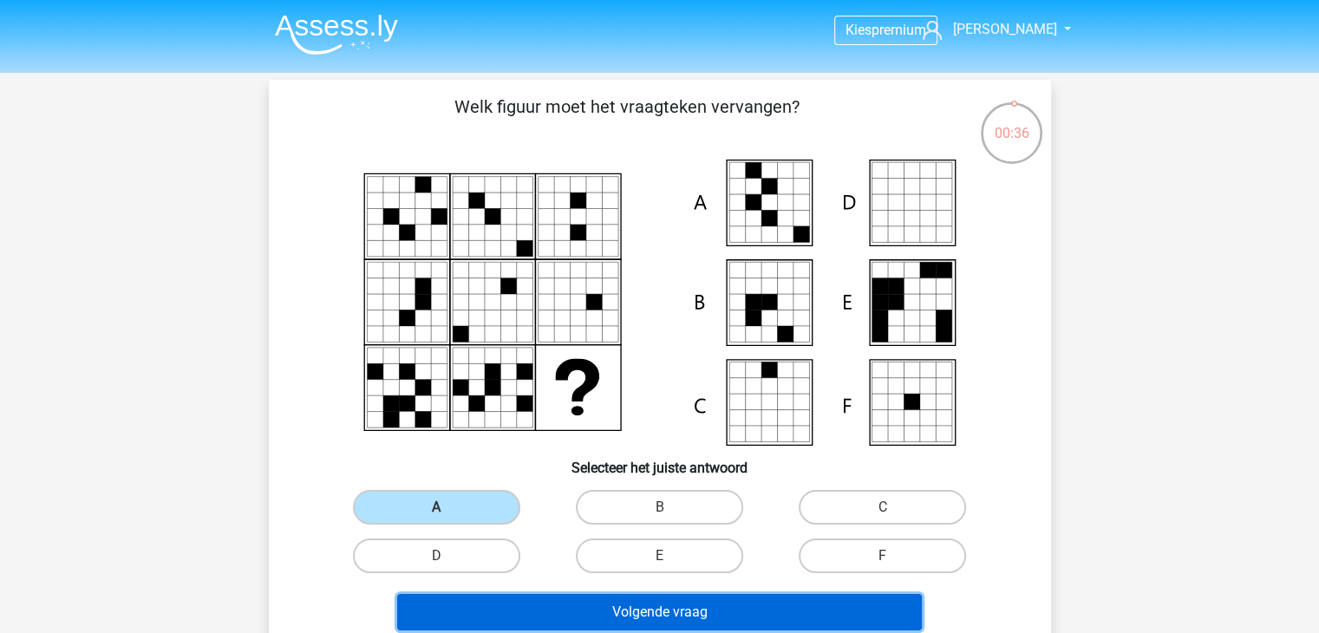
click at [539, 602] on button "Volgende vraag" at bounding box center [659, 612] width 525 height 36
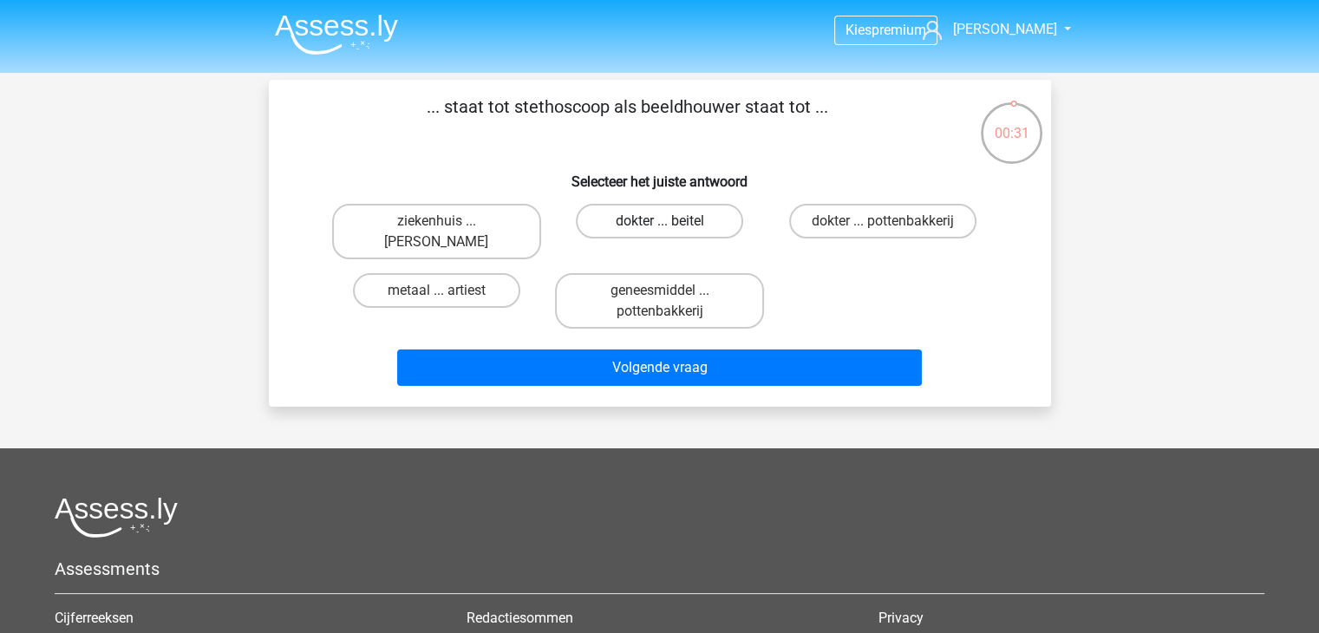
click at [632, 219] on label "dokter ... beitel" at bounding box center [659, 221] width 167 height 35
click at [659, 221] on input "dokter ... beitel" at bounding box center [664, 226] width 11 height 11
radio input "true"
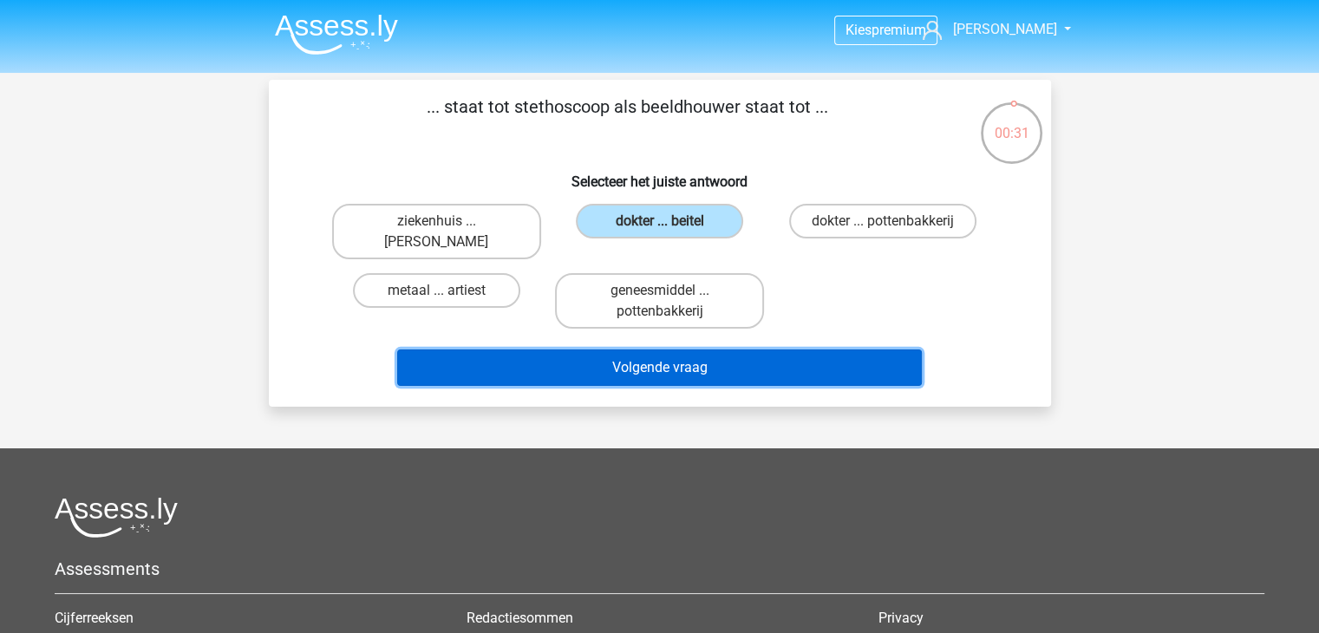
click at [650, 353] on button "Volgende vraag" at bounding box center [659, 368] width 525 height 36
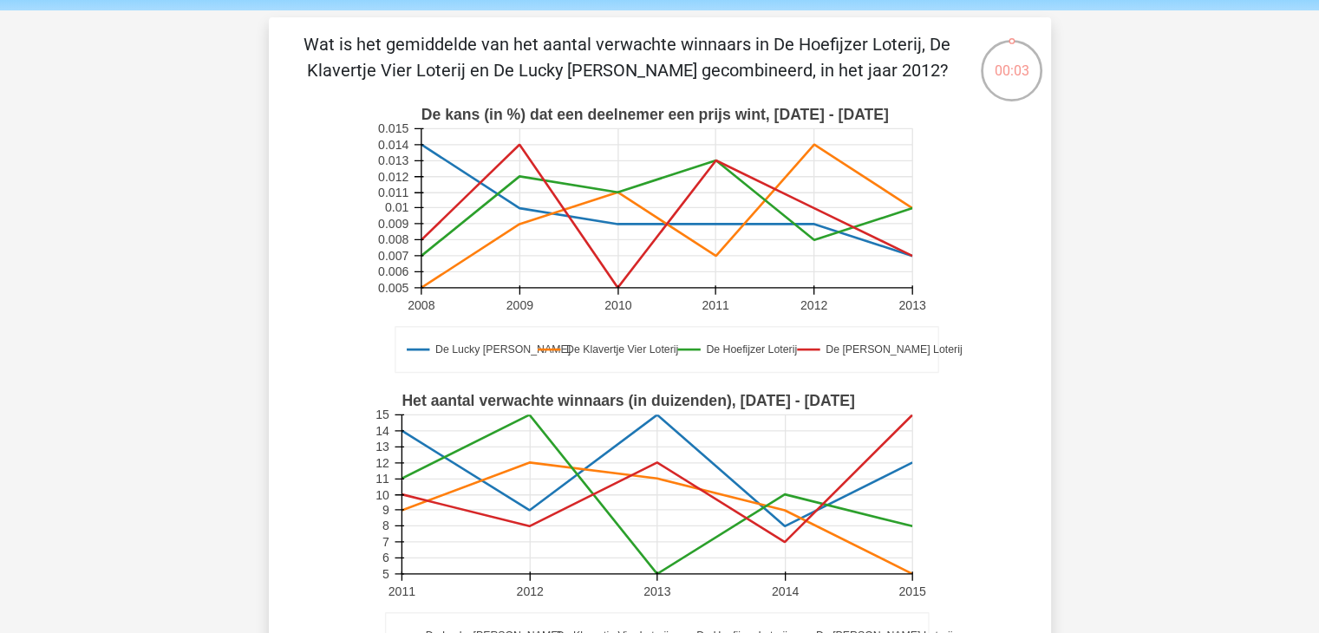
scroll to position [347, 0]
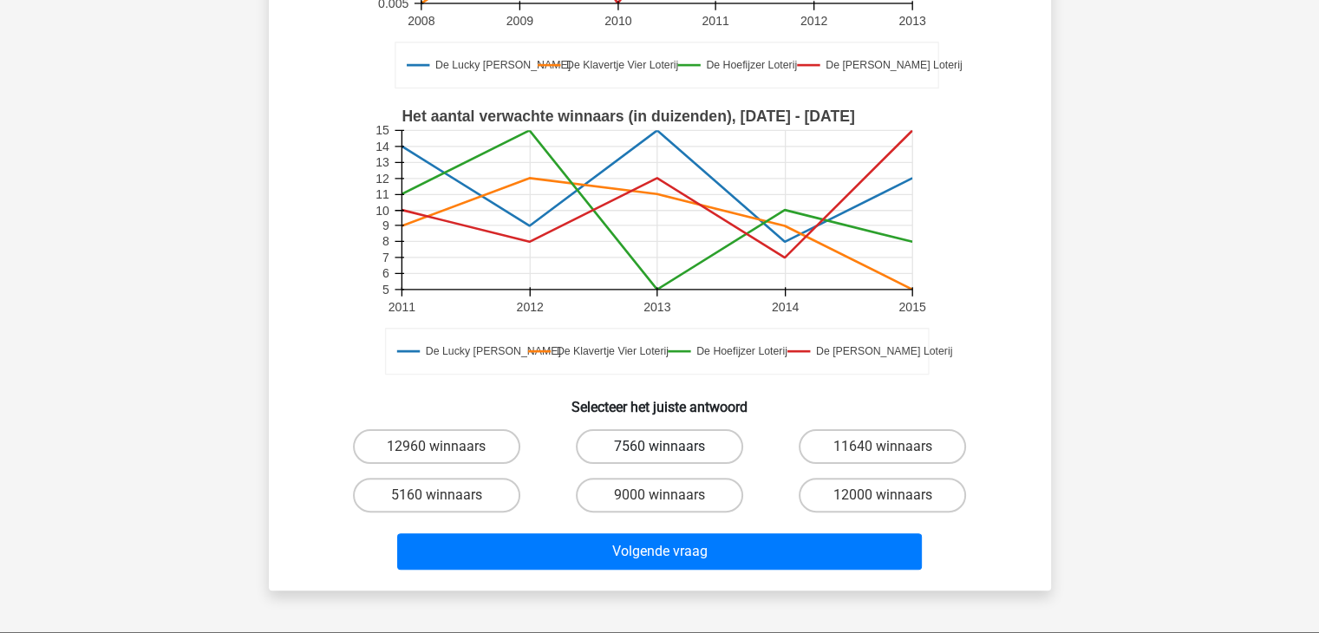
click at [624, 449] on label "7560 winnaars" at bounding box center [659, 446] width 167 height 35
click at [659, 449] on input "7560 winnaars" at bounding box center [664, 452] width 11 height 11
radio input "true"
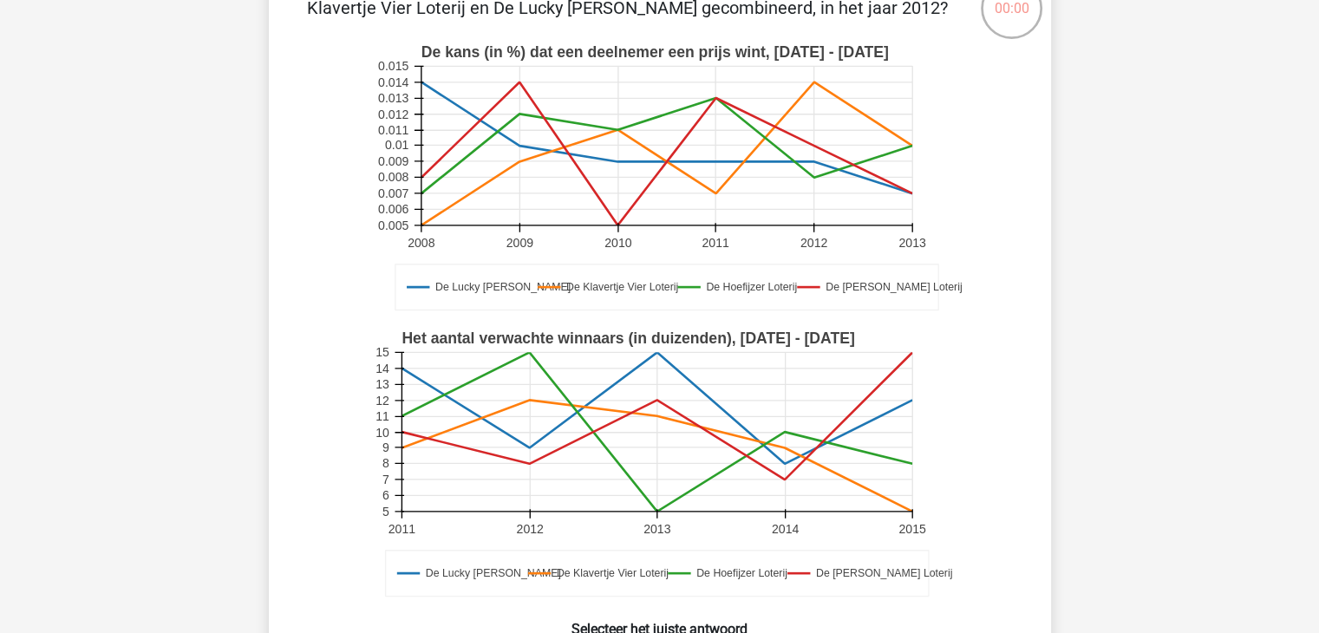
scroll to position [0, 0]
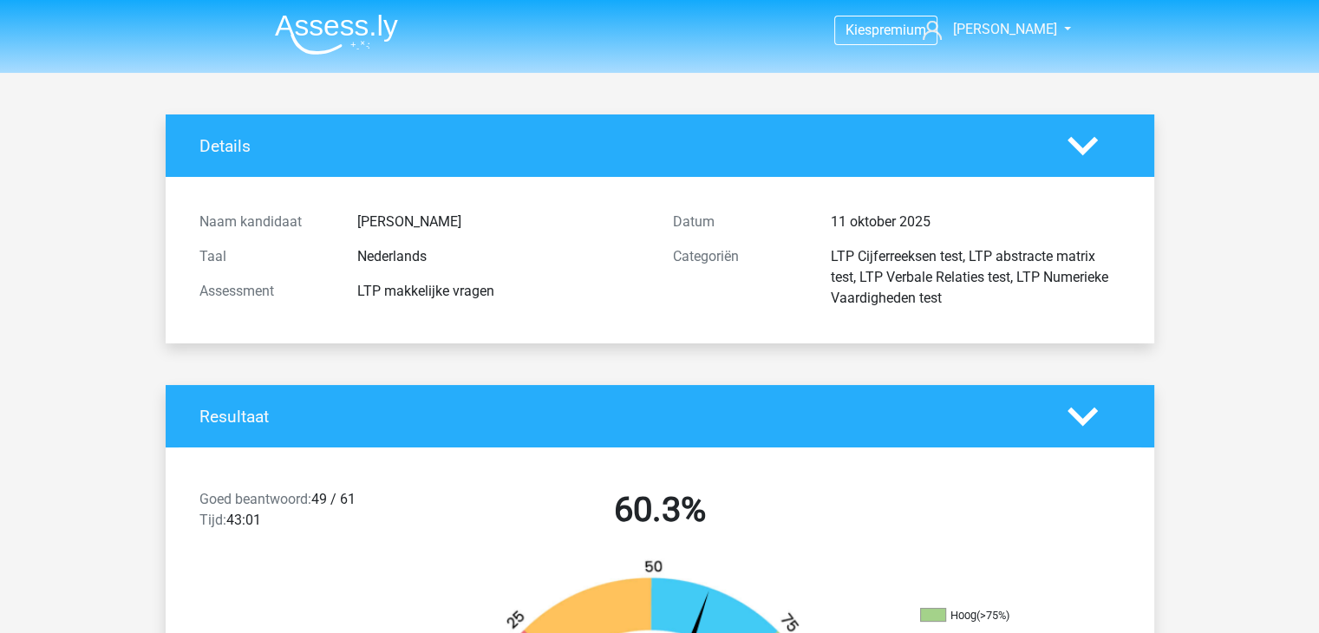
click at [310, 31] on img at bounding box center [336, 34] width 123 height 41
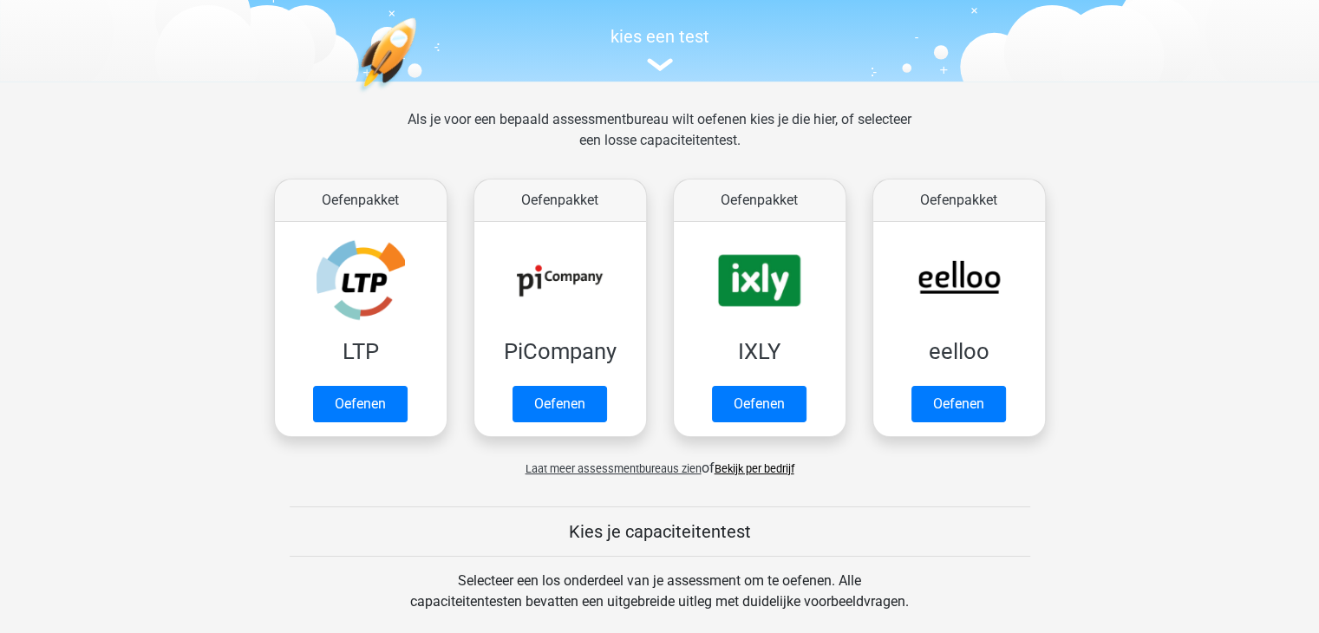
scroll to position [173, 0]
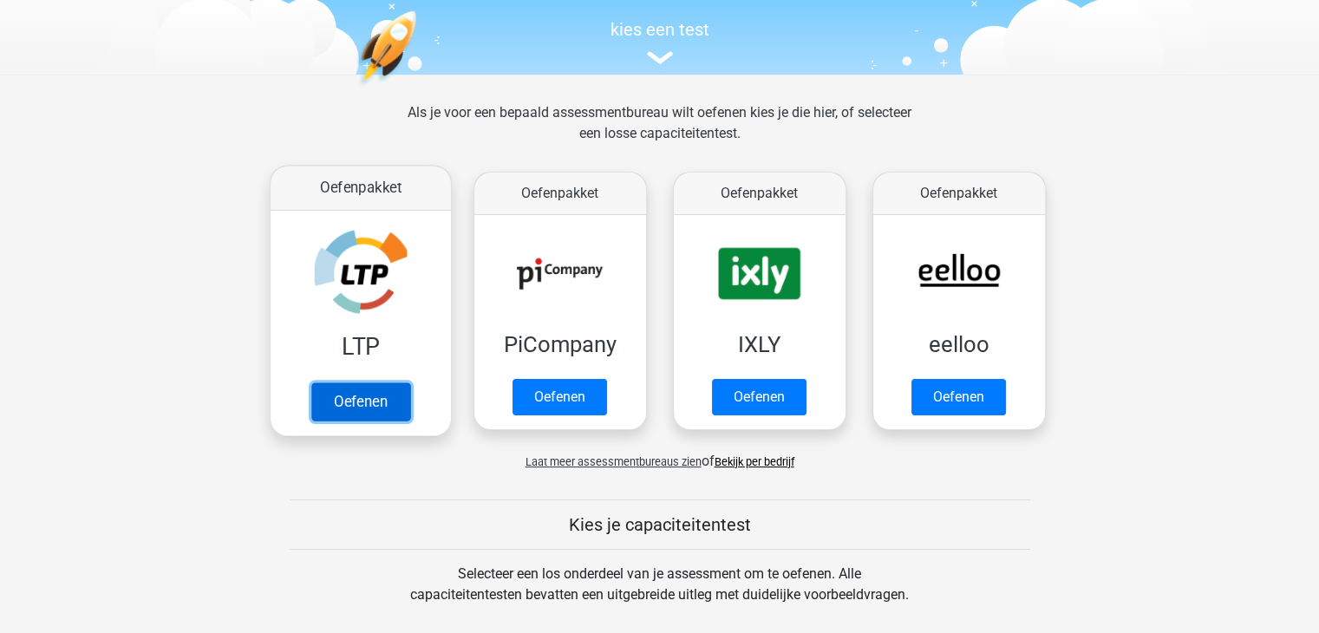
click at [373, 391] on link "Oefenen" at bounding box center [359, 401] width 99 height 38
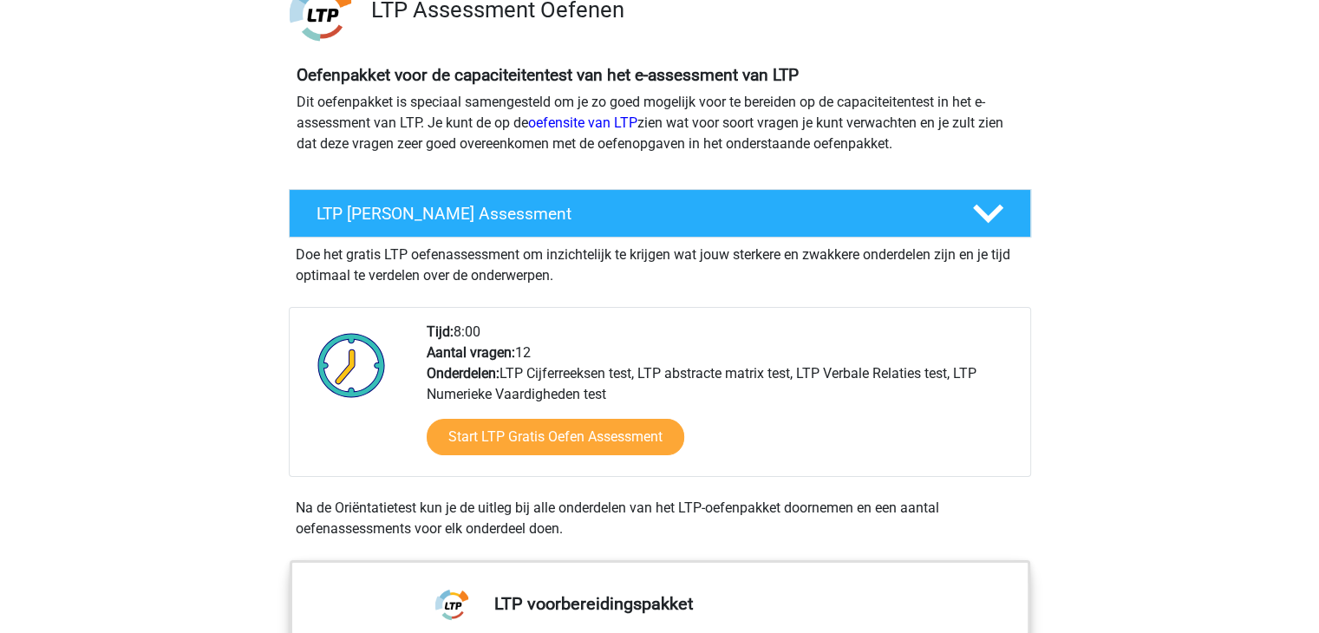
scroll to position [260, 0]
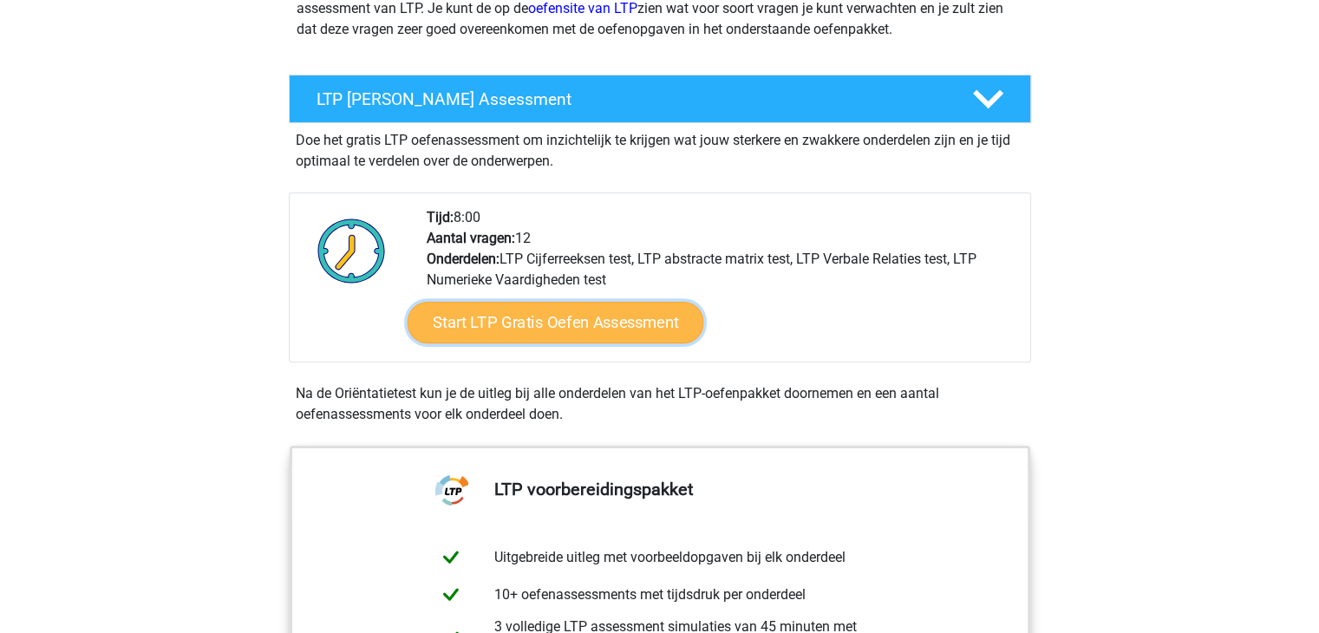
click at [519, 320] on link "Start LTP Gratis Oefen Assessment" at bounding box center [555, 323] width 297 height 42
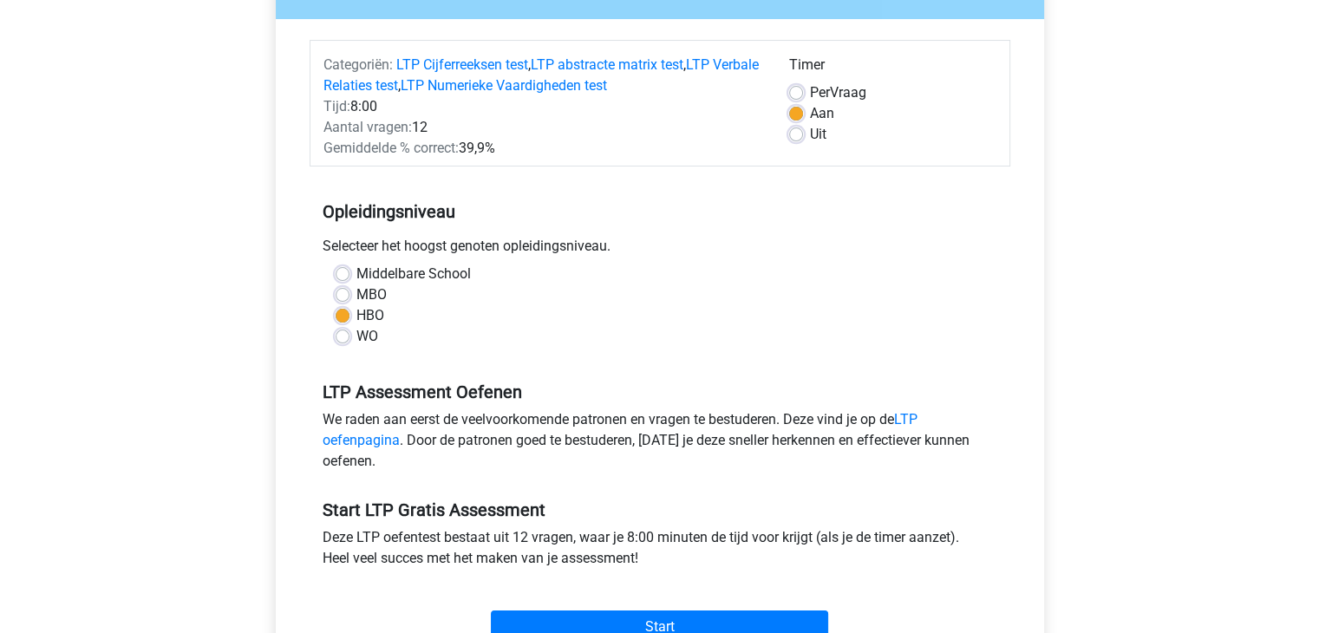
scroll to position [260, 0]
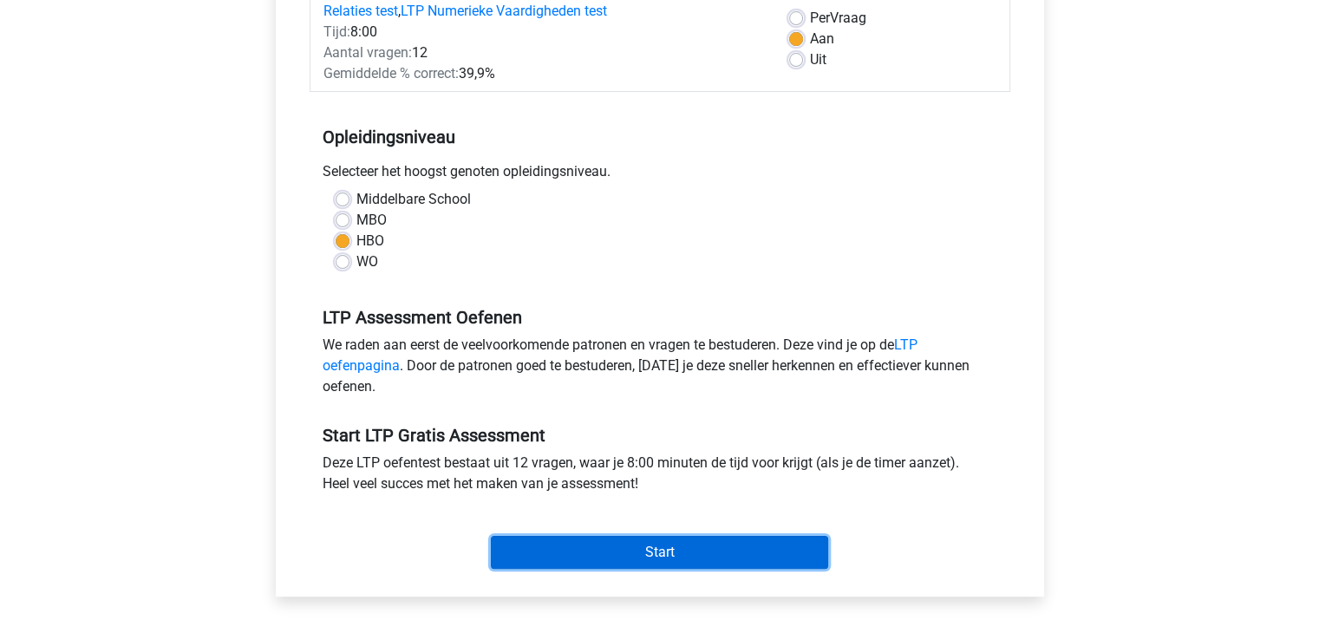
click at [621, 553] on input "Start" at bounding box center [659, 552] width 337 height 33
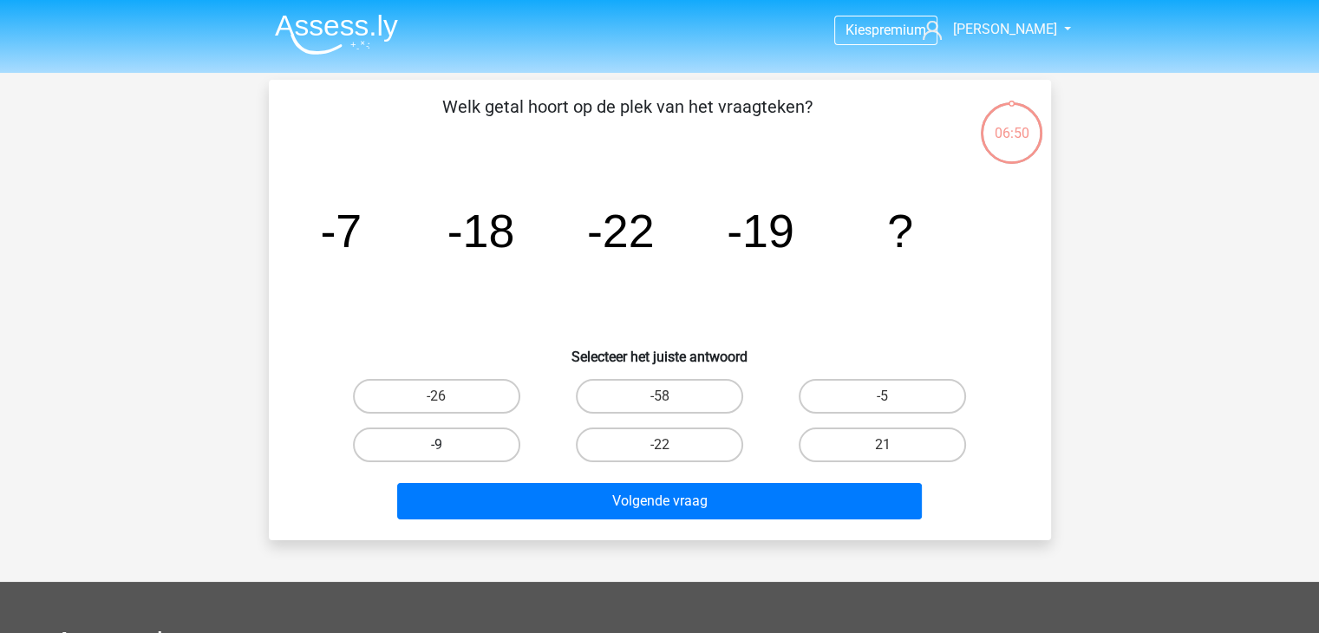
click at [444, 435] on label "-9" at bounding box center [436, 445] width 167 height 35
click at [444, 445] on input "-9" at bounding box center [441, 450] width 11 height 11
radio input "true"
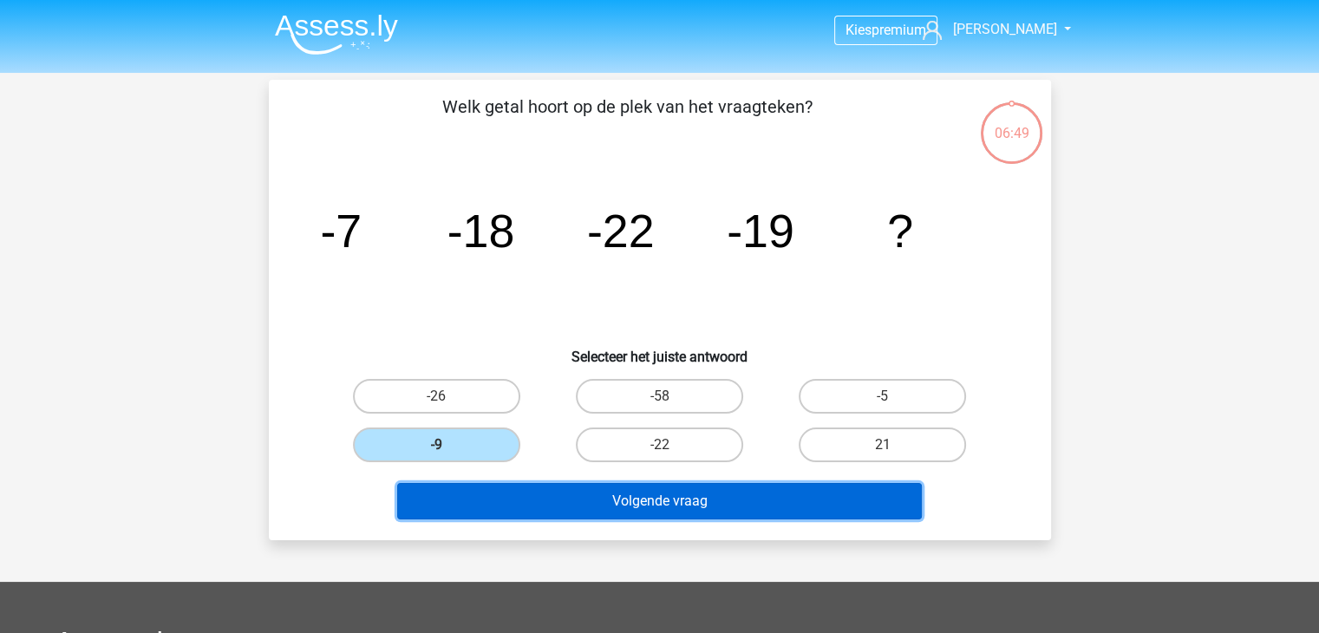
click at [510, 500] on button "Volgende vraag" at bounding box center [659, 501] width 525 height 36
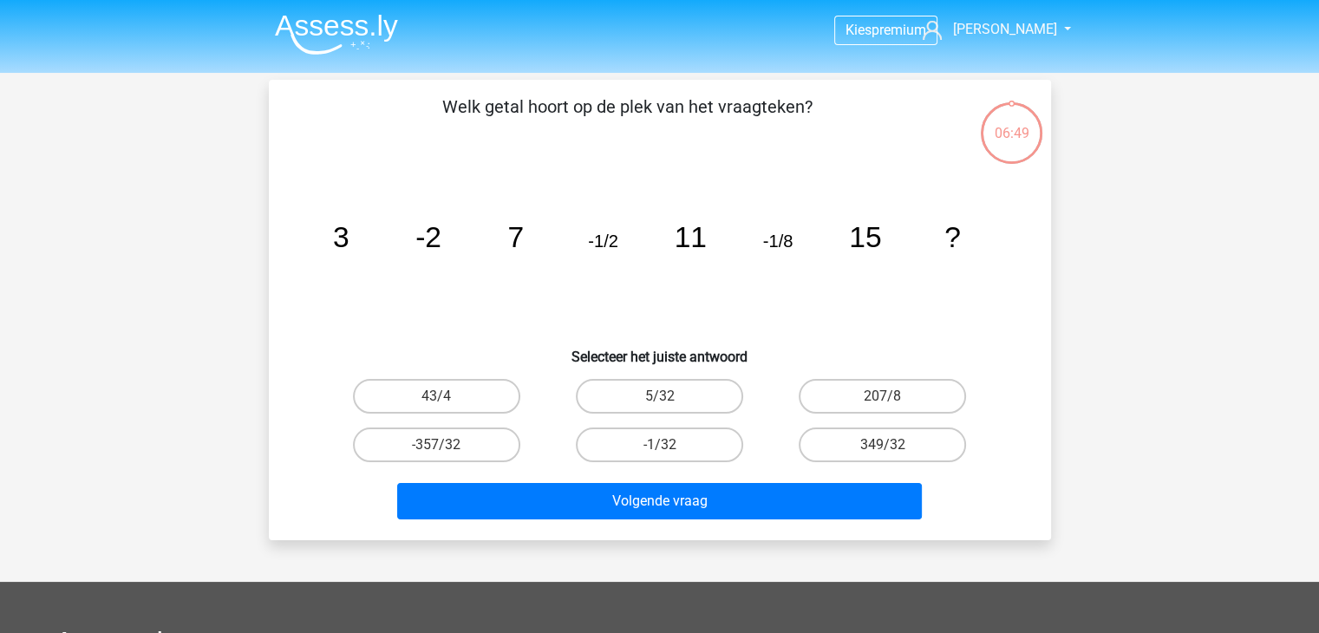
scroll to position [80, 0]
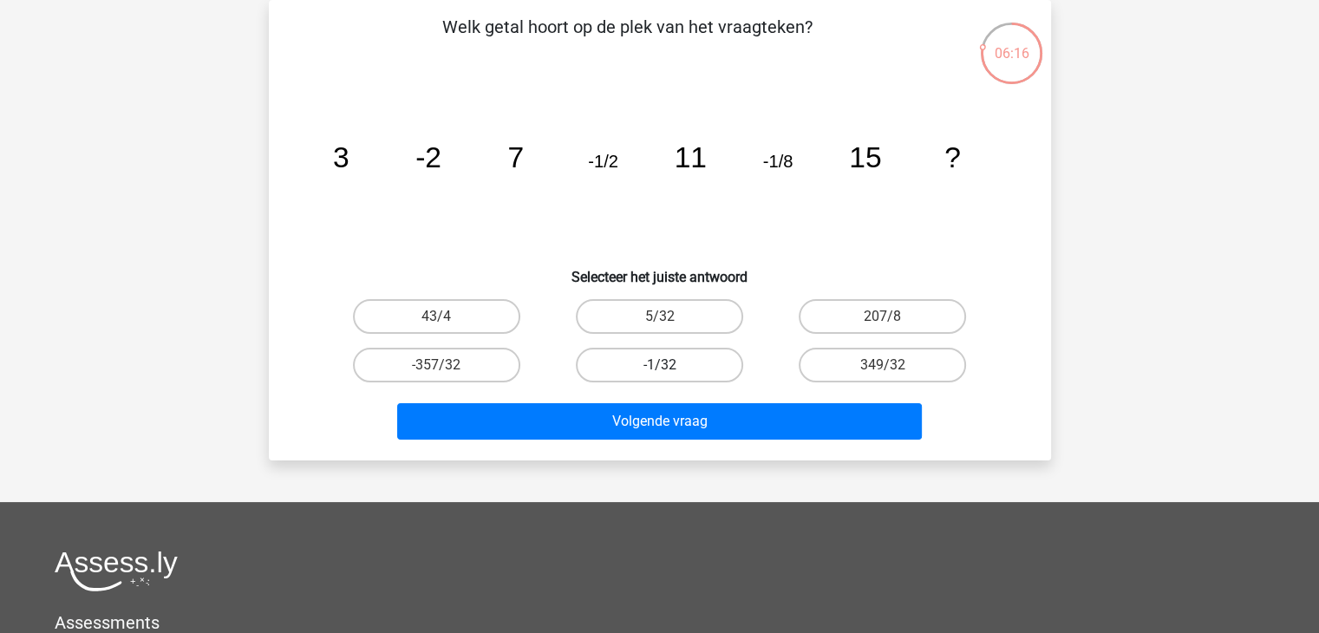
click at [676, 366] on label "-1/32" at bounding box center [659, 365] width 167 height 35
click at [670, 366] on input "-1/32" at bounding box center [664, 370] width 11 height 11
radio input "true"
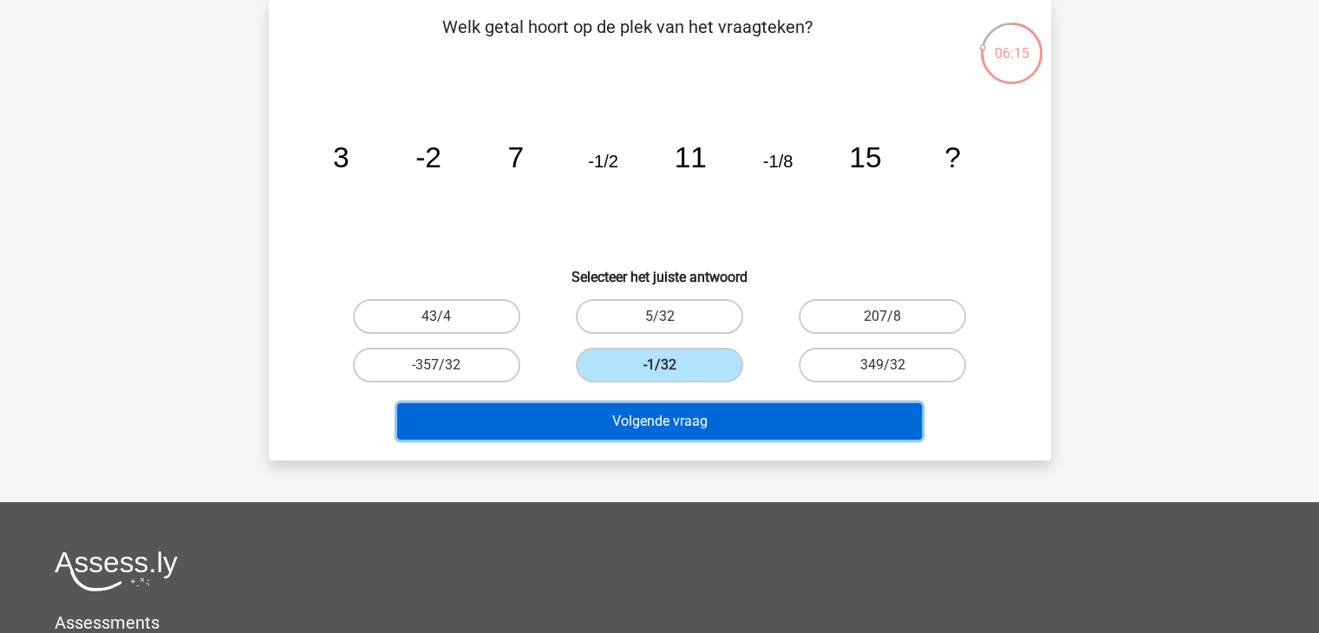
click at [652, 434] on button "Volgende vraag" at bounding box center [659, 421] width 525 height 36
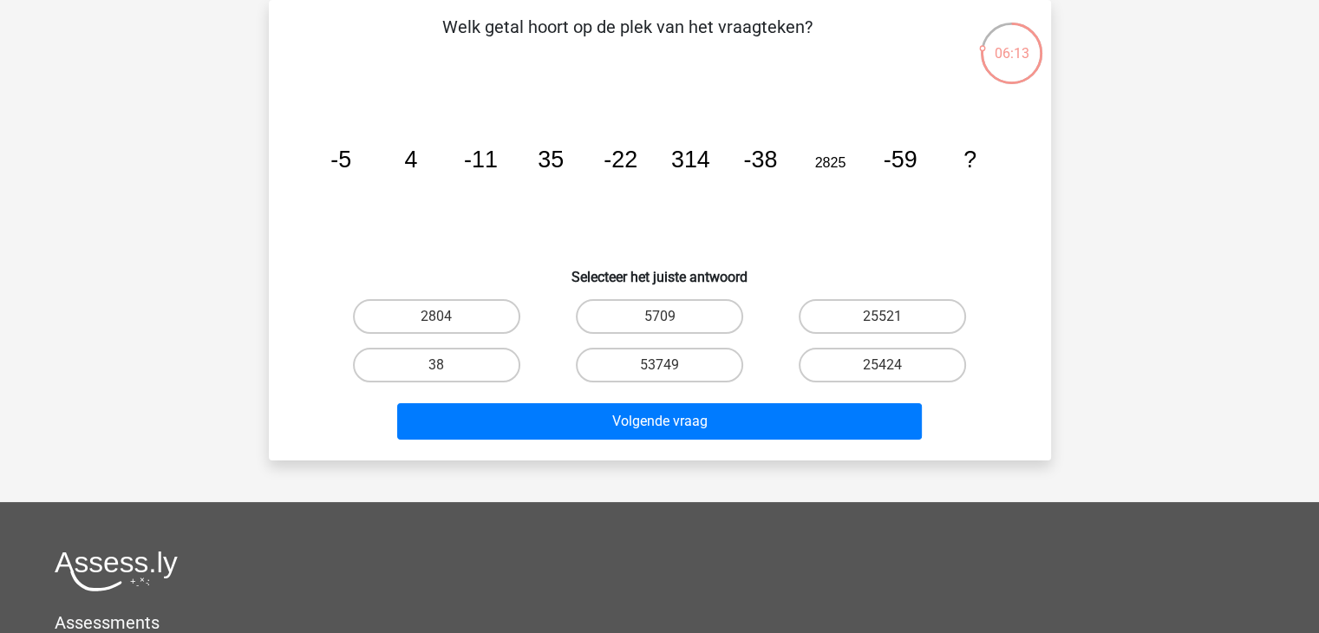
scroll to position [0, 0]
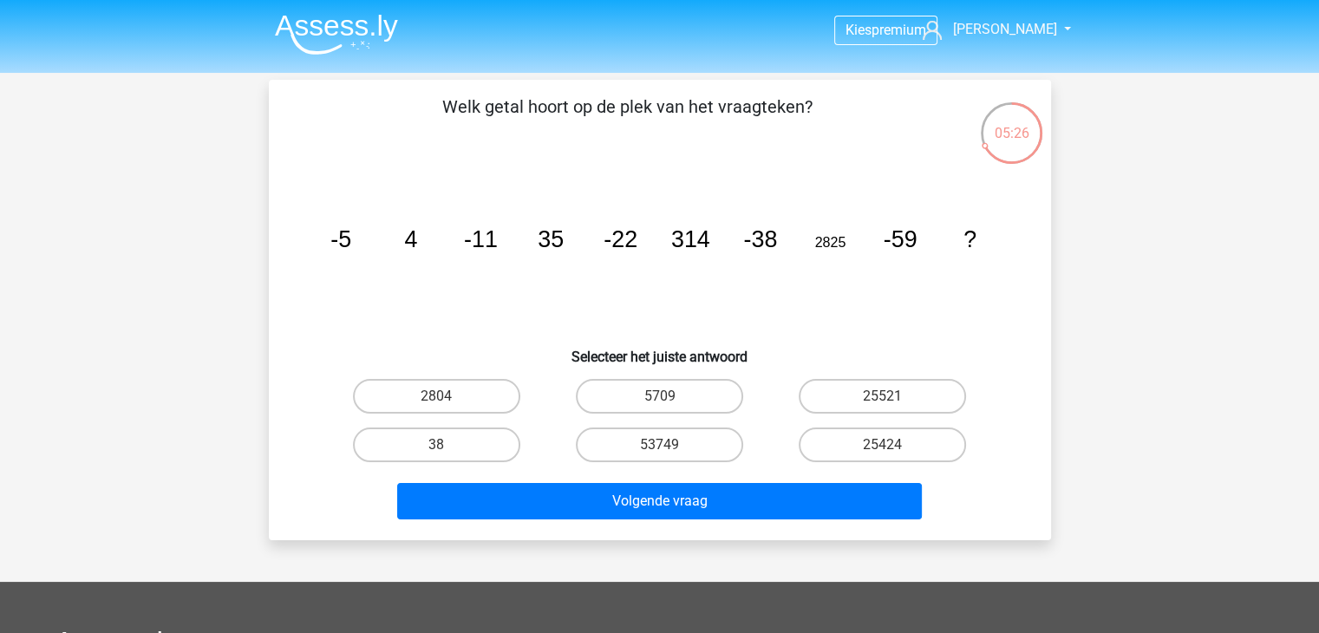
click at [298, 24] on img at bounding box center [336, 34] width 123 height 41
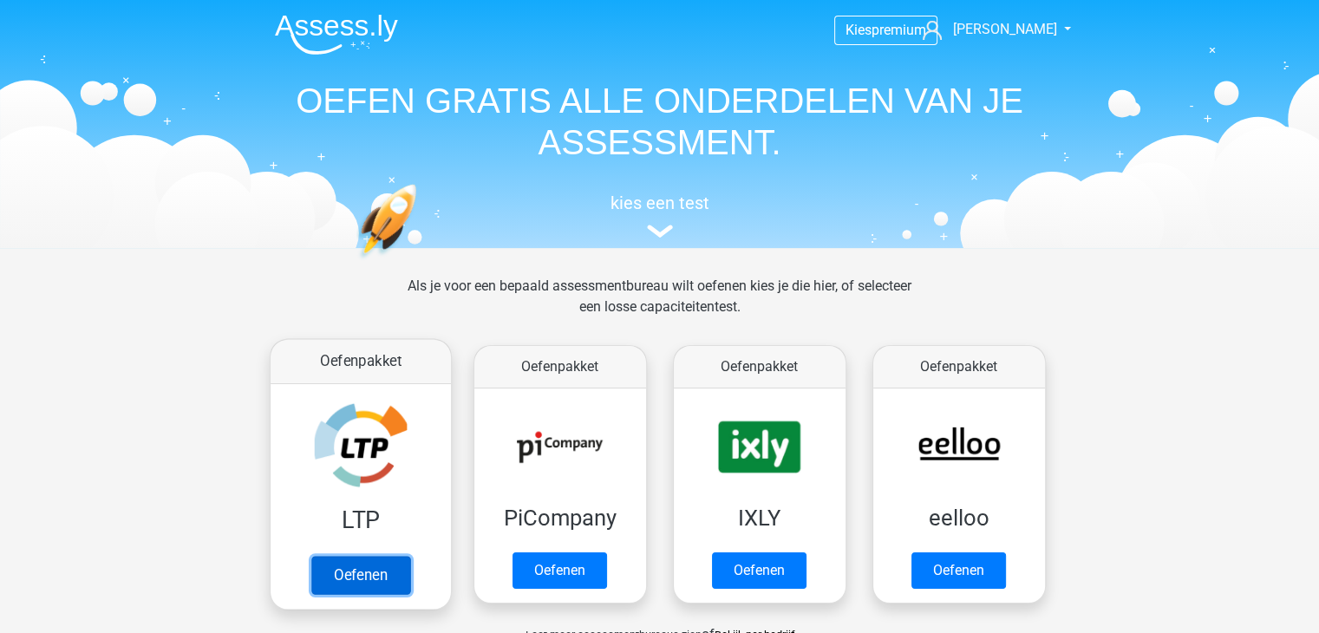
click at [375, 565] on link "Oefenen" at bounding box center [359, 575] width 99 height 38
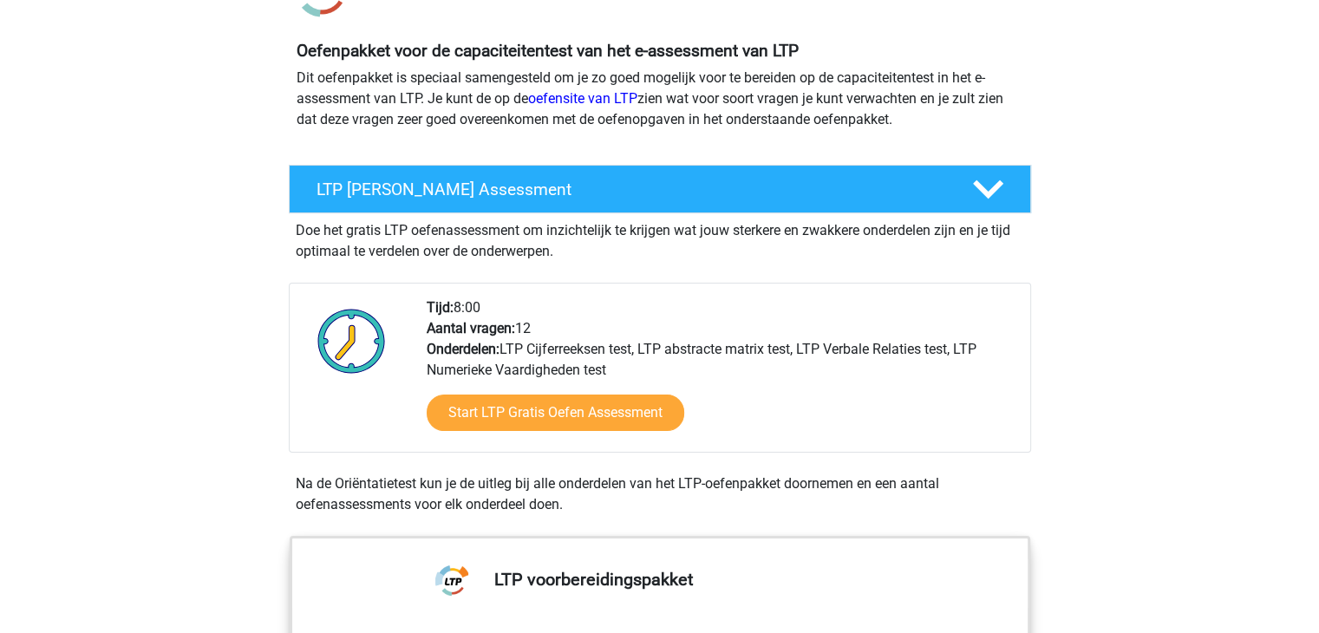
scroll to position [87, 0]
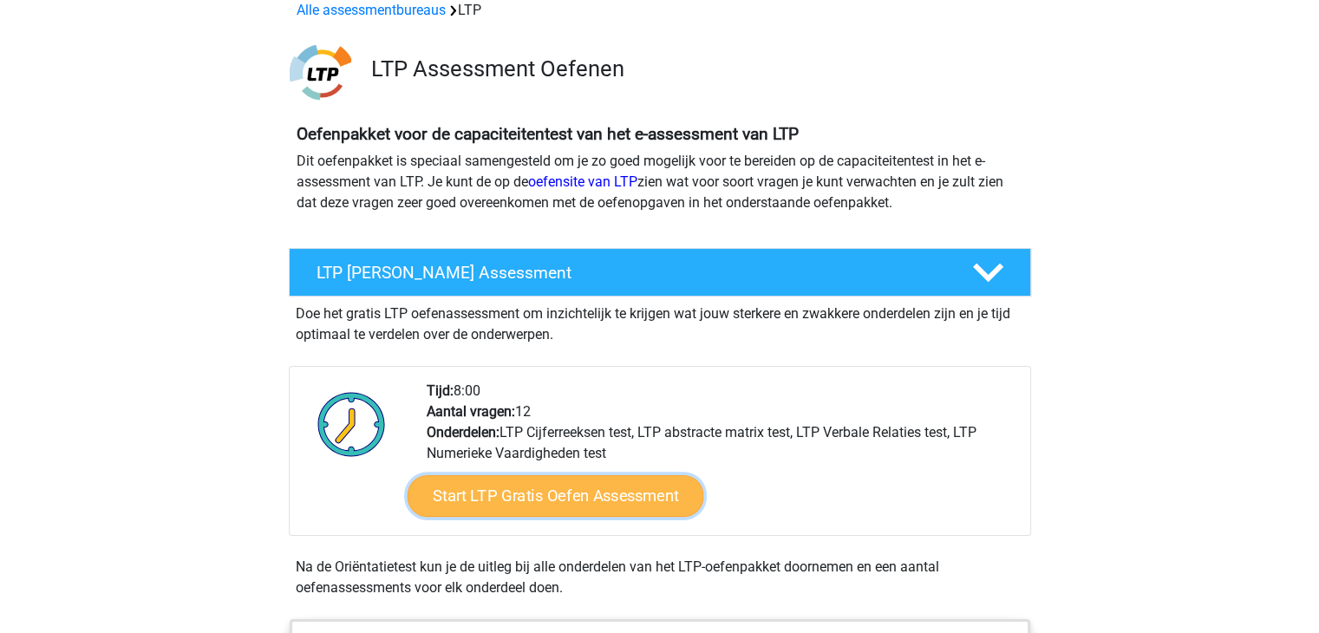
click at [534, 500] on link "Start LTP Gratis Oefen Assessment" at bounding box center [555, 496] width 297 height 42
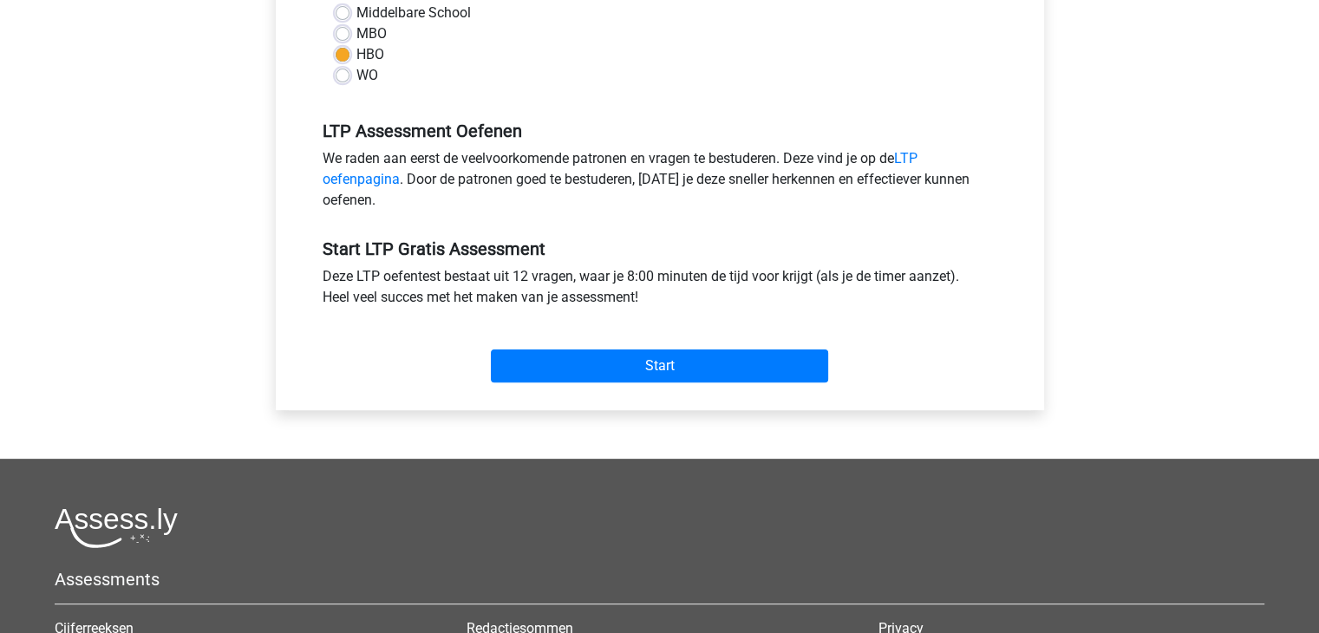
scroll to position [520, 0]
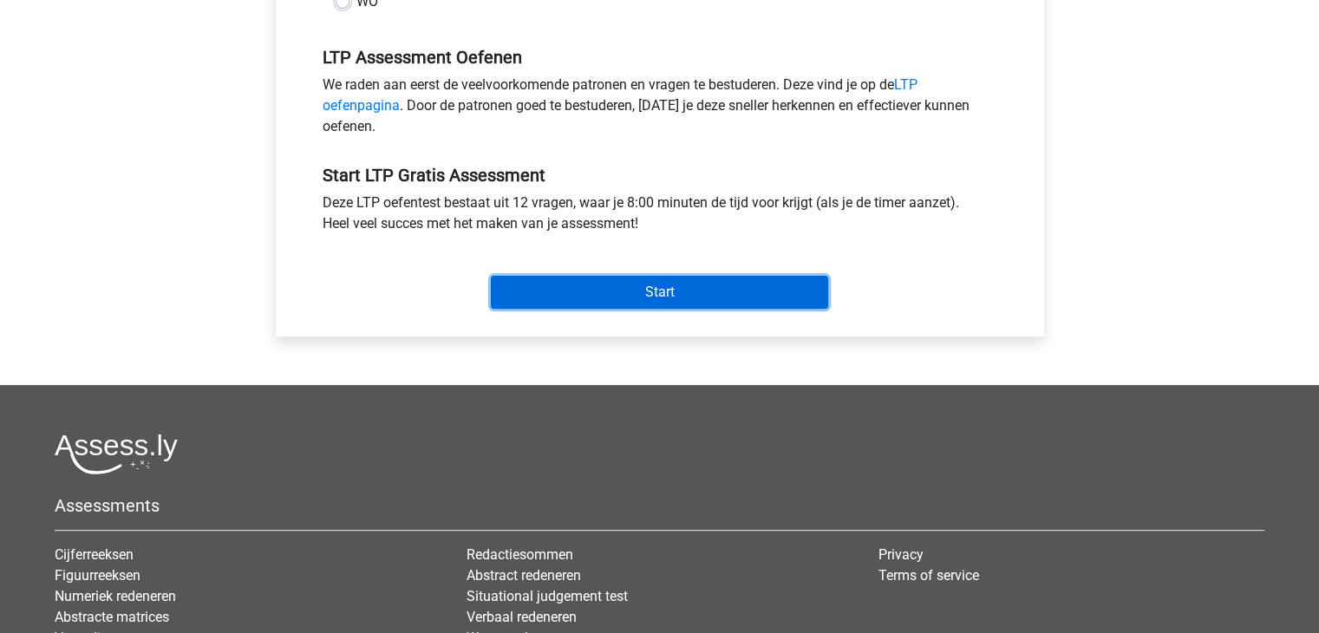
click at [682, 301] on input "Start" at bounding box center [659, 292] width 337 height 33
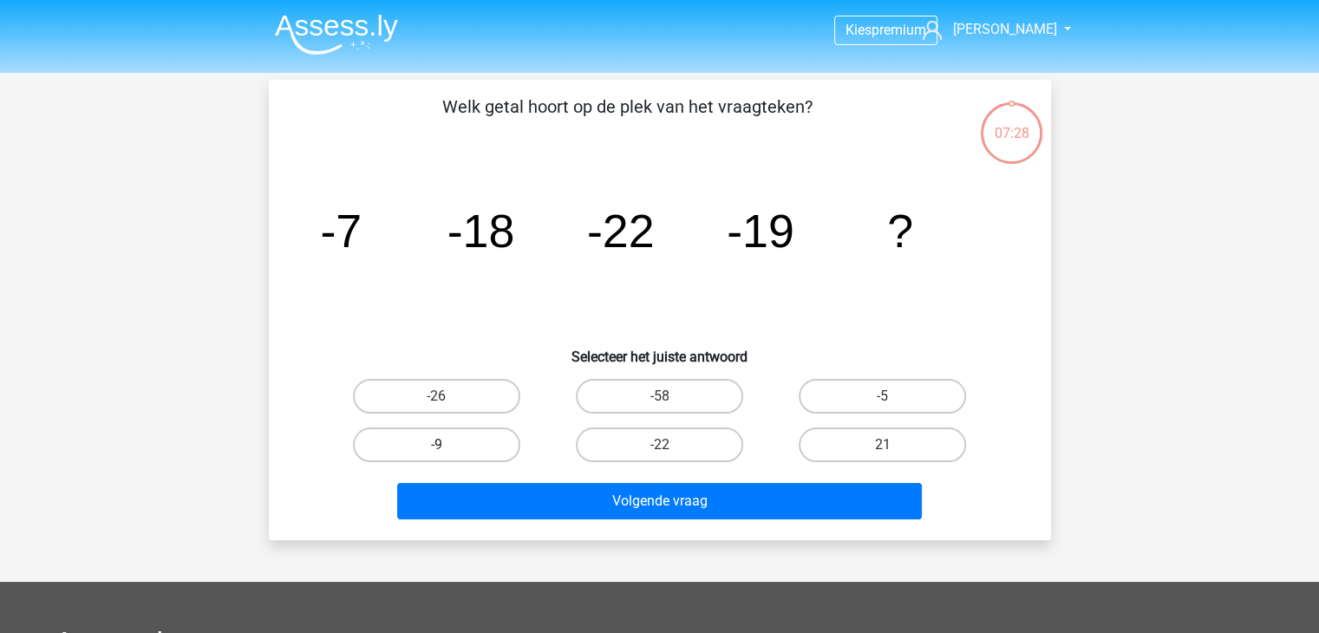
click at [470, 441] on label "-9" at bounding box center [436, 445] width 167 height 35
click at [448, 445] on input "-9" at bounding box center [441, 450] width 11 height 11
radio input "true"
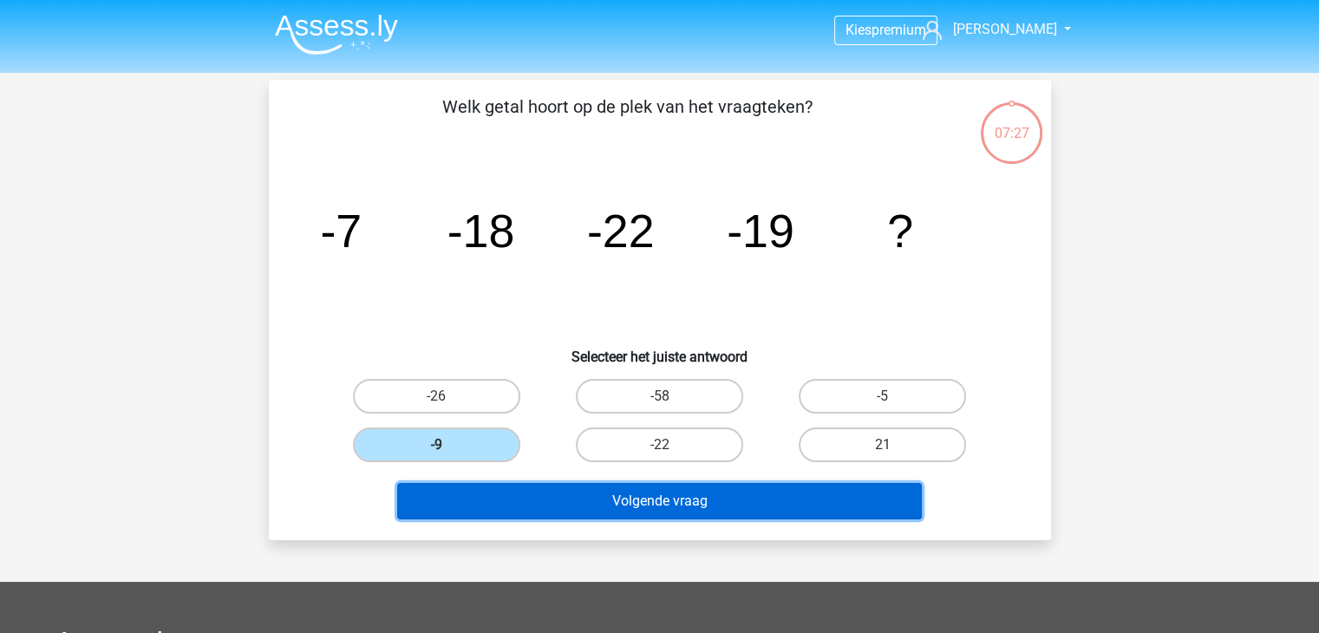
click at [668, 485] on button "Volgende vraag" at bounding box center [659, 501] width 525 height 36
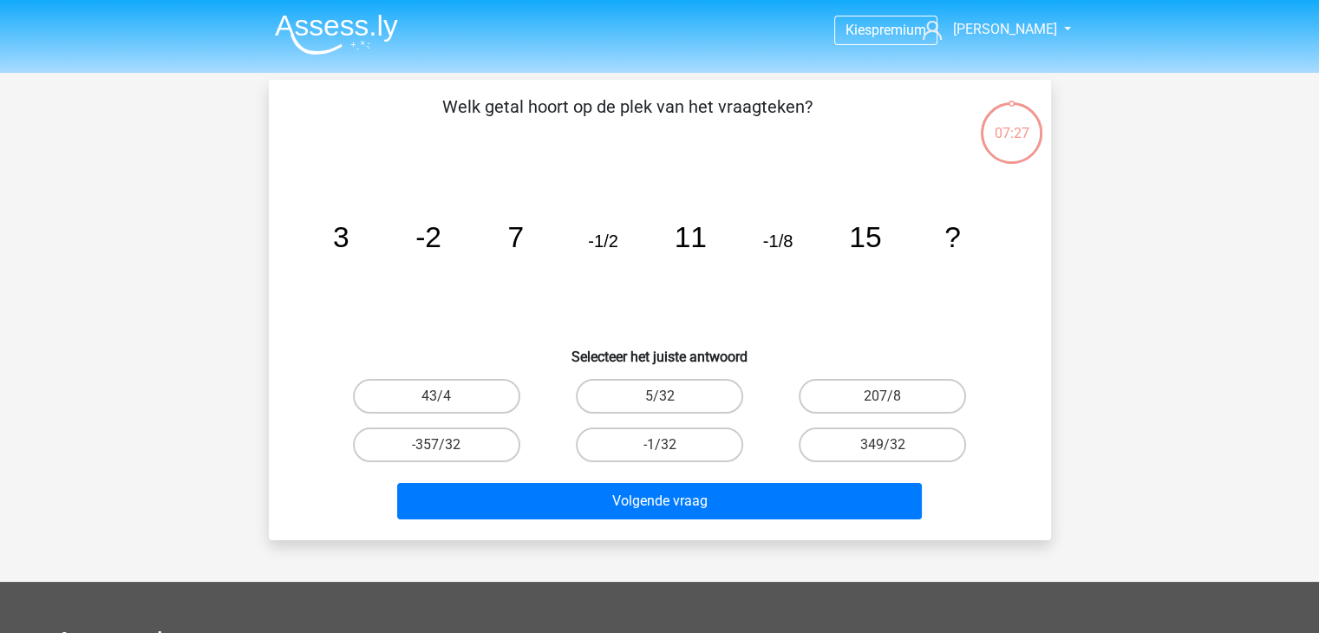
scroll to position [80, 0]
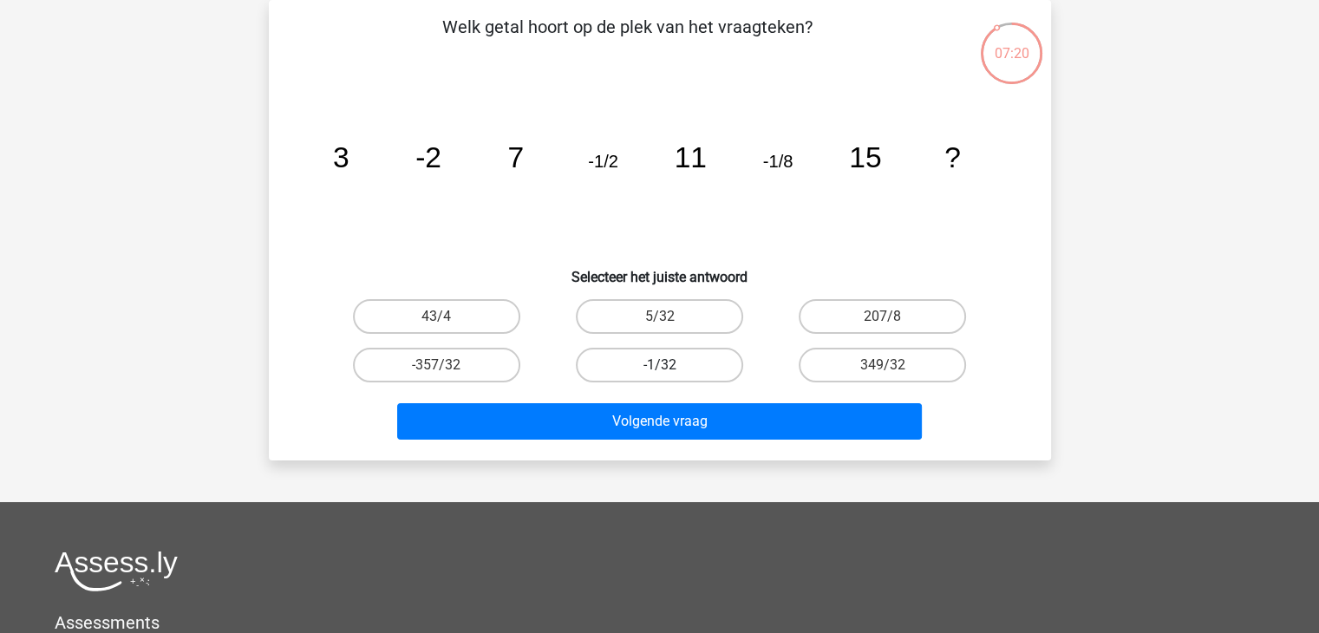
click at [677, 372] on label "-1/32" at bounding box center [659, 365] width 167 height 35
click at [670, 372] on input "-1/32" at bounding box center [664, 370] width 11 height 11
radio input "true"
click at [673, 315] on label "5/32" at bounding box center [659, 316] width 167 height 35
click at [670, 317] on input "5/32" at bounding box center [664, 322] width 11 height 11
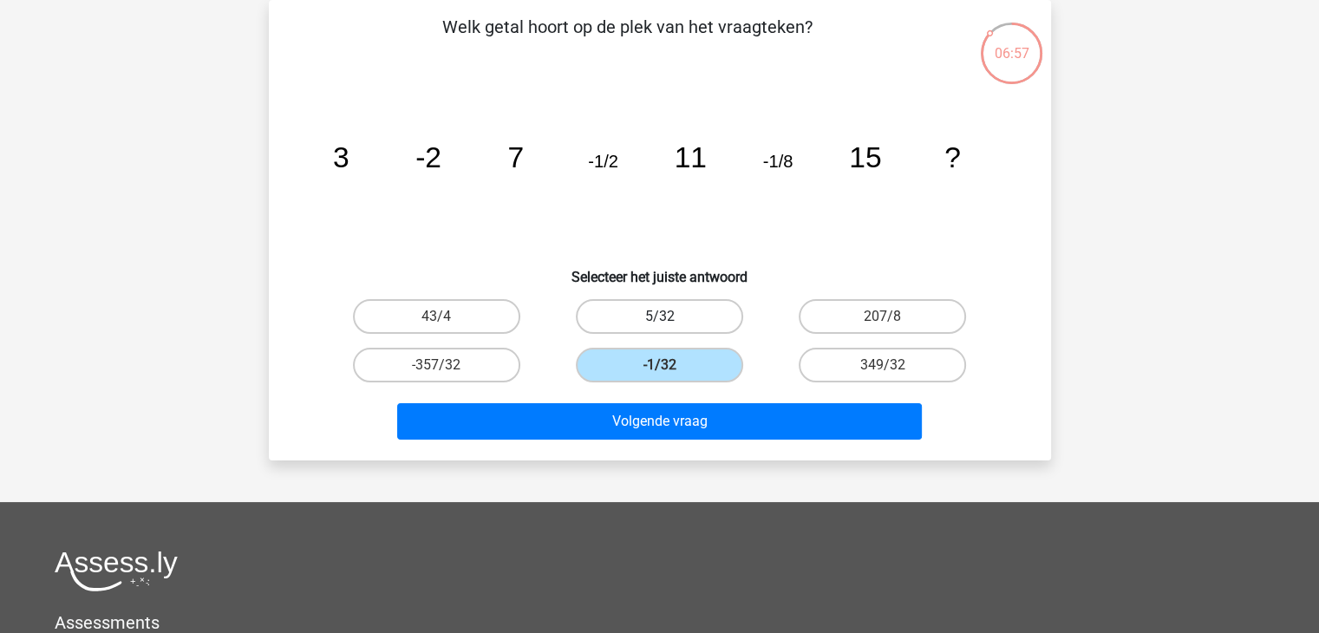
radio input "true"
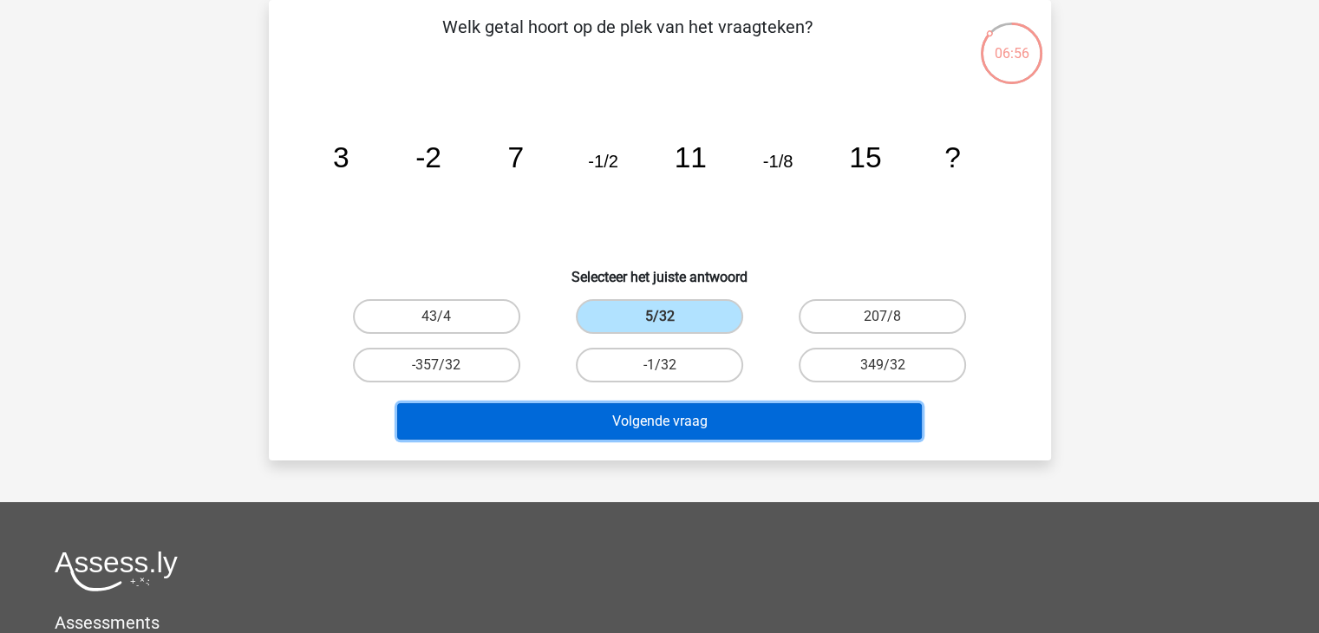
click at [686, 411] on button "Volgende vraag" at bounding box center [659, 421] width 525 height 36
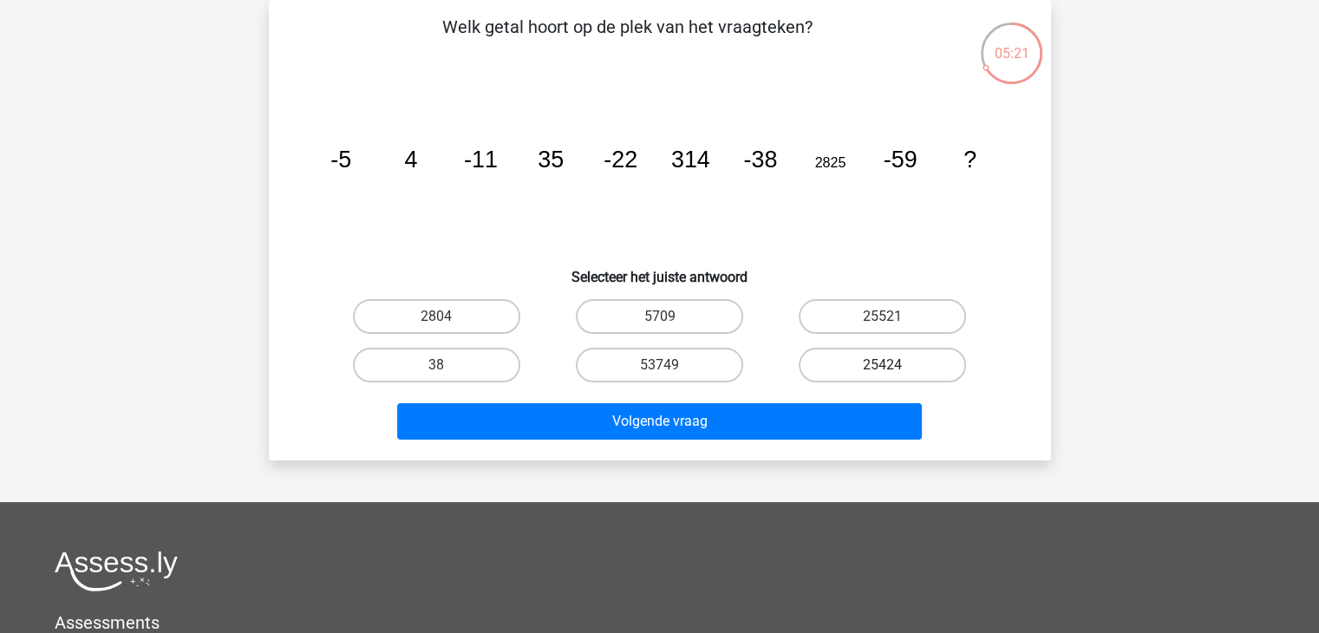
click at [918, 370] on label "25424" at bounding box center [882, 365] width 167 height 35
click at [894, 370] on input "25424" at bounding box center [888, 370] width 11 height 11
radio input "true"
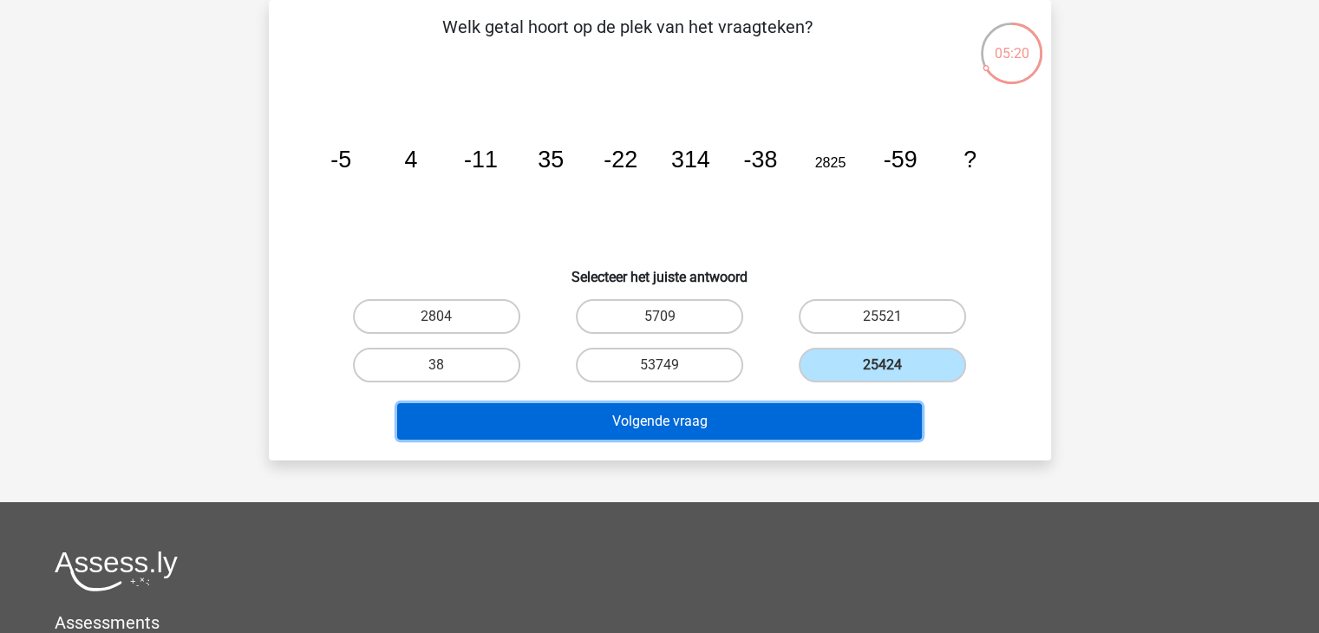
click at [841, 414] on button "Volgende vraag" at bounding box center [659, 421] width 525 height 36
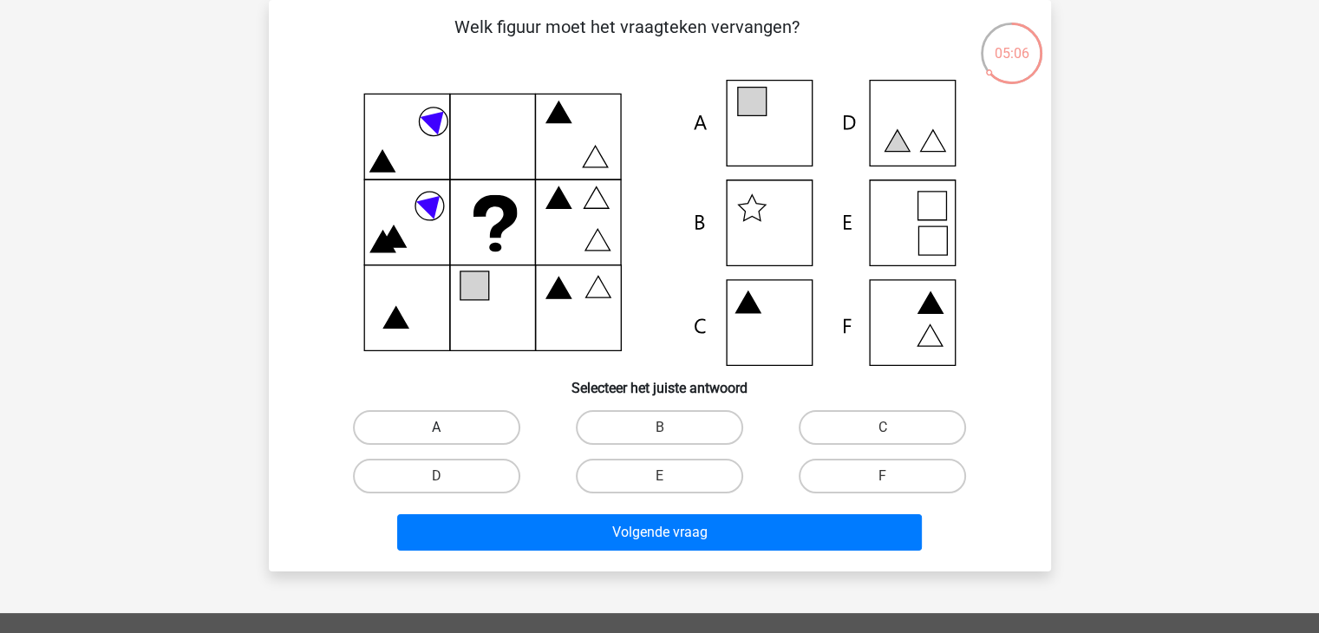
click at [459, 427] on label "A" at bounding box center [436, 427] width 167 height 35
click at [448, 428] on input "A" at bounding box center [441, 433] width 11 height 11
radio input "true"
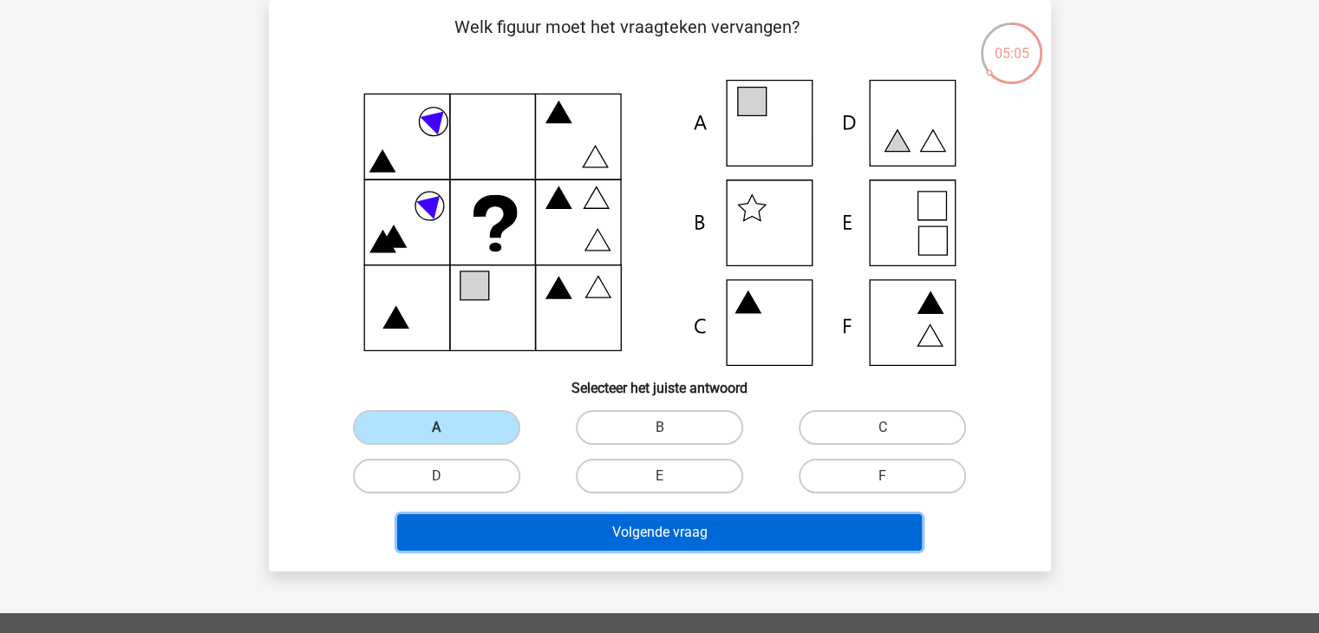
click at [510, 532] on button "Volgende vraag" at bounding box center [659, 532] width 525 height 36
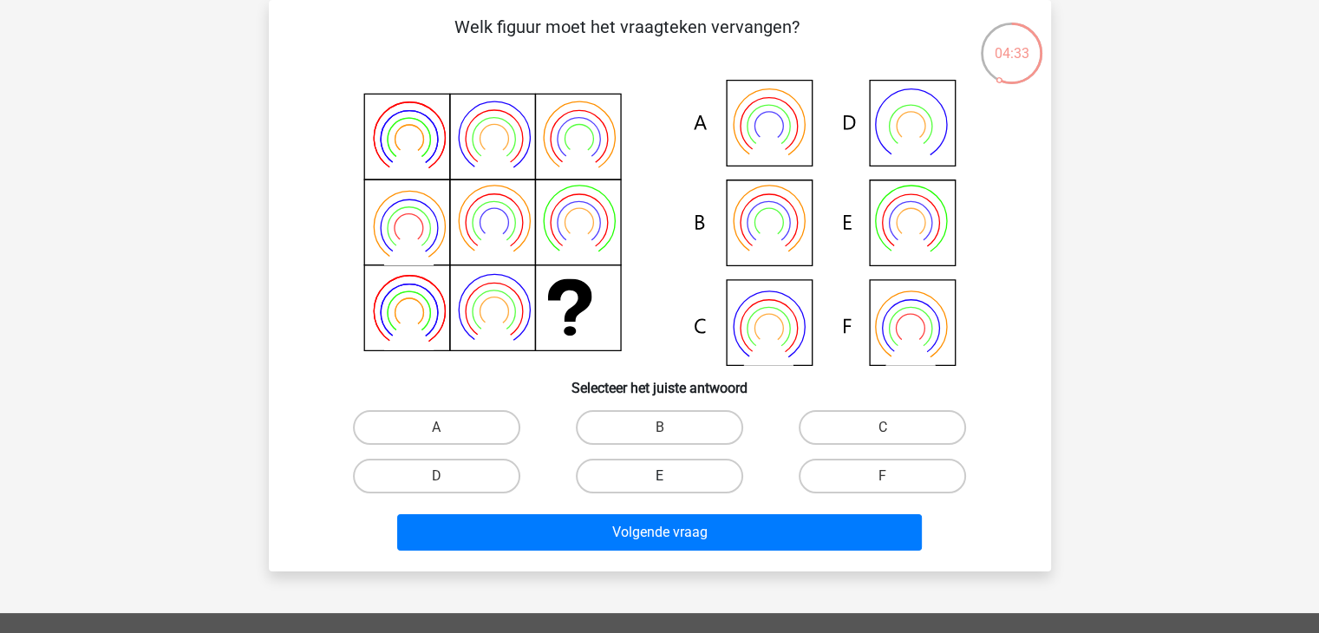
click at [715, 477] on label "E" at bounding box center [659, 476] width 167 height 35
click at [670, 477] on input "E" at bounding box center [664, 481] width 11 height 11
radio input "true"
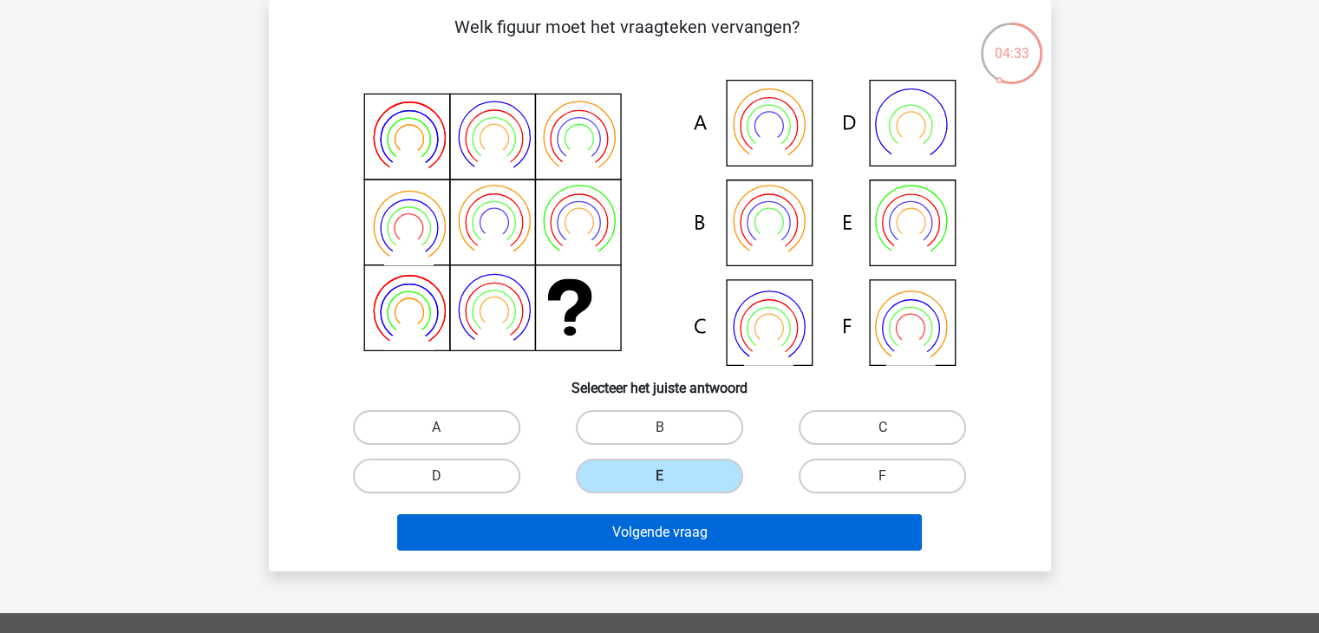
click at [715, 549] on div "Volgende vraag" at bounding box center [660, 535] width 670 height 43
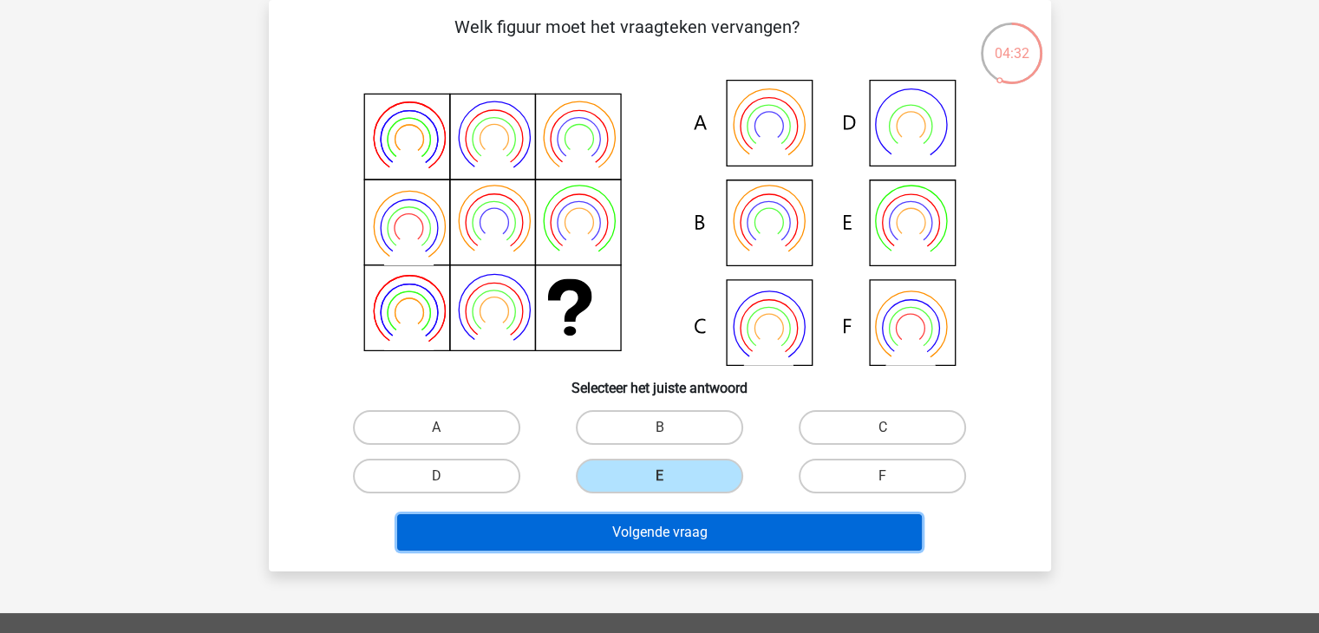
click at [717, 532] on button "Volgende vraag" at bounding box center [659, 532] width 525 height 36
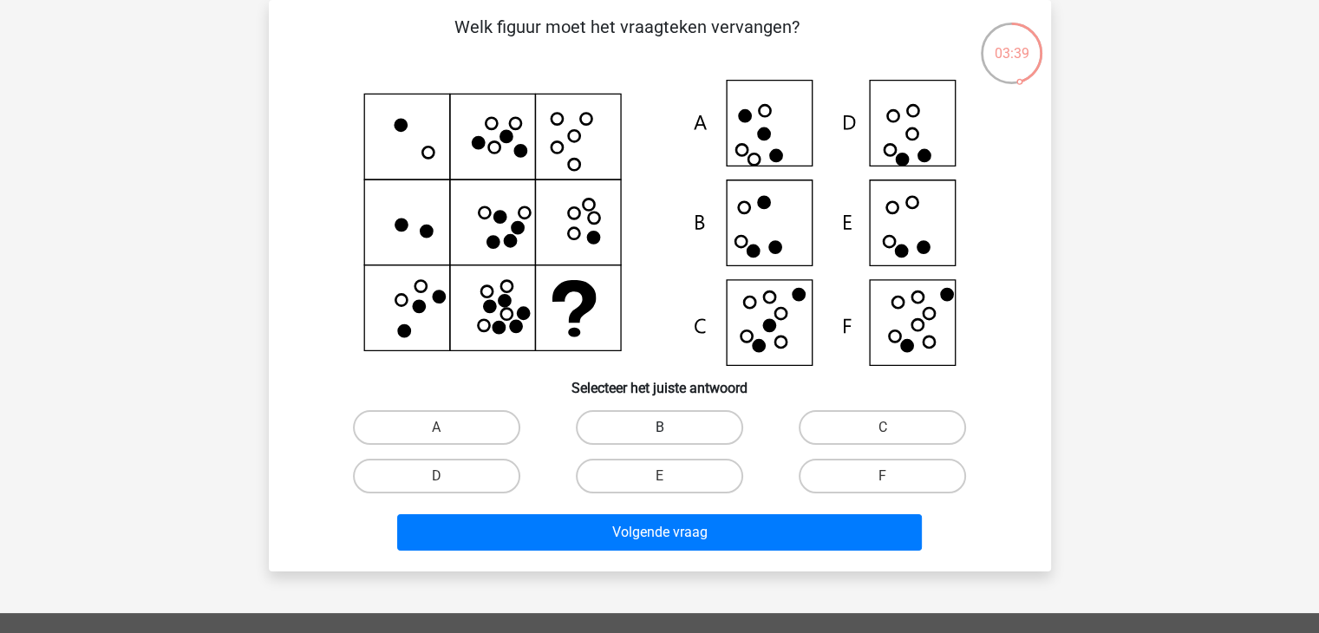
click at [675, 428] on label "B" at bounding box center [659, 427] width 167 height 35
click at [670, 428] on input "B" at bounding box center [664, 433] width 11 height 11
radio input "true"
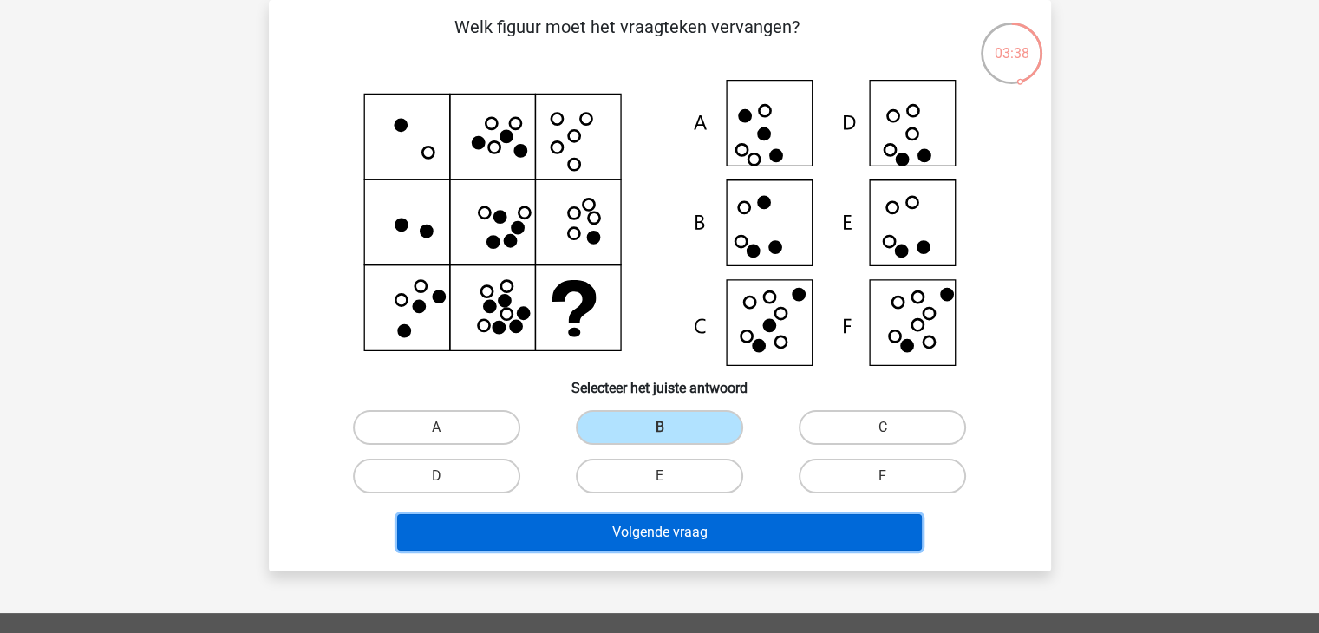
click at [658, 530] on button "Volgende vraag" at bounding box center [659, 532] width 525 height 36
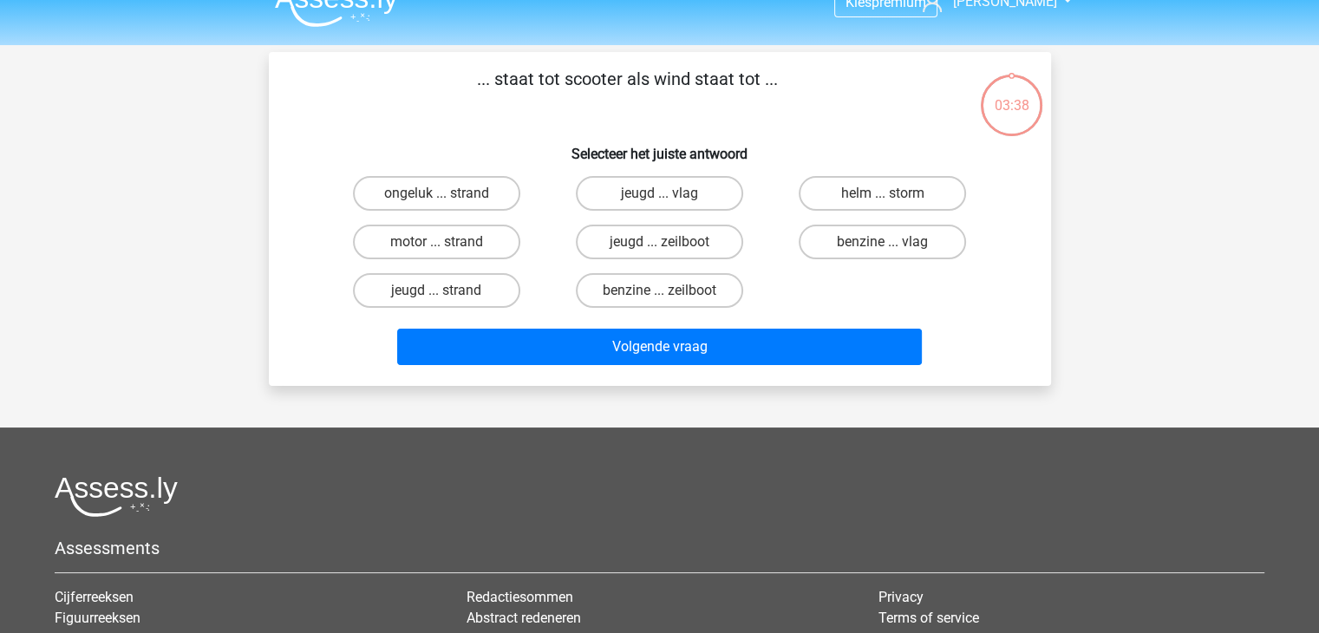
scroll to position [0, 0]
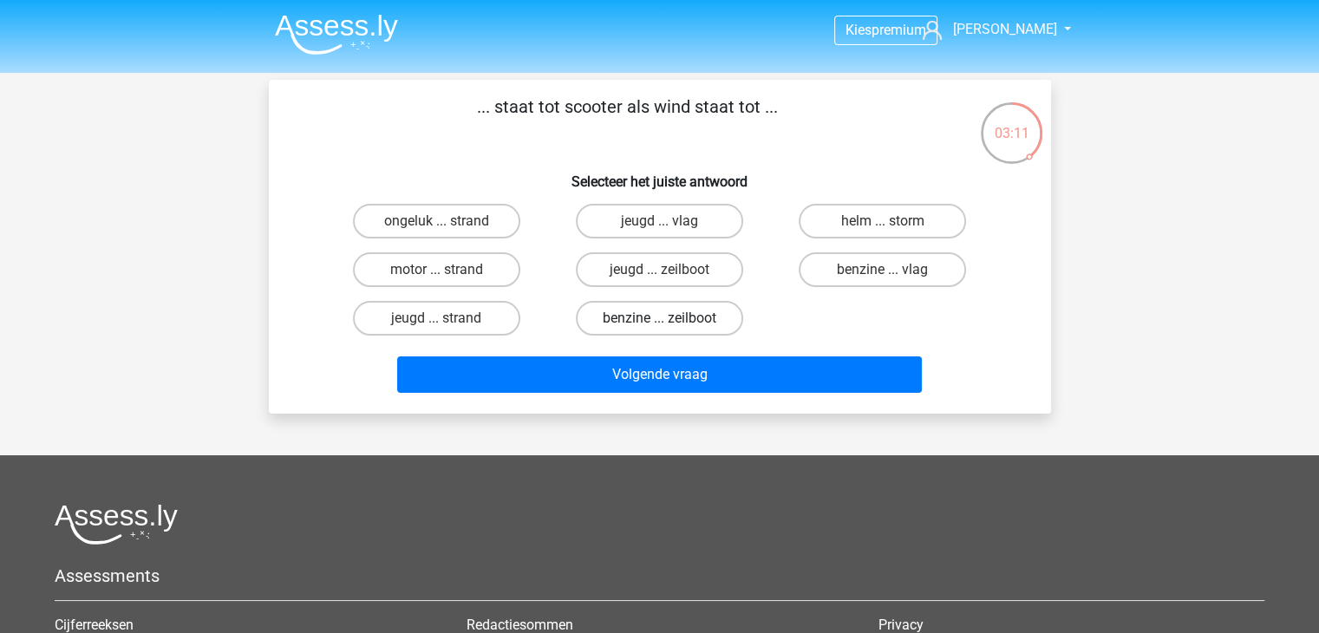
click at [711, 323] on label "benzine ... zeilboot" at bounding box center [659, 318] width 167 height 35
click at [670, 323] on input "benzine ... zeilboot" at bounding box center [664, 323] width 11 height 11
radio input "true"
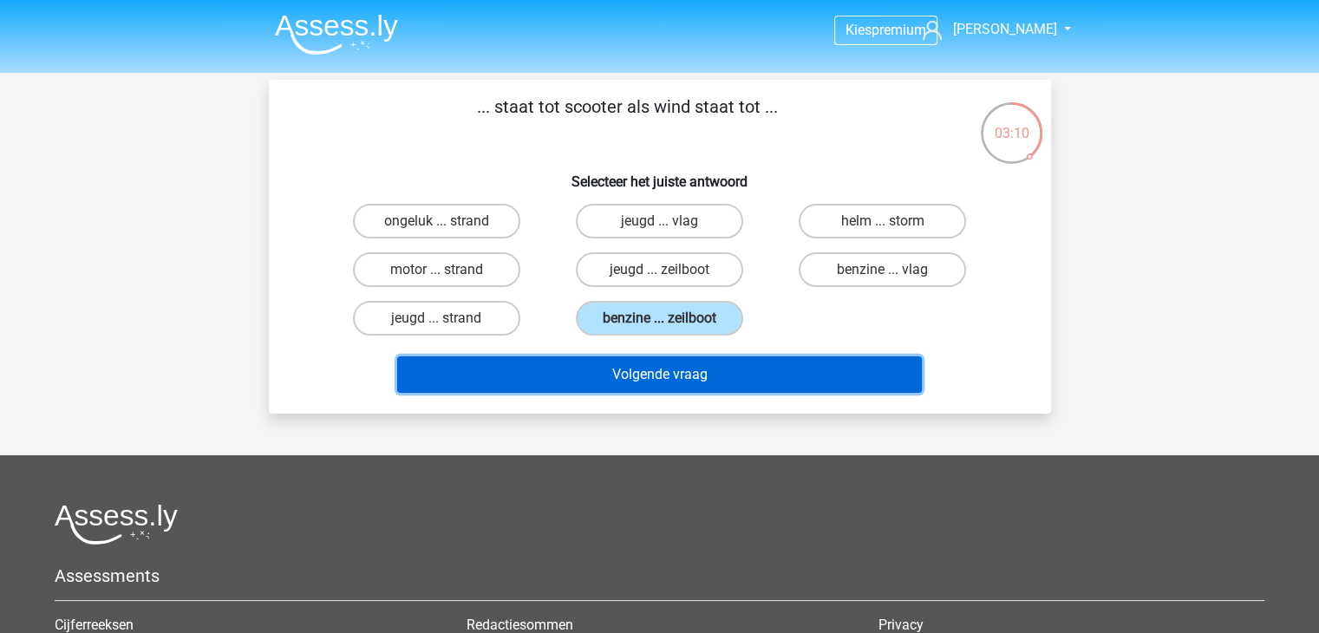
click at [724, 371] on button "Volgende vraag" at bounding box center [659, 374] width 525 height 36
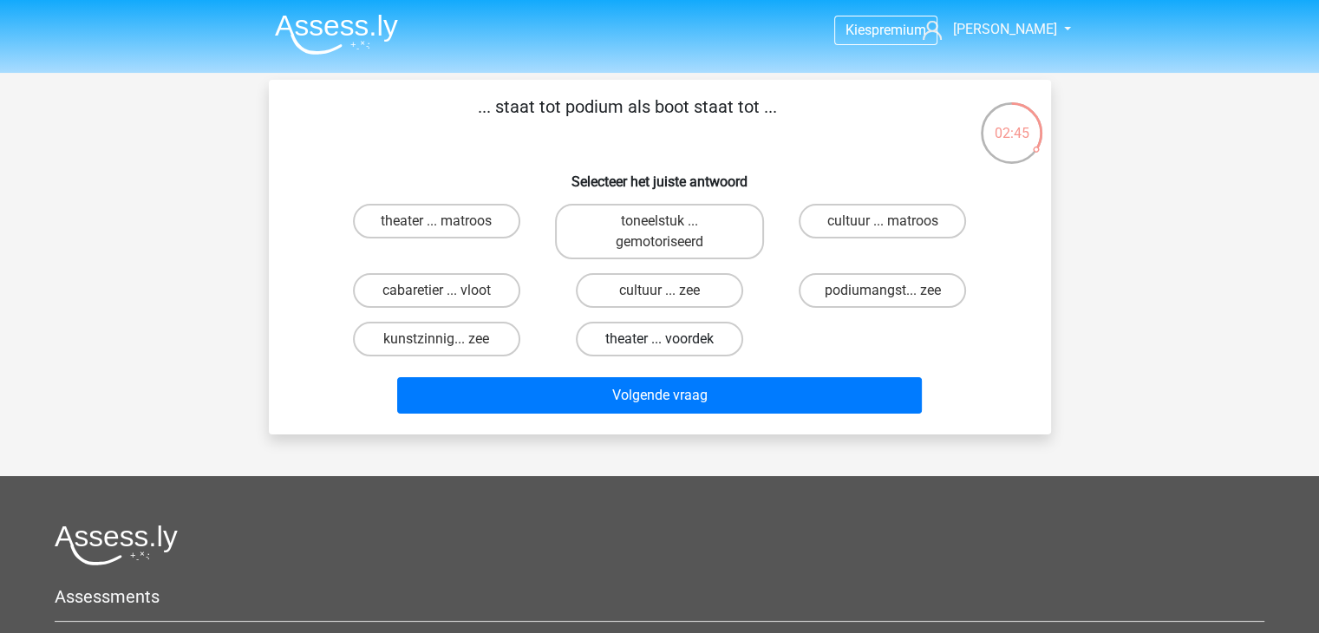
click at [686, 341] on label "theater ... voordek" at bounding box center [659, 339] width 167 height 35
click at [670, 341] on input "theater ... voordek" at bounding box center [664, 344] width 11 height 11
radio input "true"
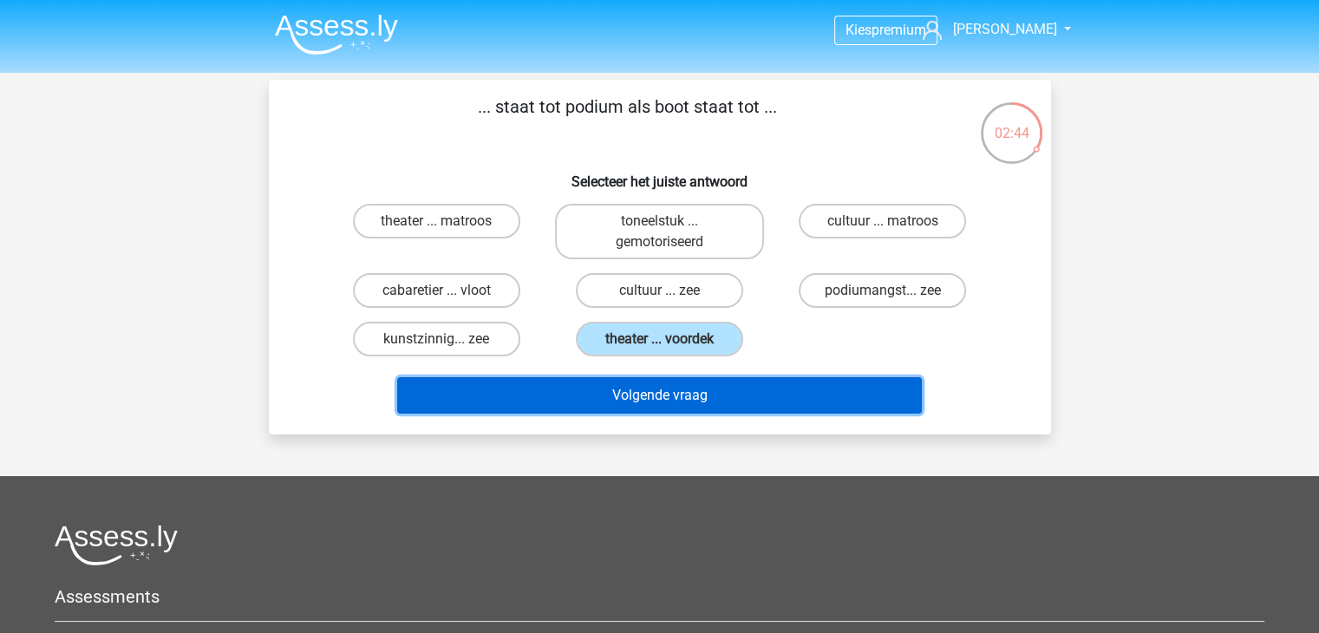
click at [663, 395] on button "Volgende vraag" at bounding box center [659, 395] width 525 height 36
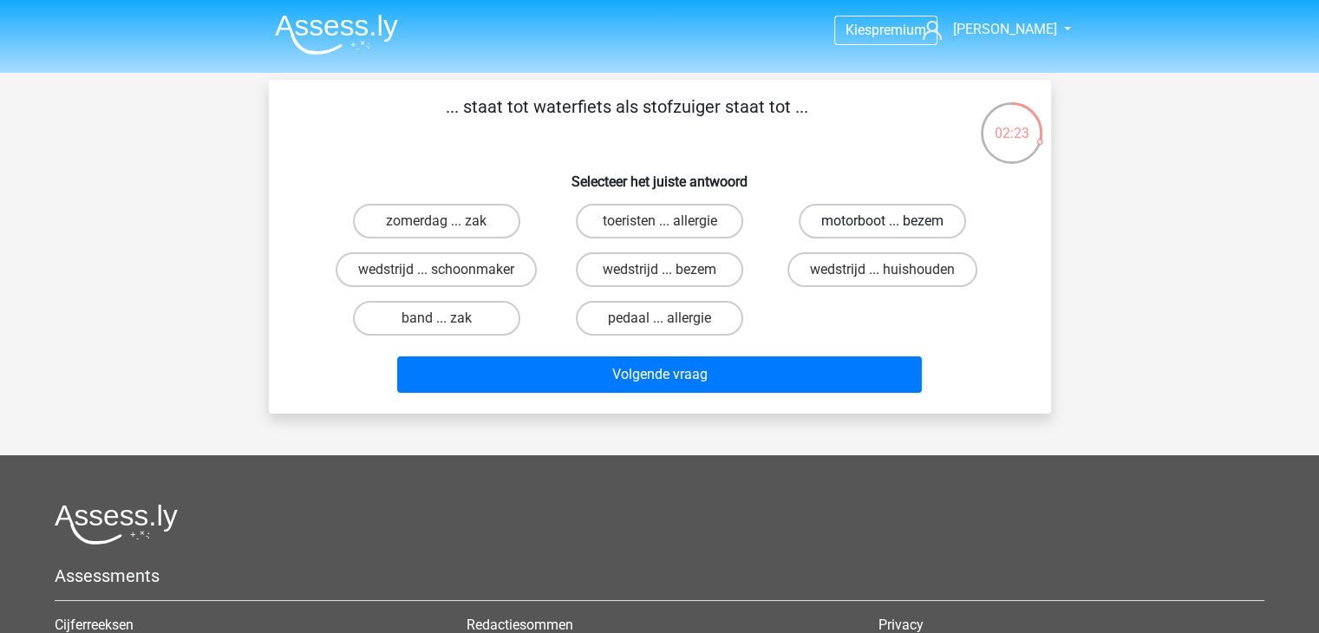
click at [881, 227] on label "motorboot ... bezem" at bounding box center [882, 221] width 167 height 35
click at [883, 227] on input "motorboot ... bezem" at bounding box center [888, 226] width 11 height 11
radio input "true"
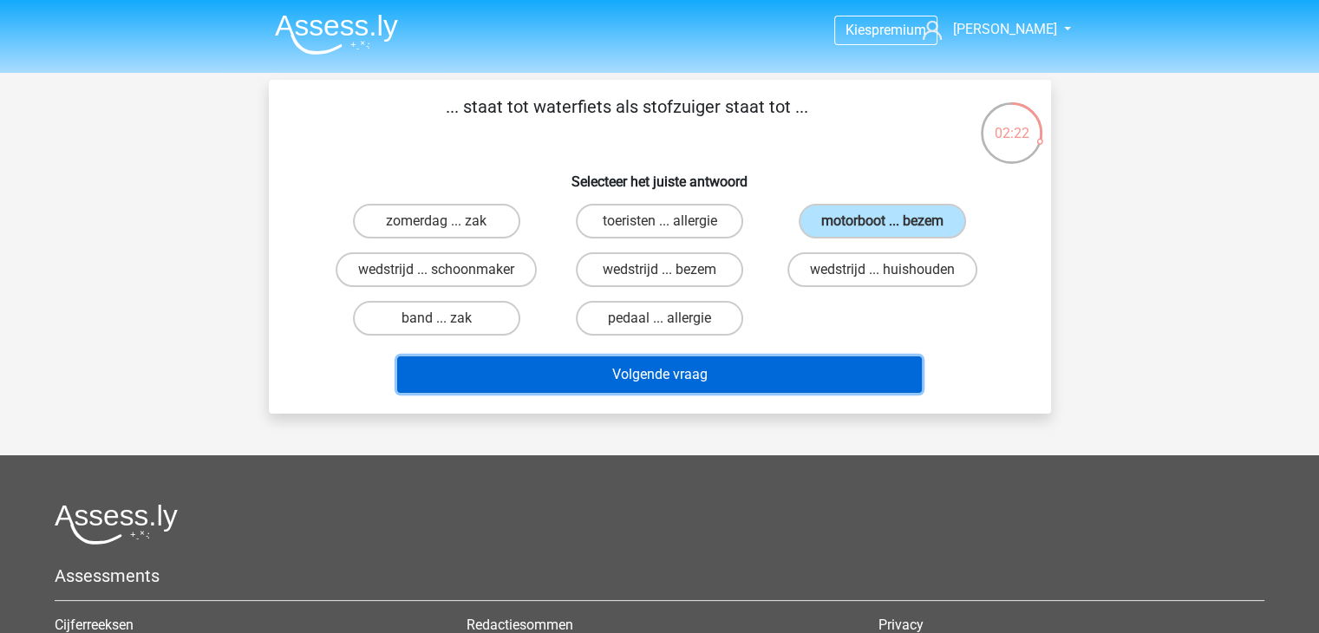
click at [865, 362] on button "Volgende vraag" at bounding box center [659, 374] width 525 height 36
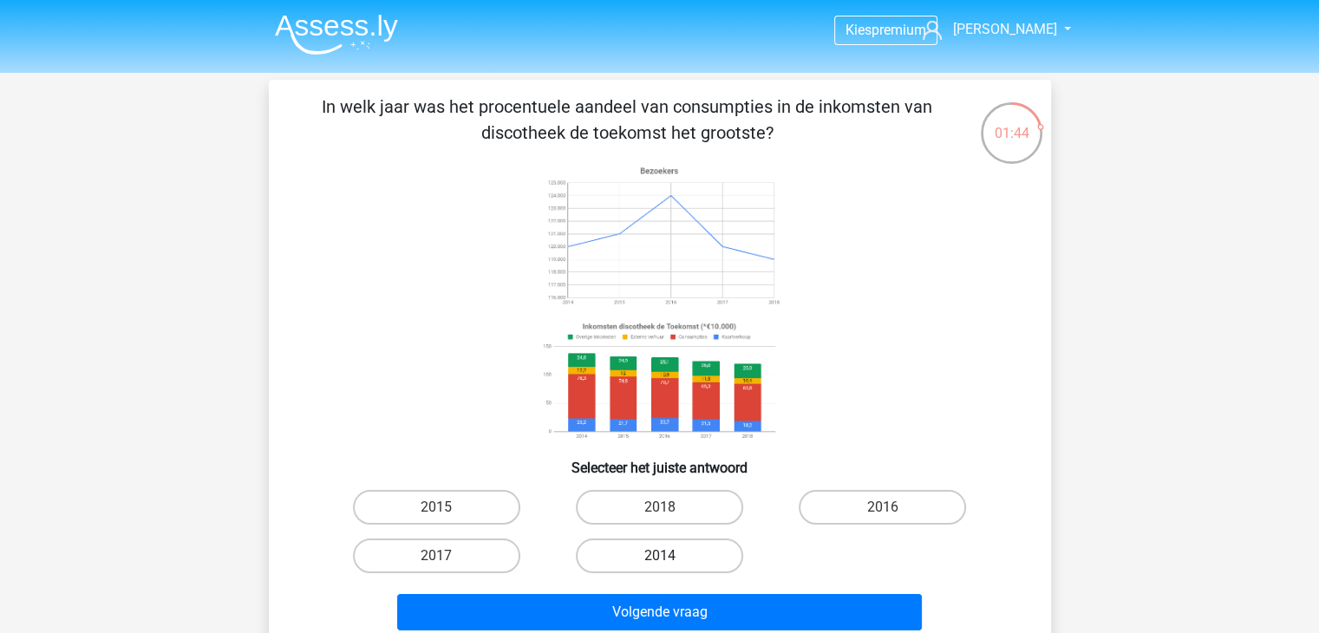
click at [623, 547] on label "2014" at bounding box center [659, 556] width 167 height 35
click at [659, 556] on input "2014" at bounding box center [664, 561] width 11 height 11
radio input "true"
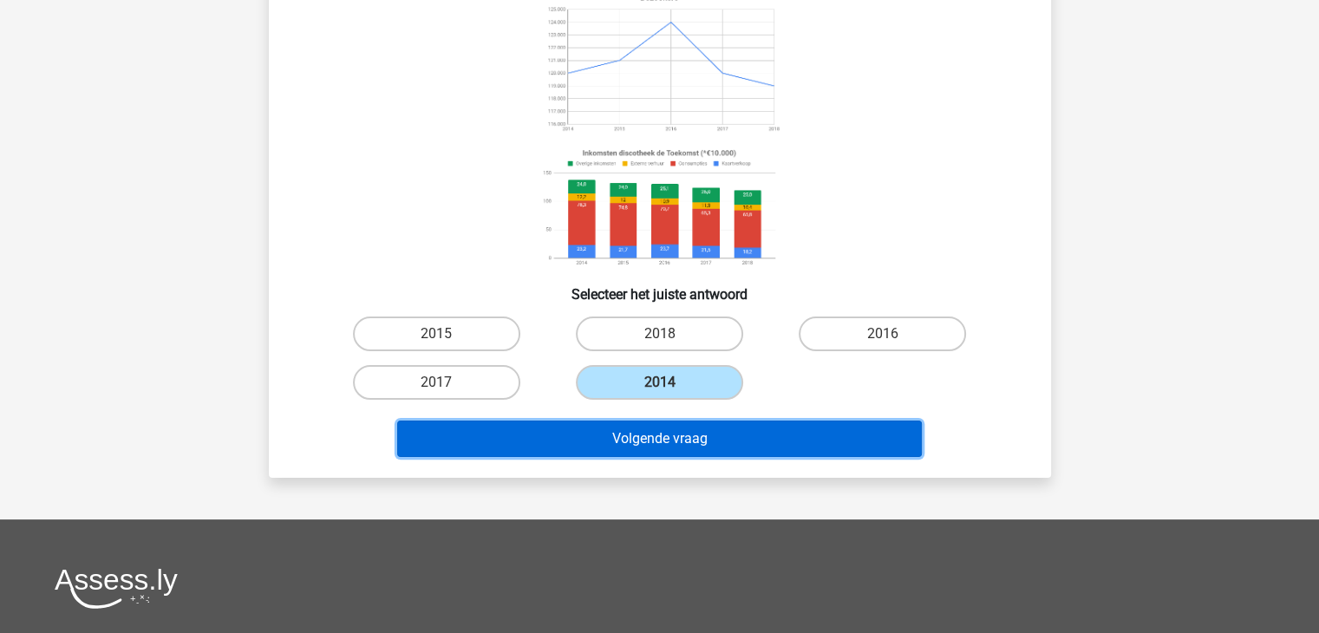
click at [670, 430] on button "Volgende vraag" at bounding box center [659, 439] width 525 height 36
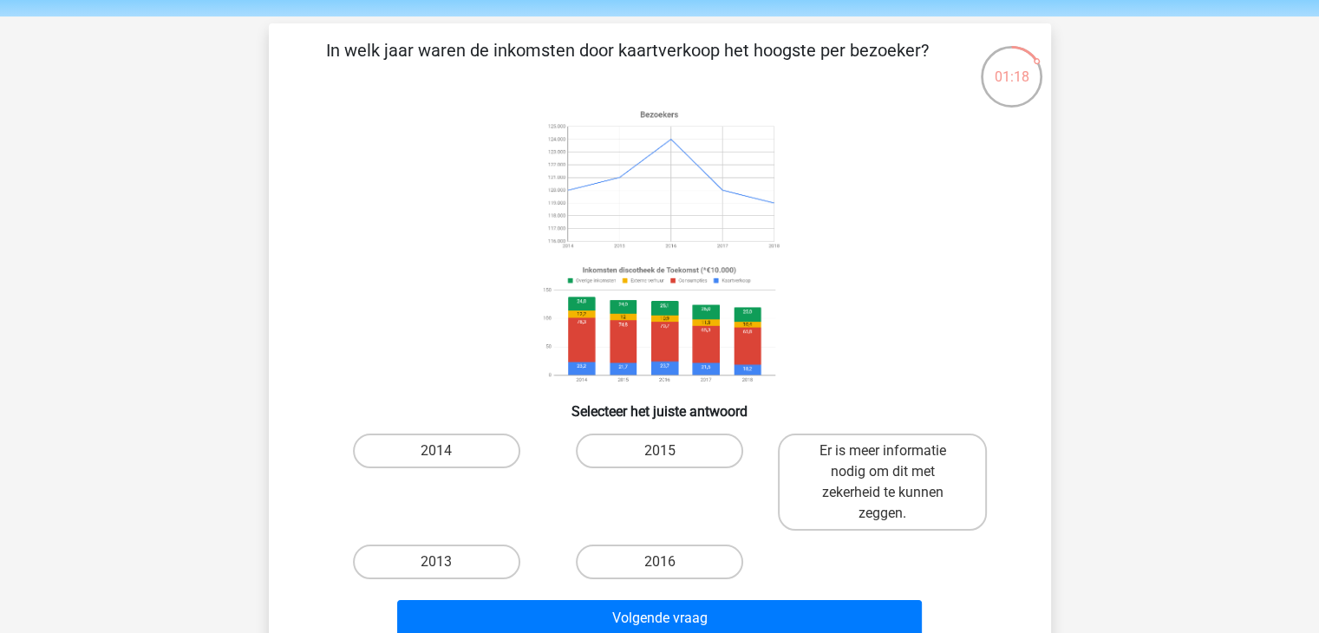
scroll to position [87, 0]
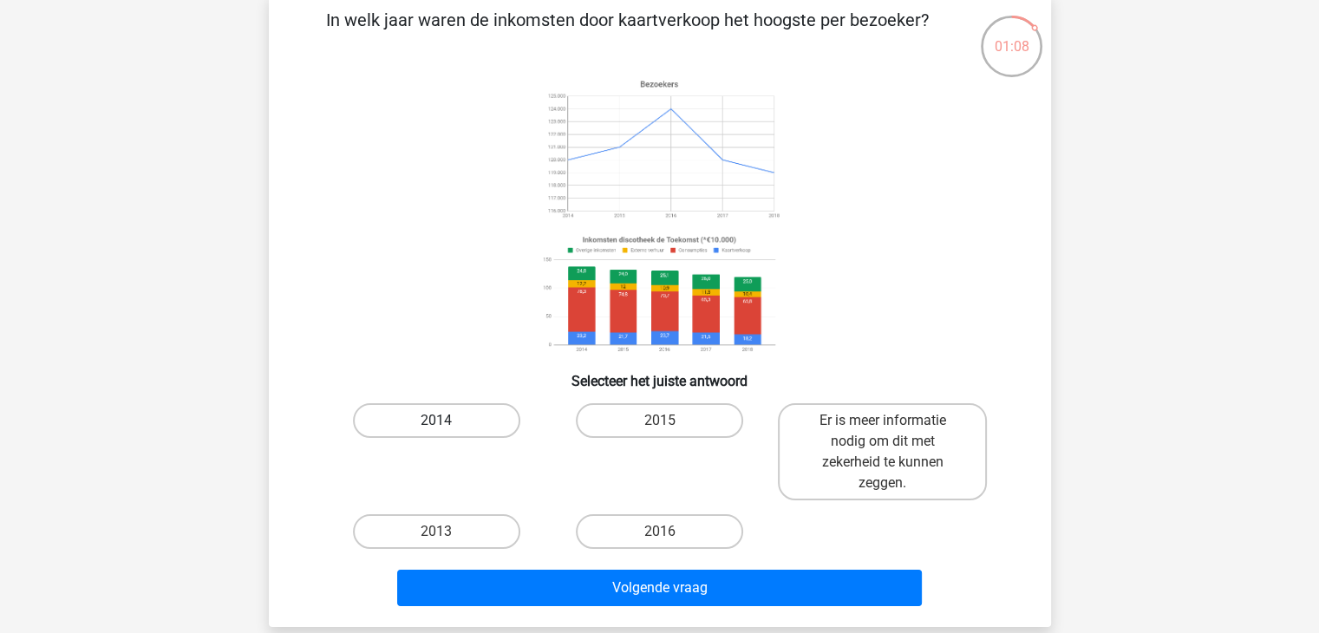
click at [492, 412] on label "2014" at bounding box center [436, 420] width 167 height 35
click at [448, 421] on input "2014" at bounding box center [441, 426] width 11 height 11
radio input "true"
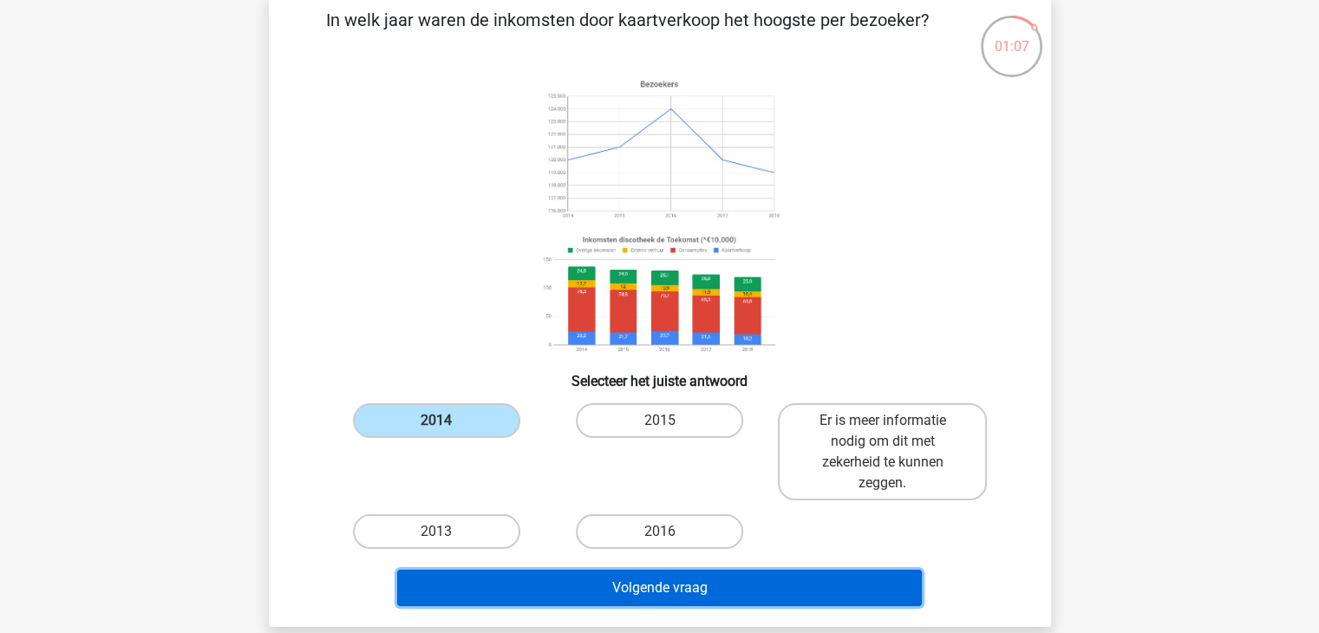
click at [576, 597] on button "Volgende vraag" at bounding box center [659, 588] width 525 height 36
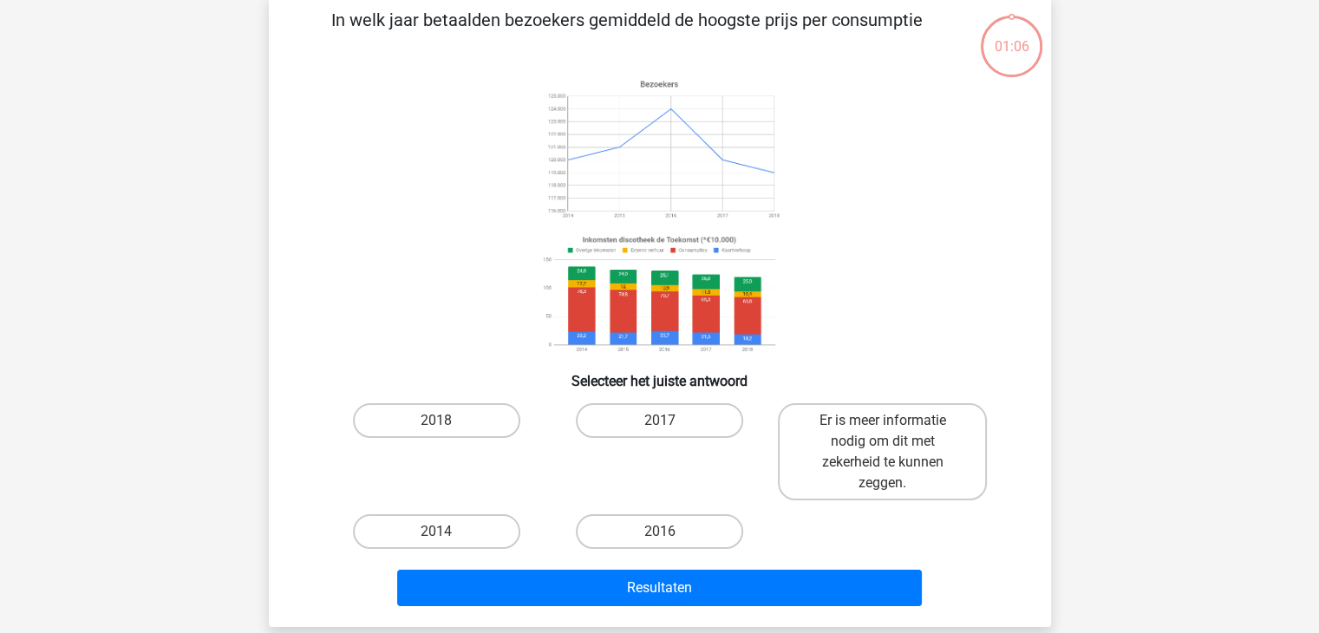
scroll to position [80, 0]
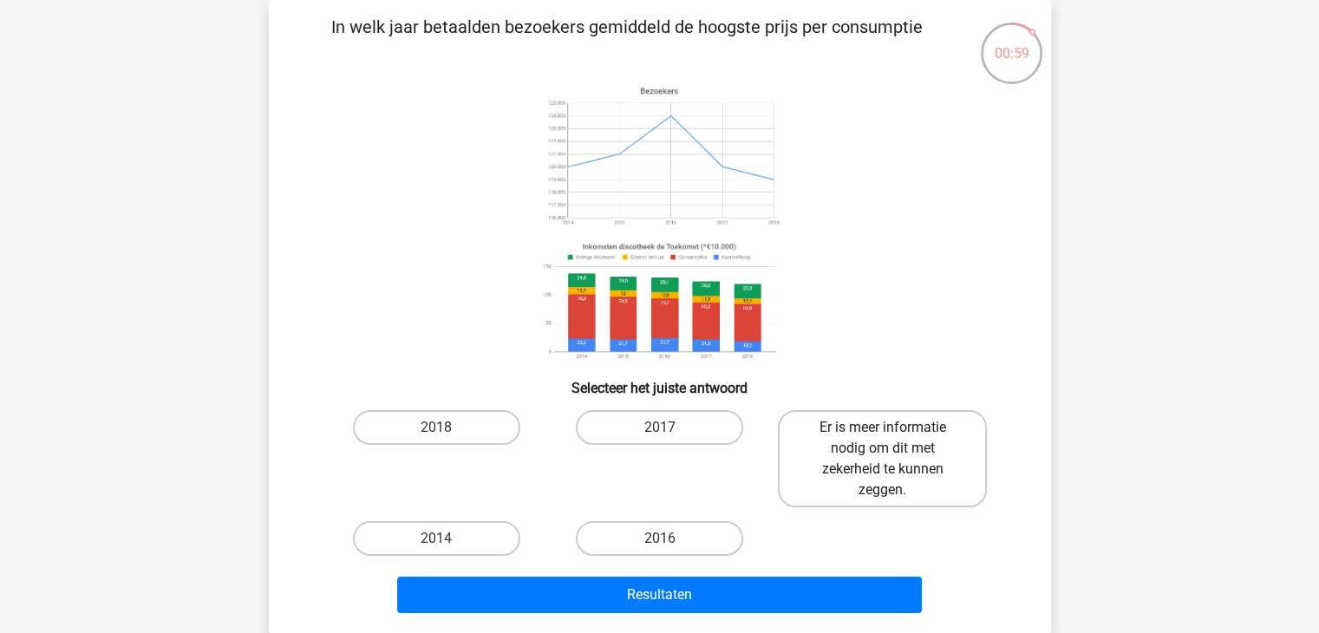
click at [881, 473] on label "Er is meer informatie nodig om dit met zekerheid te kunnen zeggen." at bounding box center [882, 458] width 209 height 97
click at [883, 439] on input "Er is meer informatie nodig om dit met zekerheid te kunnen zeggen." at bounding box center [888, 433] width 11 height 11
radio input "true"
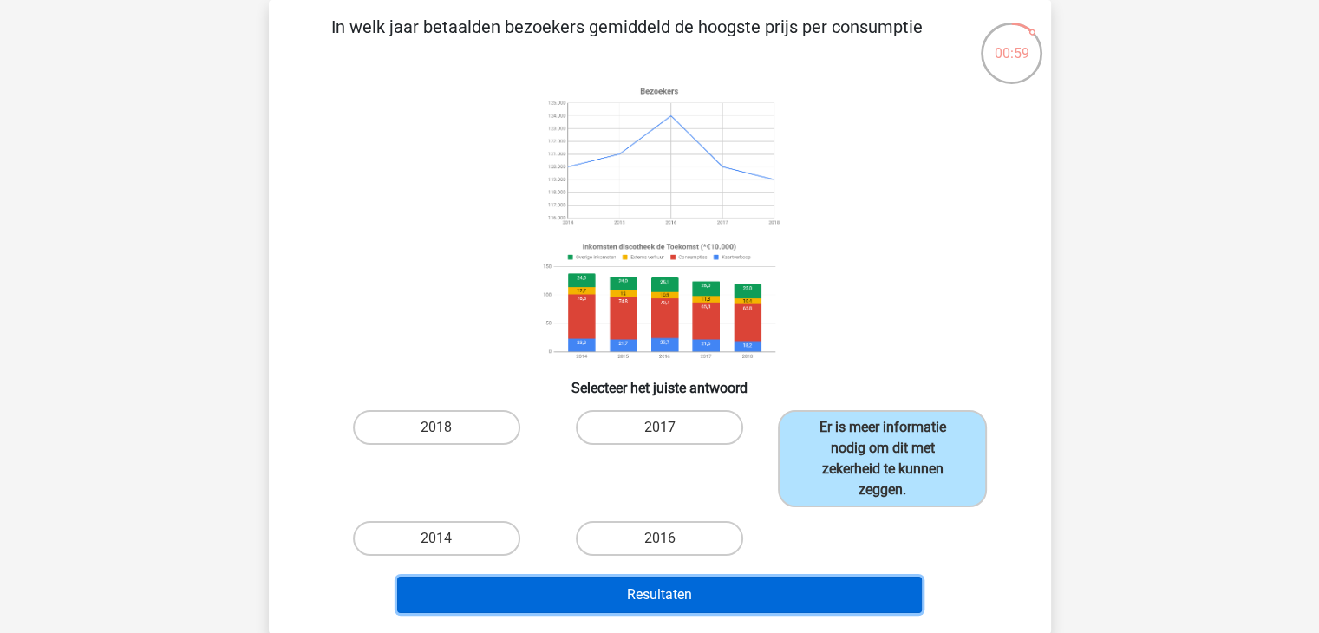
click at [792, 584] on button "Resultaten" at bounding box center [659, 595] width 525 height 36
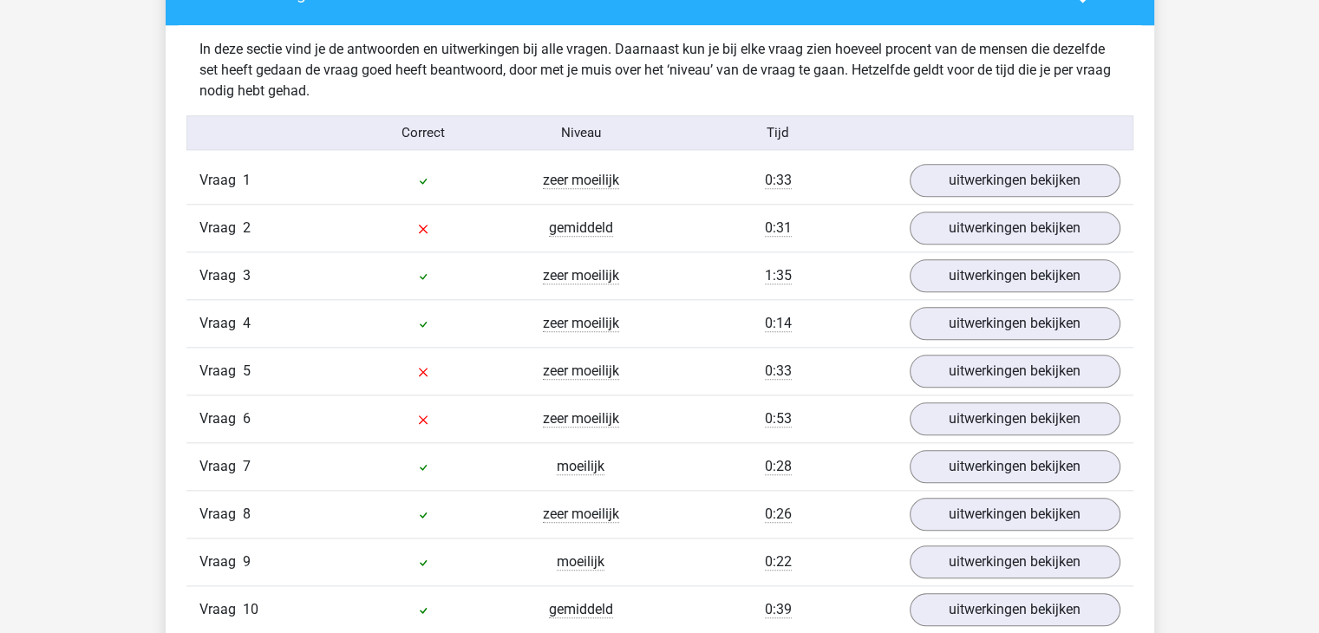
scroll to position [1821, 0]
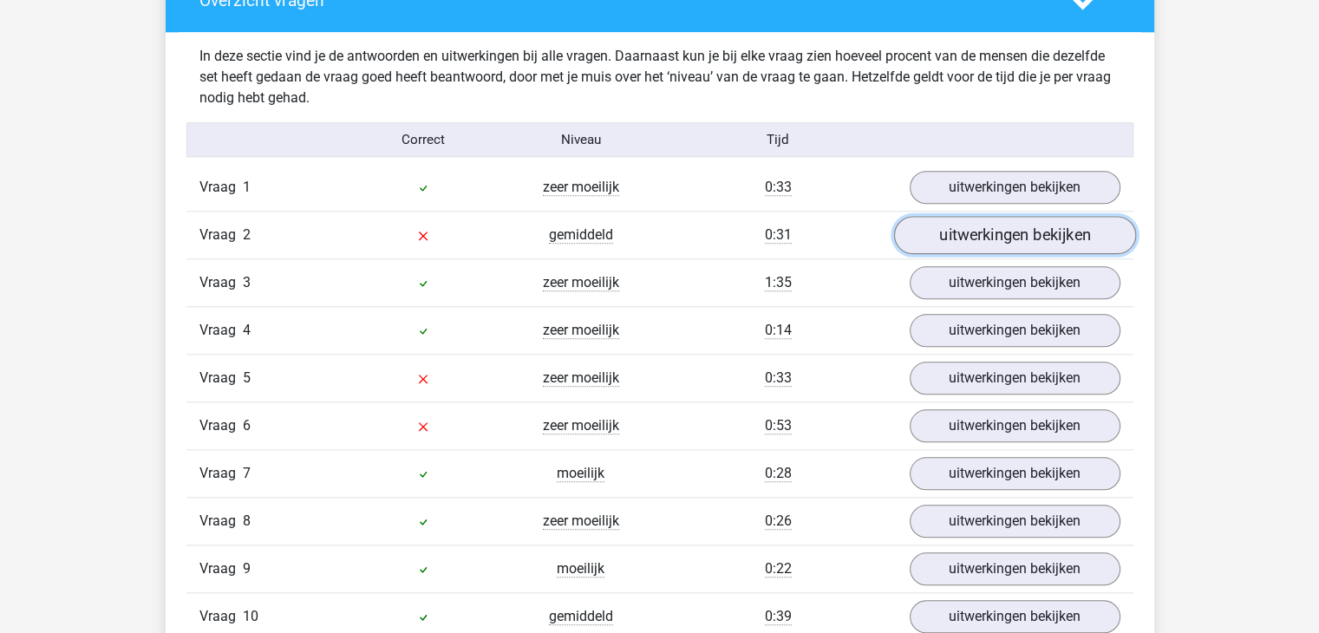
click at [957, 244] on link "uitwerkingen bekijken" at bounding box center [1014, 236] width 242 height 38
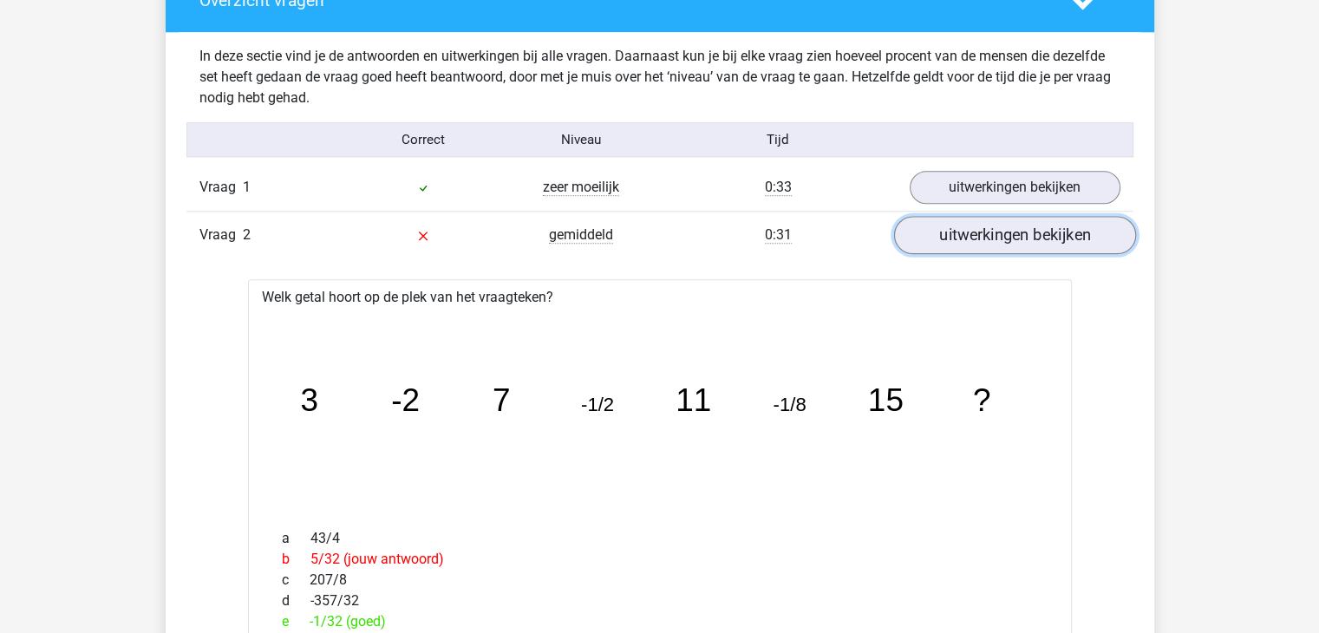
click at [971, 241] on link "uitwerkingen bekijken" at bounding box center [1014, 236] width 242 height 38
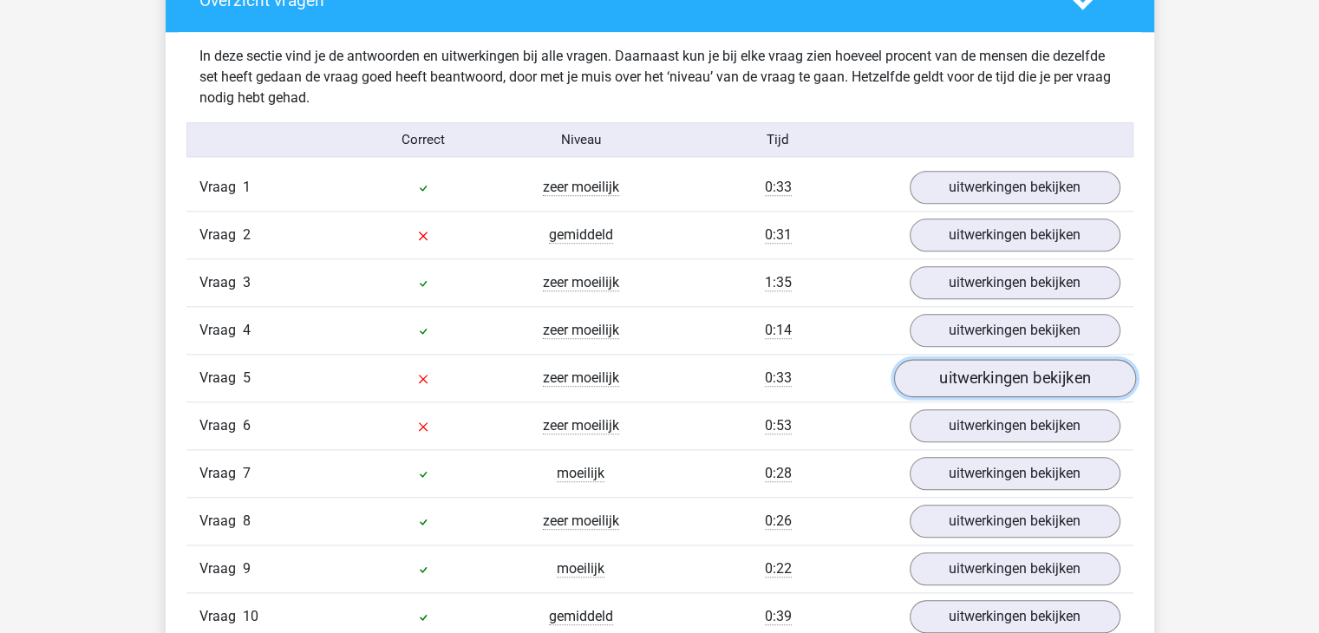
click at [1025, 372] on link "uitwerkingen bekijken" at bounding box center [1014, 379] width 242 height 38
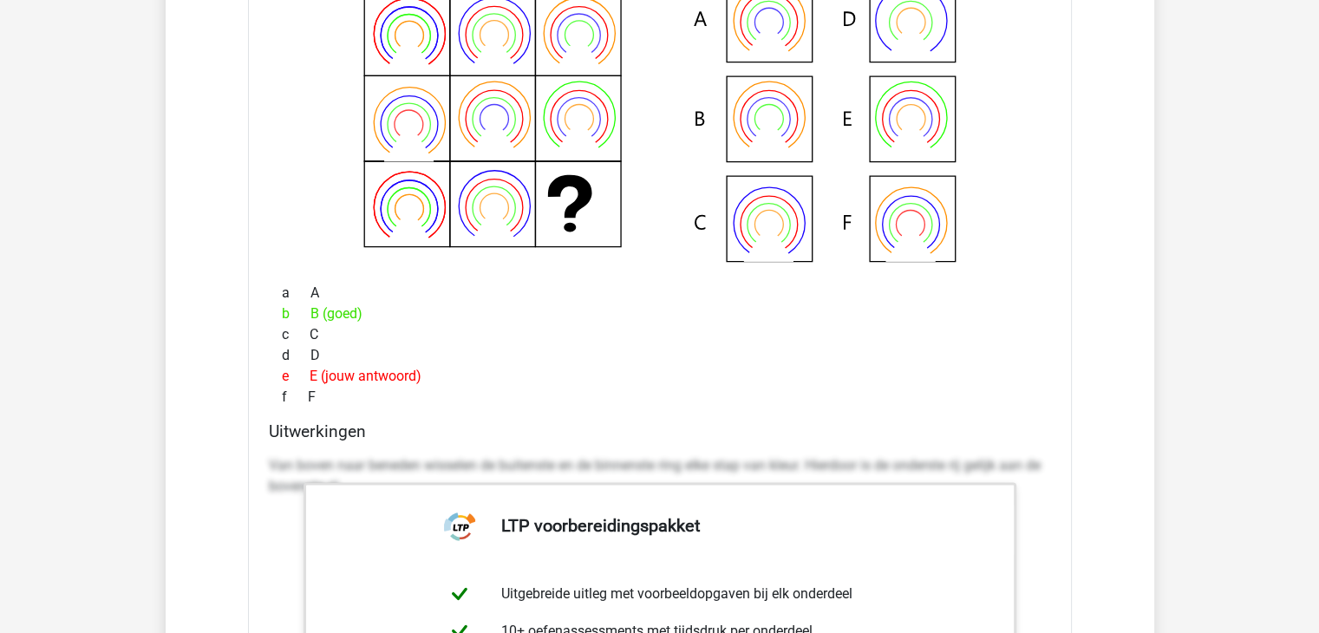
scroll to position [2342, 0]
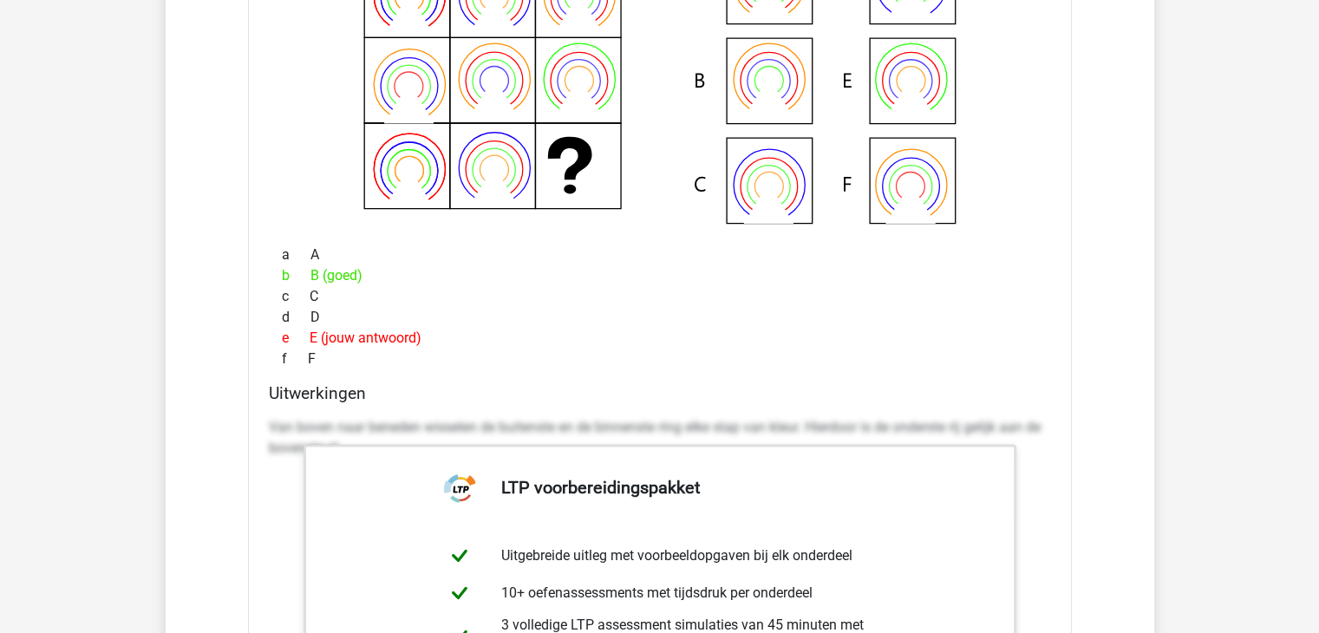
click at [735, 365] on div "a A b B (goed) c C d D e E (jouw antwoord) f F" at bounding box center [660, 307] width 782 height 139
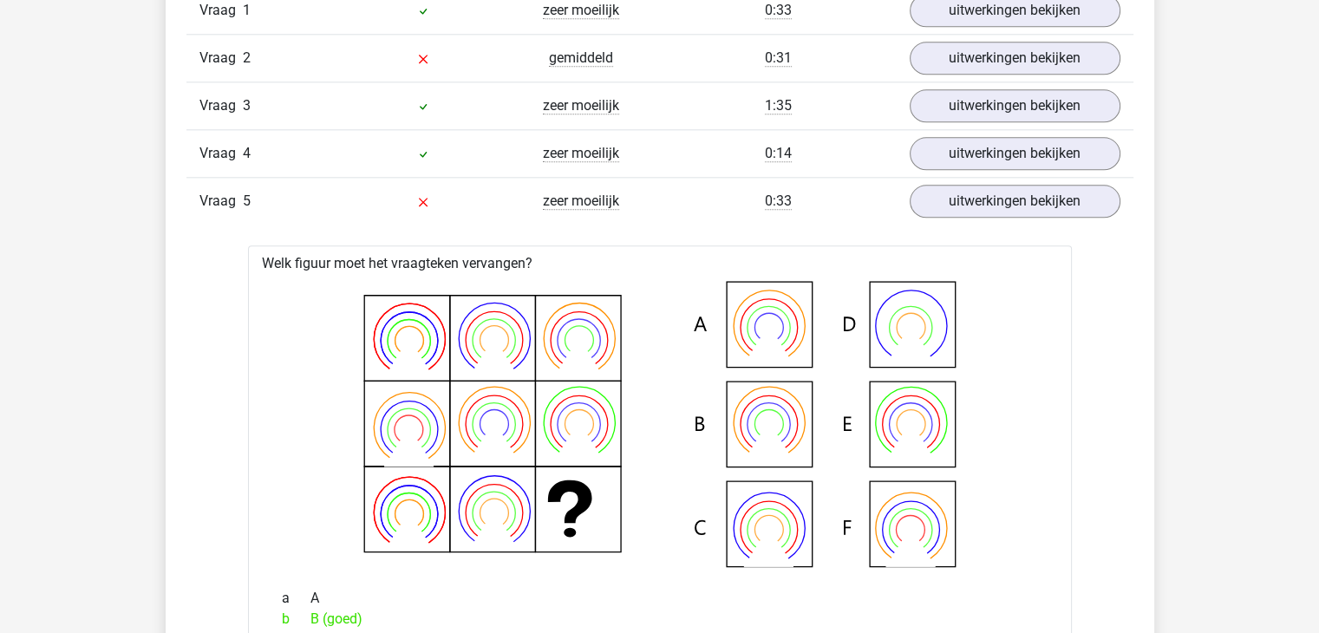
scroll to position [1821, 0]
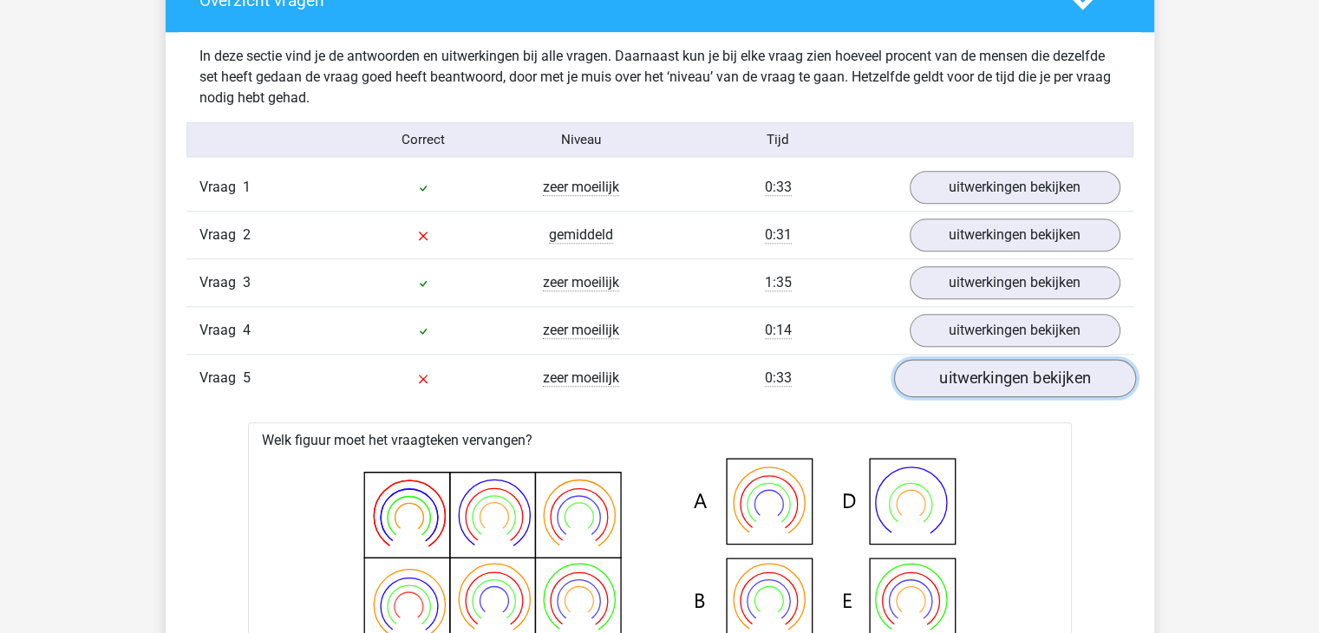
click at [1020, 386] on link "uitwerkingen bekijken" at bounding box center [1014, 379] width 242 height 38
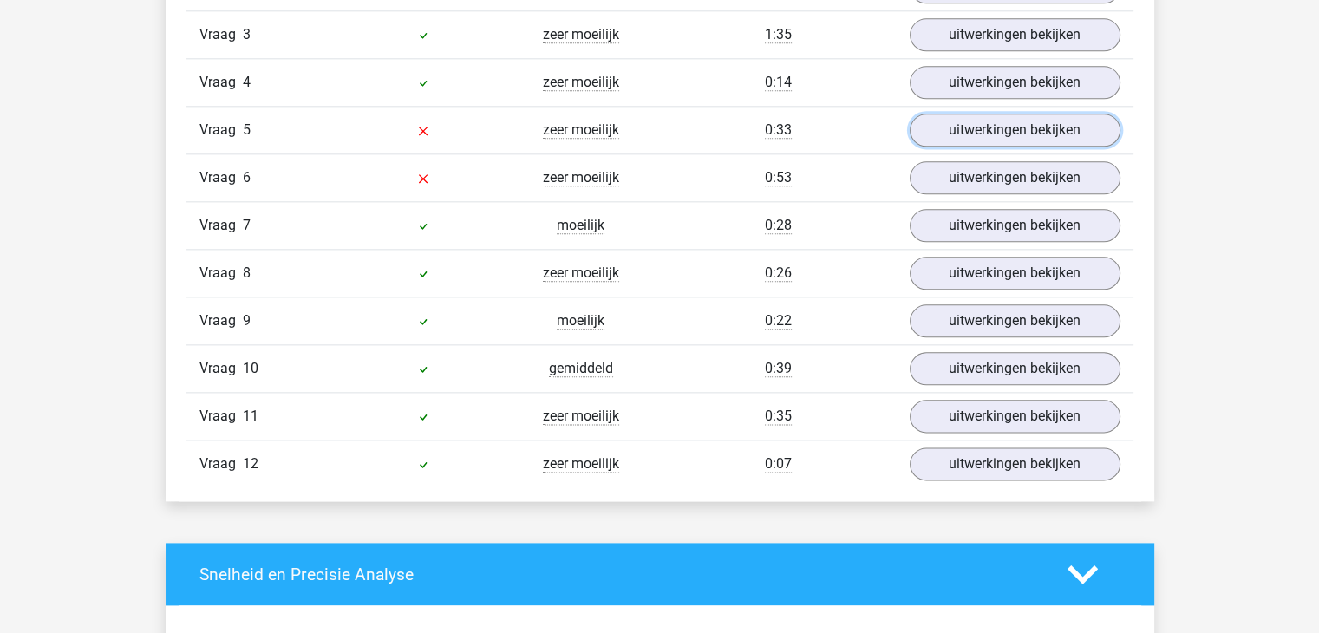
scroll to position [1995, 0]
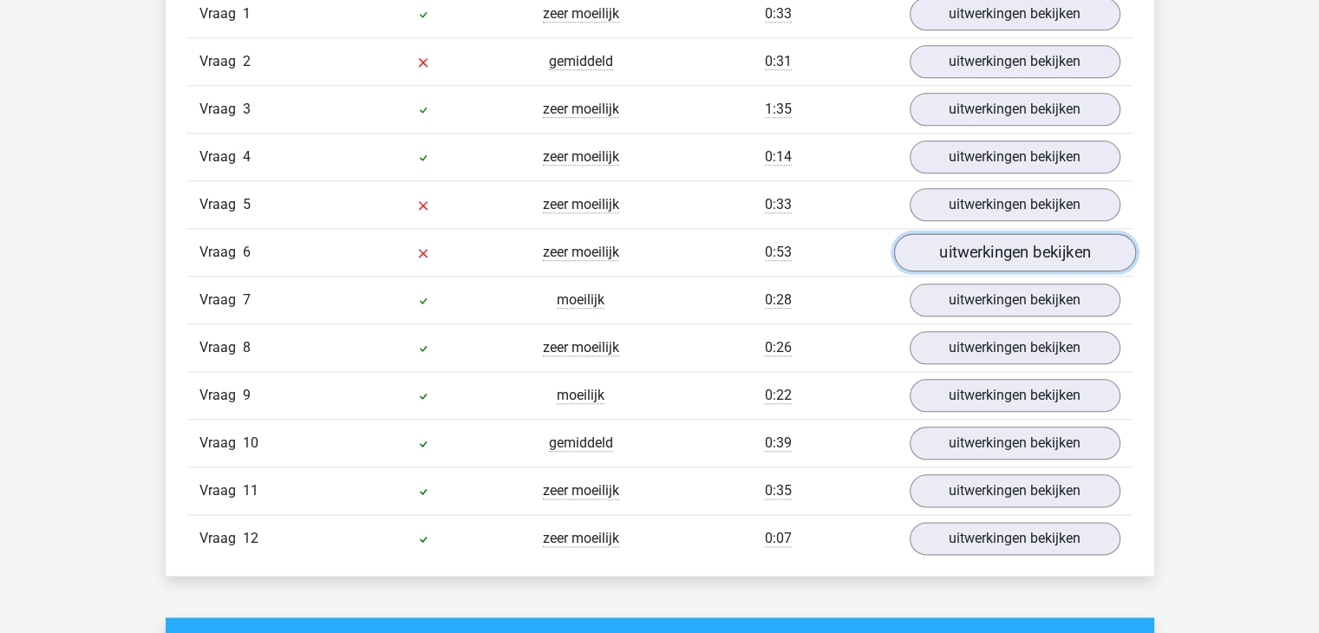
click at [986, 264] on link "uitwerkingen bekijken" at bounding box center [1014, 253] width 242 height 38
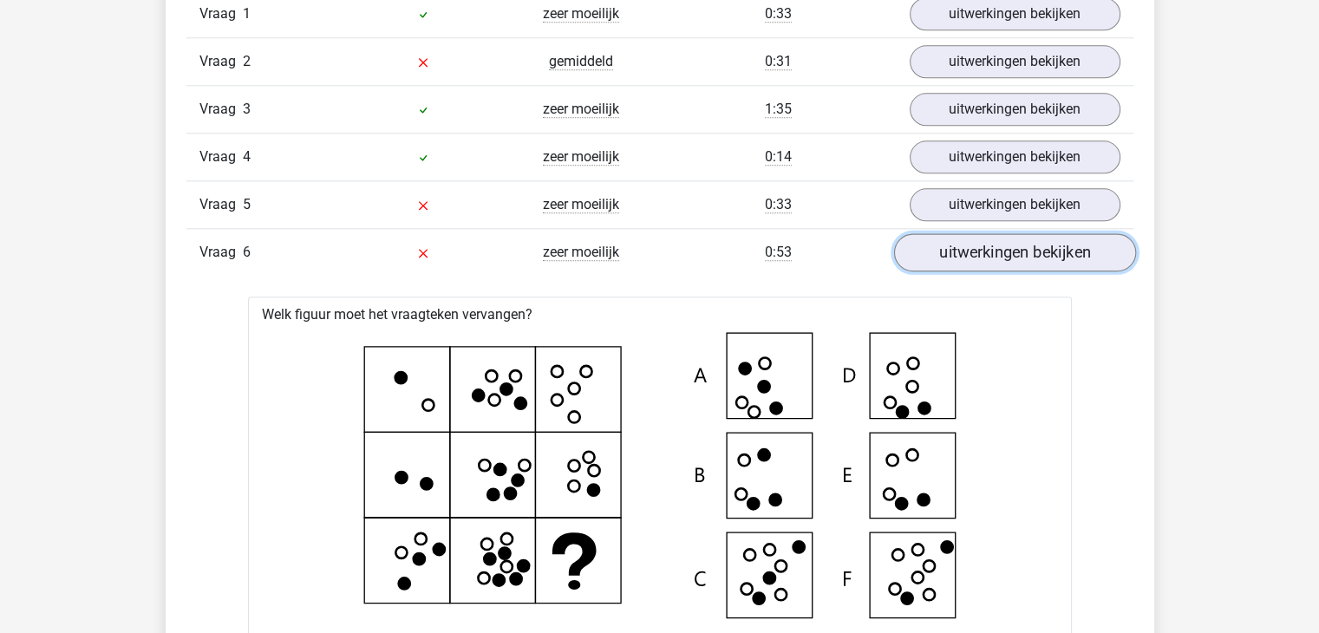
click at [938, 261] on link "uitwerkingen bekijken" at bounding box center [1014, 253] width 242 height 38
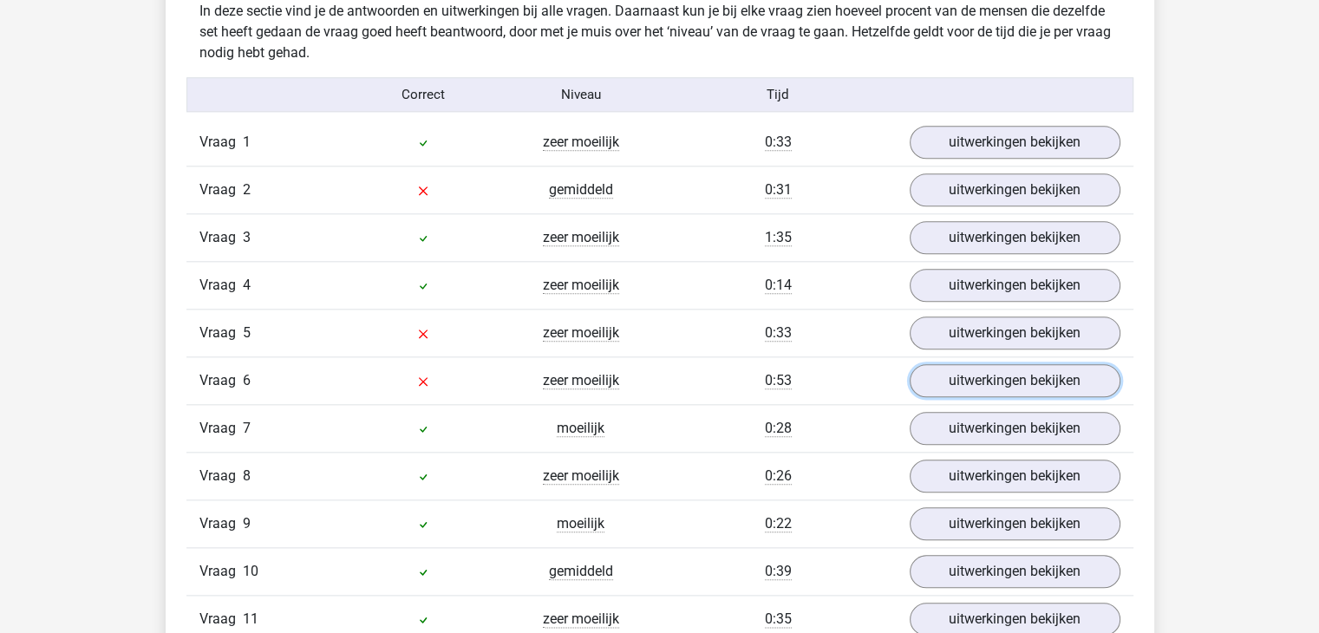
scroll to position [1735, 0]
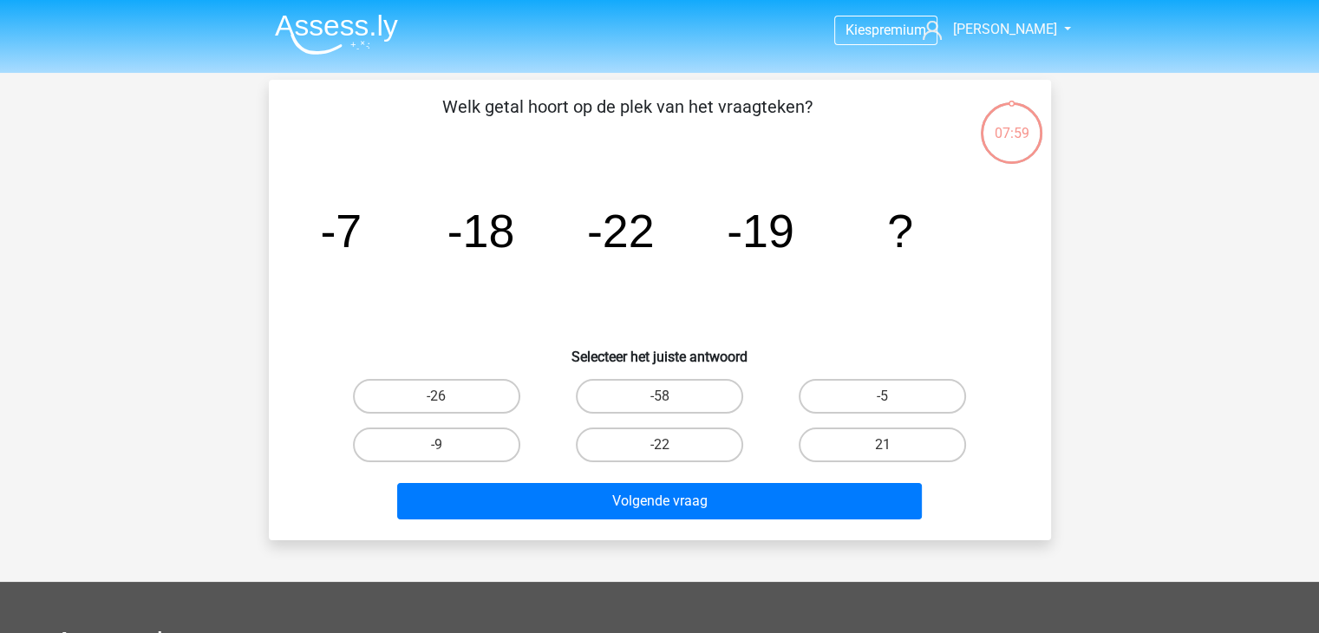
click at [343, 31] on img at bounding box center [336, 34] width 123 height 41
